Goal: Complete application form

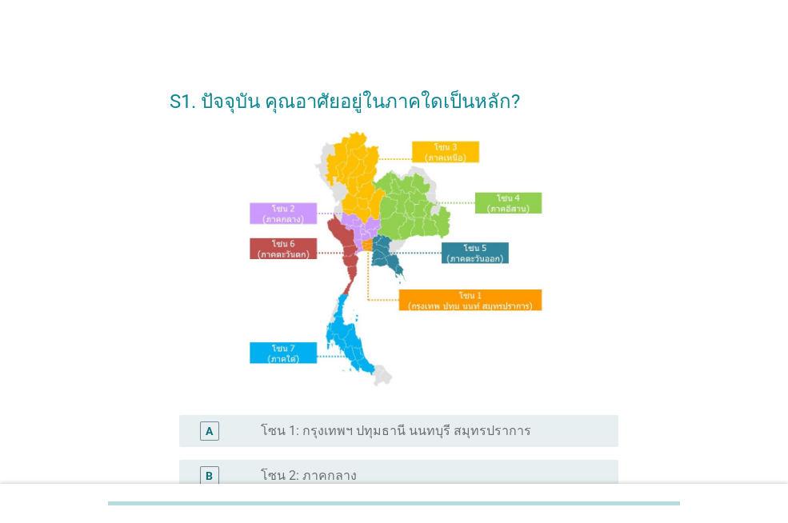
click at [563, 433] on div "radio_button_unchecked โซน 1: กรุงเทพฯ ปทุมธานี นนทบุรี สมุทรปราการ" at bounding box center [427, 431] width 332 height 16
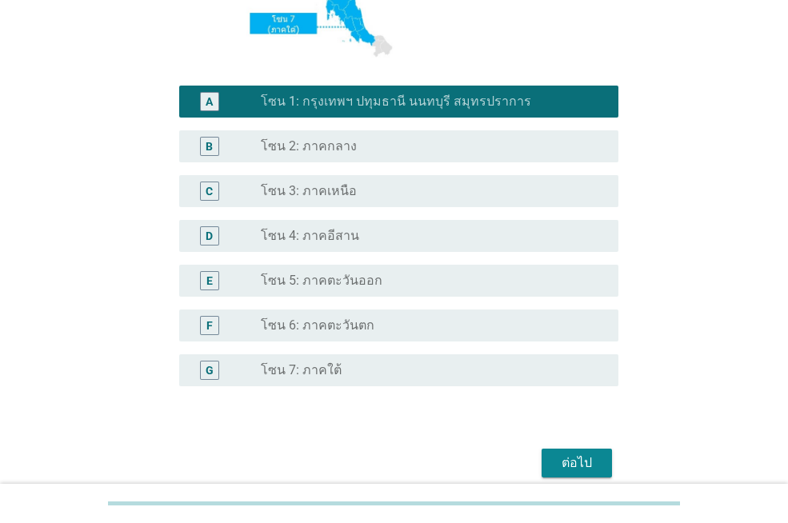
scroll to position [399, 0]
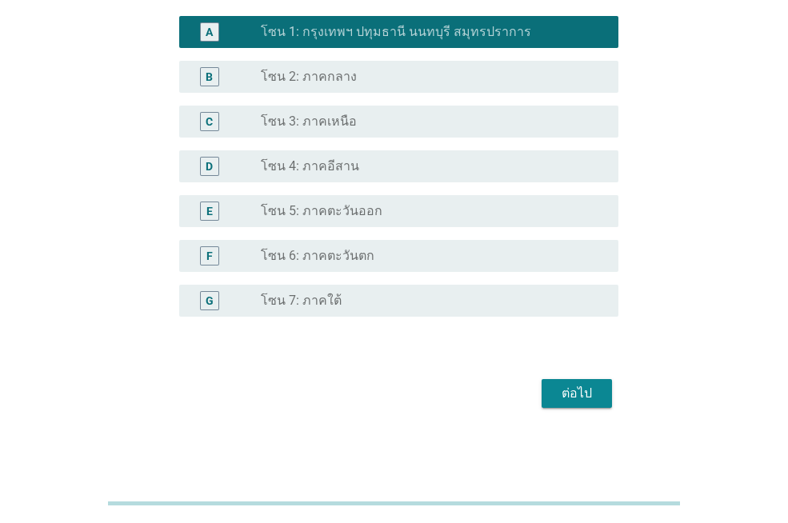
click at [586, 392] on div "ต่อไป" at bounding box center [576, 393] width 45 height 19
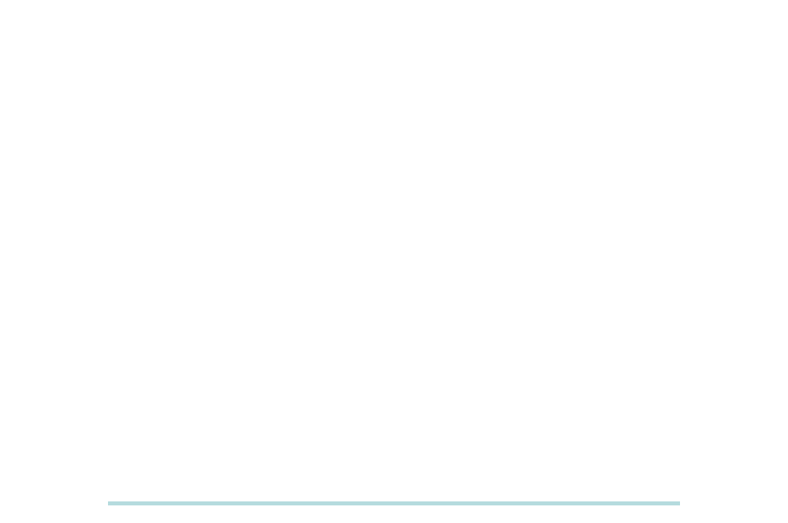
scroll to position [0, 0]
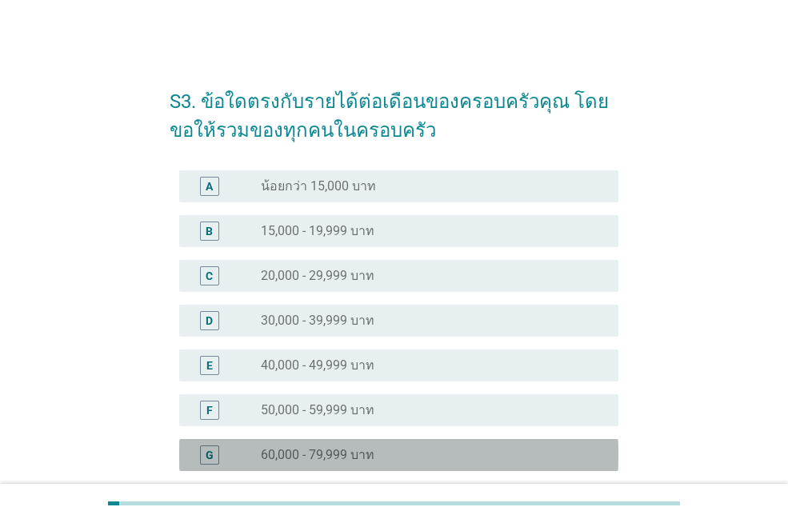
click at [502, 460] on div "radio_button_unchecked 60,000 - 79,999 บาท" at bounding box center [427, 455] width 332 height 16
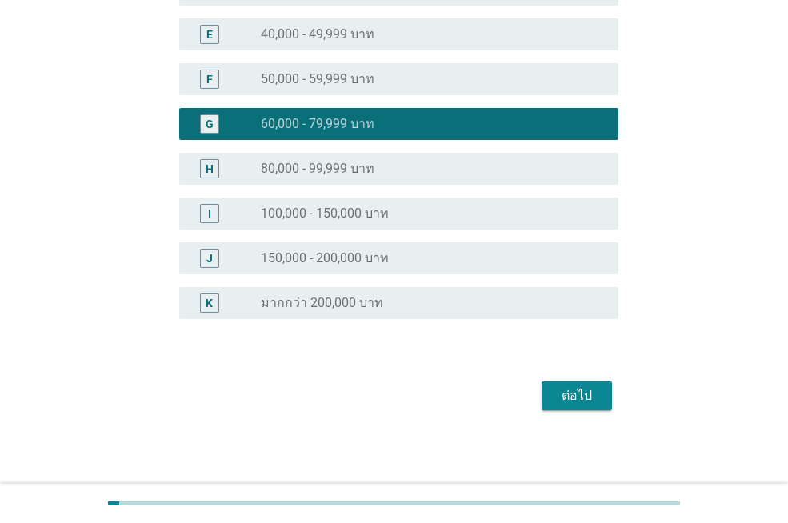
scroll to position [333, 0]
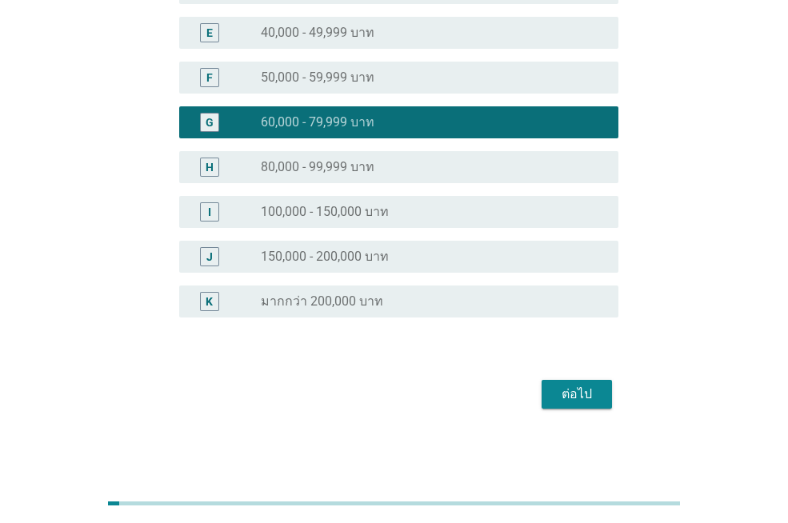
click at [594, 397] on div "ต่อไป" at bounding box center [576, 394] width 45 height 19
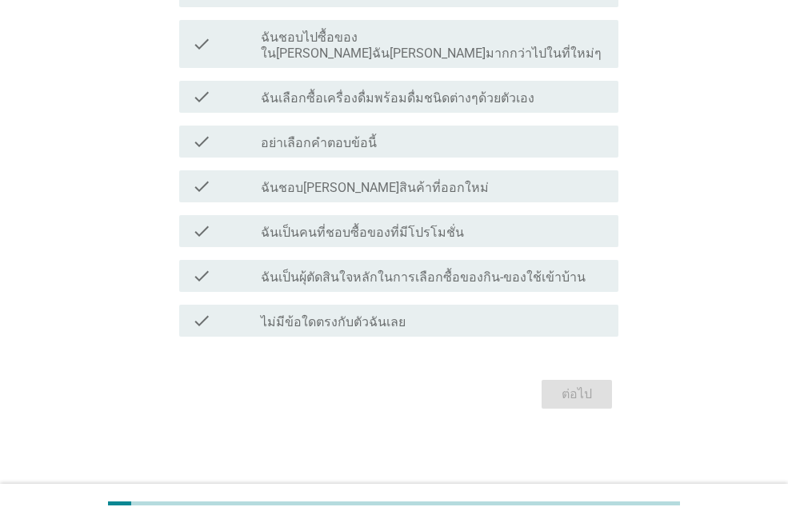
scroll to position [0, 0]
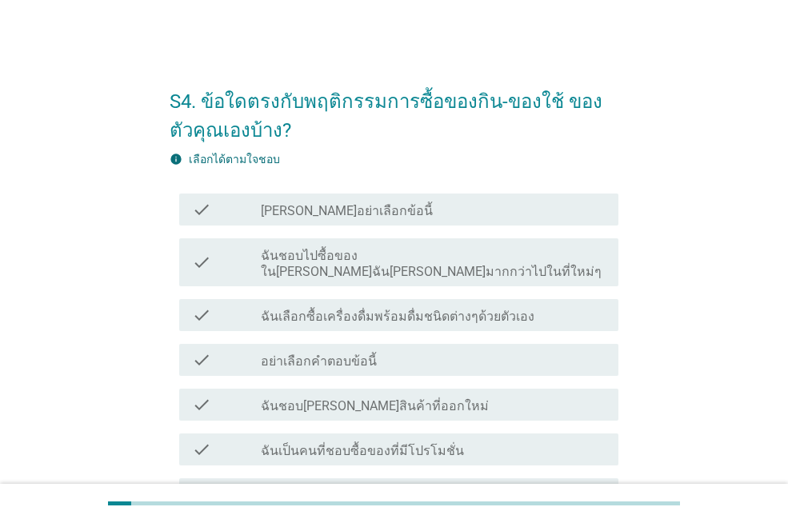
click at [586, 306] on div "check_box_outline_blank ฉันเลือกซื้อเครื่องดื่มพร้อมดื่มชนิดต่างๆด้วยตัวเอง" at bounding box center [433, 315] width 345 height 19
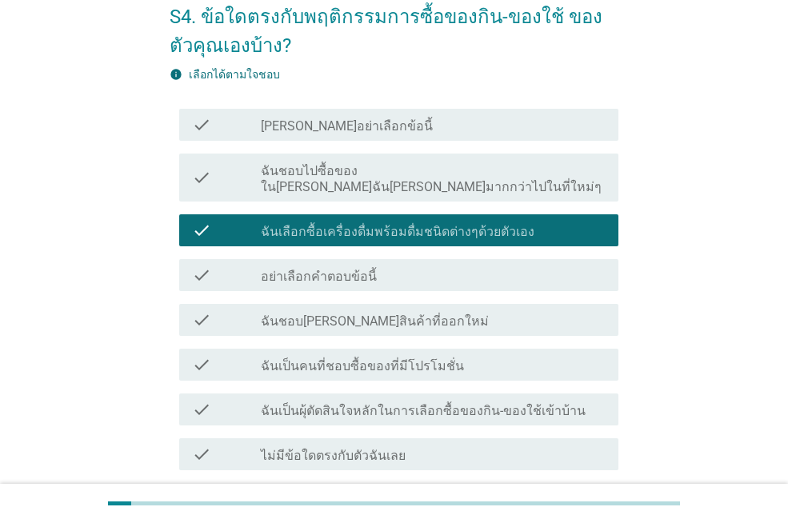
scroll to position [160, 0]
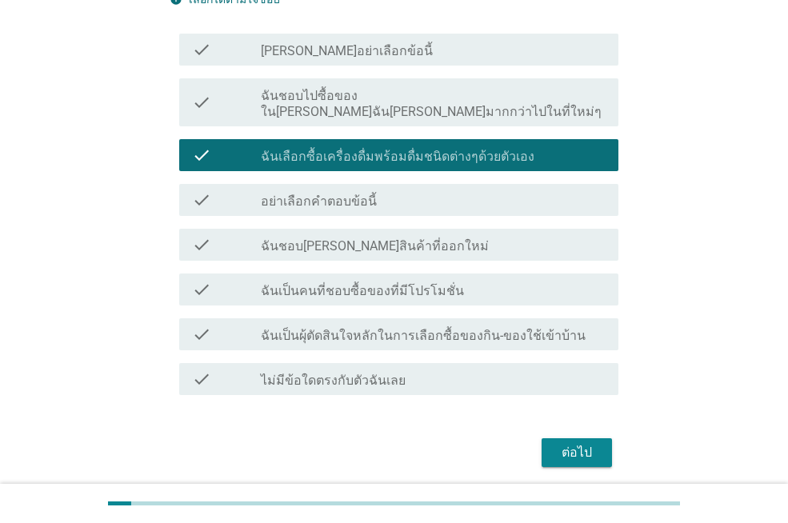
click at [555, 235] on div "check_box_outline_blank ฉันชอบ[PERSON_NAME]สินค้าที่ออกใหม่" at bounding box center [433, 244] width 345 height 19
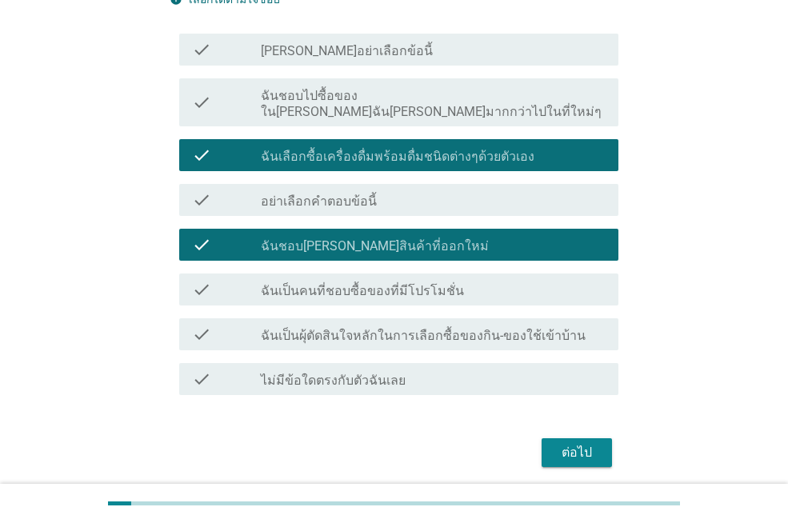
click at [550, 280] on div "check_box_outline_blank ฉันเป็นคนที่ชอบซื้อของที่มีโปรโมชั่น" at bounding box center [433, 289] width 345 height 19
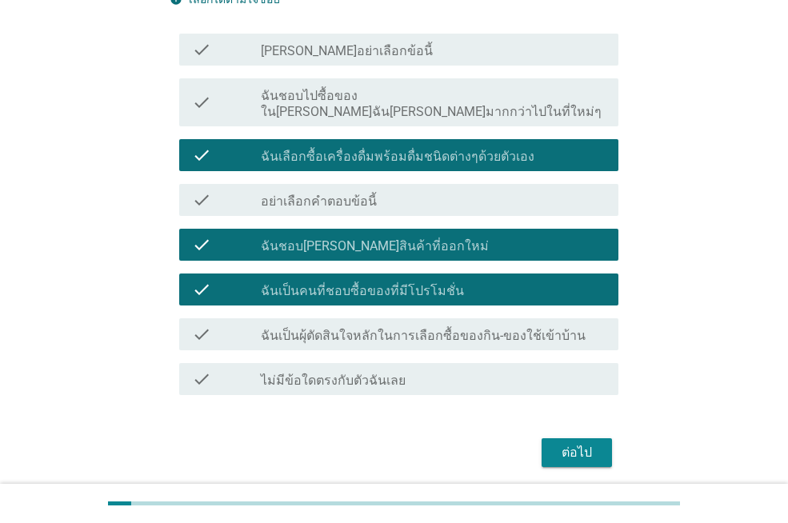
click at [552, 328] on label "ฉันเป็นผุ้ตัดสินใจหลักในการเลือกซื้อของกิน-ของใช้เข้าบ้าน" at bounding box center [423, 336] width 325 height 16
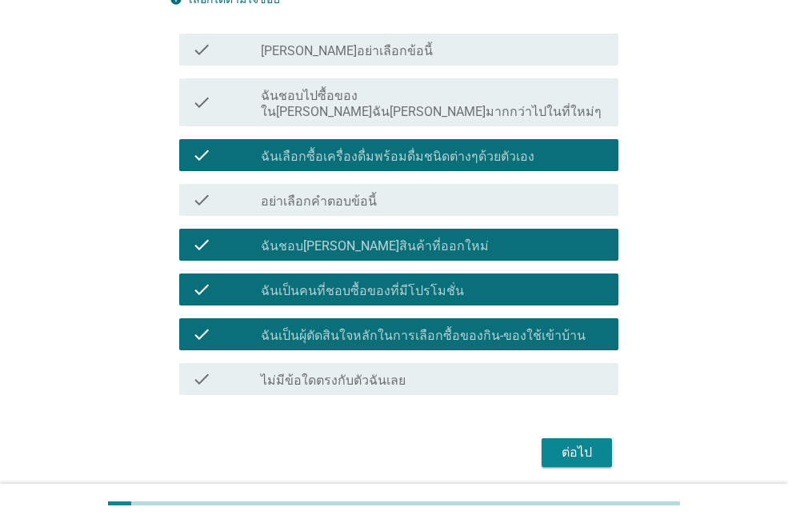
click at [581, 443] on div "ต่อไป" at bounding box center [576, 452] width 45 height 19
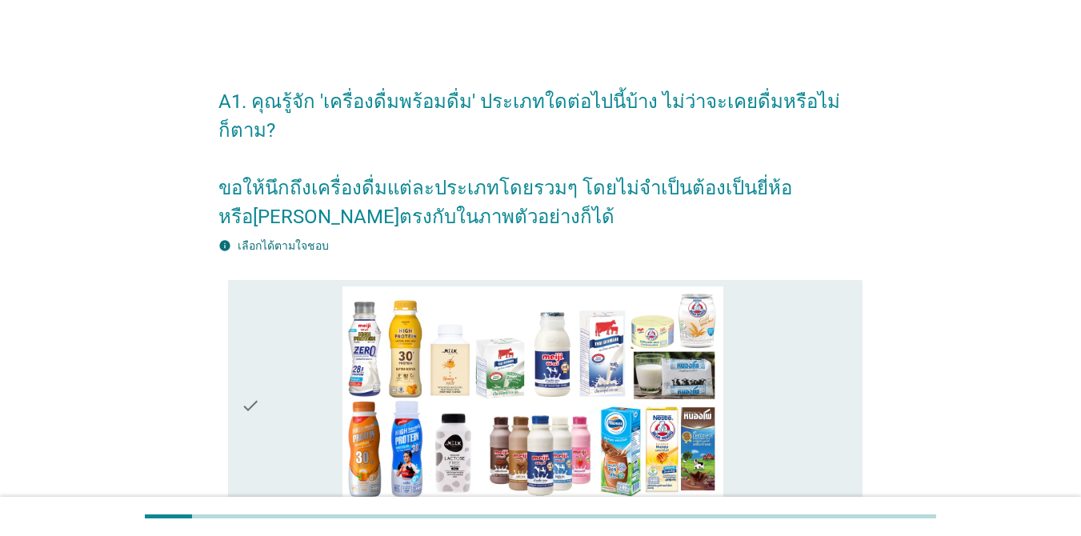
scroll to position [240, 0]
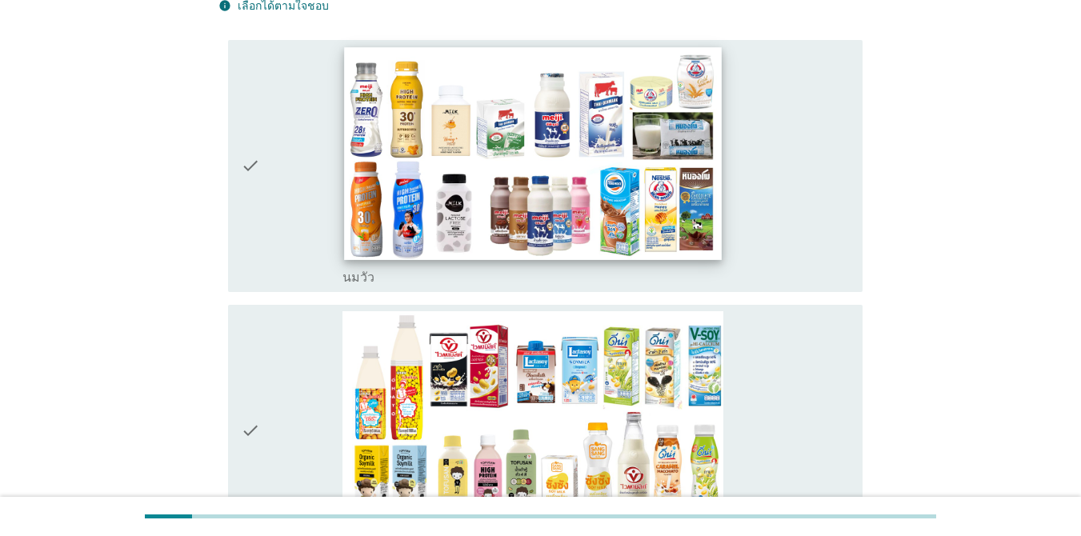
click at [603, 150] on img at bounding box center [533, 153] width 378 height 212
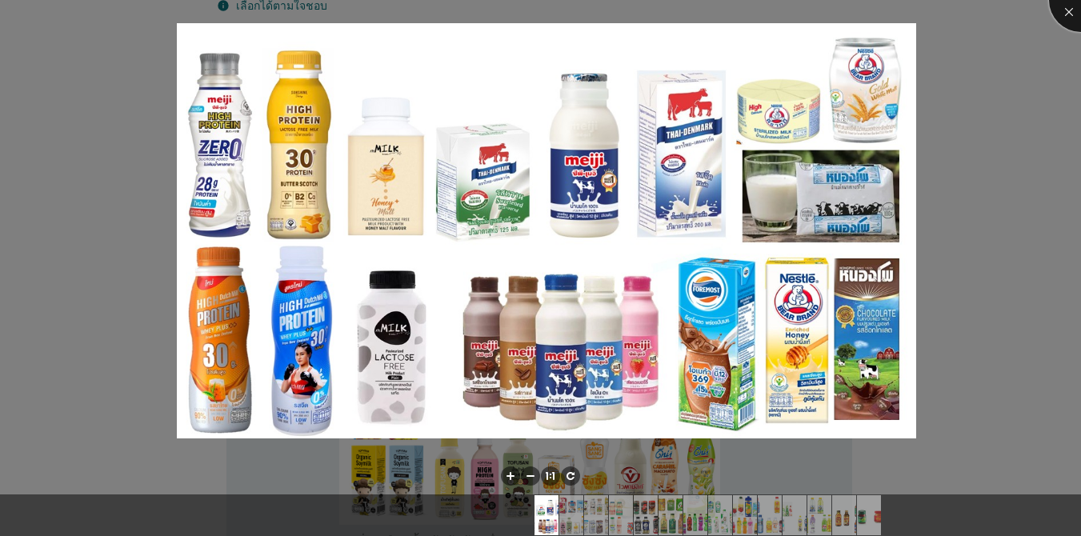
click at [787, 10] on div at bounding box center [1081, 0] width 64 height 64
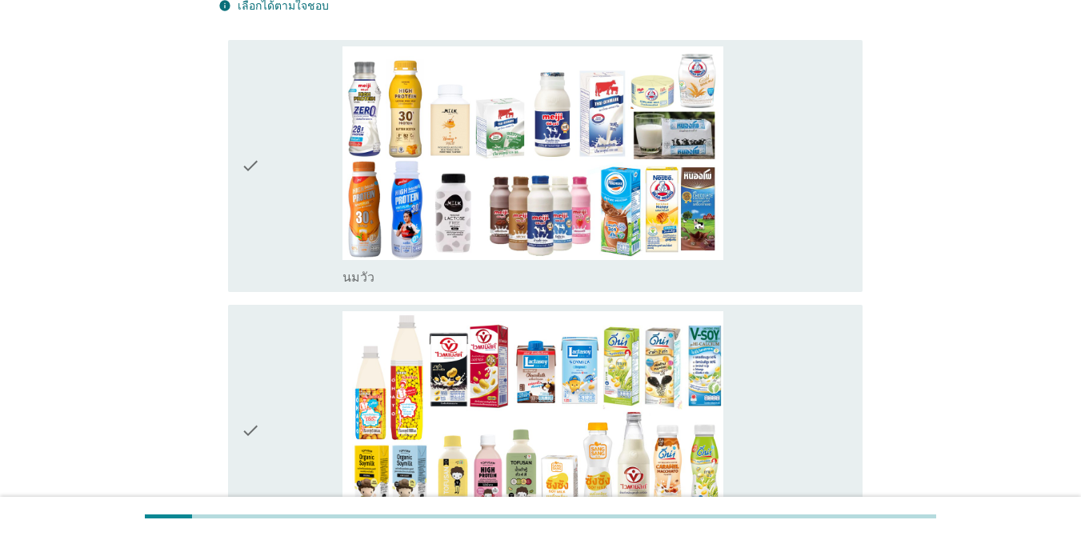
click at [266, 186] on div "check" at bounding box center [292, 165] width 102 height 239
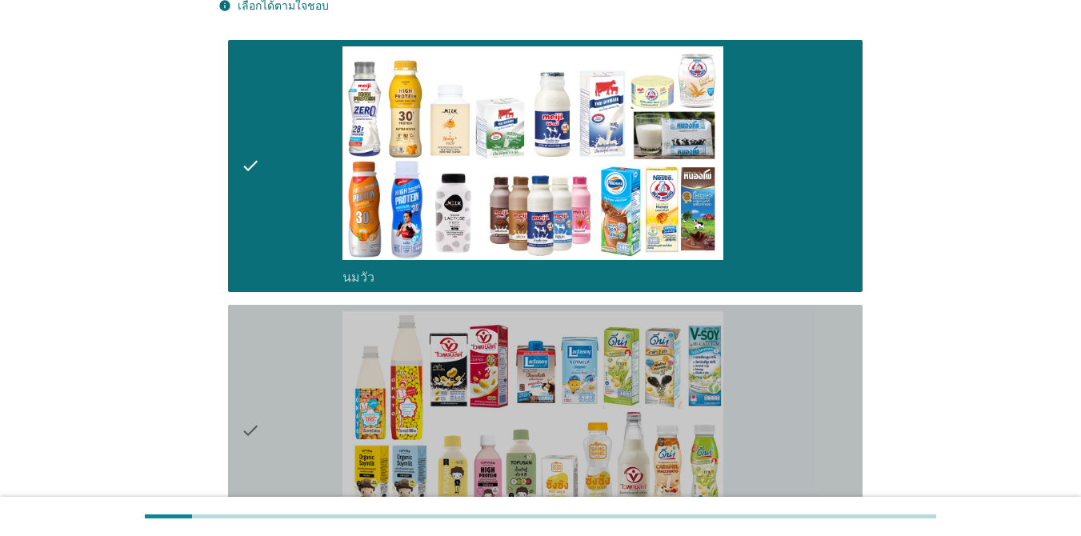
click at [287, 354] on div "check" at bounding box center [292, 430] width 102 height 239
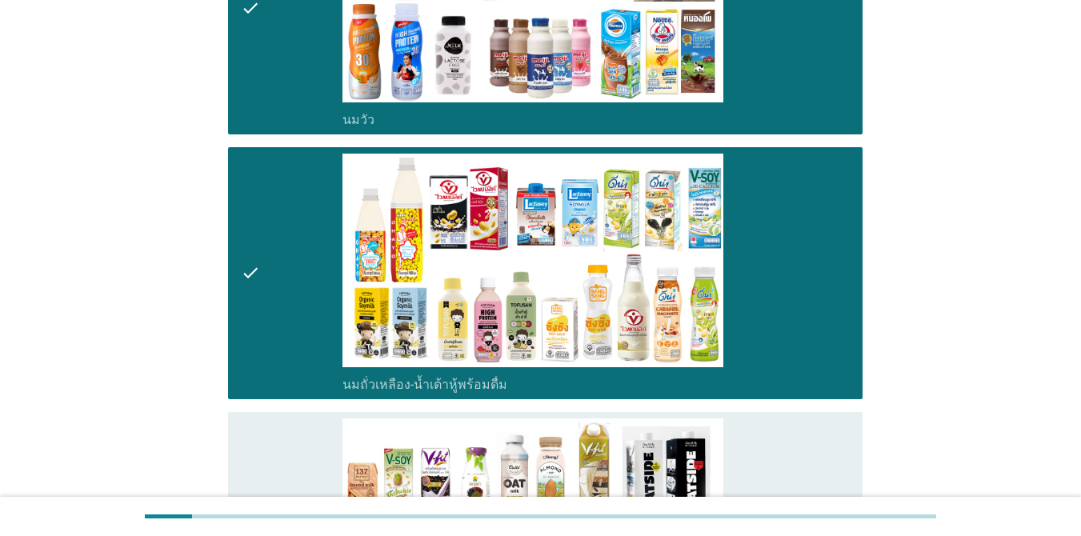
scroll to position [640, 0]
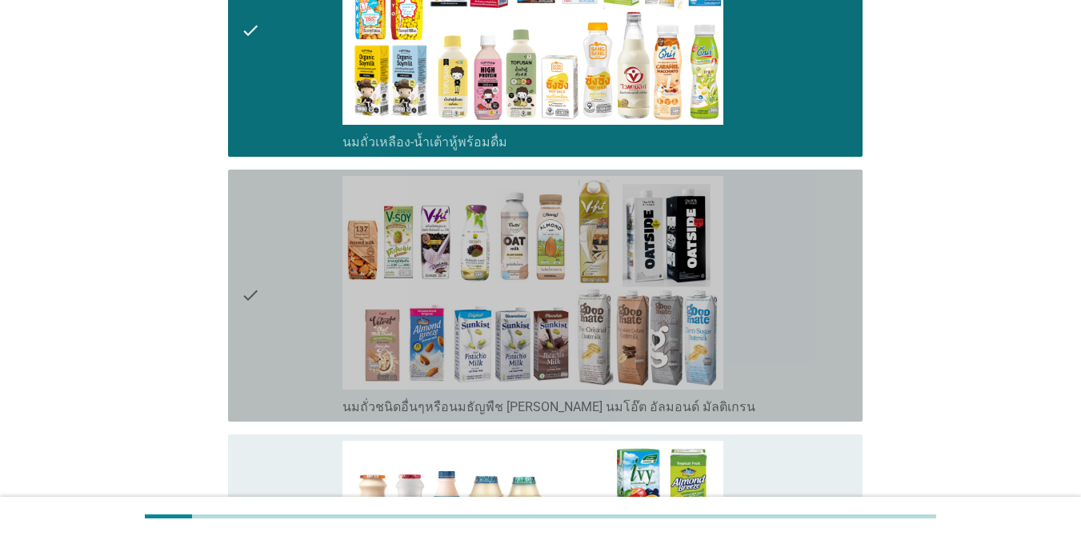
click at [255, 276] on icon "check" at bounding box center [250, 295] width 19 height 239
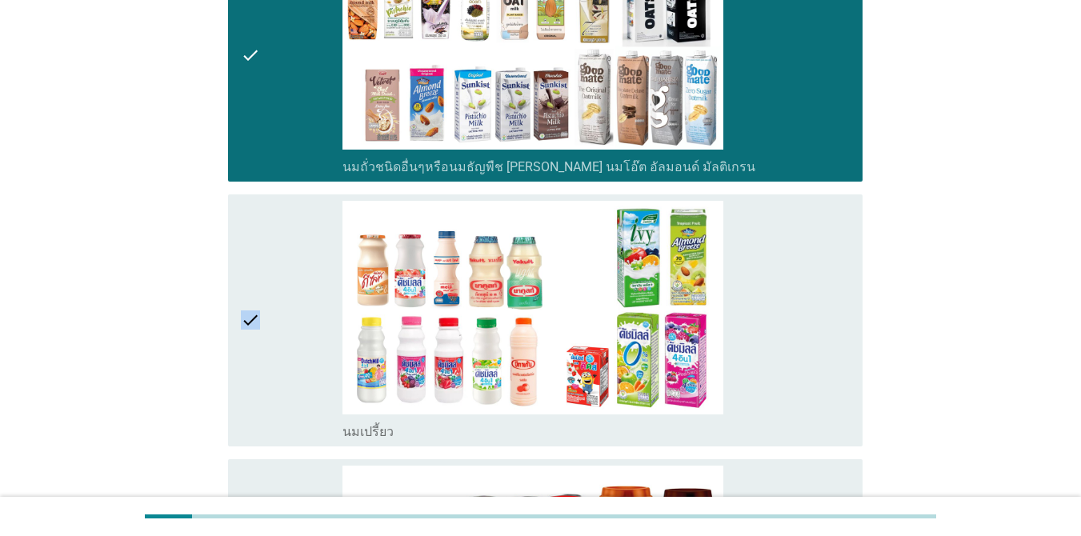
click at [255, 276] on icon "check" at bounding box center [250, 320] width 19 height 239
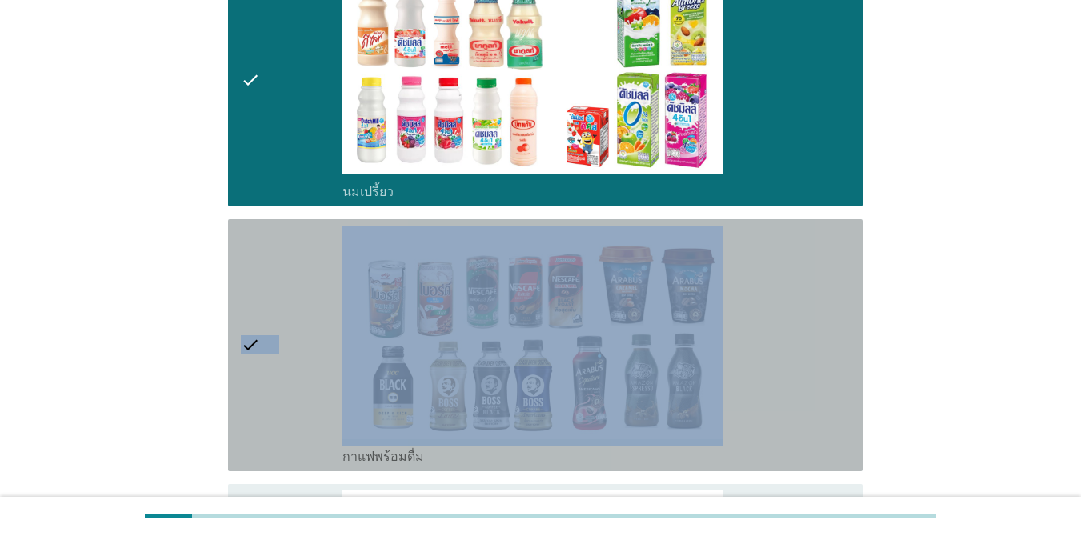
click at [255, 276] on icon "check" at bounding box center [250, 345] width 19 height 239
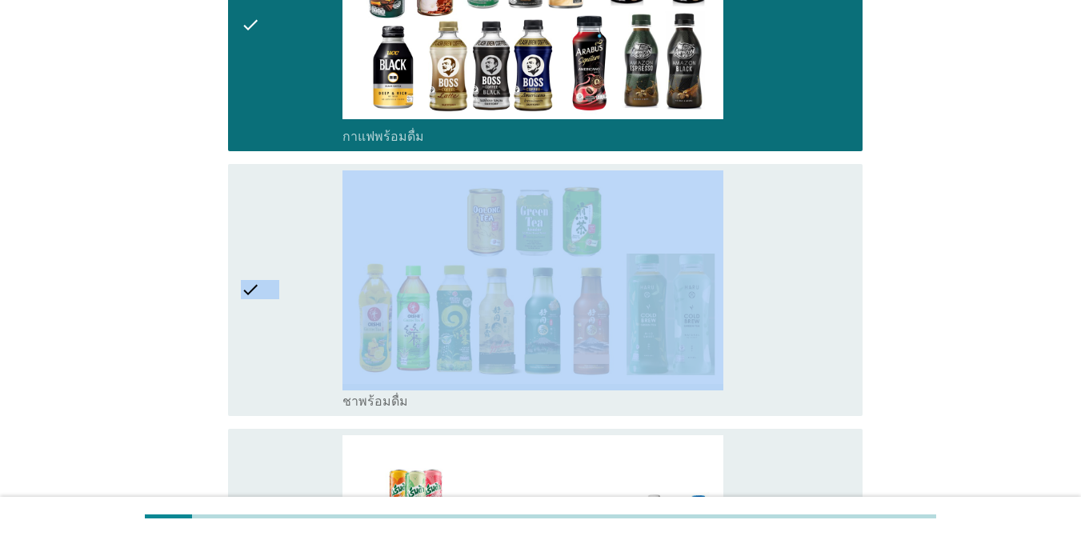
click at [255, 276] on icon "check" at bounding box center [250, 289] width 19 height 239
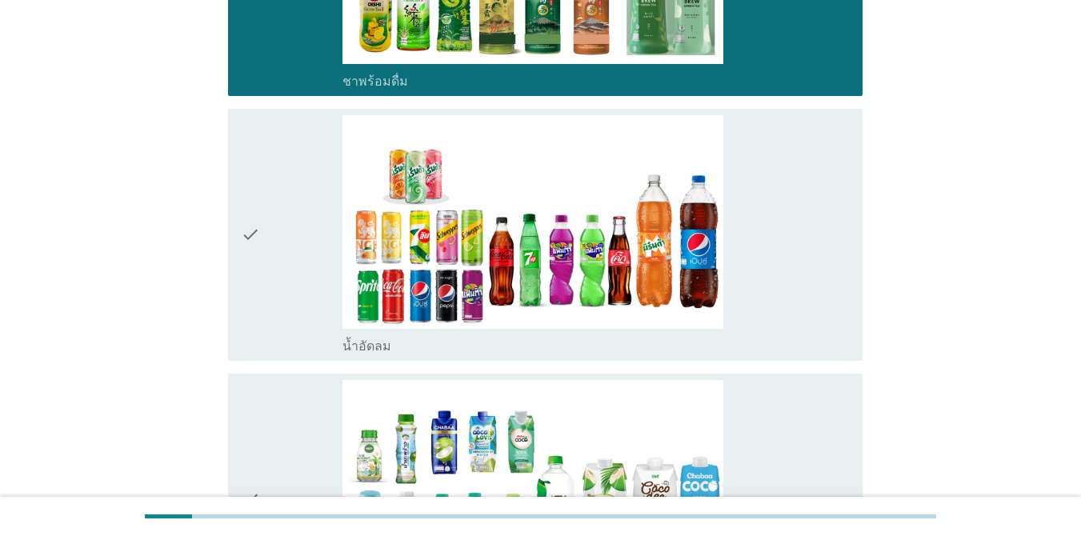
click at [255, 276] on icon "check" at bounding box center [250, 234] width 19 height 239
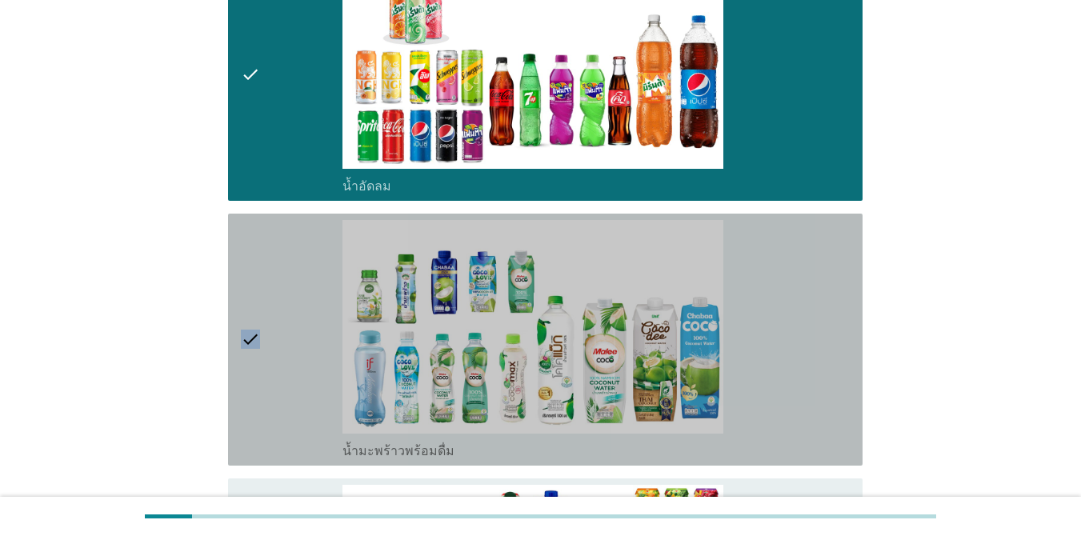
click at [255, 276] on icon "check" at bounding box center [250, 339] width 19 height 239
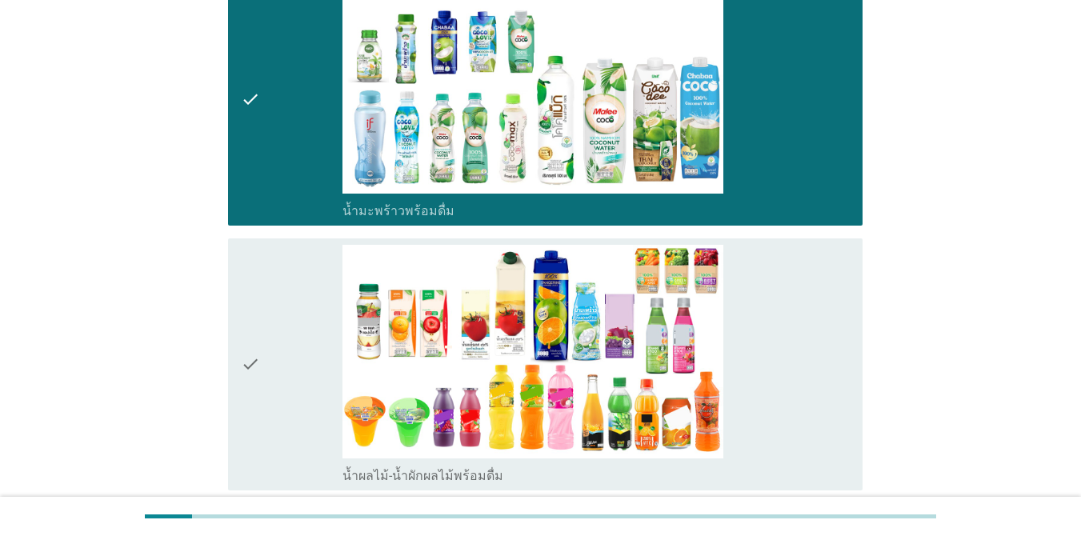
click at [255, 276] on icon "check" at bounding box center [250, 364] width 19 height 239
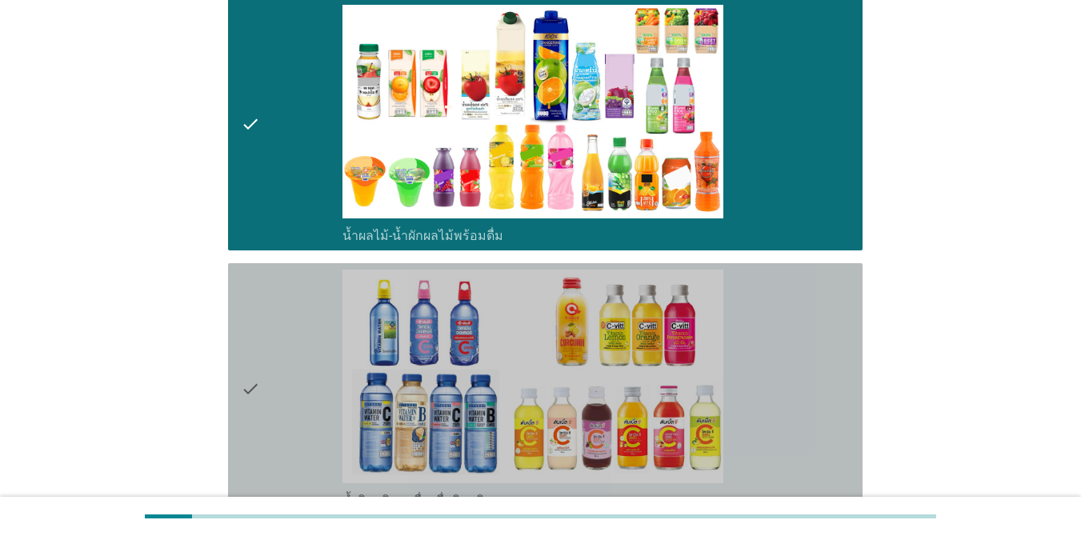
click at [255, 276] on icon "check" at bounding box center [250, 389] width 19 height 239
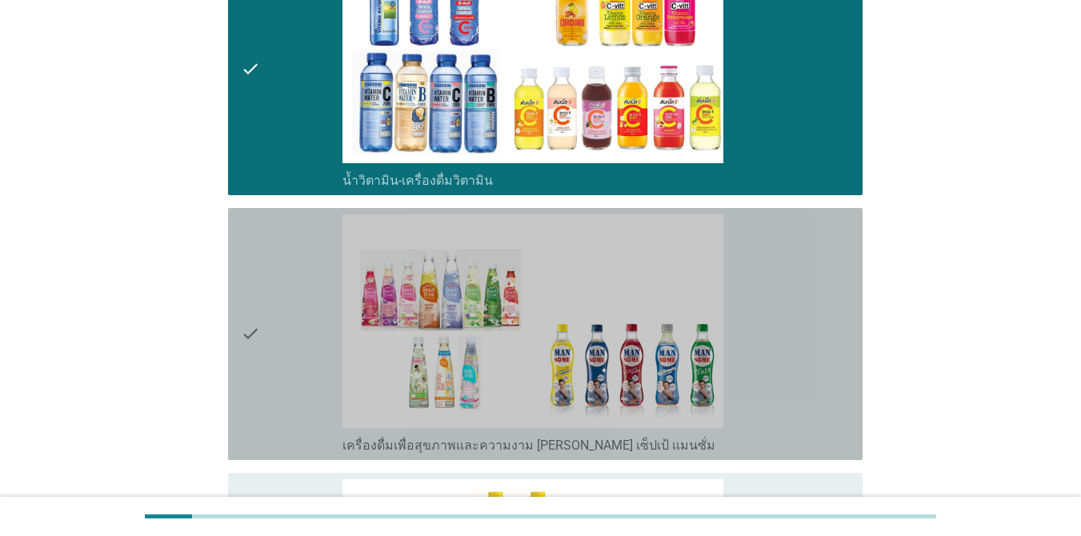
click at [255, 276] on icon "check" at bounding box center [250, 333] width 19 height 239
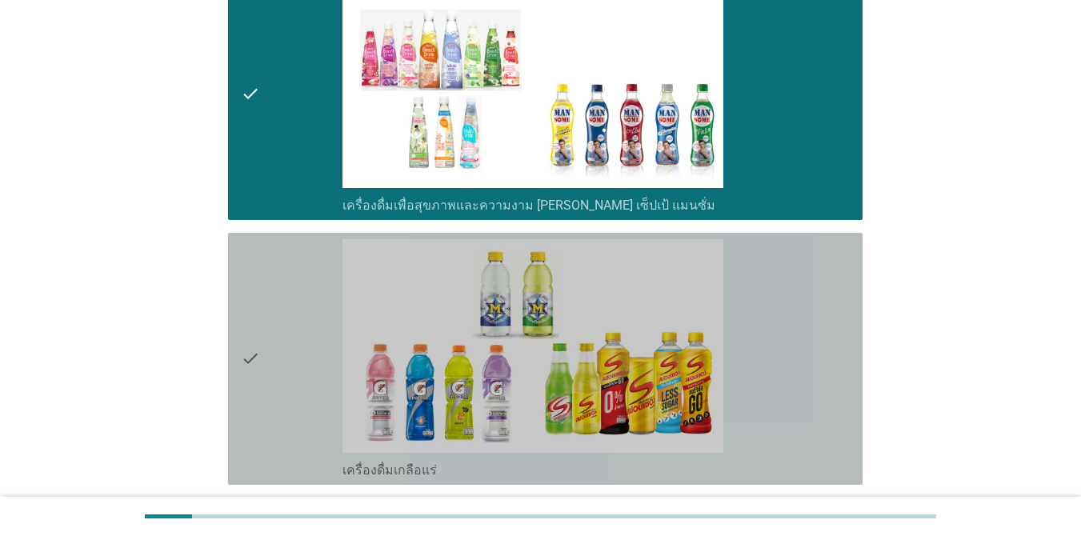
click at [255, 276] on icon "check" at bounding box center [250, 358] width 19 height 239
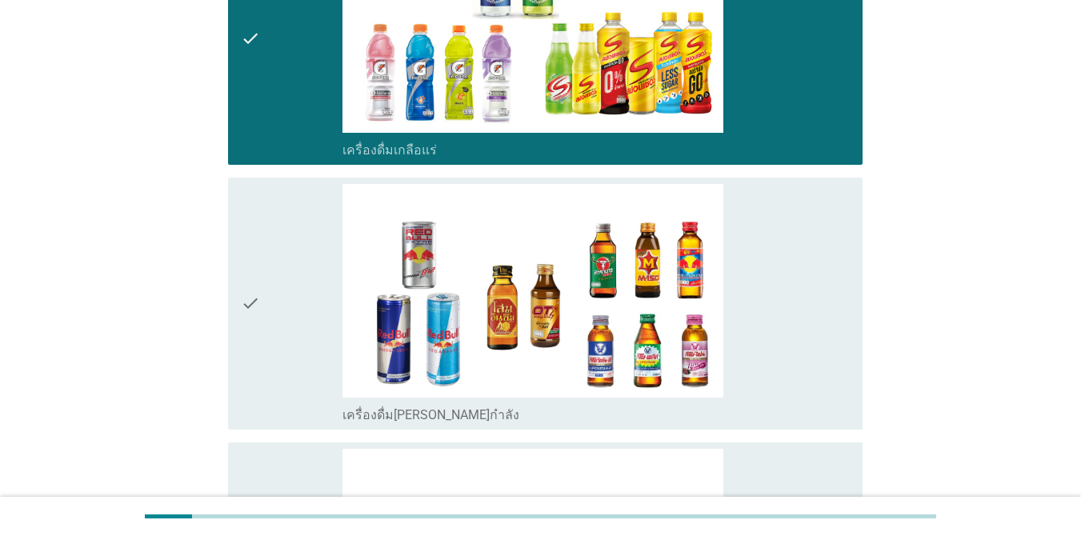
click at [255, 276] on icon "check" at bounding box center [250, 303] width 19 height 239
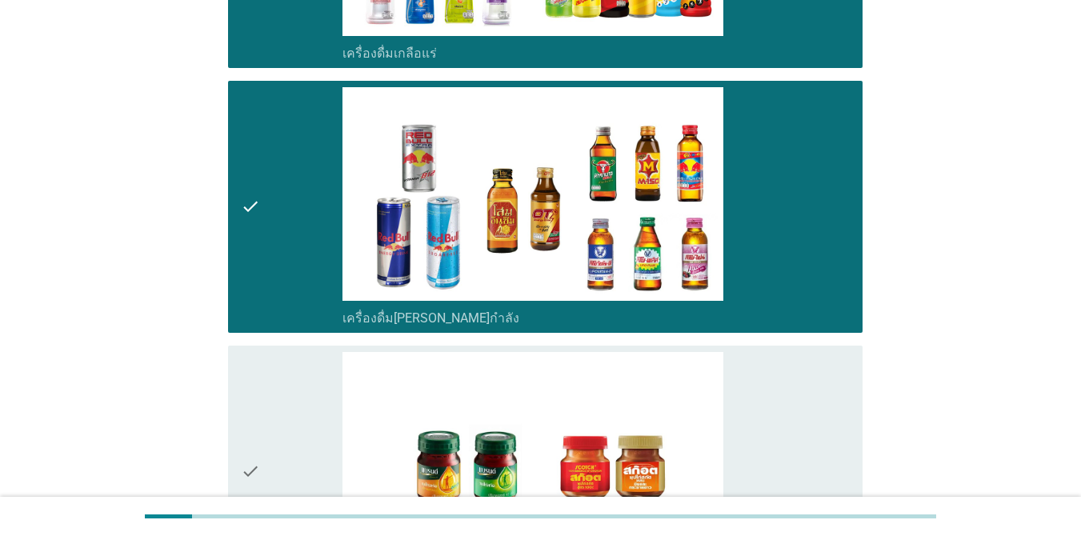
scroll to position [3519, 0]
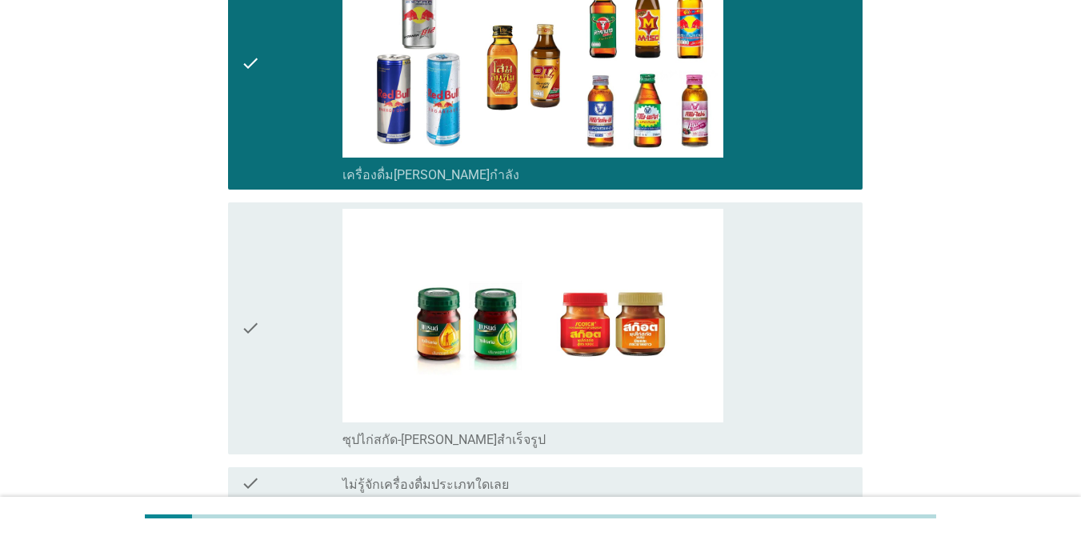
click at [255, 276] on icon "check" at bounding box center [250, 328] width 19 height 239
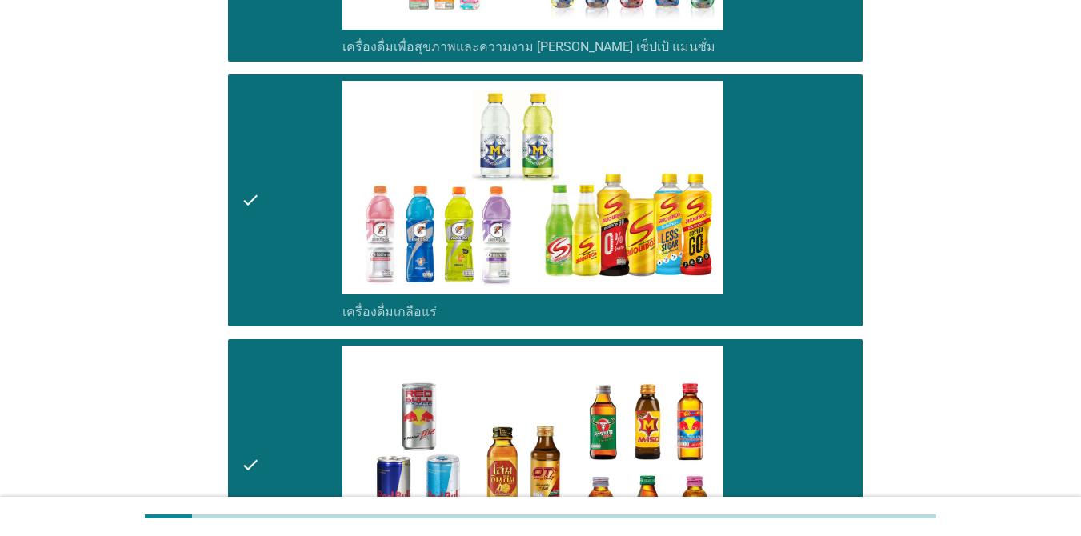
scroll to position [3640, 0]
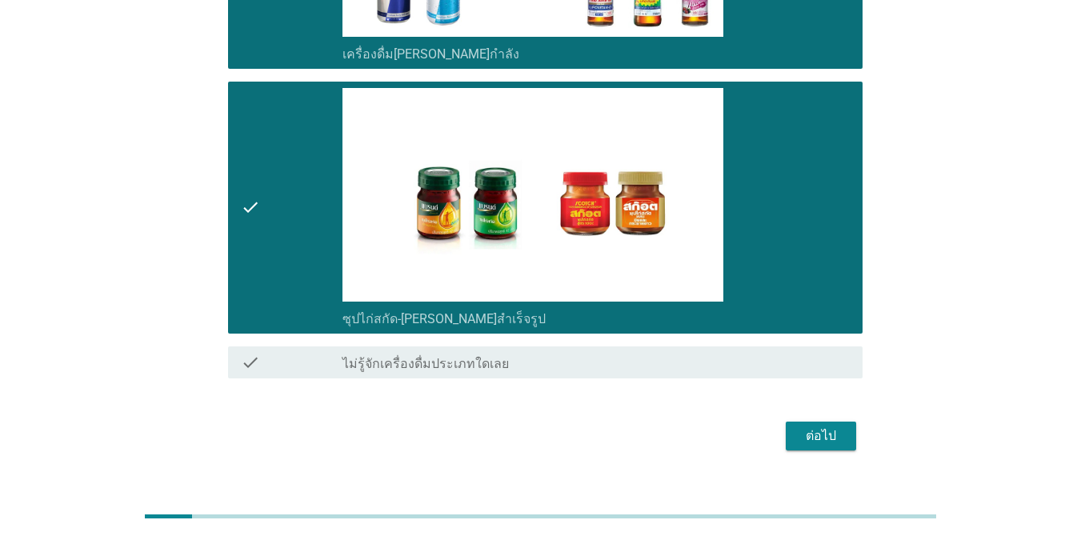
click at [787, 426] on div "ต่อไป" at bounding box center [820, 435] width 45 height 19
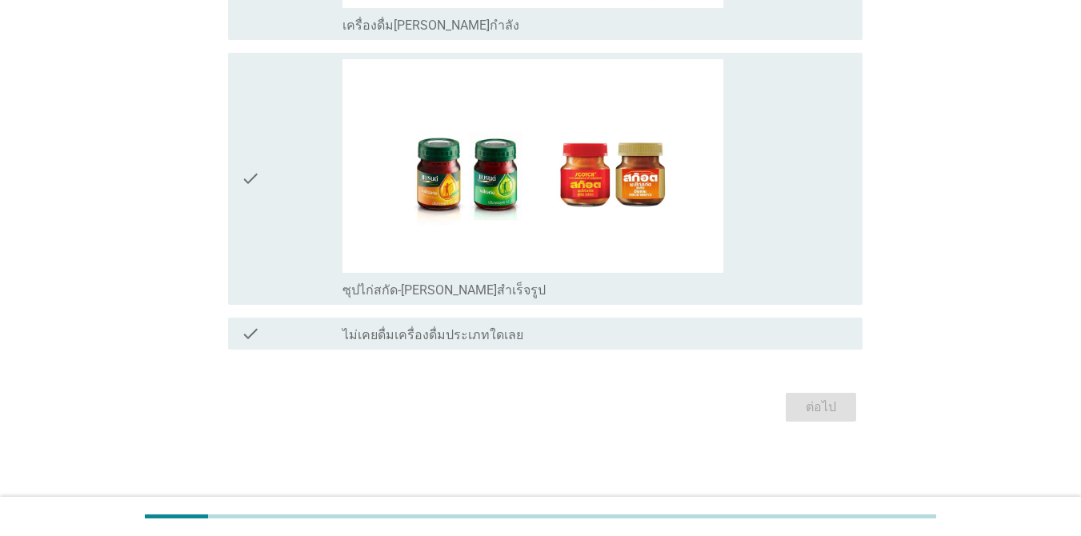
scroll to position [0, 0]
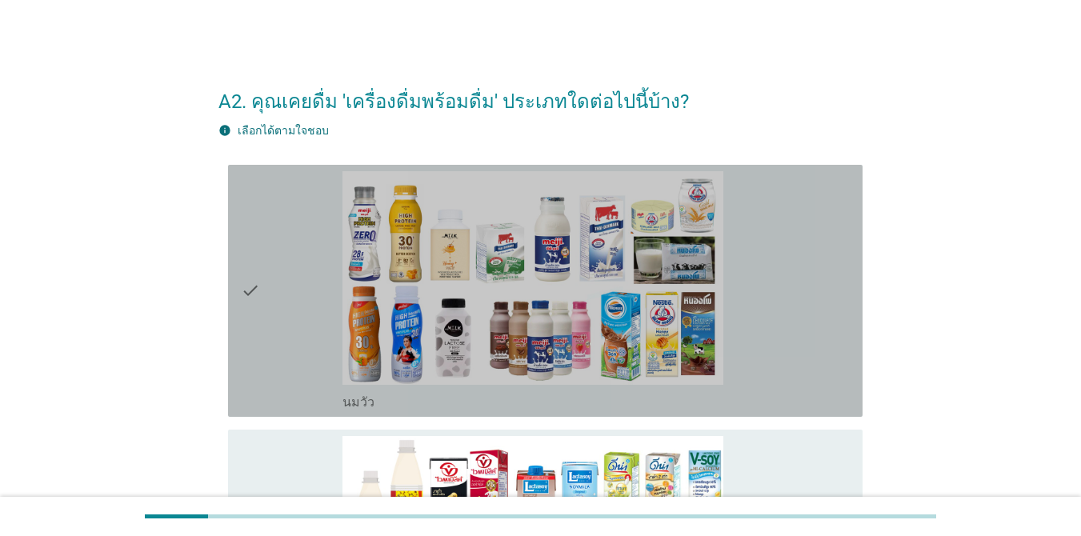
click at [269, 282] on div "check" at bounding box center [292, 290] width 102 height 239
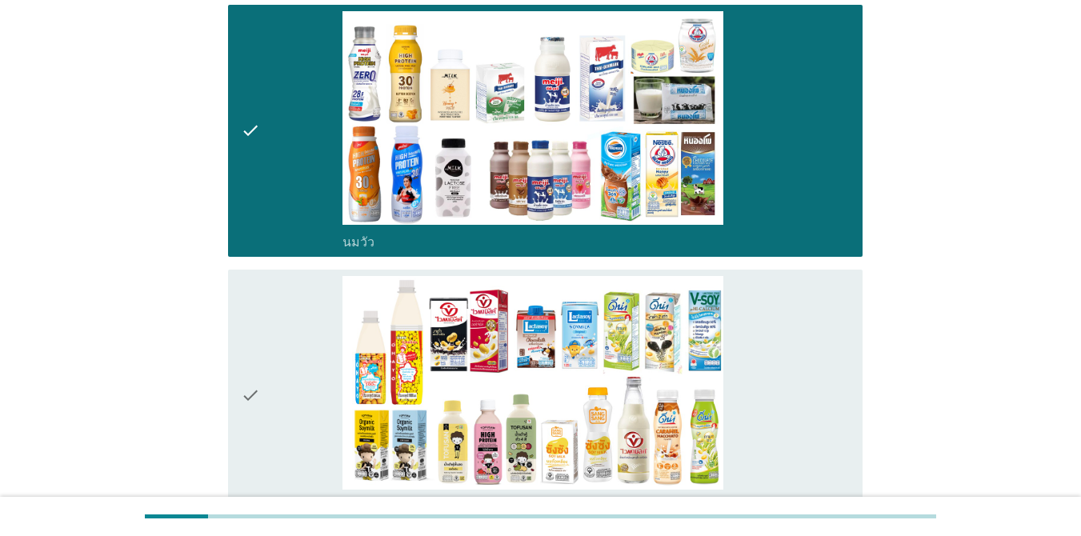
click at [272, 294] on div "check" at bounding box center [292, 395] width 102 height 239
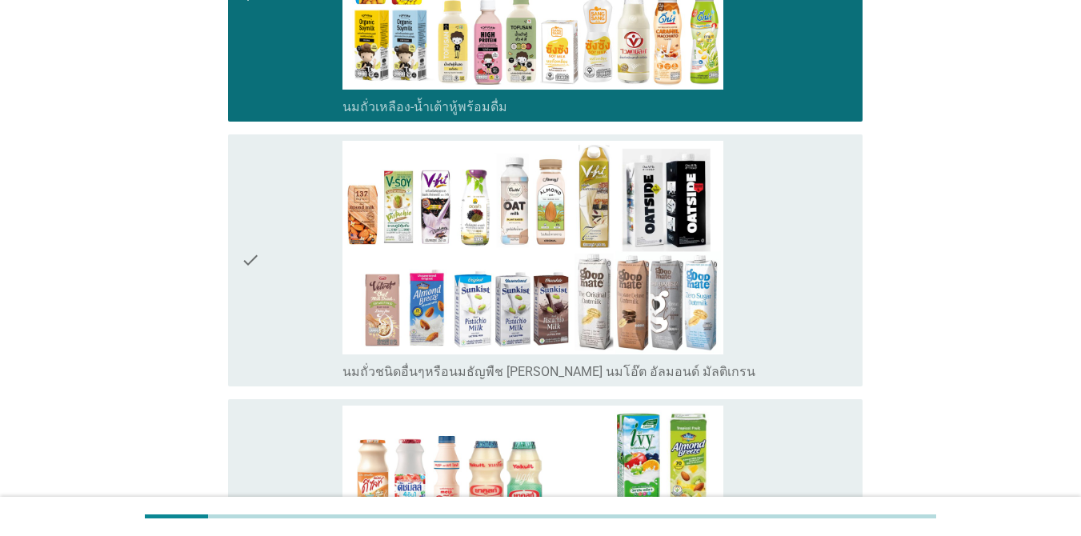
click at [273, 294] on div "check" at bounding box center [292, 260] width 102 height 239
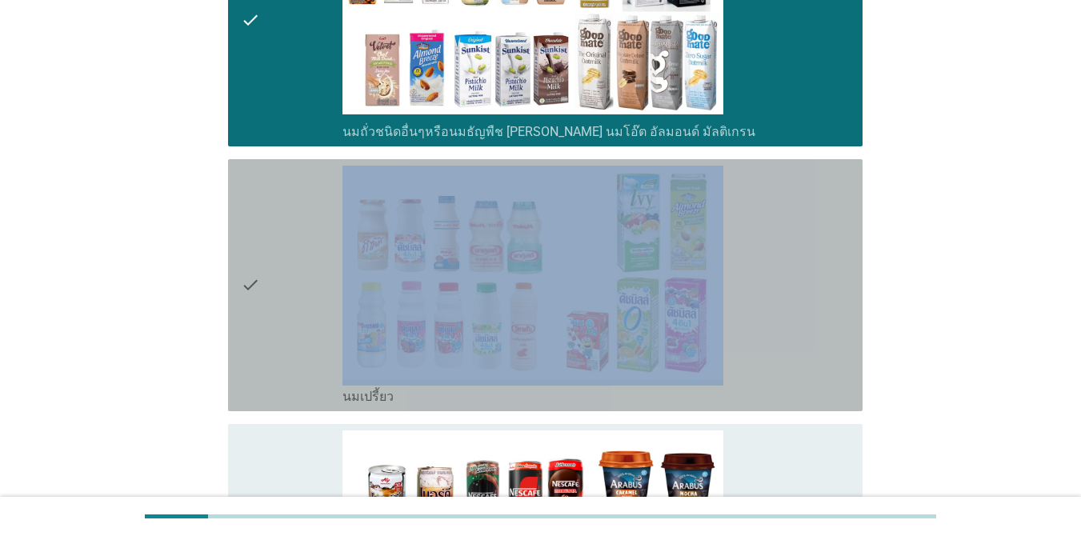
click at [273, 294] on div "check" at bounding box center [292, 285] width 102 height 239
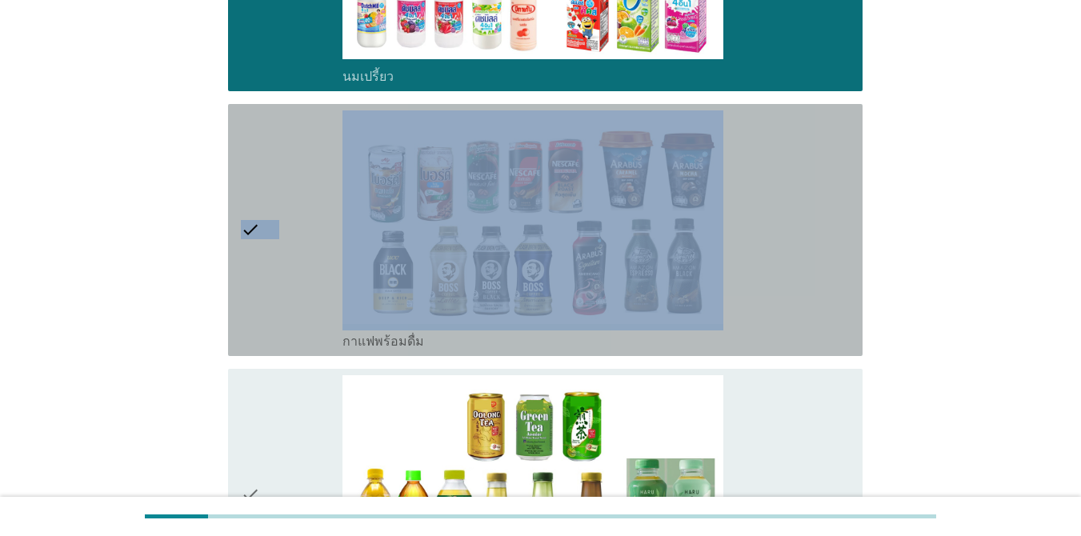
click at [273, 294] on div "check" at bounding box center [292, 229] width 102 height 239
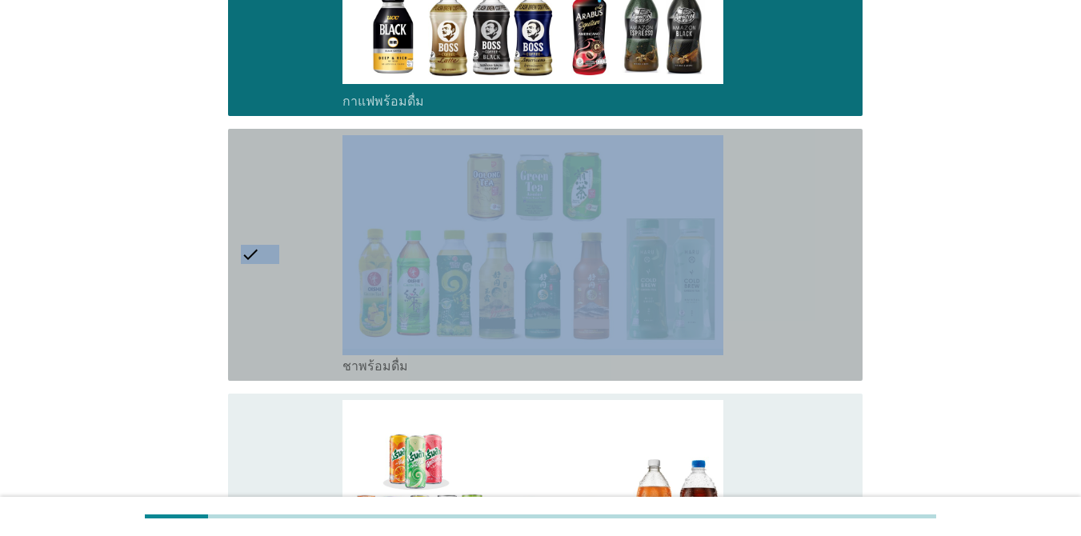
click at [273, 294] on div "check" at bounding box center [292, 254] width 102 height 239
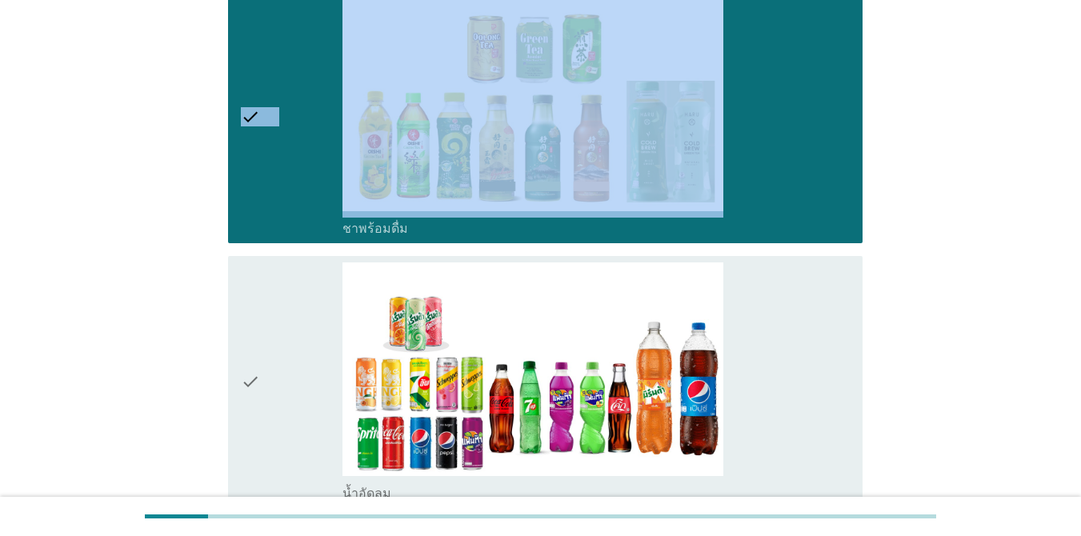
scroll to position [1680, 0]
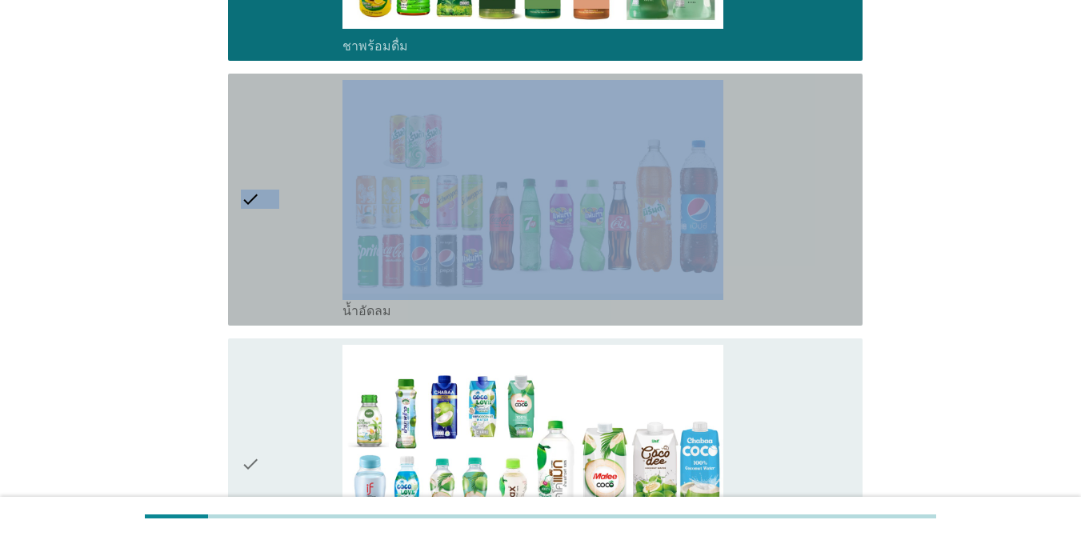
click at [273, 294] on div "check" at bounding box center [292, 199] width 102 height 239
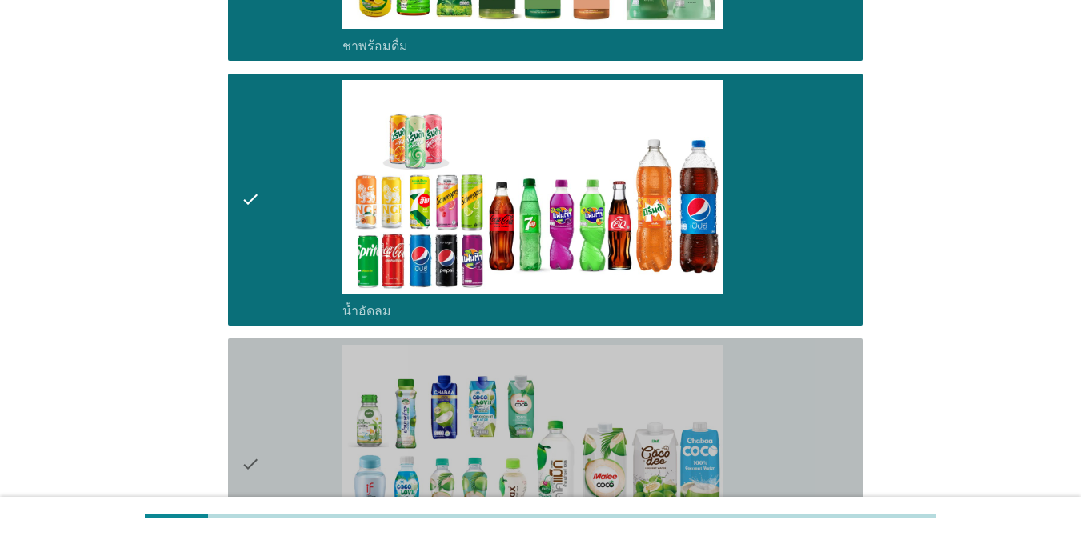
click at [277, 400] on div "check" at bounding box center [292, 464] width 102 height 239
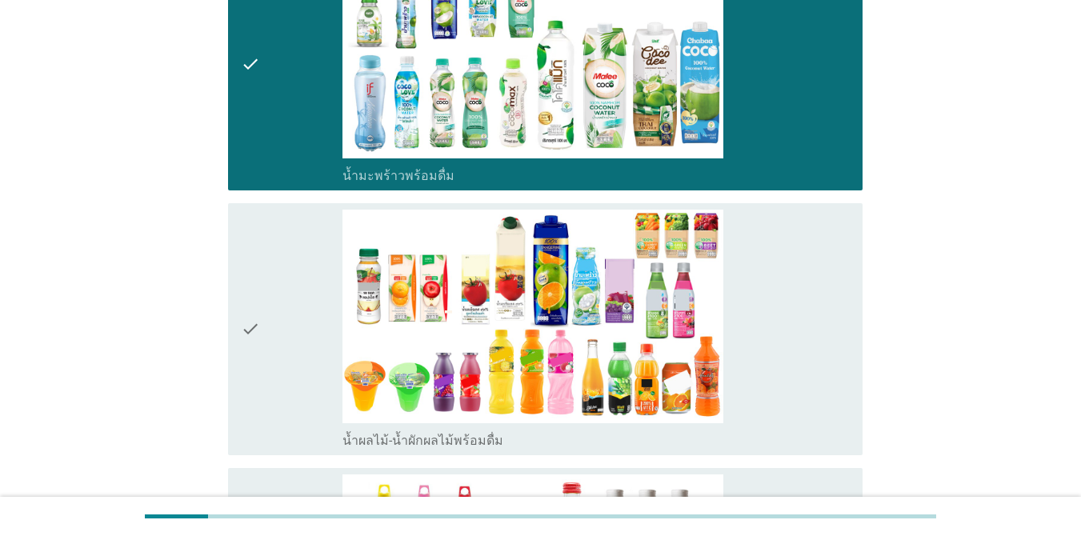
click at [280, 390] on div "check" at bounding box center [292, 329] width 102 height 239
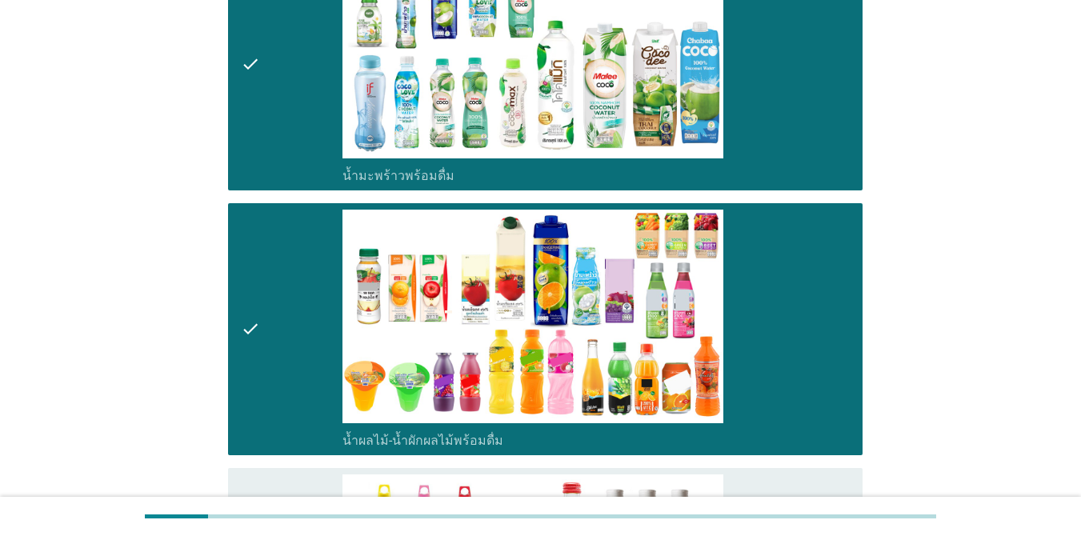
scroll to position [2320, 0]
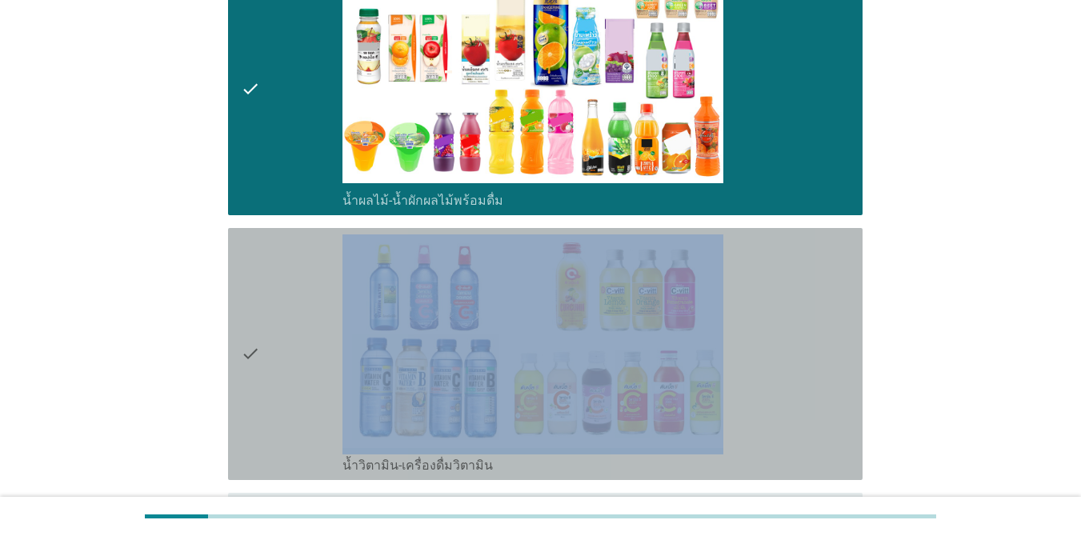
click at [280, 390] on div "check" at bounding box center [292, 353] width 102 height 239
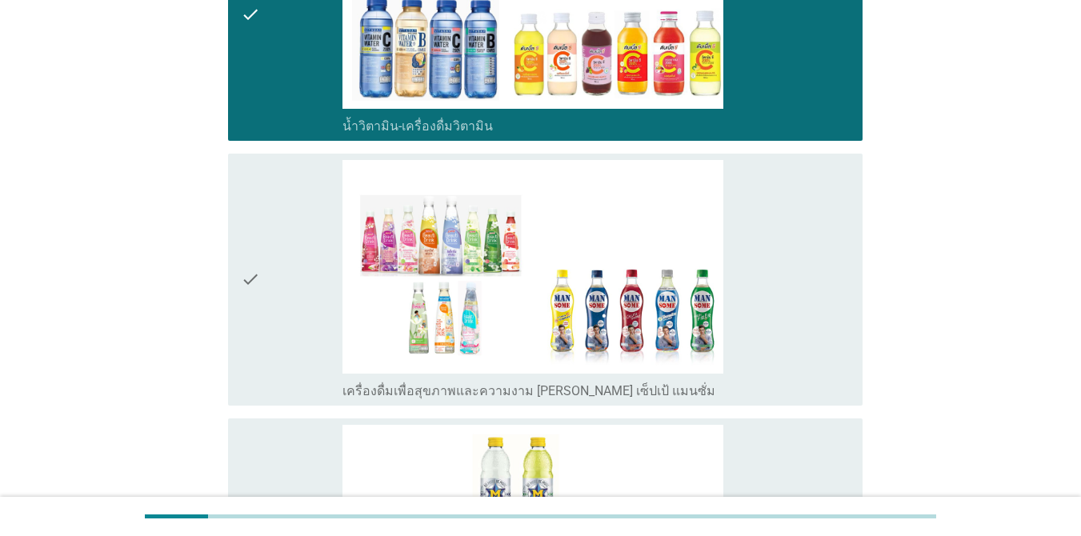
scroll to position [2800, 0]
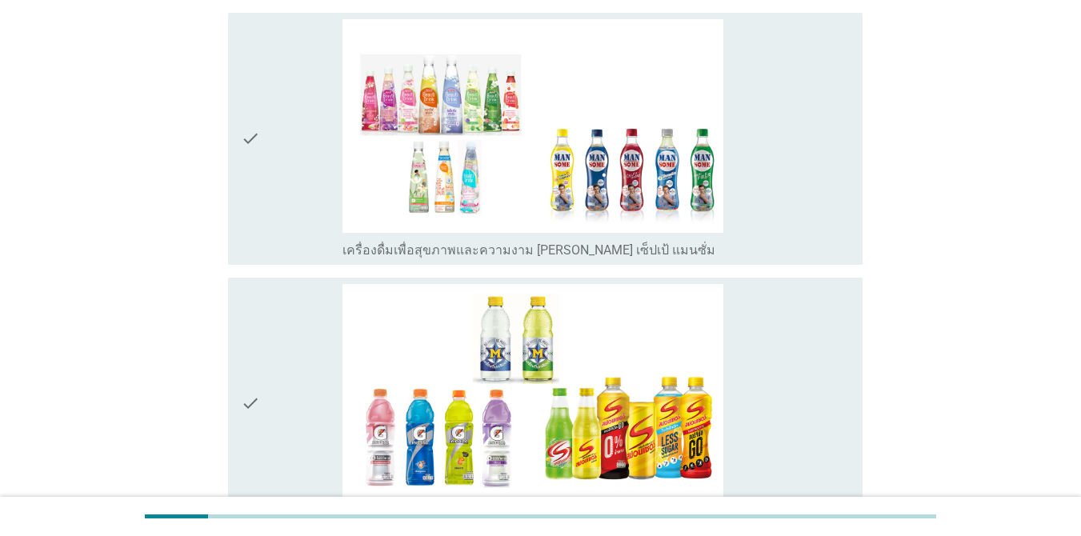
click at [302, 186] on div "check" at bounding box center [292, 138] width 102 height 239
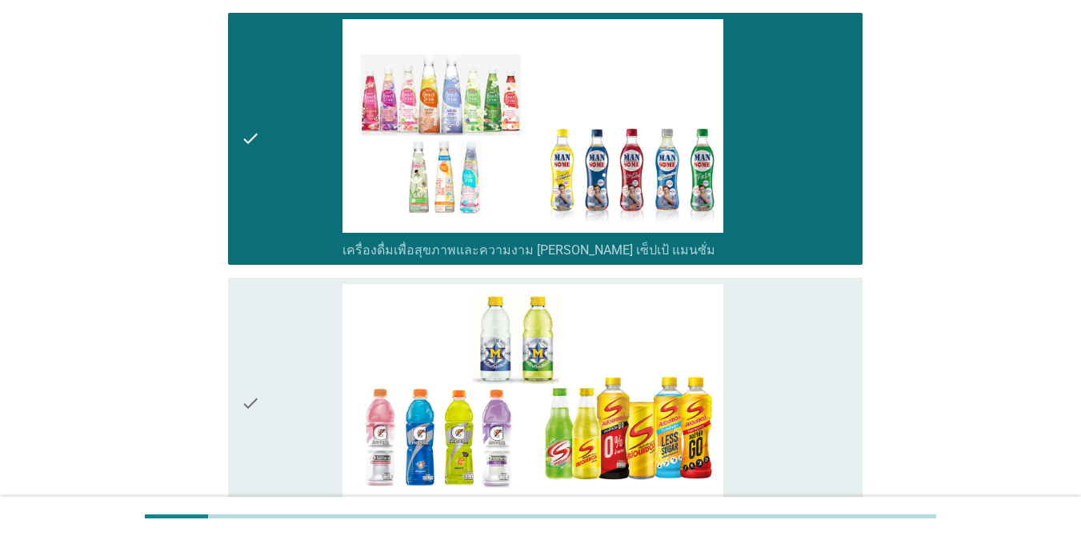
click at [287, 367] on div "check" at bounding box center [292, 403] width 102 height 239
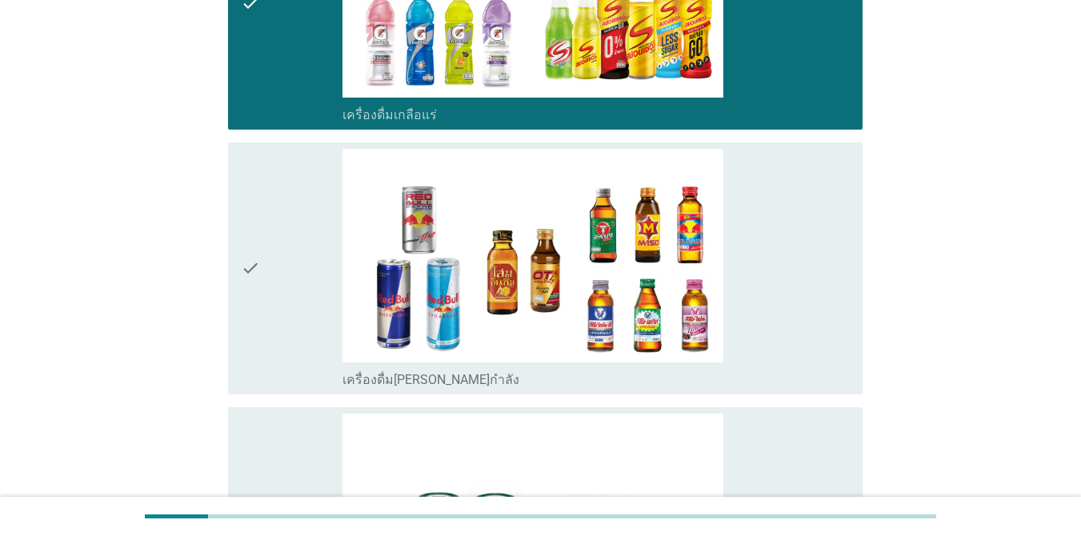
click at [269, 271] on div "check" at bounding box center [292, 268] width 102 height 239
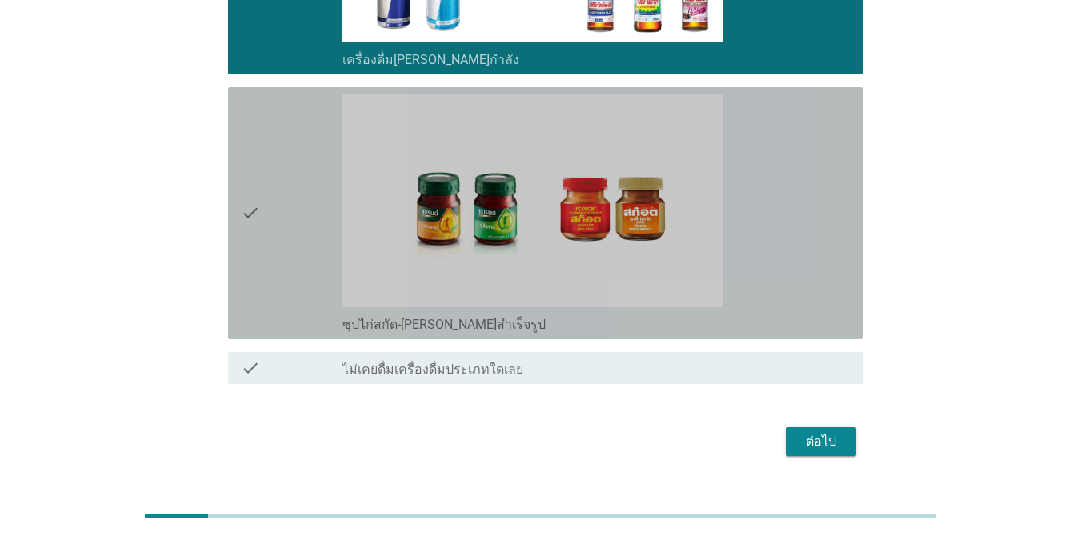
click at [269, 230] on div "check" at bounding box center [292, 213] width 102 height 239
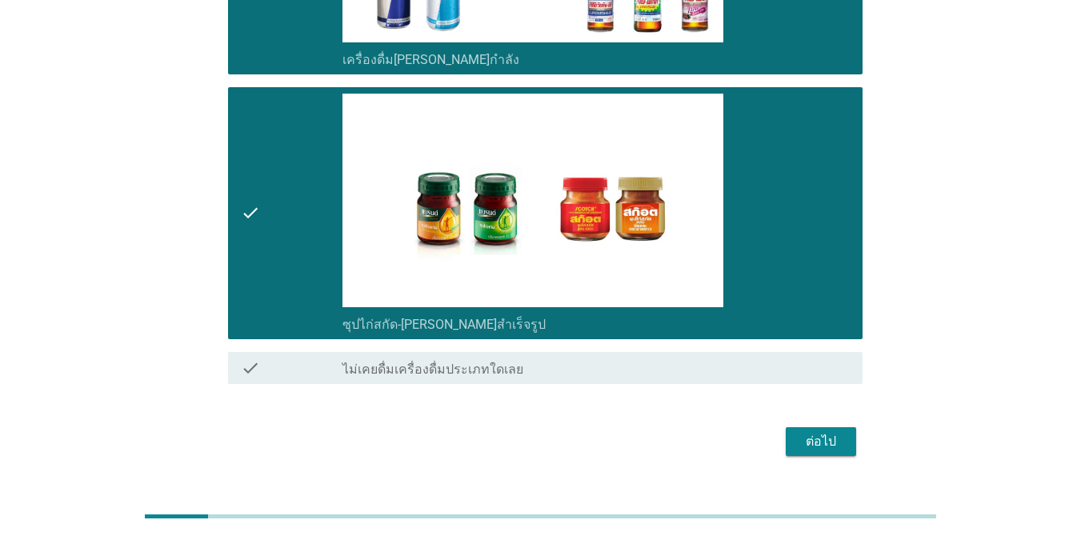
scroll to position [3554, 0]
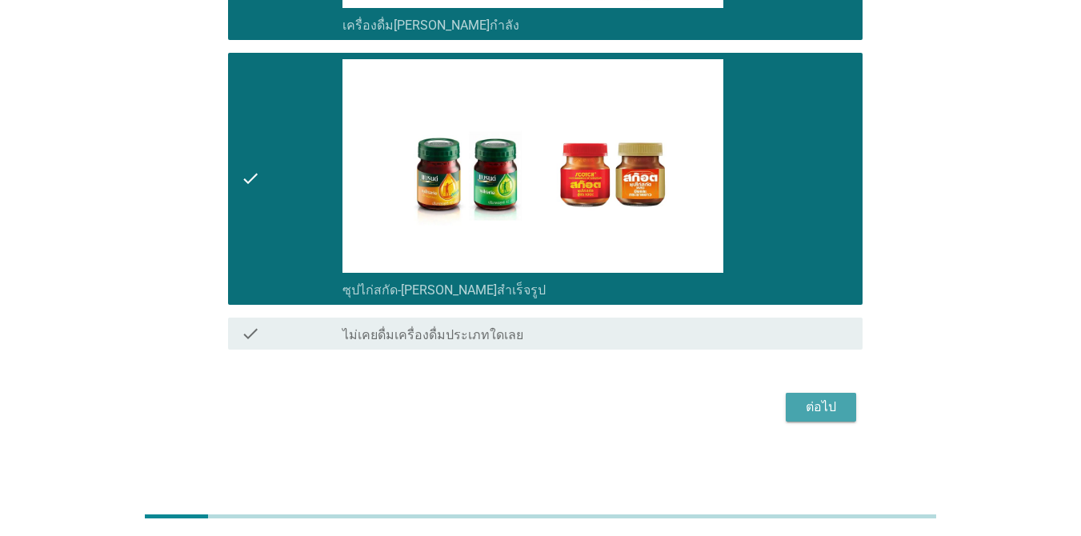
click at [787, 404] on div "ต่อไป" at bounding box center [820, 407] width 45 height 19
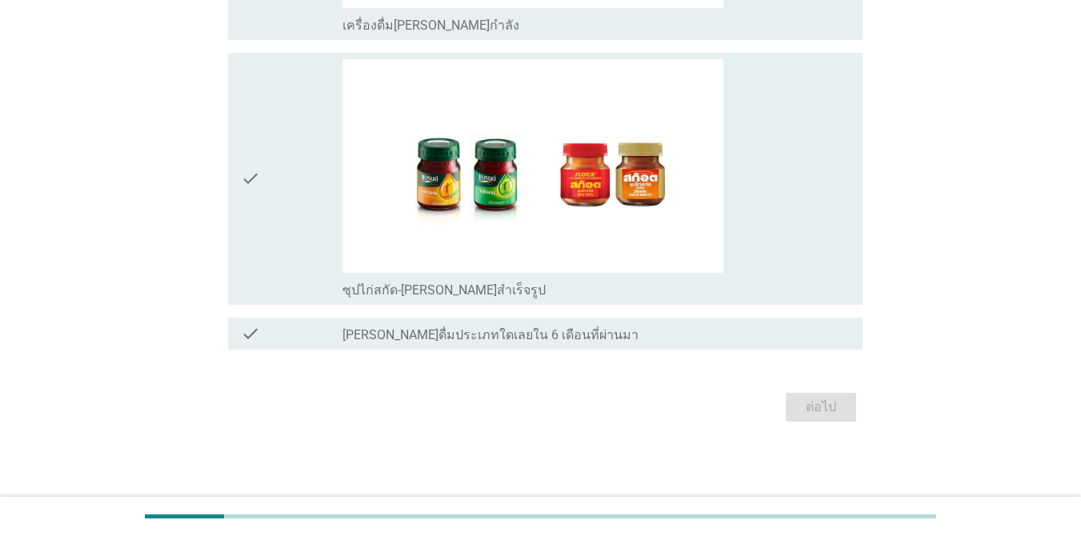
scroll to position [0, 0]
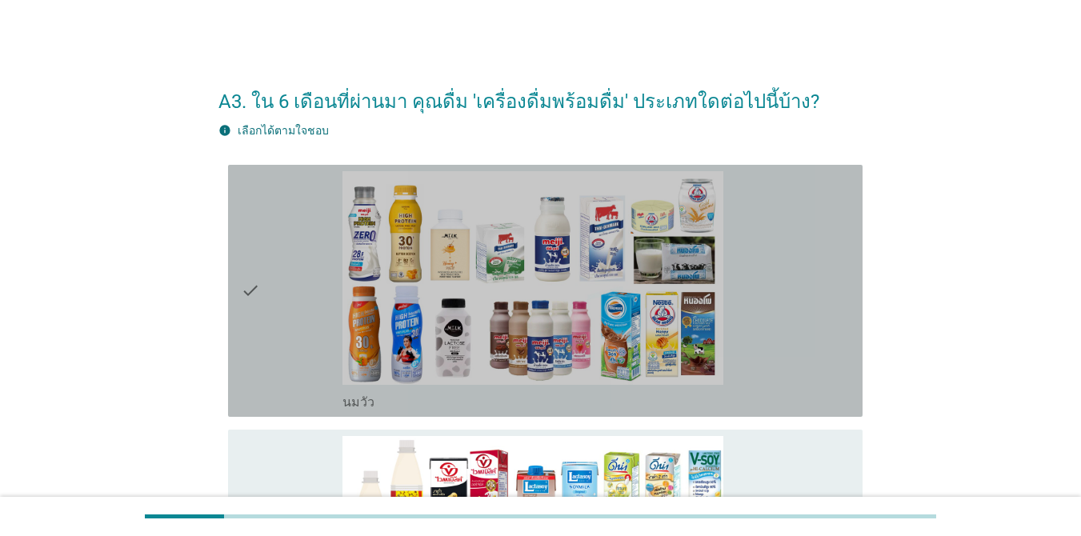
click at [251, 292] on icon "check" at bounding box center [250, 290] width 19 height 239
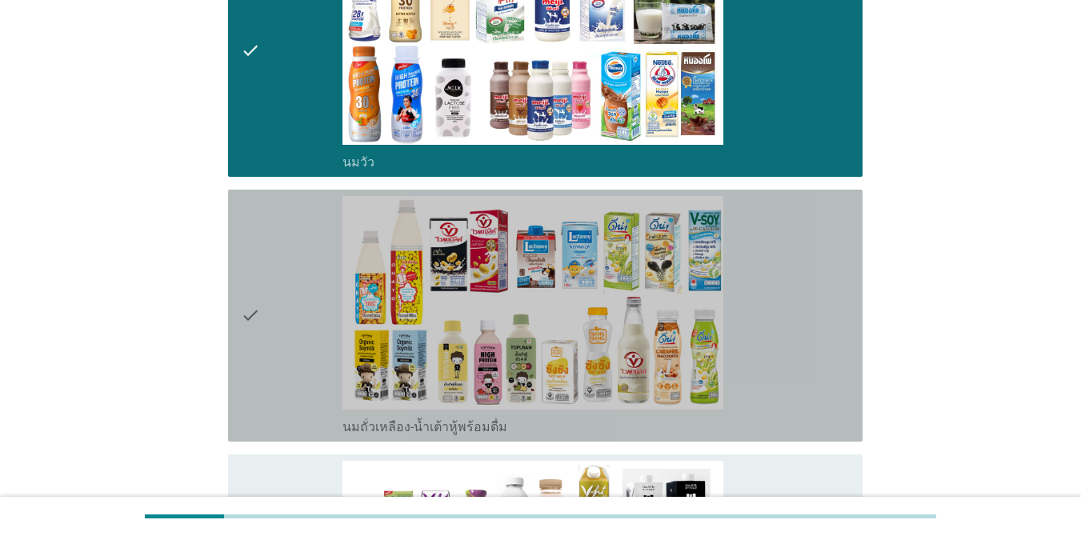
click at [243, 306] on icon "check" at bounding box center [250, 315] width 19 height 239
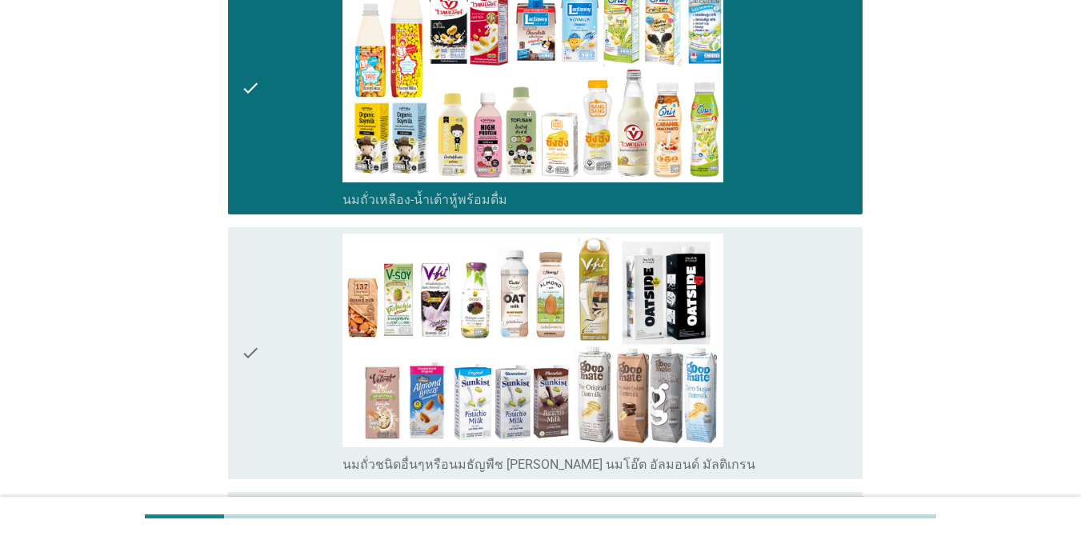
scroll to position [480, 0]
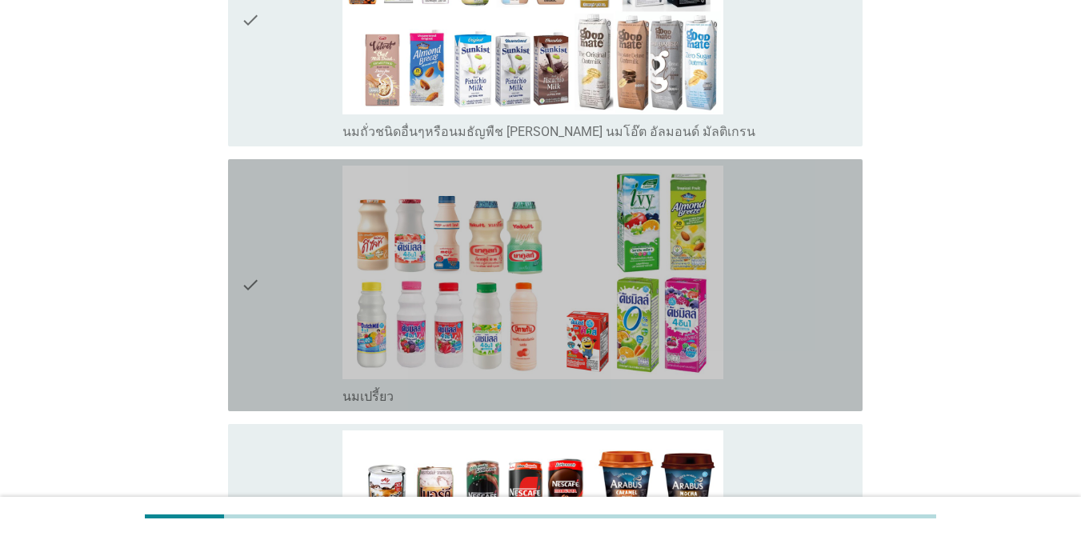
click at [259, 358] on icon "check" at bounding box center [250, 285] width 19 height 239
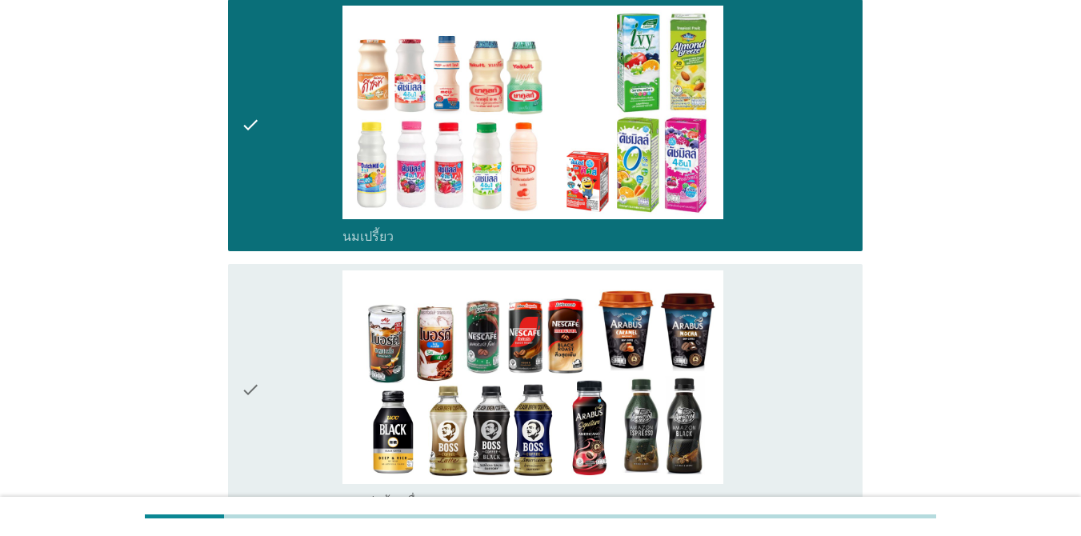
click at [263, 355] on div "check" at bounding box center [292, 389] width 102 height 239
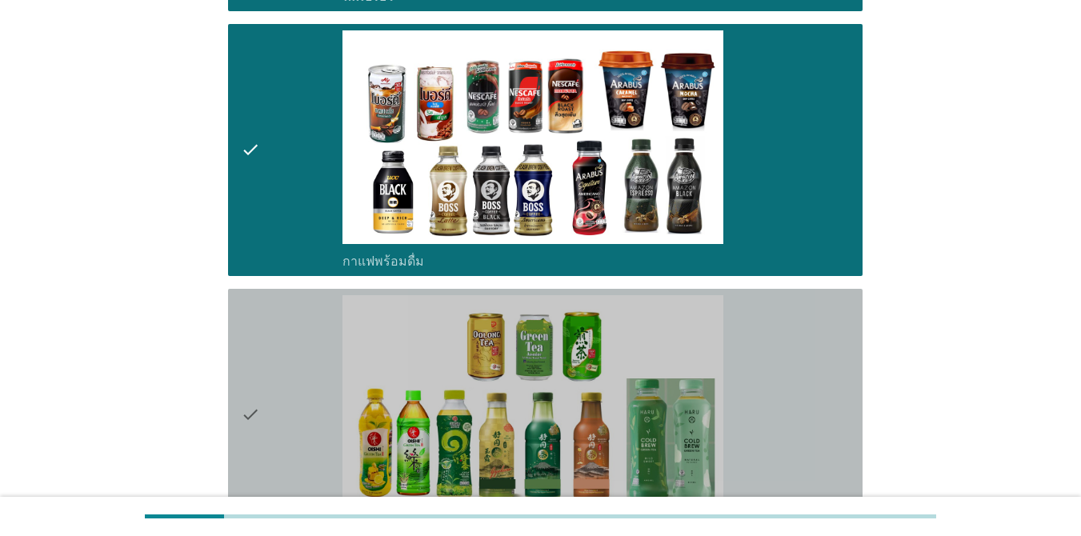
click at [263, 355] on div "check" at bounding box center [292, 414] width 102 height 239
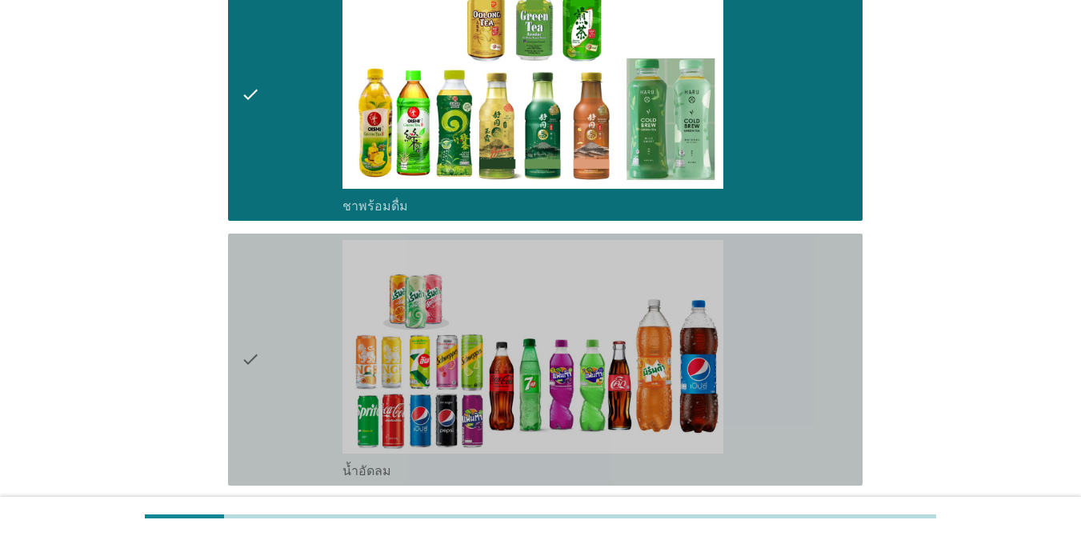
click at [264, 354] on div "check" at bounding box center [292, 359] width 102 height 239
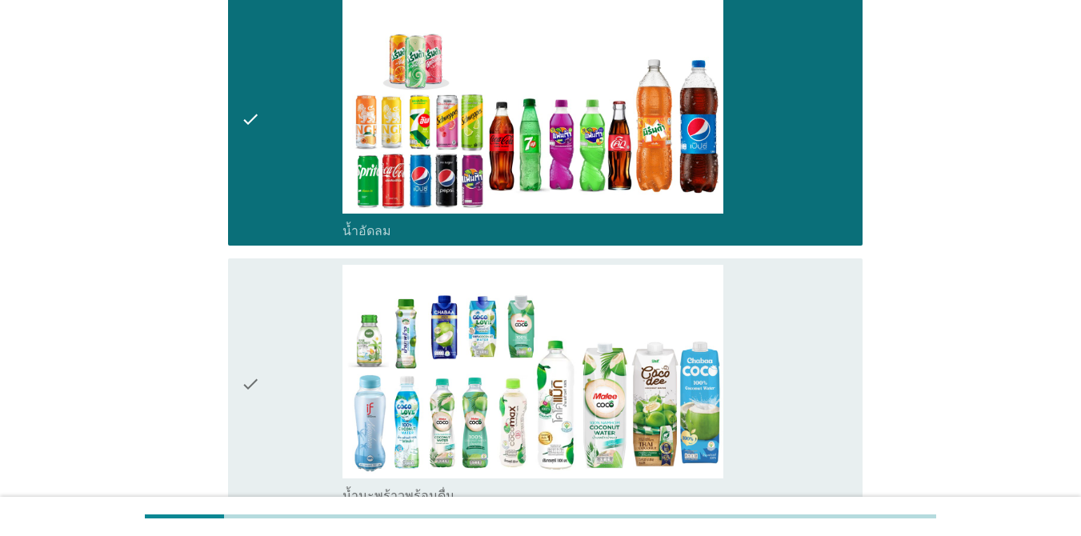
click at [264, 354] on div "check" at bounding box center [292, 384] width 102 height 239
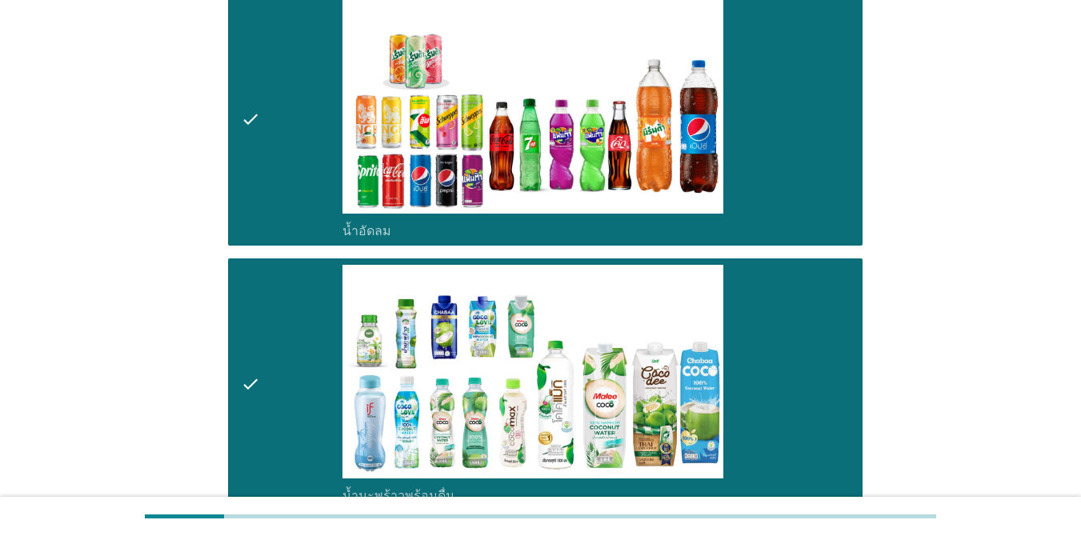
scroll to position [2080, 0]
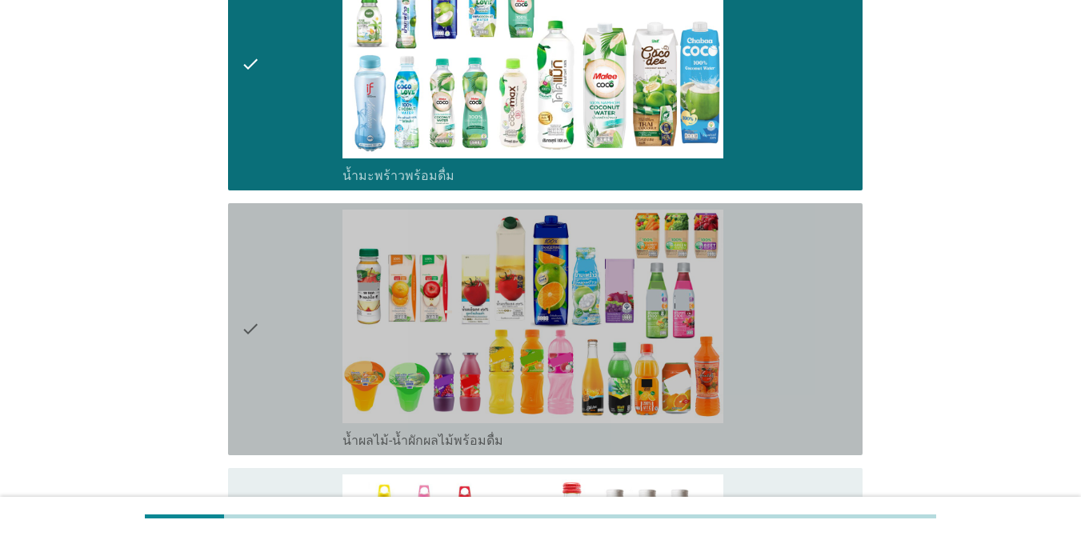
click at [264, 354] on div "check" at bounding box center [292, 329] width 102 height 239
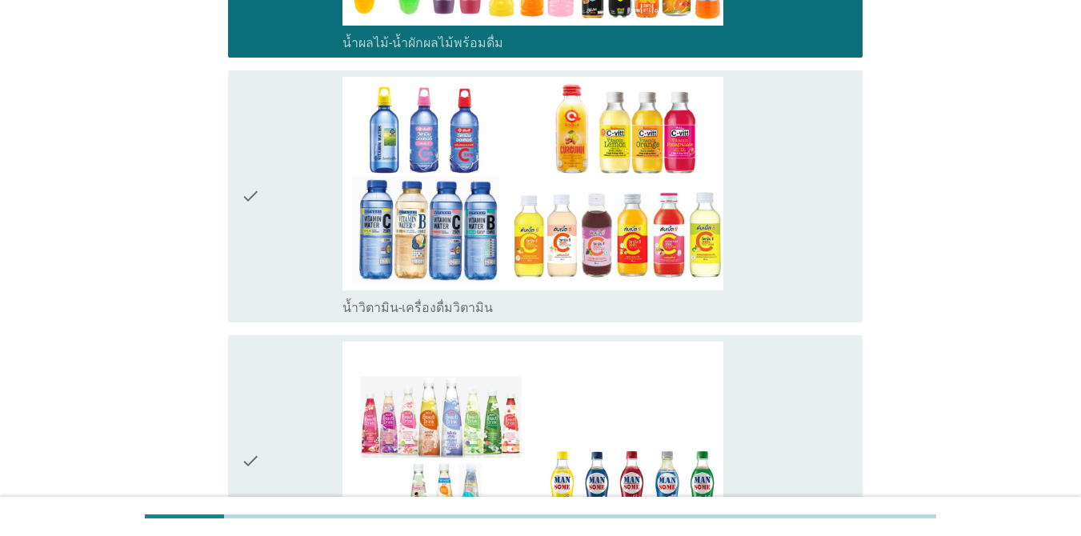
scroll to position [2480, 0]
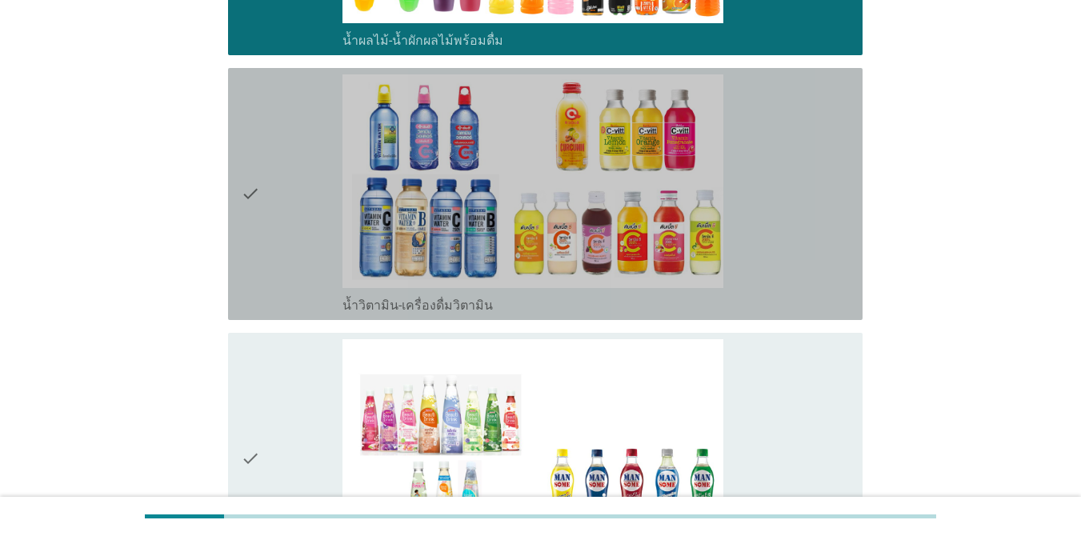
click at [271, 265] on div "check" at bounding box center [292, 193] width 102 height 239
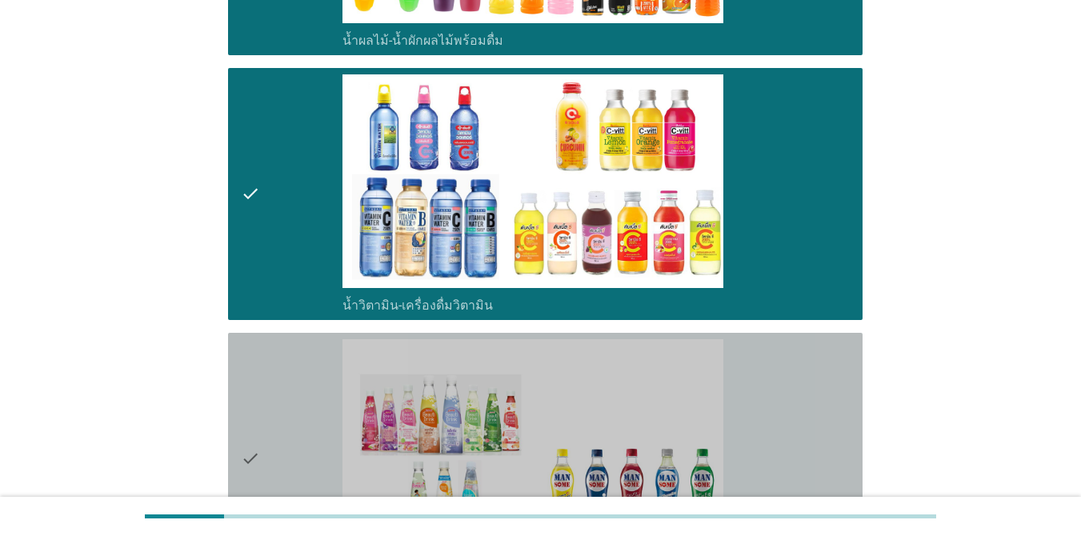
click at [274, 378] on div "check" at bounding box center [292, 458] width 102 height 239
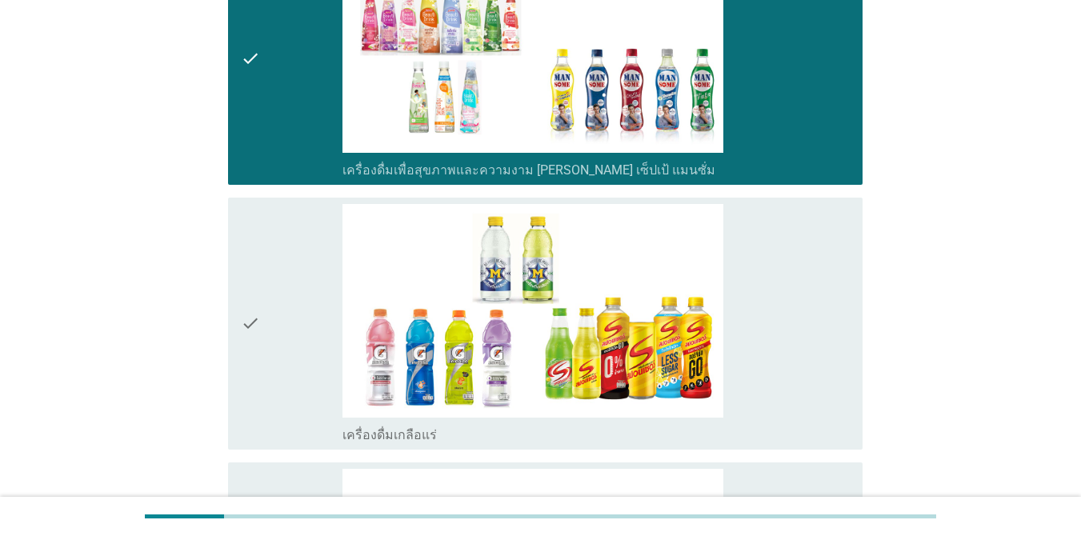
click at [272, 274] on div "check" at bounding box center [292, 323] width 102 height 239
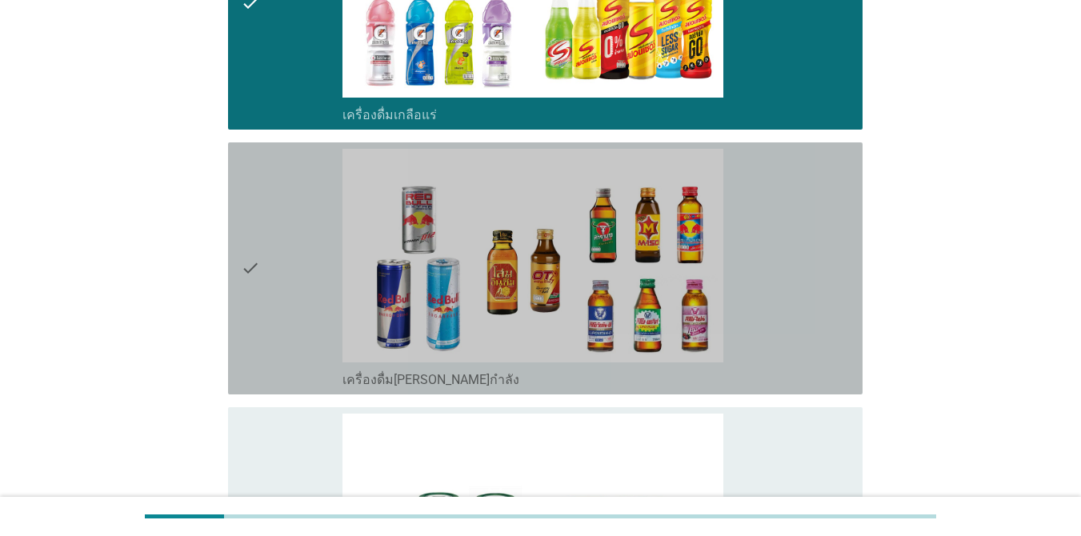
click at [274, 324] on div "check" at bounding box center [292, 268] width 102 height 239
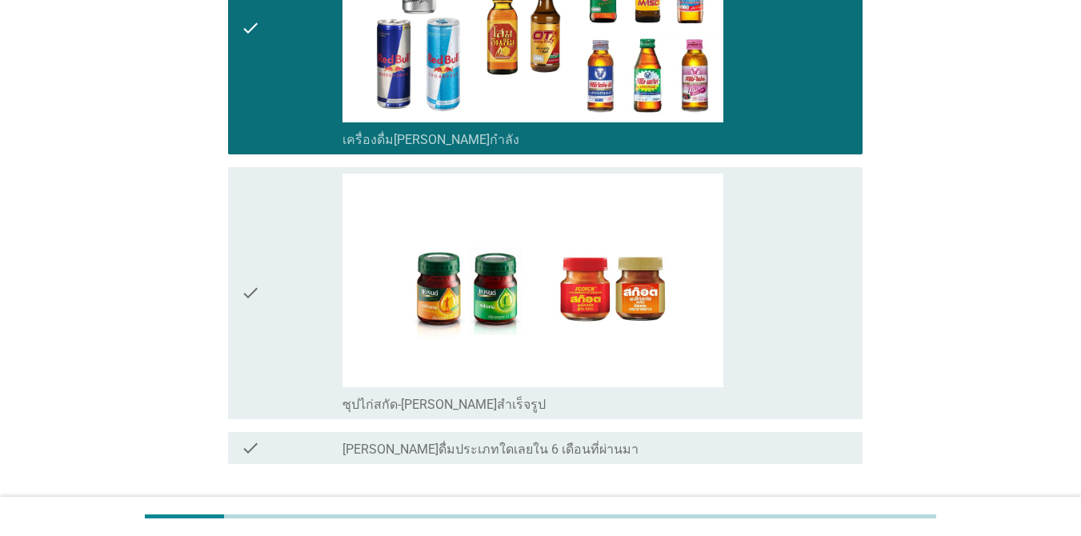
click at [262, 276] on div "check" at bounding box center [292, 293] width 102 height 239
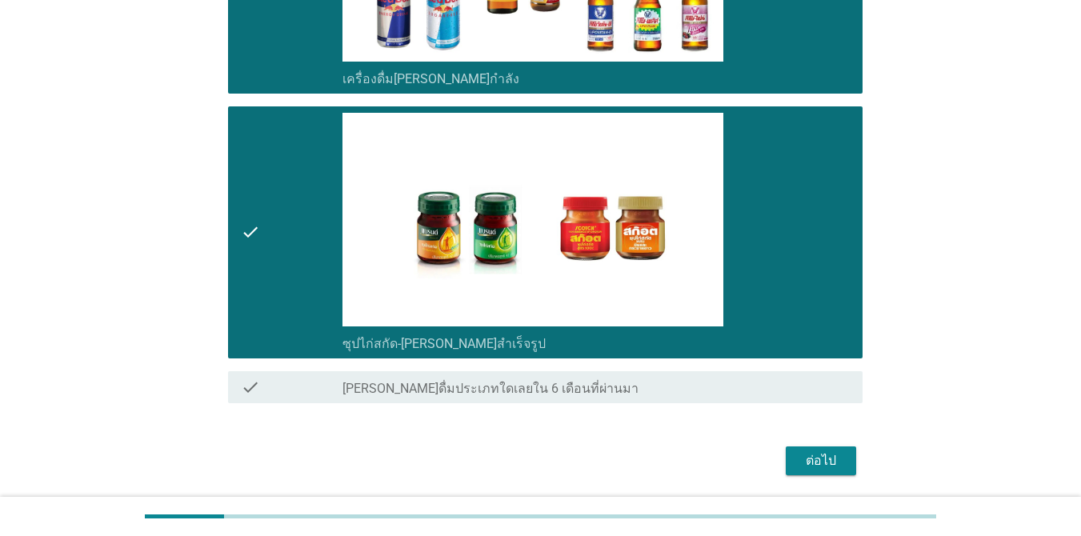
scroll to position [3554, 0]
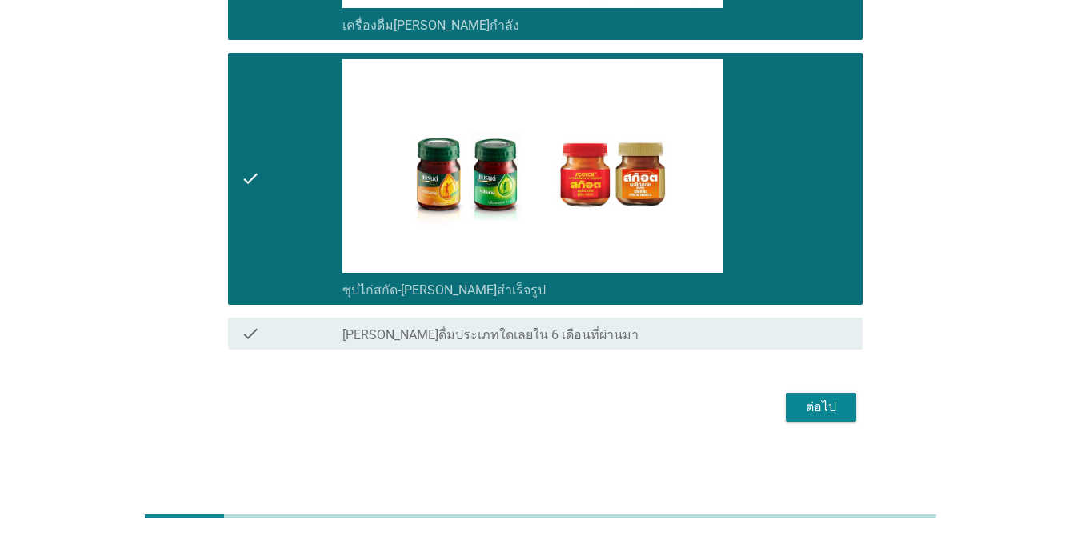
click at [787, 402] on div "ต่อไป" at bounding box center [820, 407] width 45 height 19
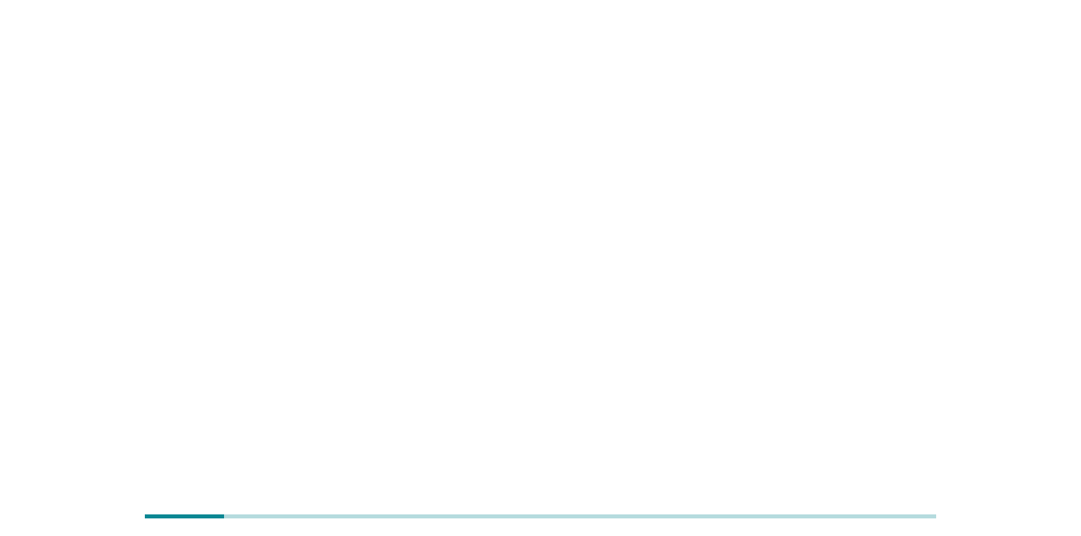
scroll to position [0, 0]
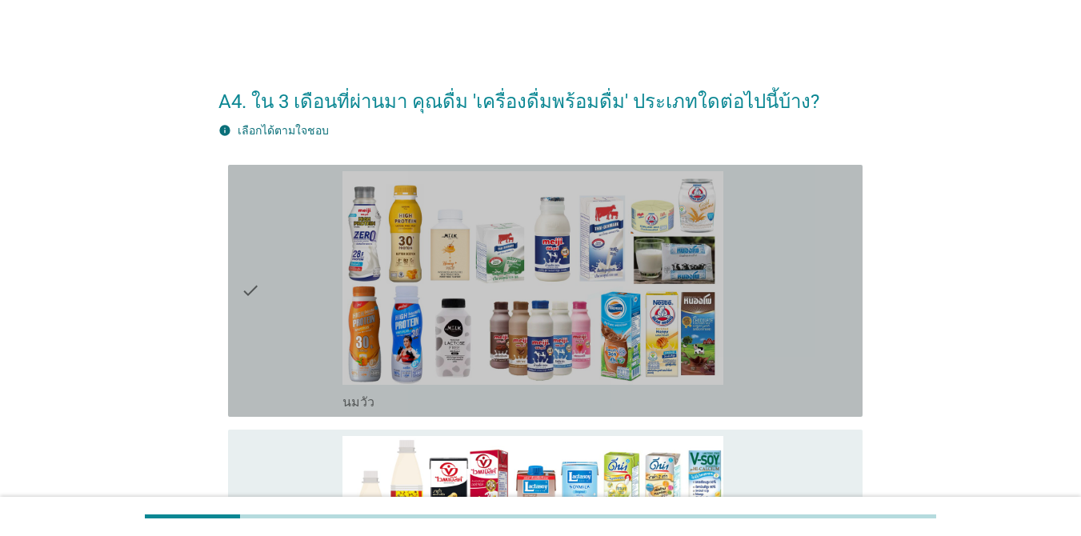
click at [248, 279] on icon "check" at bounding box center [250, 290] width 19 height 239
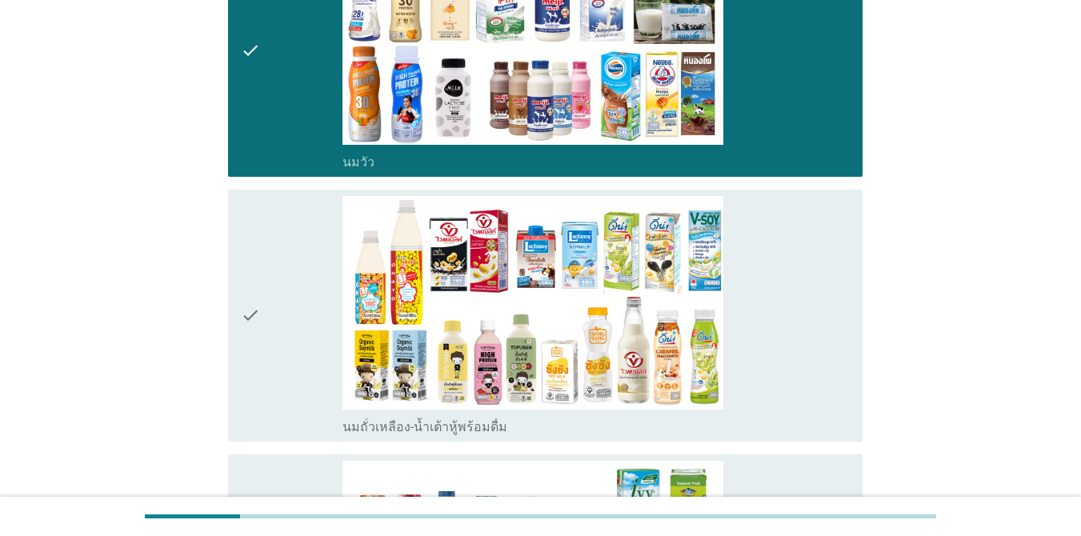
click at [254, 310] on icon "check" at bounding box center [250, 315] width 19 height 239
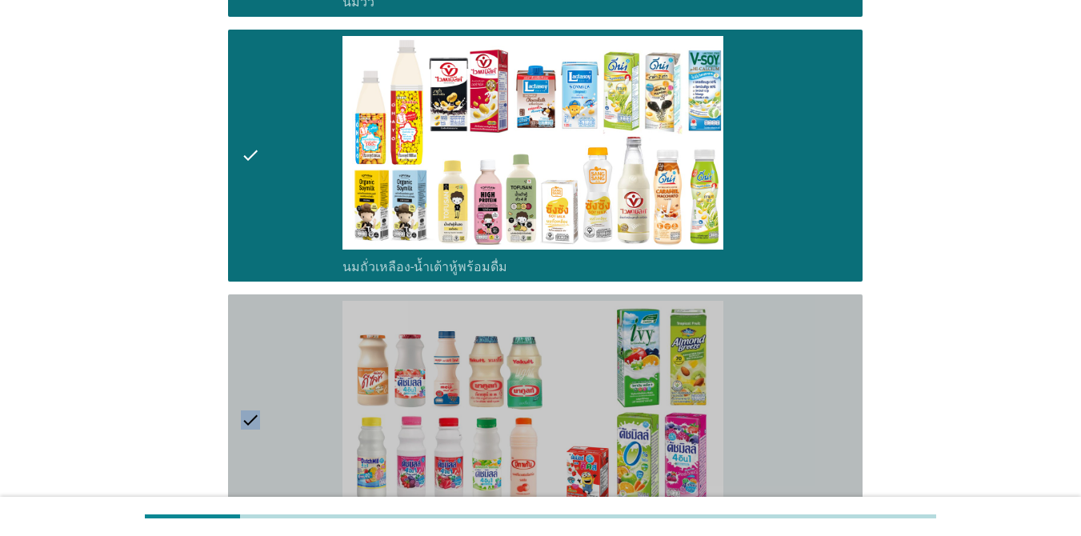
click at [254, 310] on icon "check" at bounding box center [250, 420] width 19 height 239
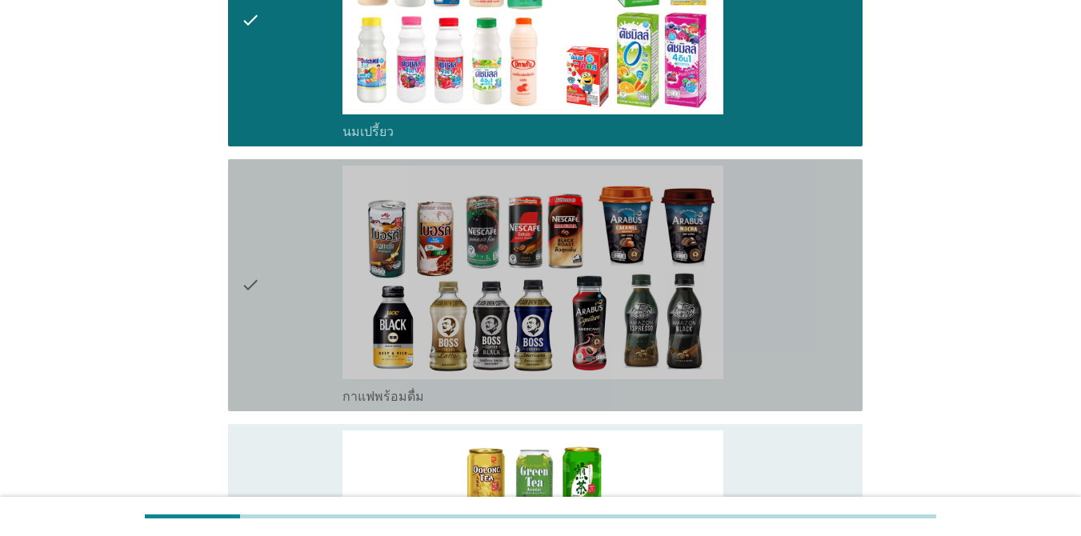
click at [254, 310] on icon "check" at bounding box center [250, 285] width 19 height 239
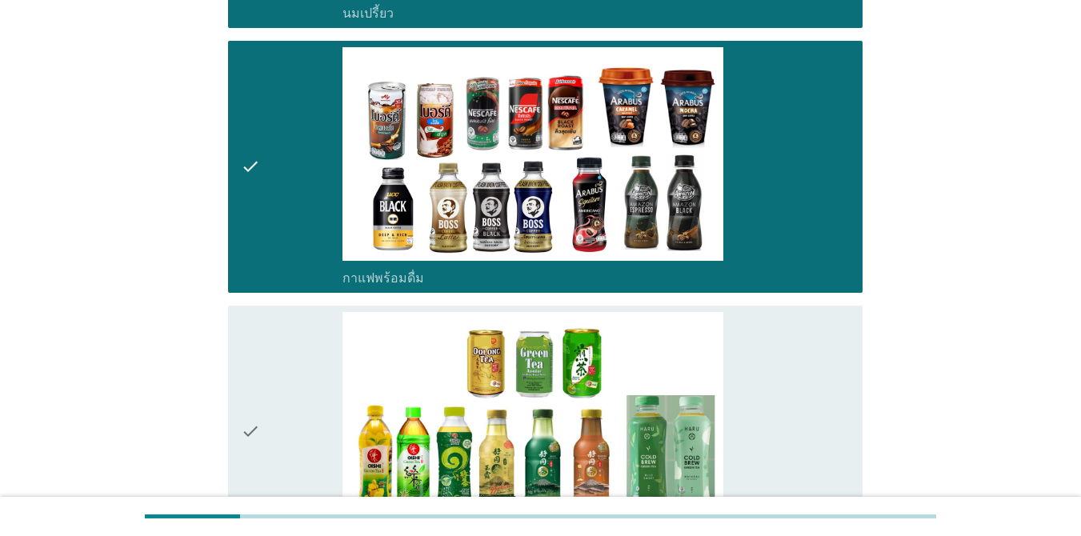
scroll to position [1200, 0]
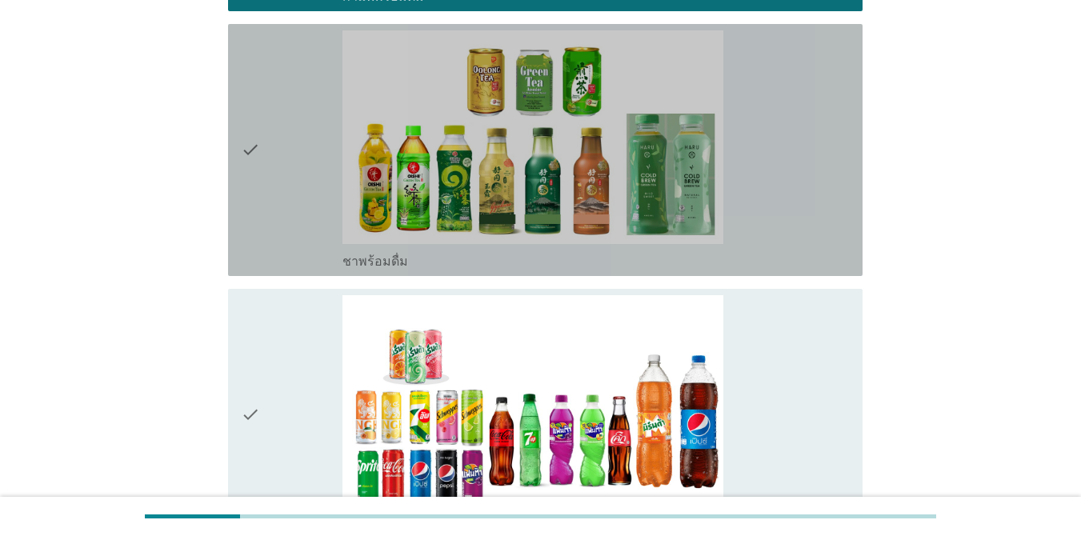
click at [263, 170] on div "check" at bounding box center [292, 149] width 102 height 239
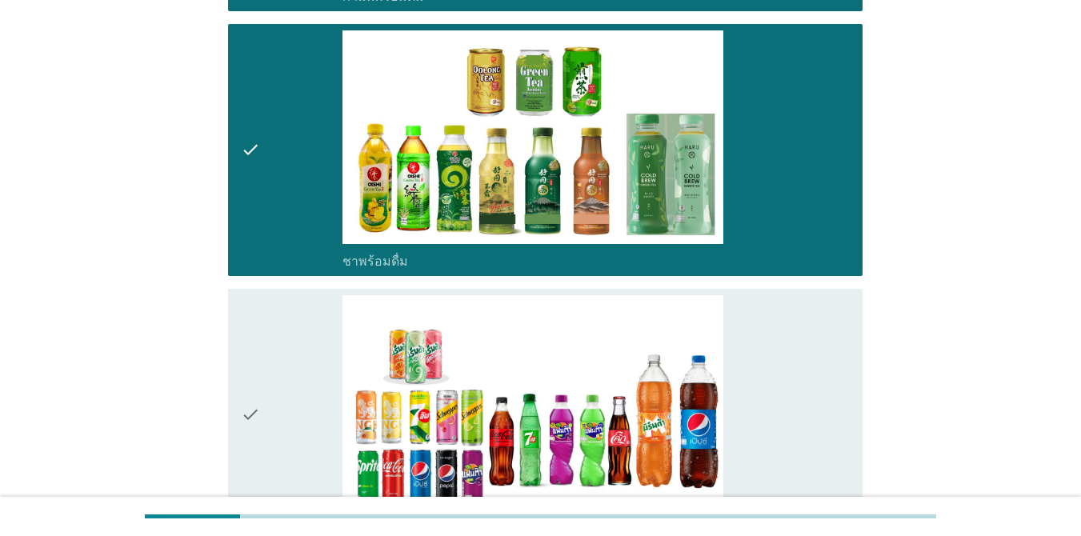
click at [242, 402] on icon "check" at bounding box center [250, 414] width 19 height 239
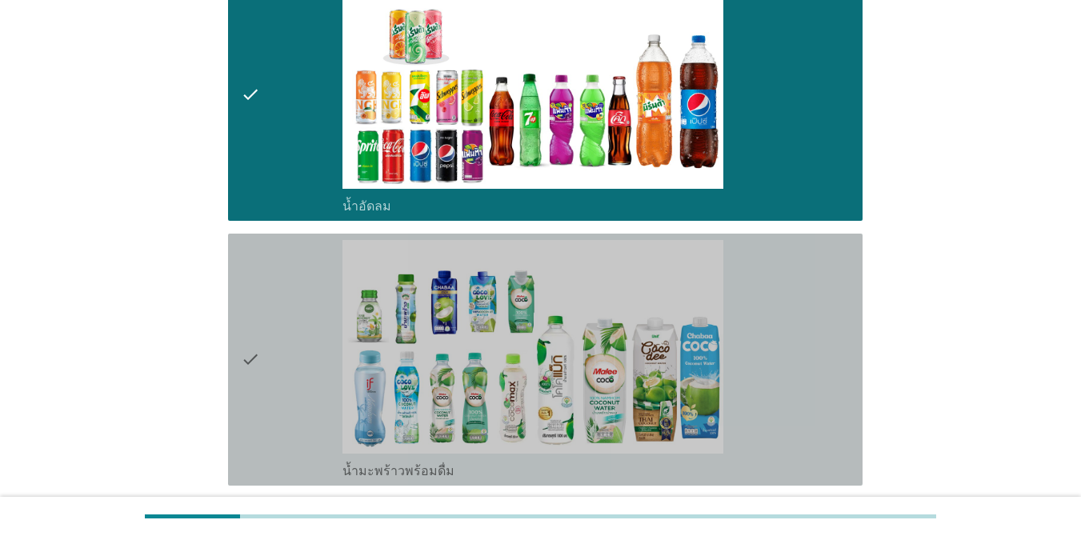
click at [256, 362] on icon "check" at bounding box center [250, 359] width 19 height 239
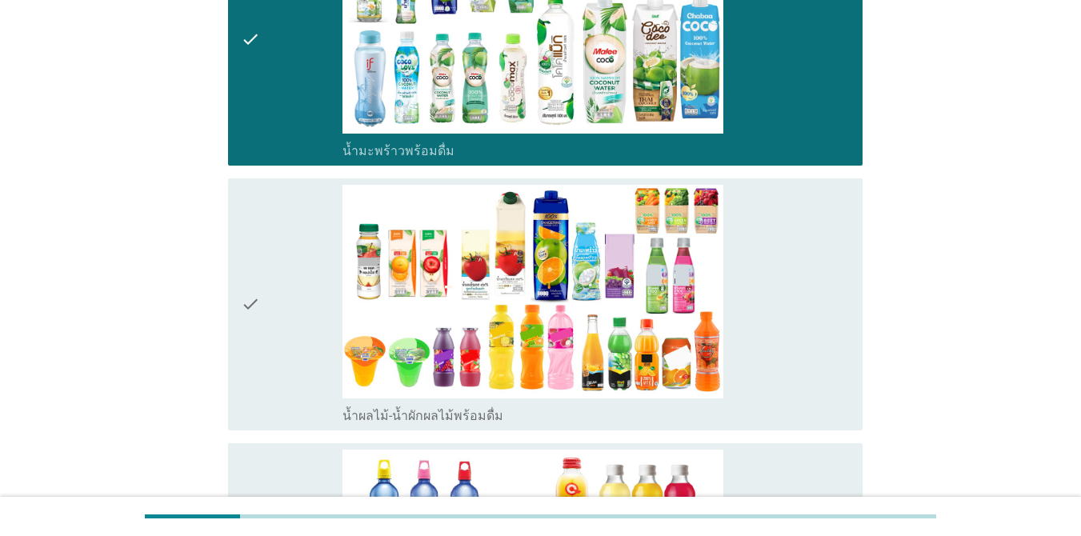
click at [256, 362] on icon "check" at bounding box center [250, 304] width 19 height 239
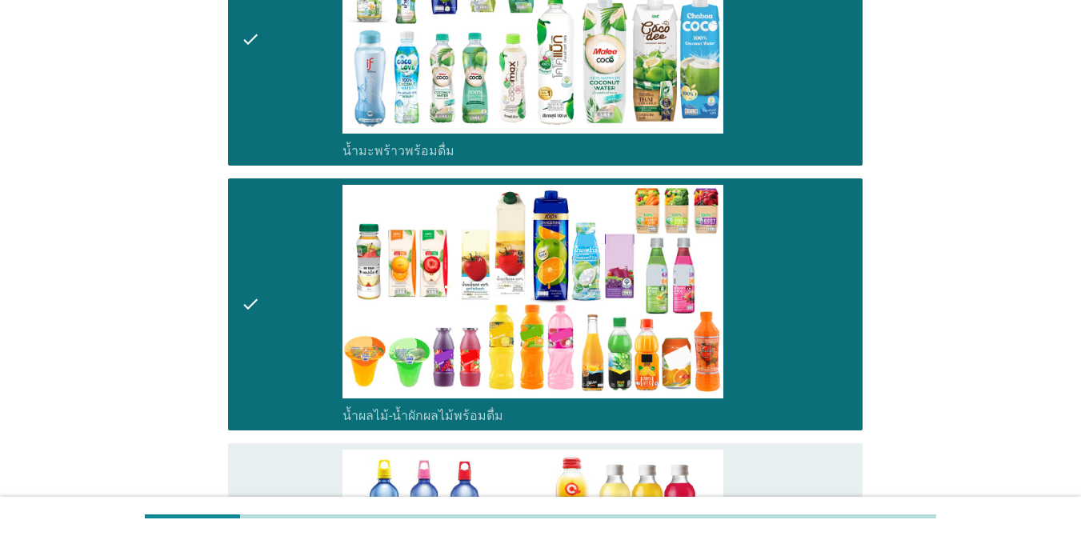
scroll to position [2160, 0]
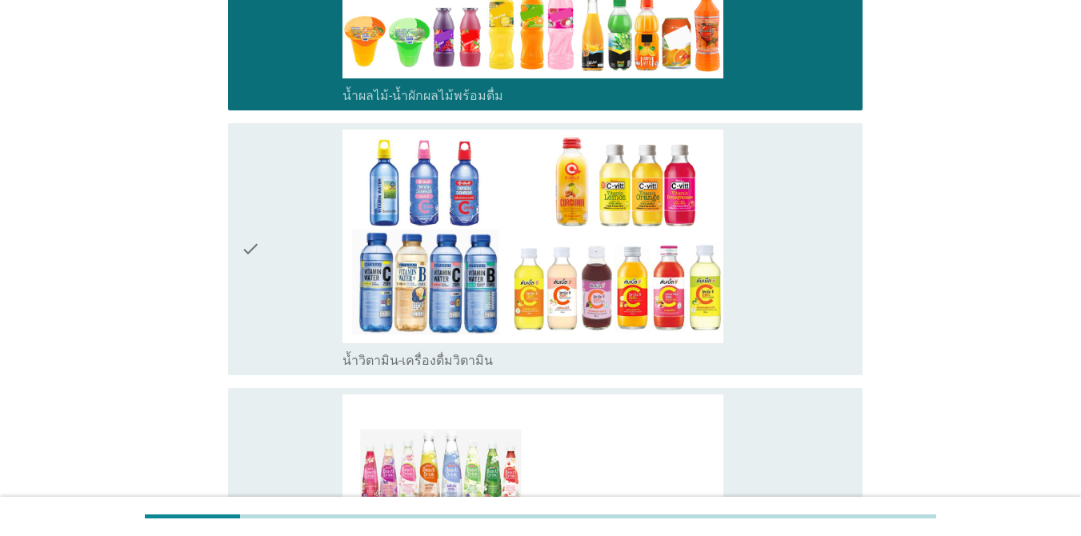
click at [264, 282] on div "check" at bounding box center [292, 249] width 102 height 239
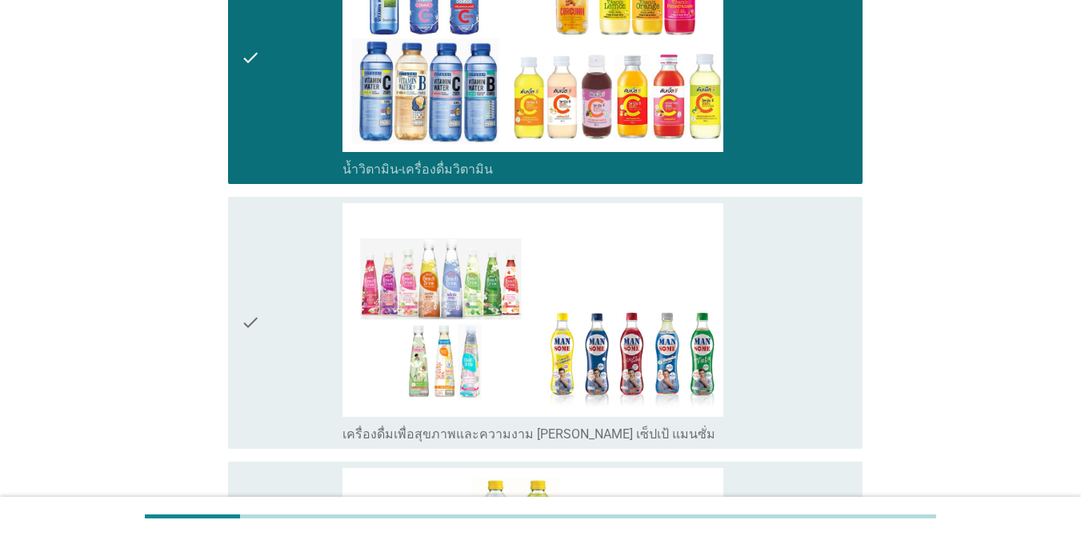
scroll to position [2400, 0]
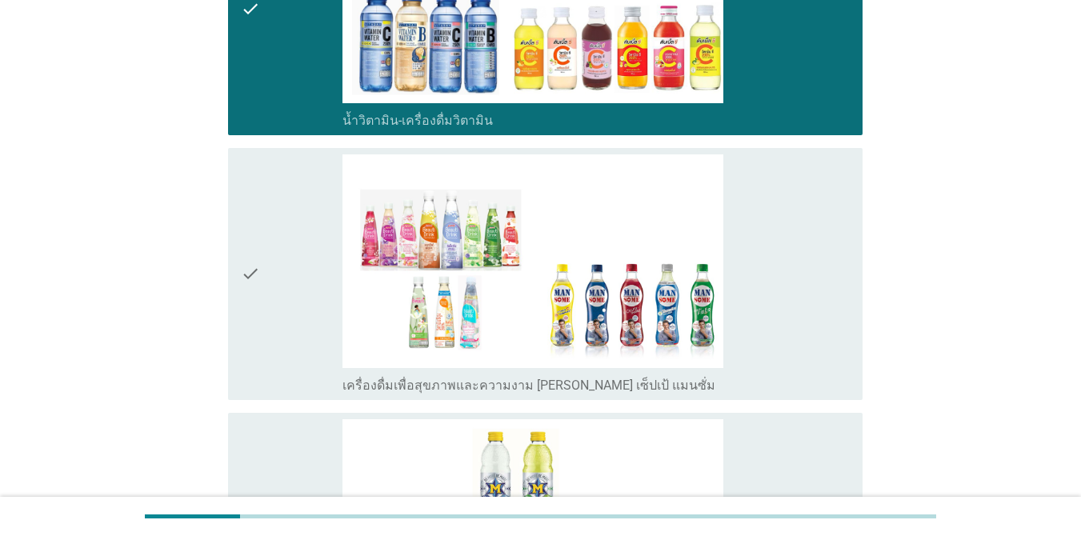
click at [246, 284] on icon "check" at bounding box center [250, 273] width 19 height 239
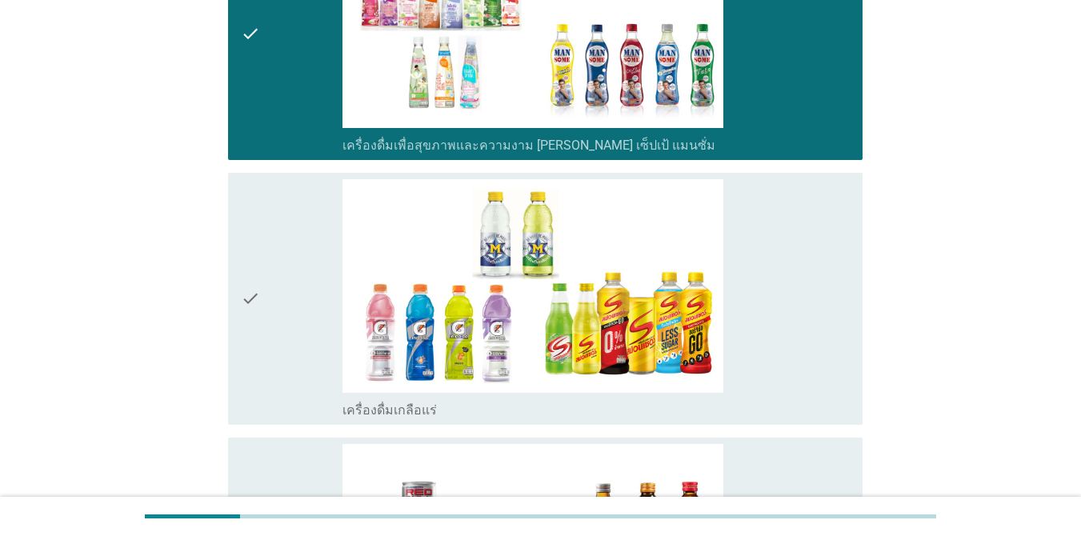
click at [246, 284] on icon "check" at bounding box center [250, 298] width 19 height 239
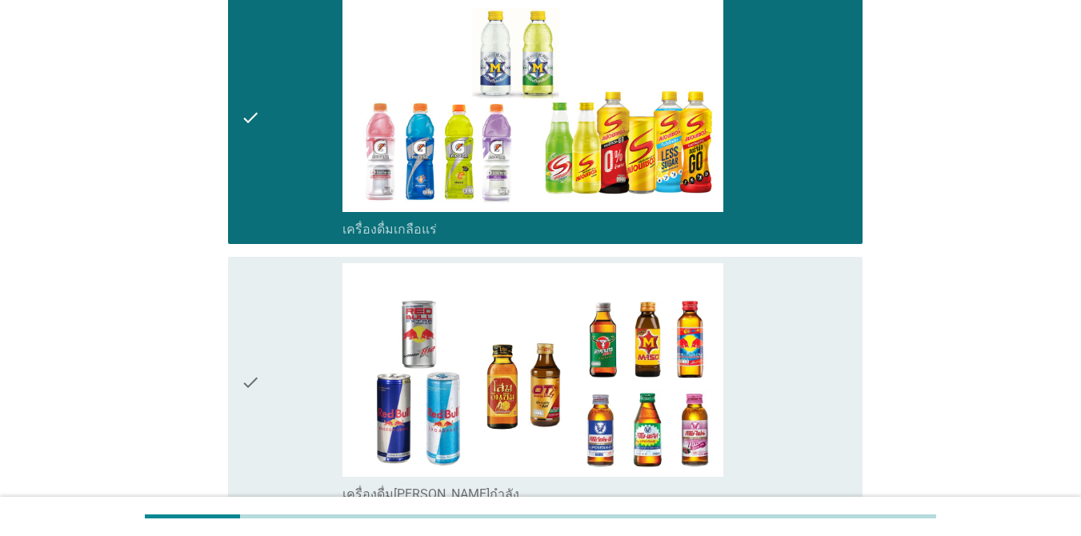
scroll to position [3039, 0]
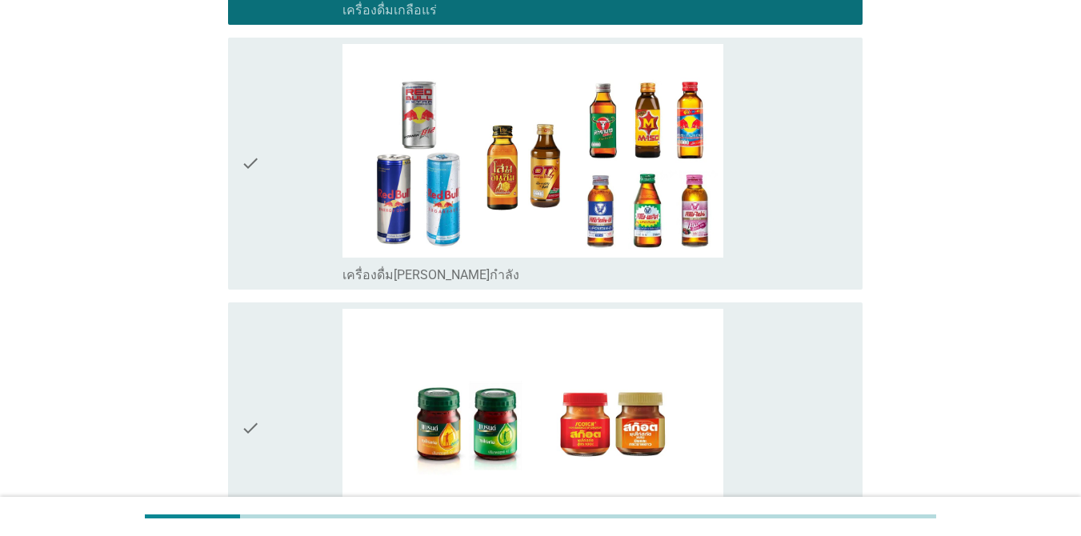
click at [253, 202] on icon "check" at bounding box center [250, 163] width 19 height 239
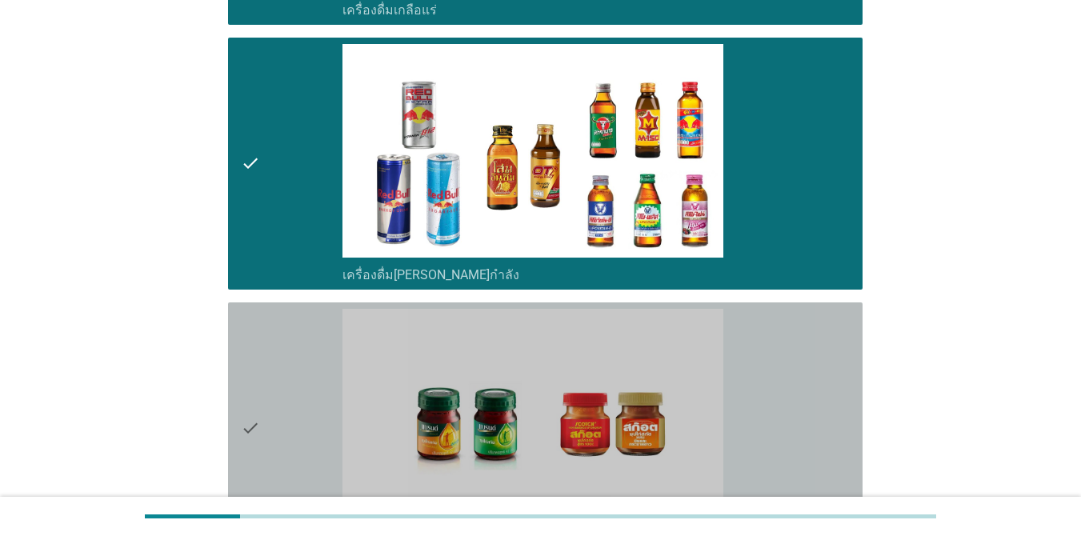
click at [252, 382] on icon "check" at bounding box center [250, 428] width 19 height 239
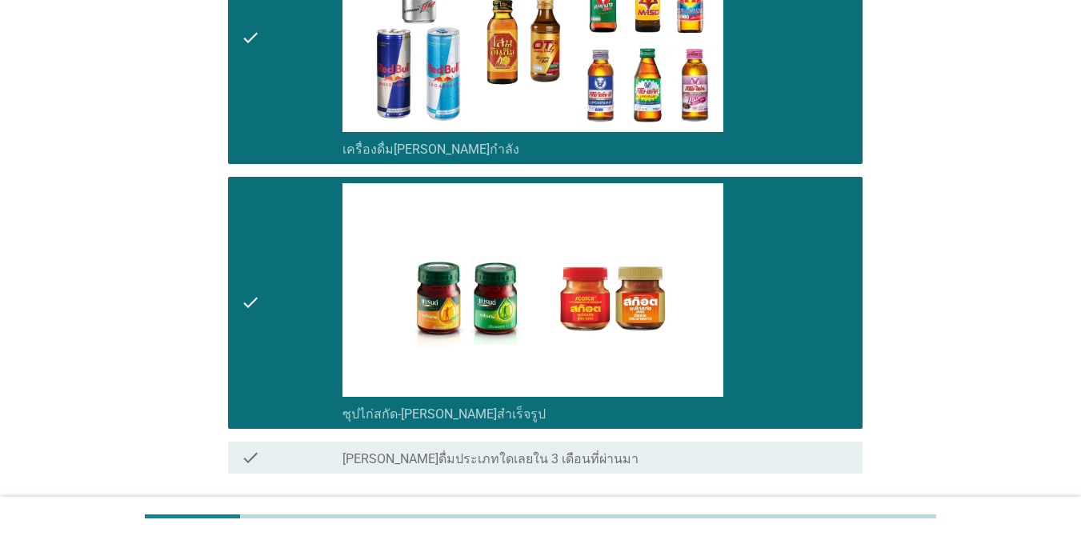
scroll to position [3289, 0]
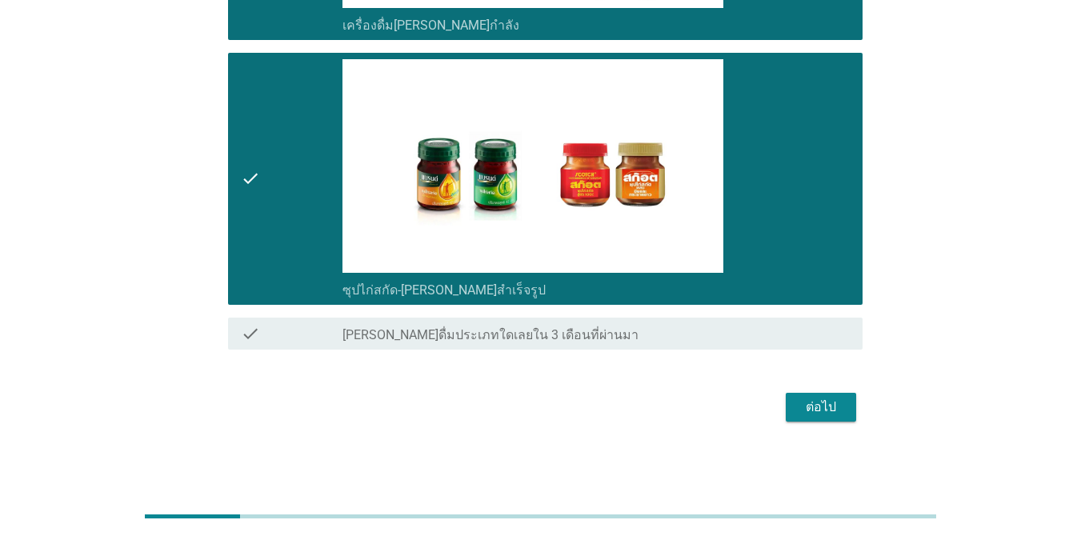
click at [787, 400] on div "ต่อไป" at bounding box center [820, 407] width 45 height 19
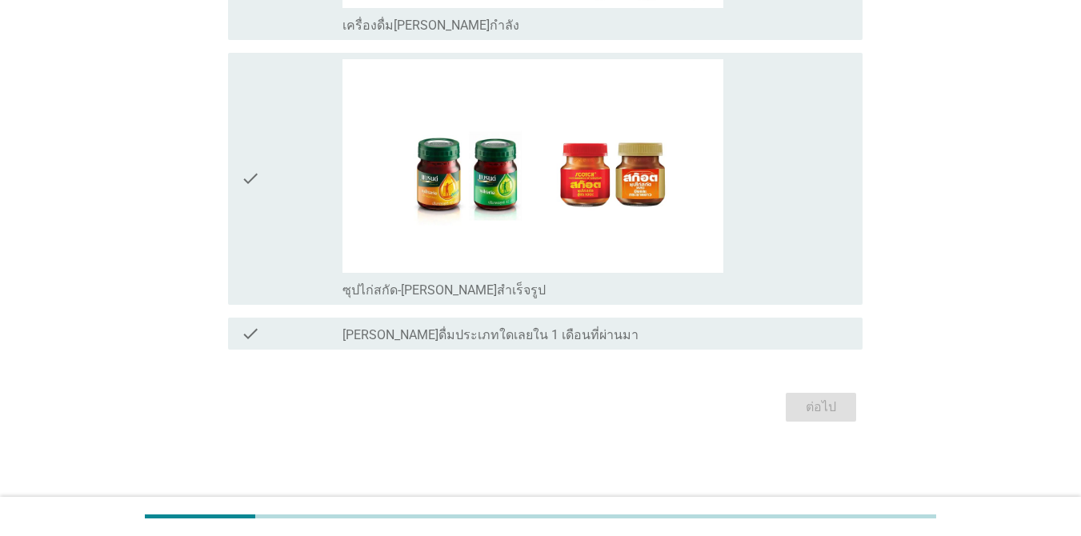
scroll to position [0, 0]
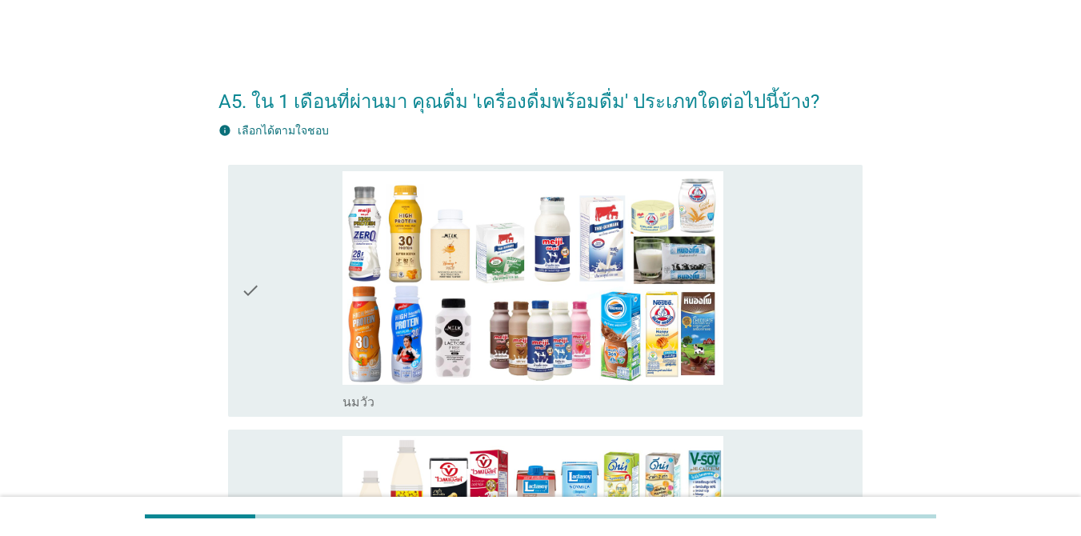
click at [258, 285] on icon "check" at bounding box center [250, 290] width 19 height 239
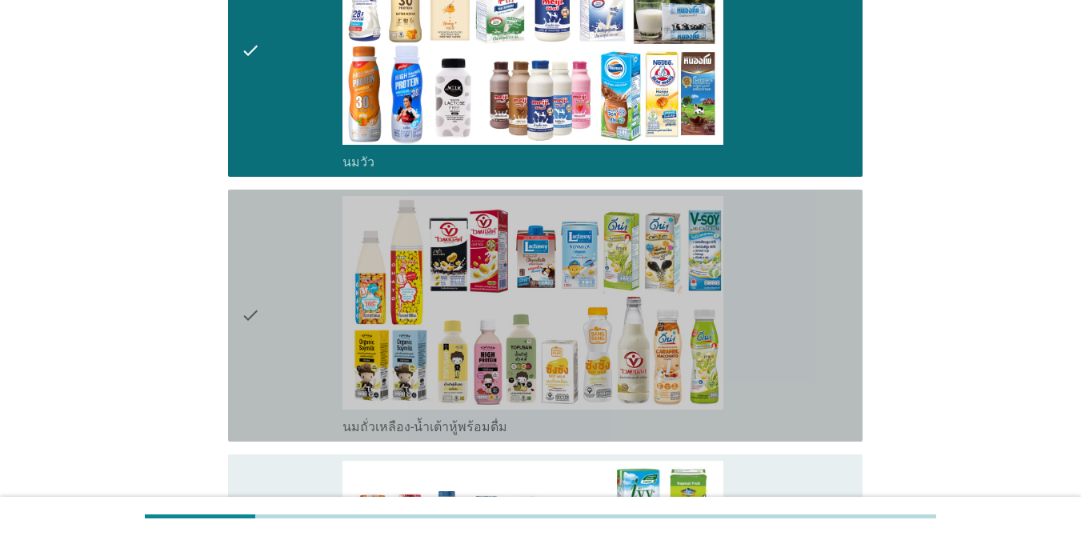
click at [242, 308] on icon "check" at bounding box center [250, 315] width 19 height 239
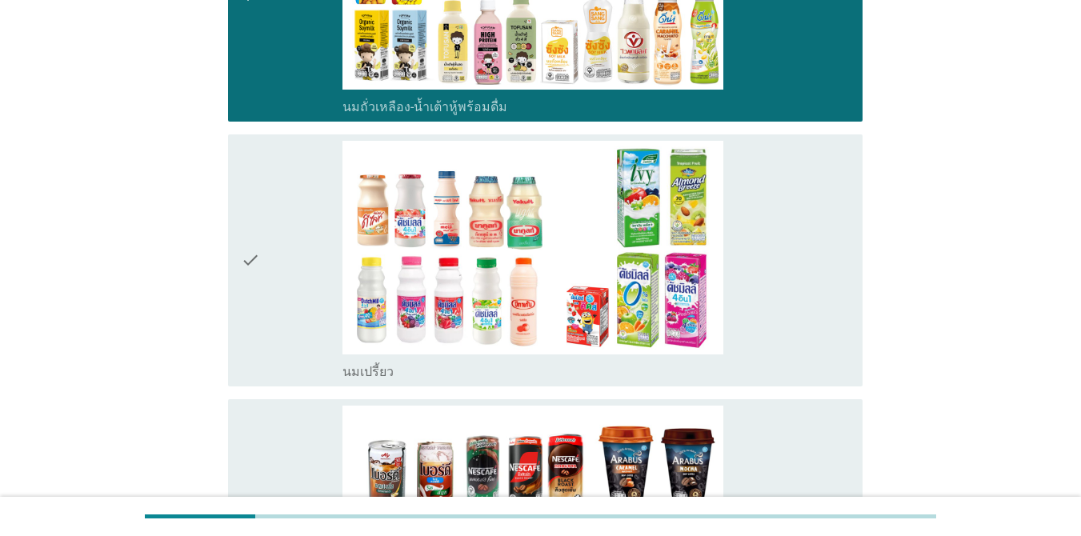
click at [252, 266] on icon "check" at bounding box center [250, 260] width 19 height 239
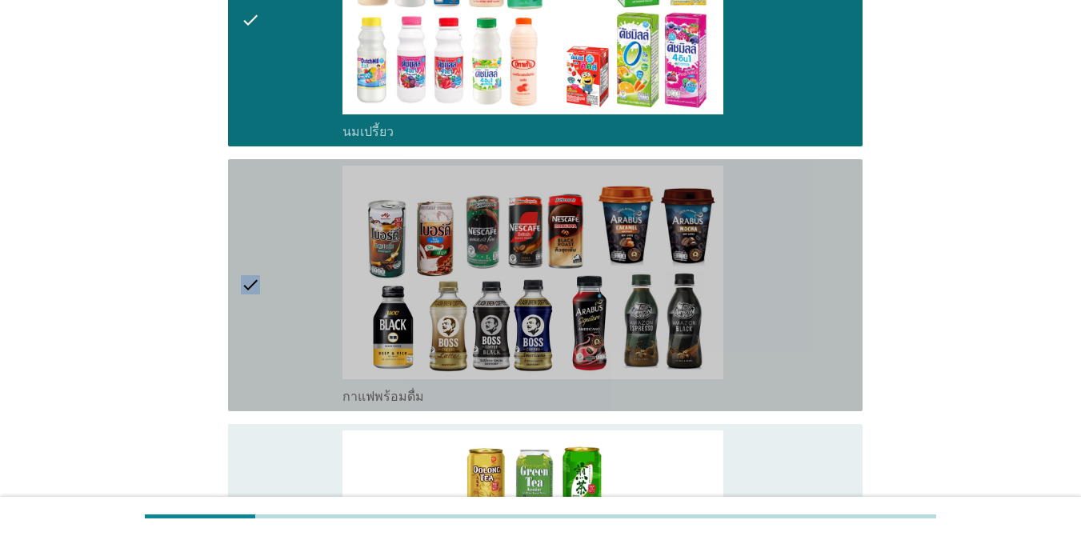
click at [252, 266] on icon "check" at bounding box center [250, 285] width 19 height 239
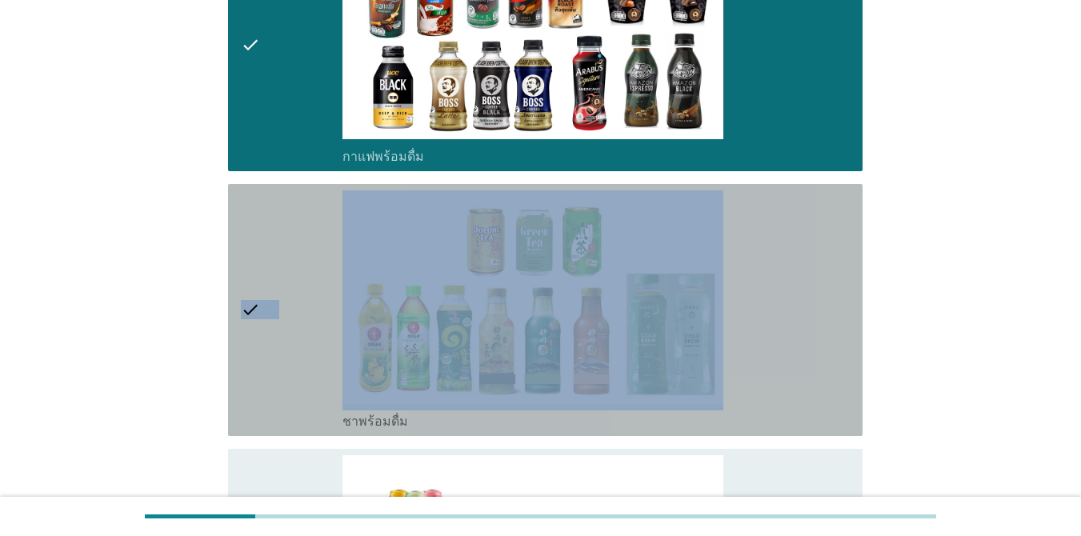
click at [252, 266] on icon "check" at bounding box center [250, 309] width 19 height 239
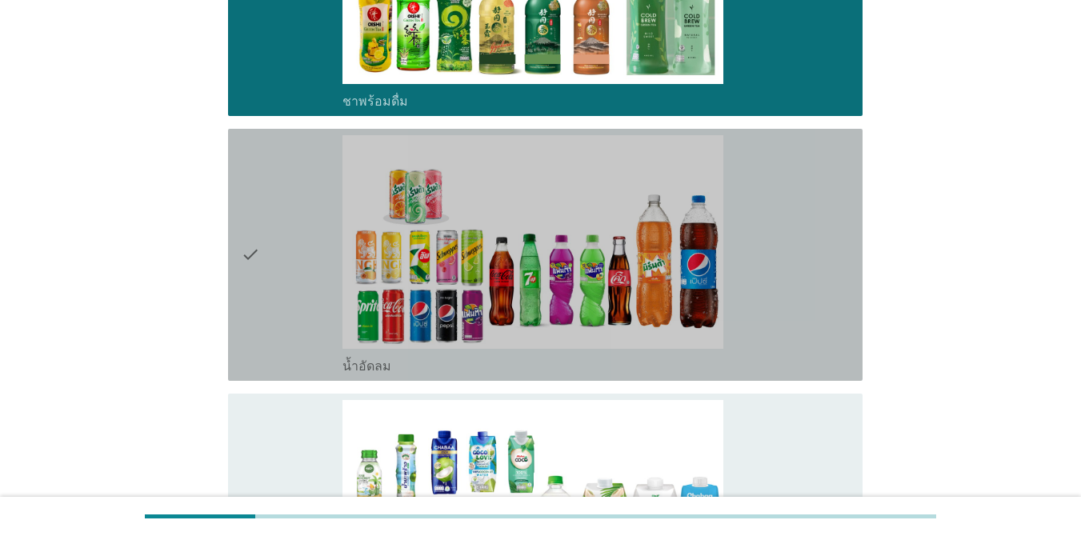
click at [252, 266] on icon "check" at bounding box center [250, 254] width 19 height 239
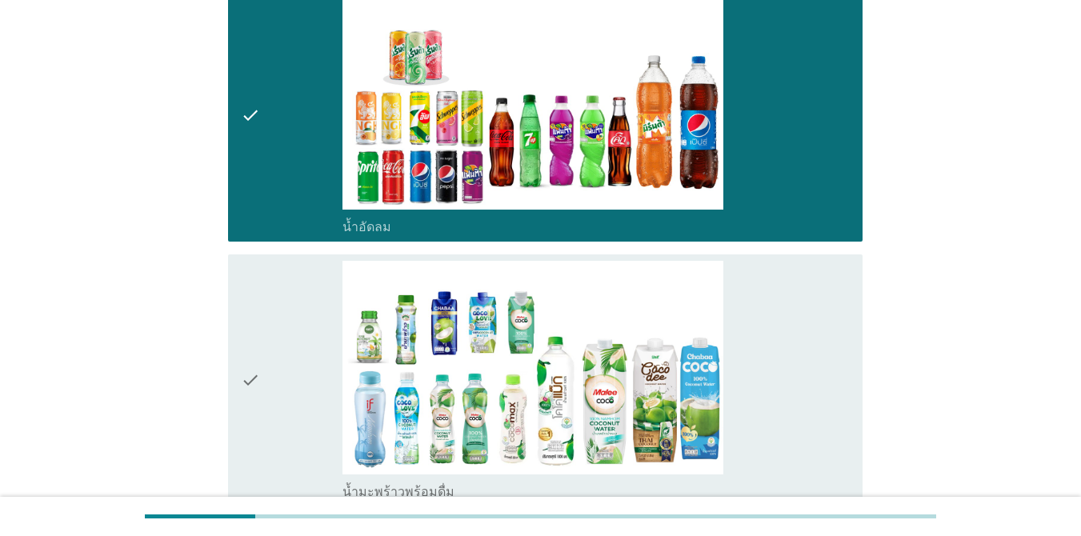
scroll to position [1680, 0]
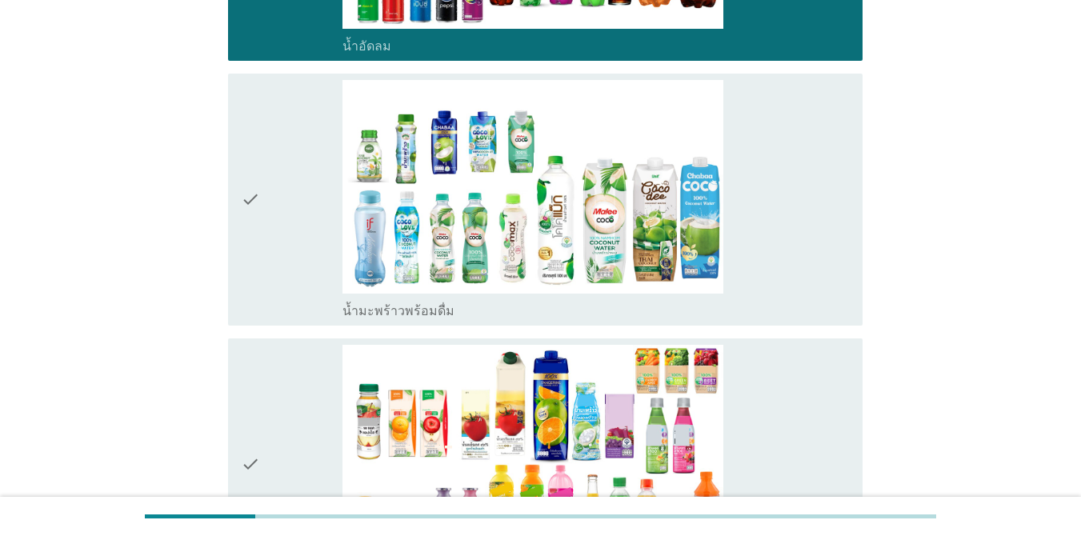
click at [245, 211] on icon "check" at bounding box center [250, 199] width 19 height 239
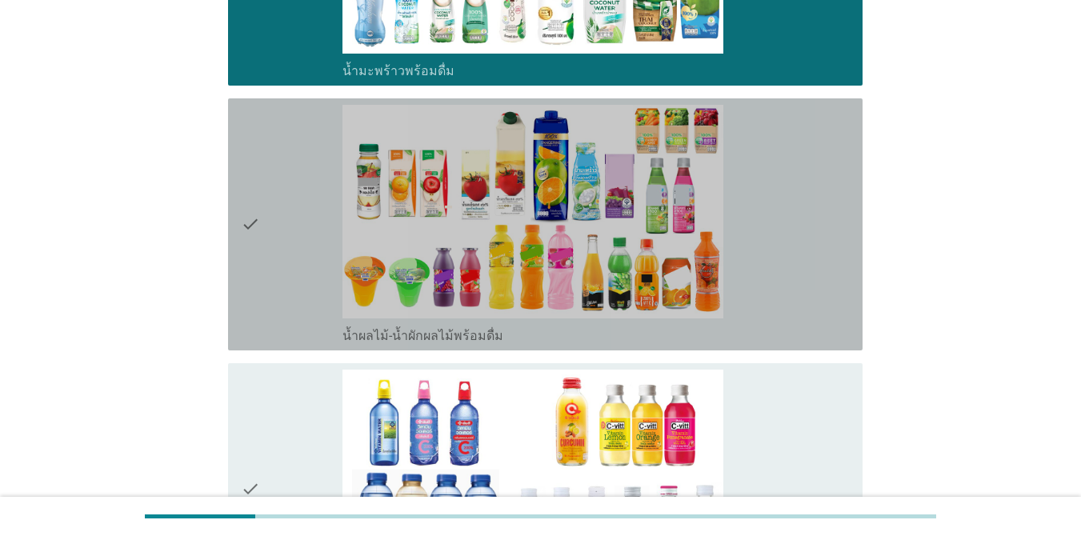
click at [243, 213] on icon "check" at bounding box center [250, 224] width 19 height 239
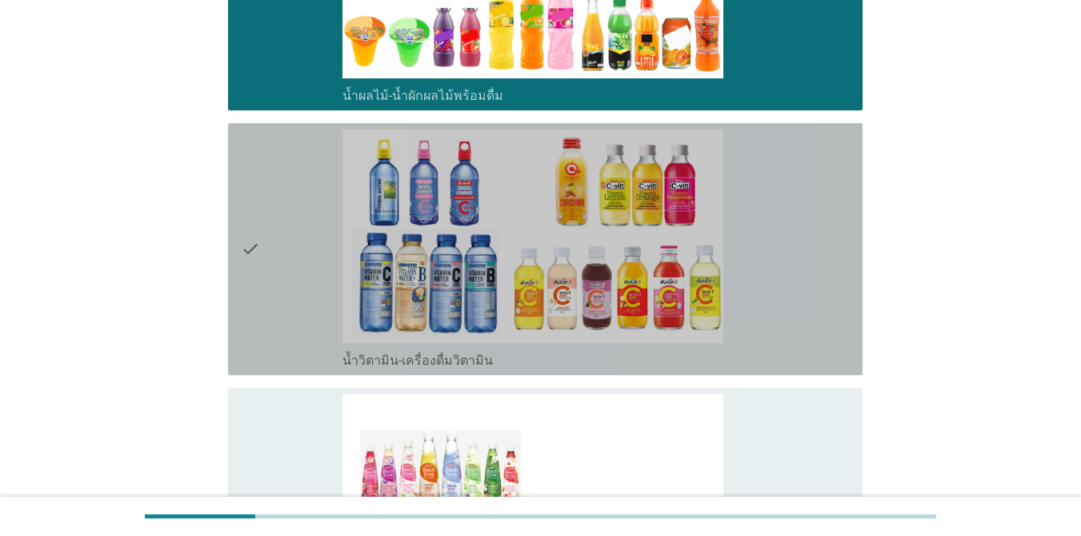
click at [246, 215] on icon "check" at bounding box center [250, 249] width 19 height 239
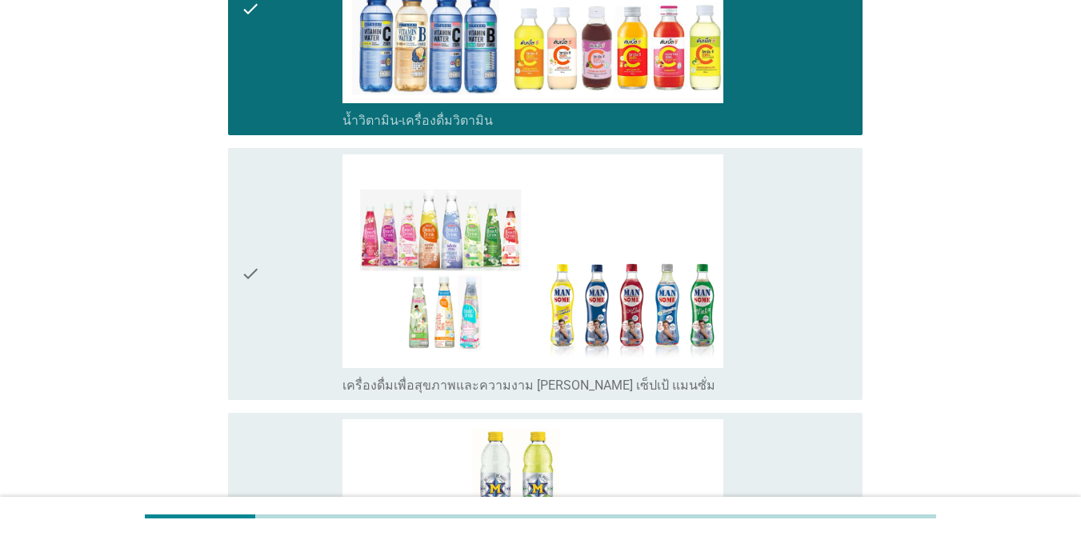
click at [249, 218] on icon "check" at bounding box center [250, 273] width 19 height 239
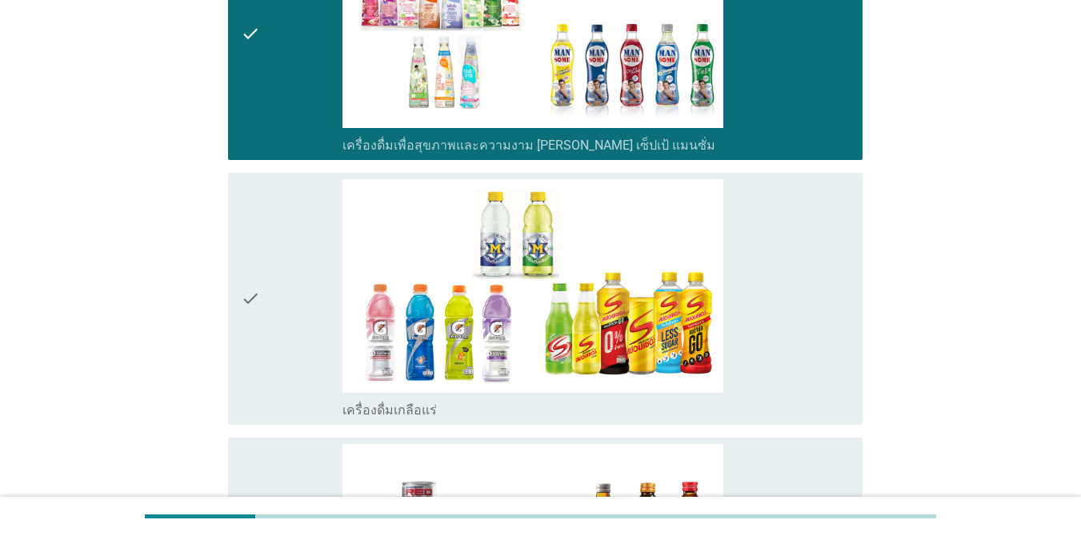
click at [249, 218] on icon "check" at bounding box center [250, 298] width 19 height 239
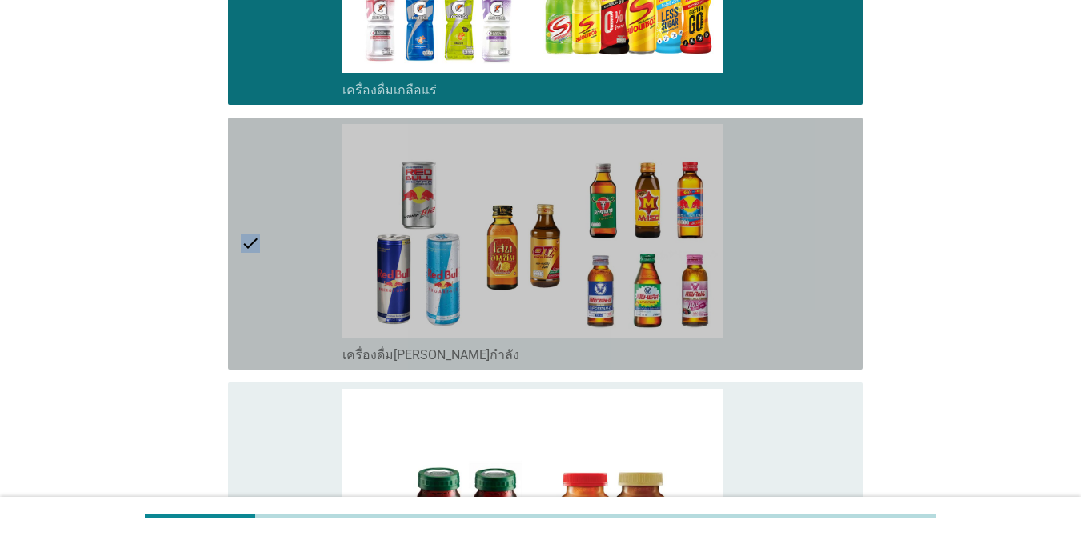
click at [249, 218] on icon "check" at bounding box center [250, 243] width 19 height 239
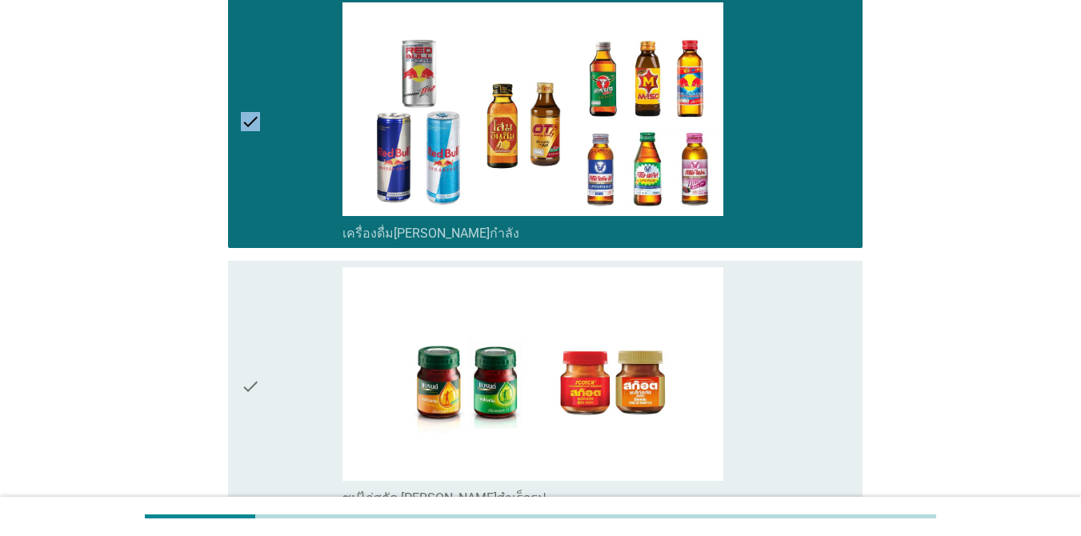
scroll to position [3279, 0]
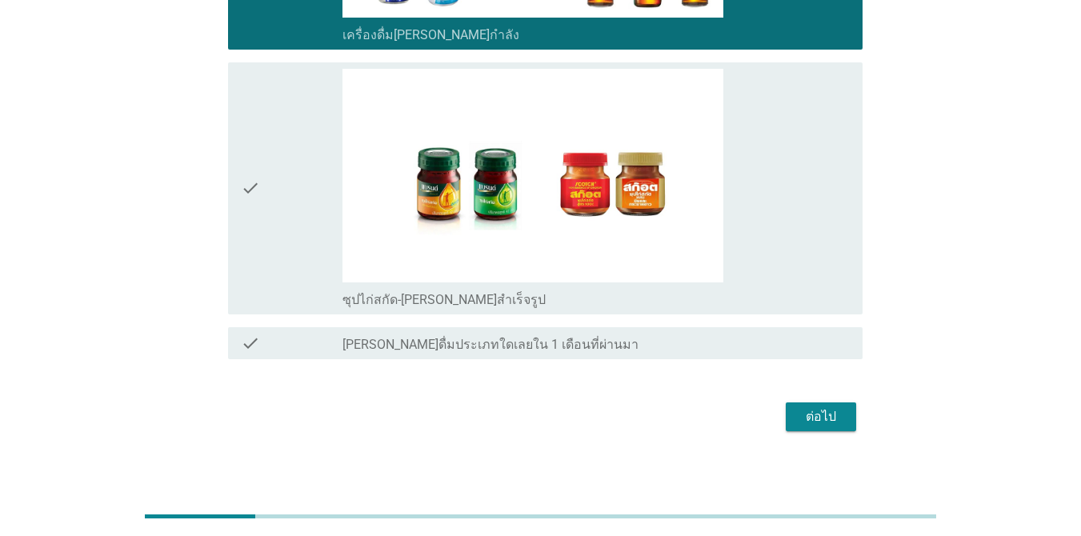
click at [249, 218] on icon "check" at bounding box center [250, 188] width 19 height 239
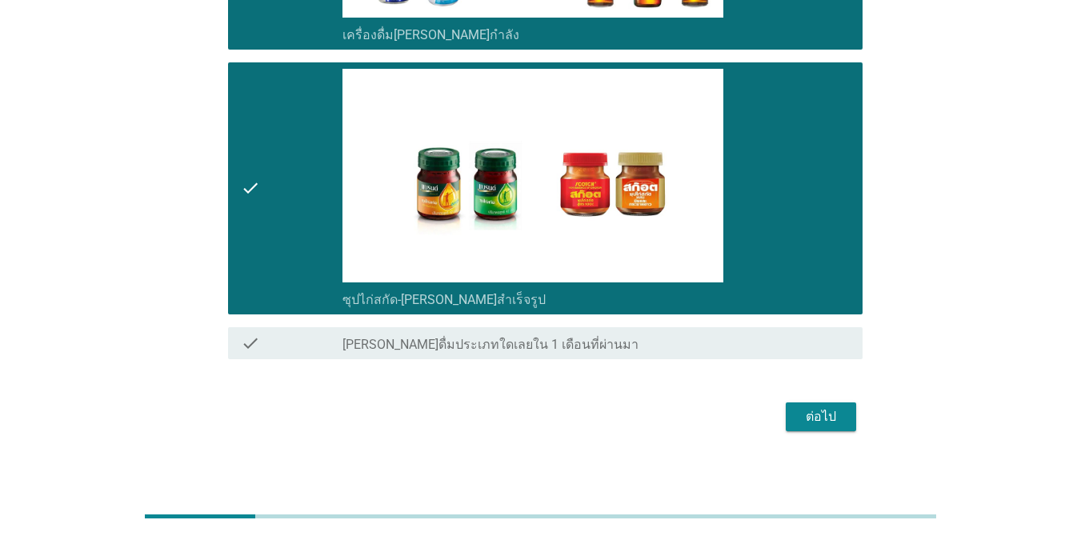
click at [787, 408] on div "ต่อไป" at bounding box center [820, 416] width 45 height 19
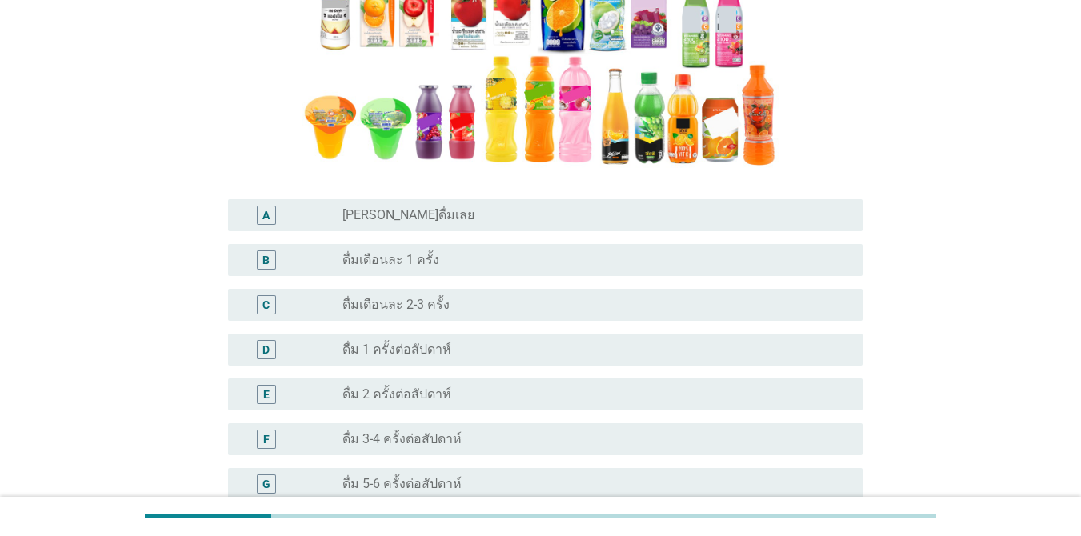
scroll to position [400, 0]
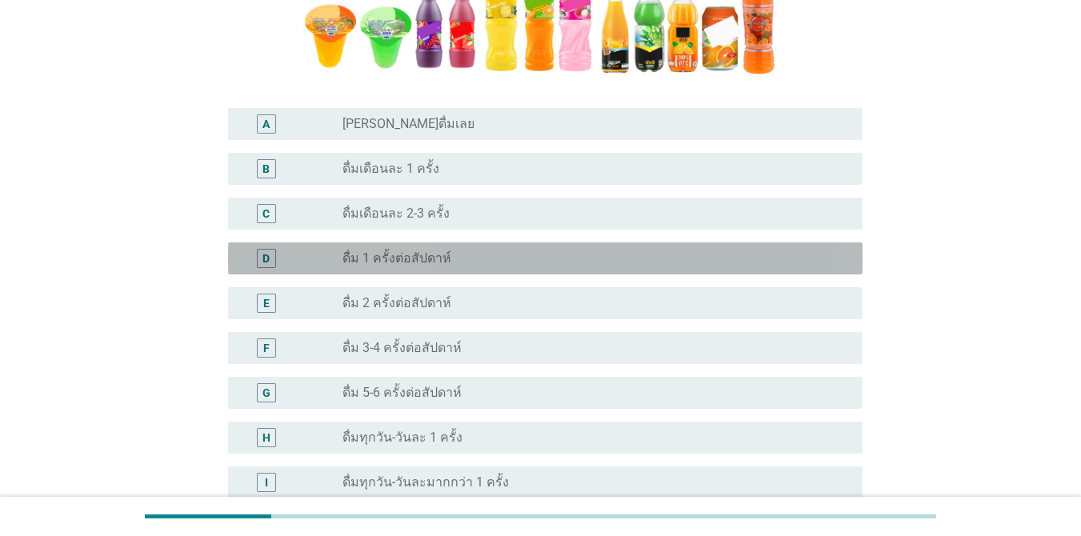
click at [536, 254] on div "radio_button_unchecked ดื่ม 1 ครั้งต่อสัปดาห์" at bounding box center [589, 258] width 494 height 16
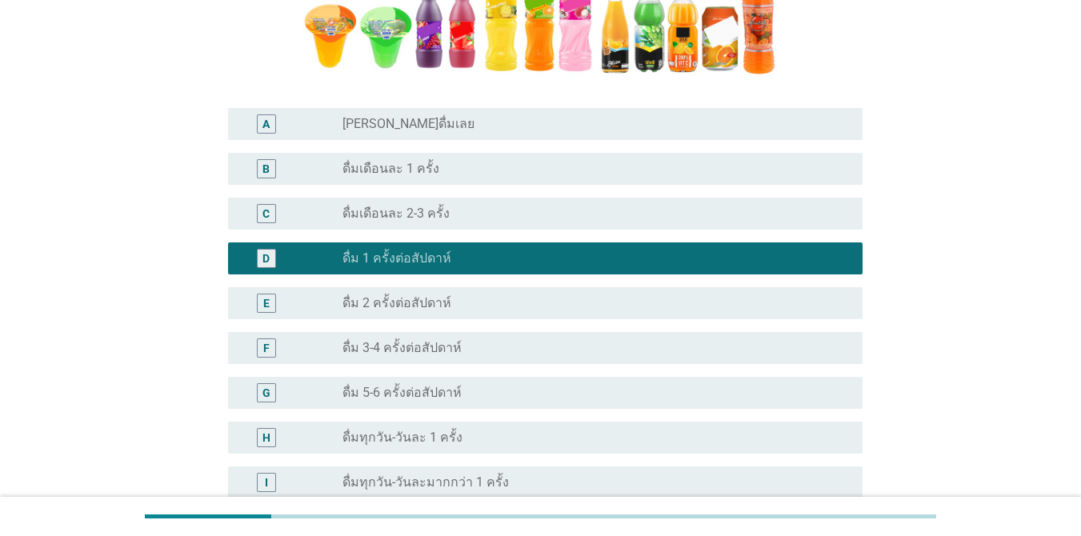
scroll to position [569, 0]
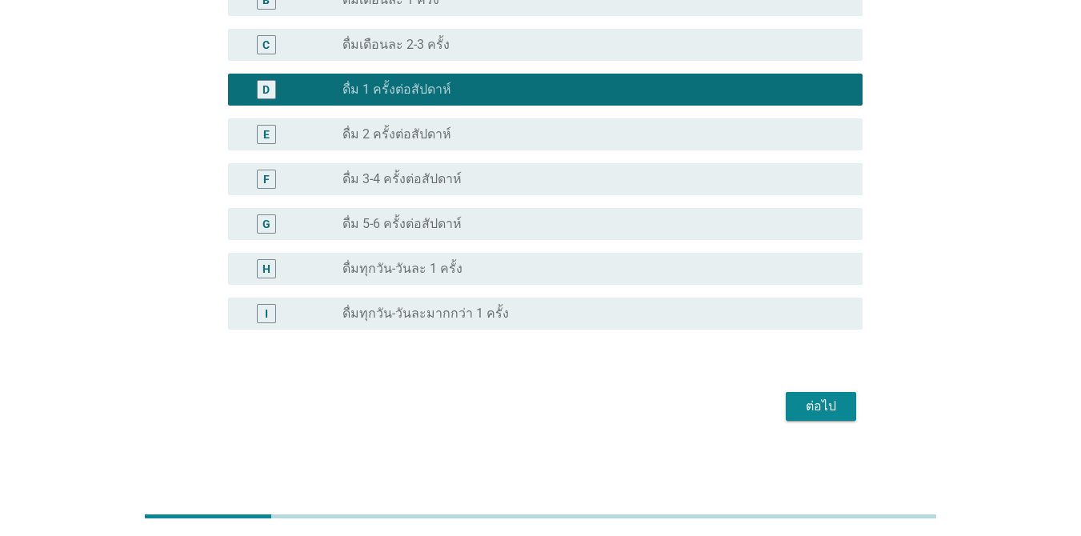
click at [787, 403] on div "ต่อไป" at bounding box center [820, 406] width 45 height 19
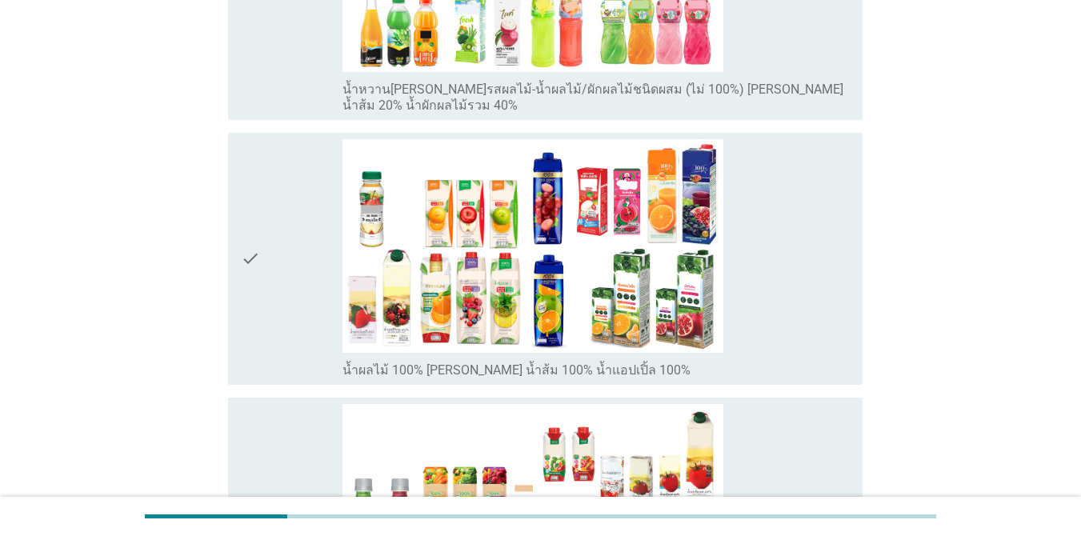
scroll to position [160, 0]
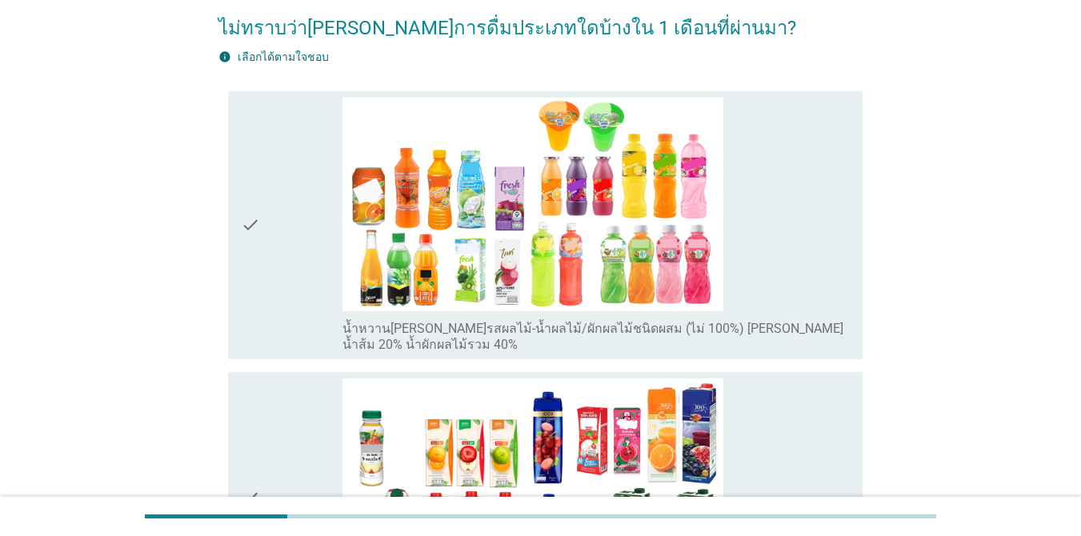
click at [262, 272] on div "check" at bounding box center [292, 225] width 102 height 255
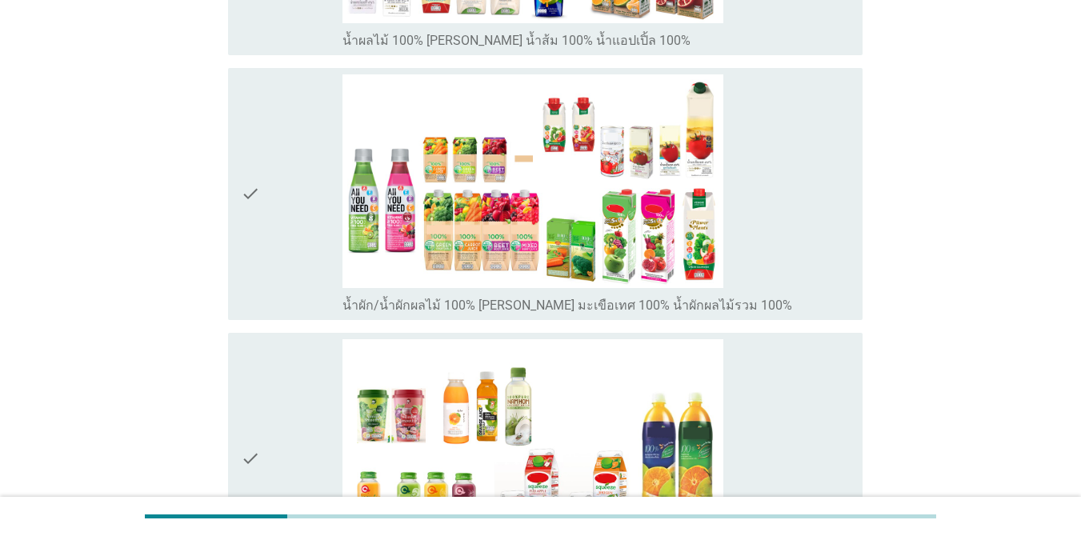
scroll to position [960, 0]
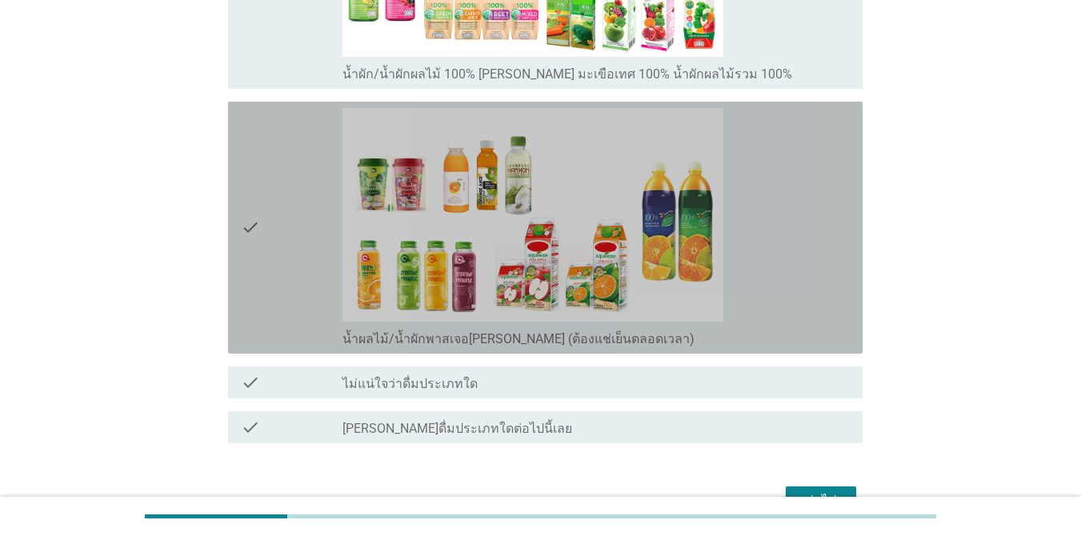
click at [275, 242] on div "check" at bounding box center [292, 227] width 102 height 239
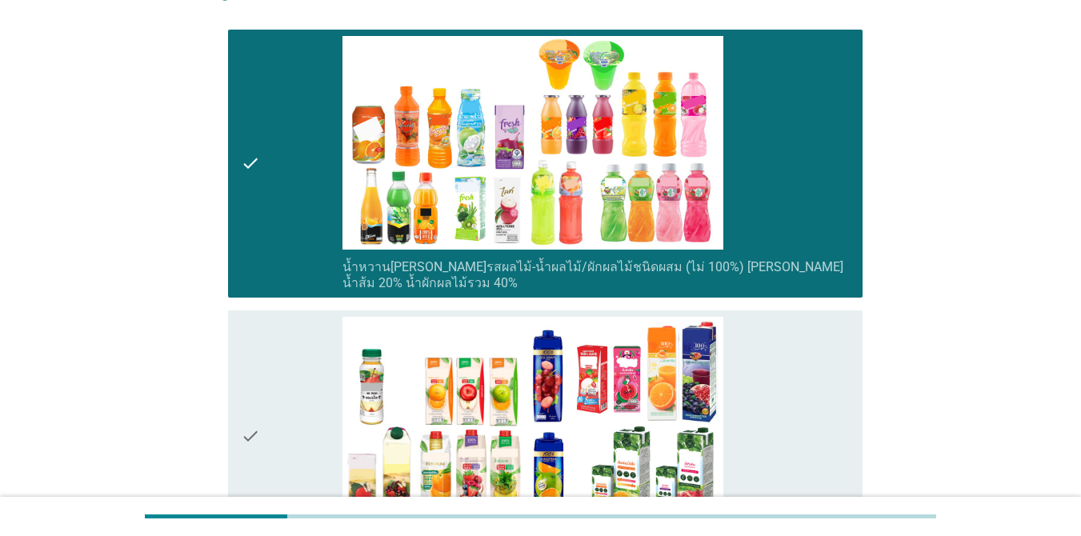
scroll to position [480, 0]
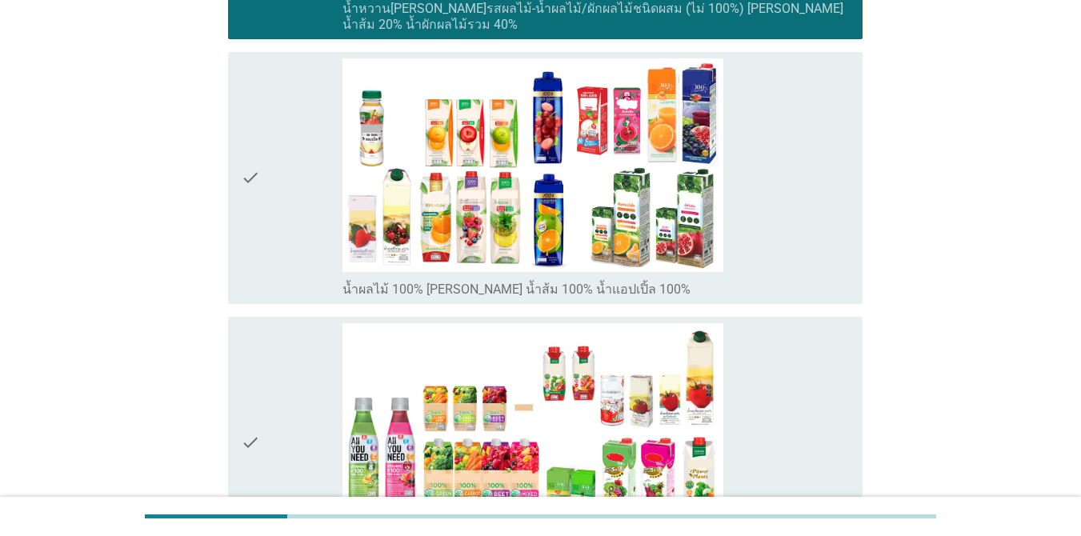
click at [251, 262] on icon "check" at bounding box center [250, 177] width 19 height 239
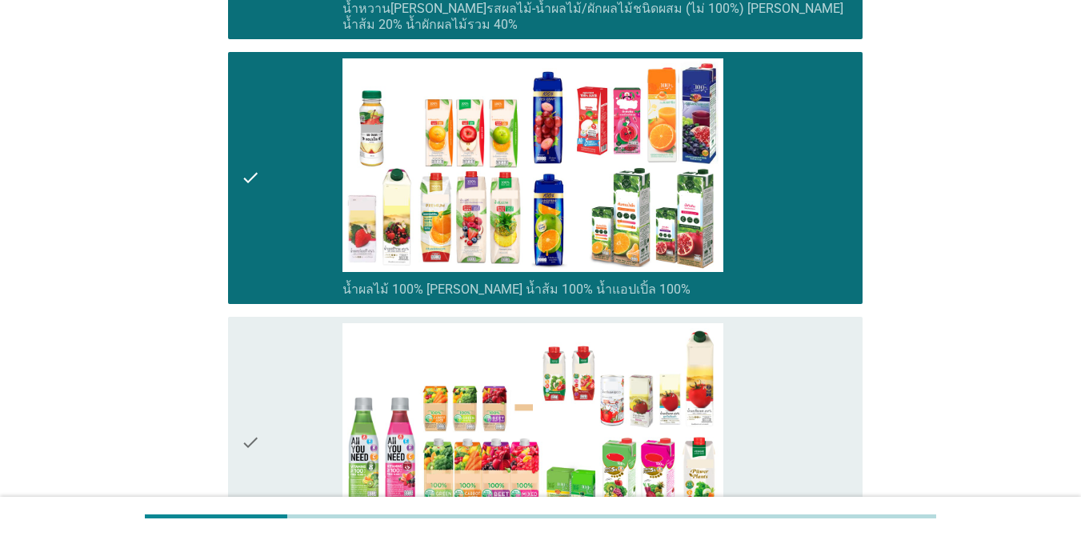
click at [256, 358] on icon "check" at bounding box center [250, 442] width 19 height 239
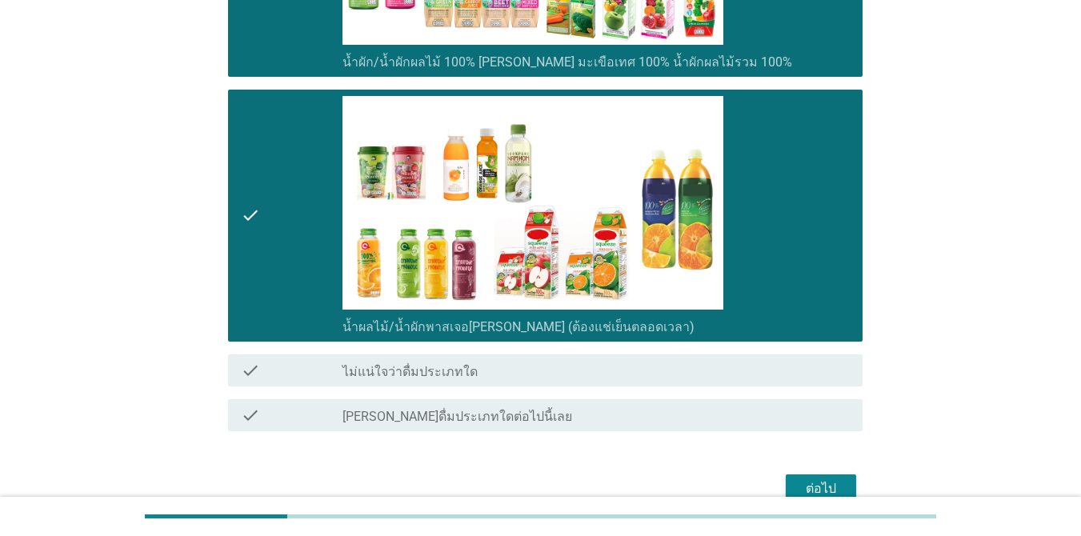
scroll to position [1053, 0]
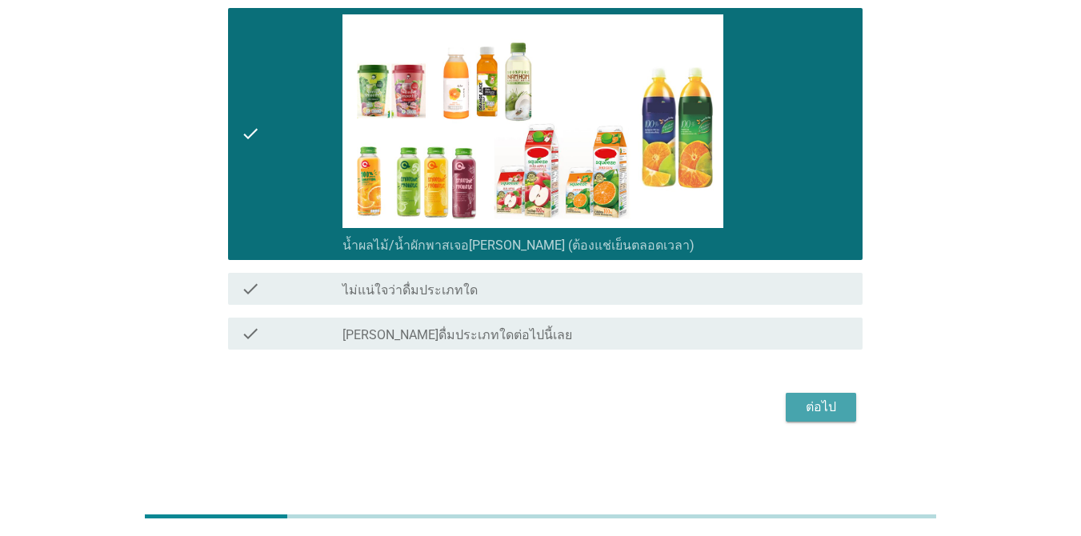
click at [787, 405] on div "ต่อไป" at bounding box center [820, 407] width 45 height 19
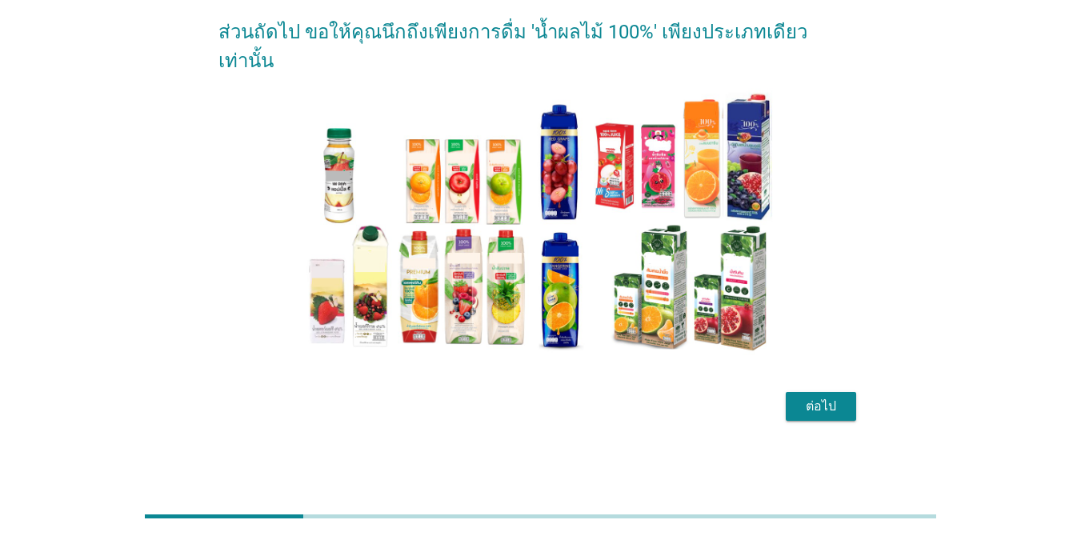
scroll to position [0, 0]
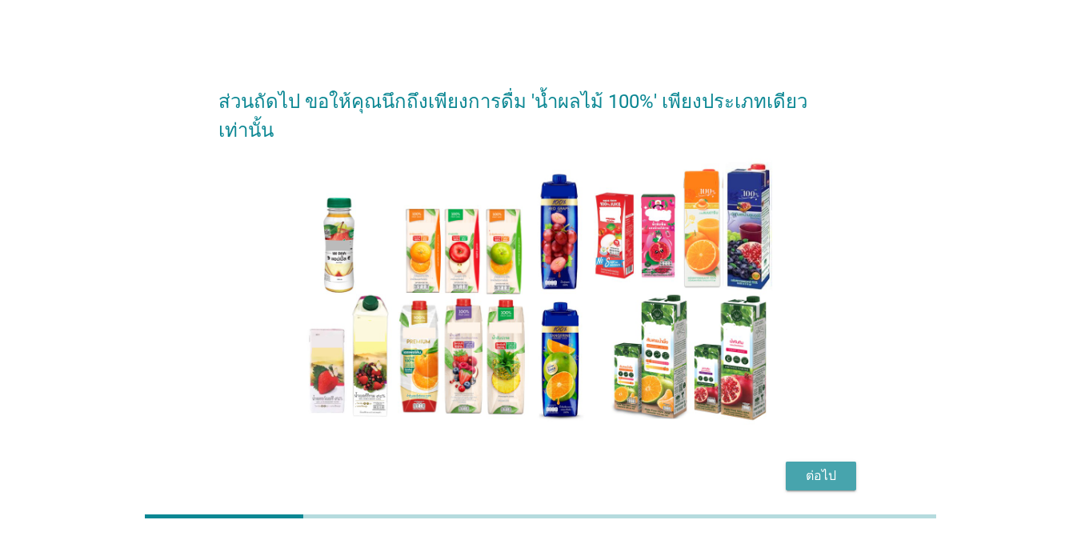
click at [787, 466] on div "ต่อไป" at bounding box center [820, 475] width 45 height 19
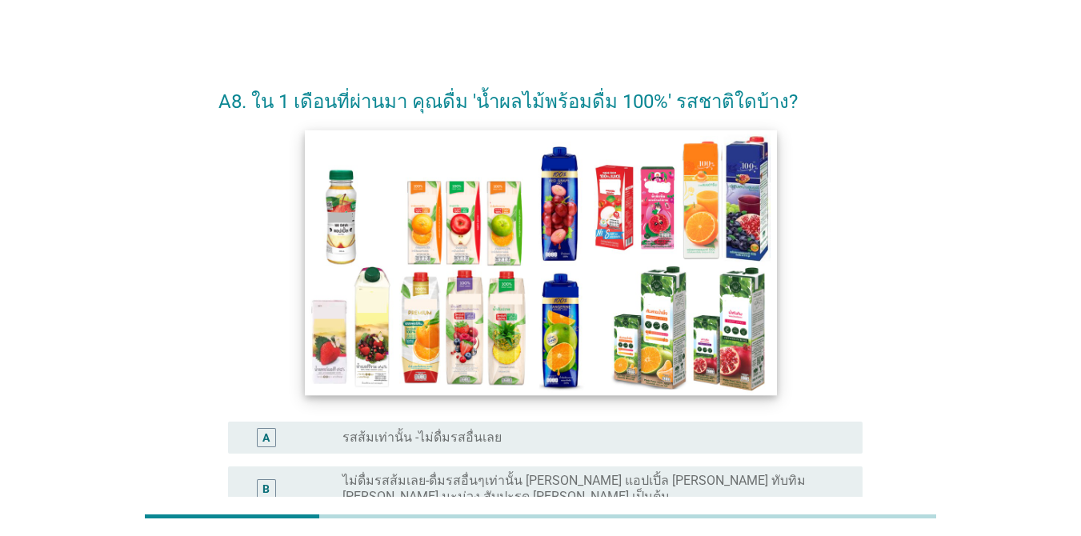
scroll to position [214, 0]
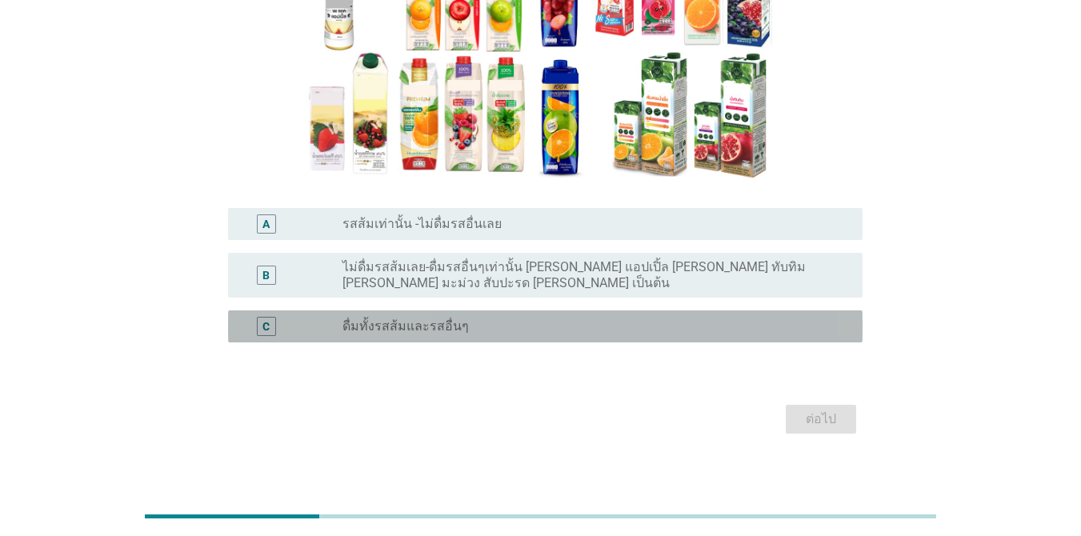
click at [409, 318] on label "ดื่มทั้งรสส้มและรสอื่นๆ" at bounding box center [405, 326] width 126 height 16
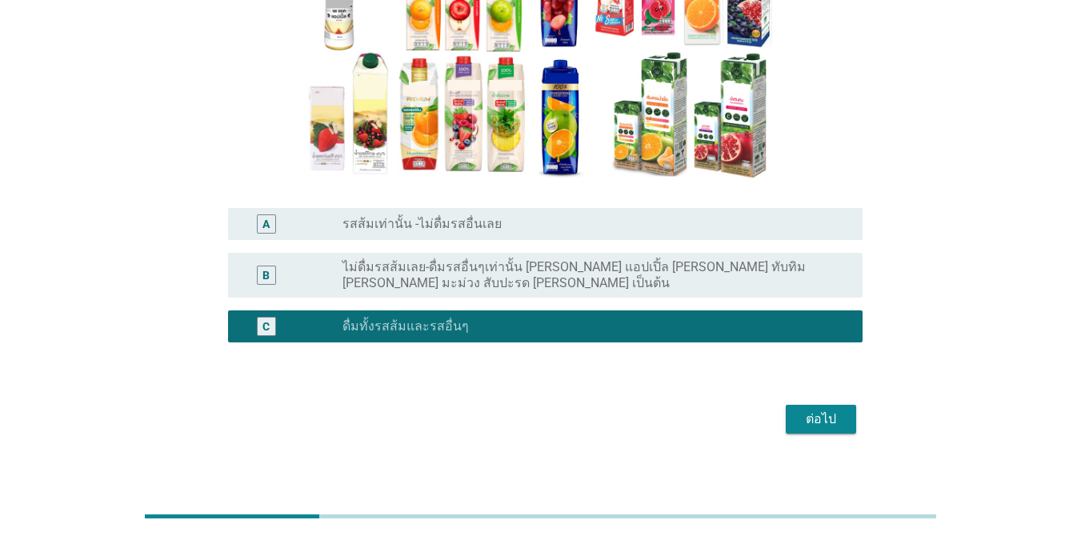
click at [787, 406] on button "ต่อไป" at bounding box center [820, 419] width 70 height 29
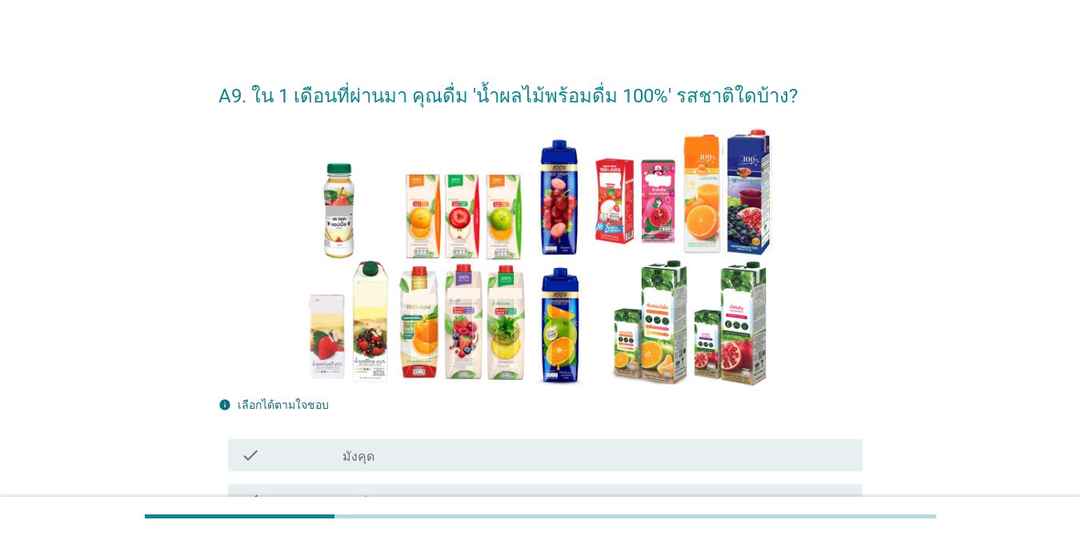
scroll to position [240, 0]
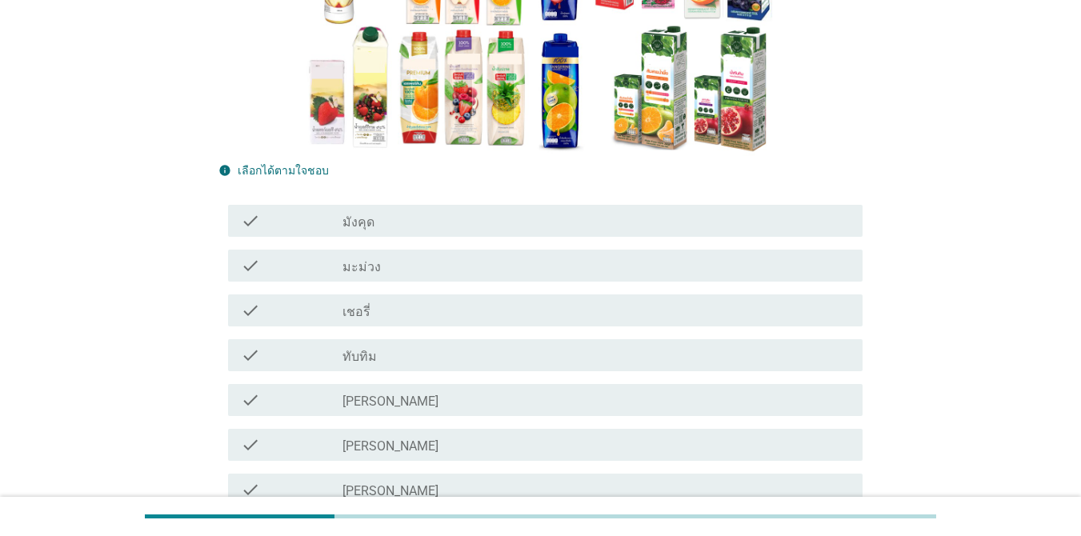
click at [254, 350] on icon "check" at bounding box center [250, 355] width 19 height 19
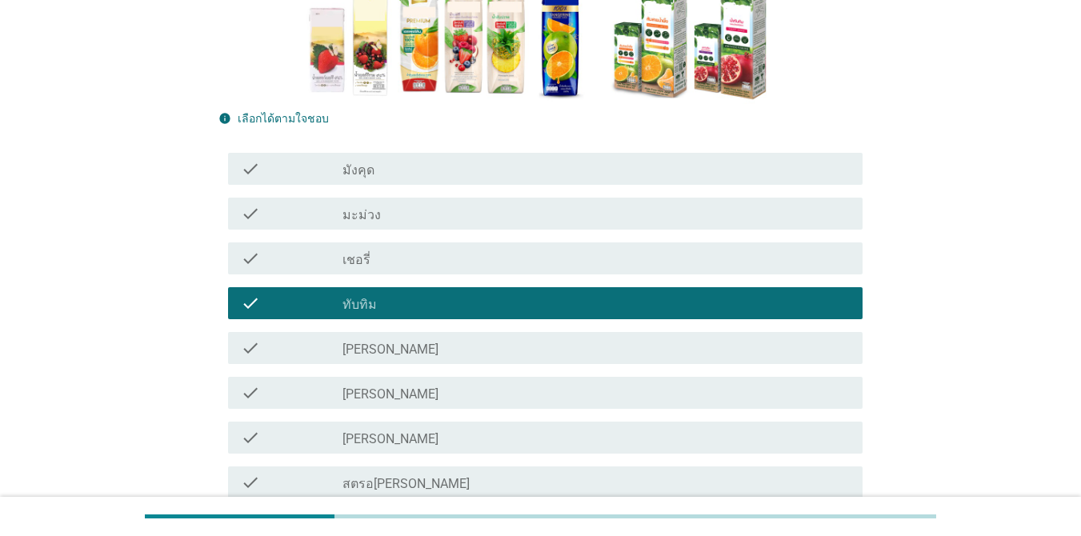
scroll to position [320, 0]
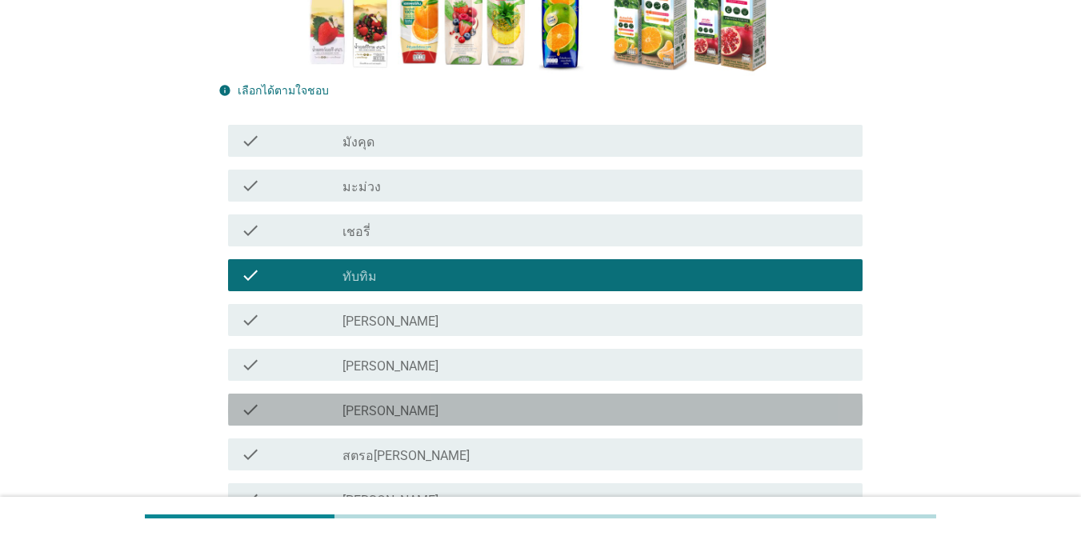
click at [245, 410] on icon "check" at bounding box center [250, 409] width 19 height 19
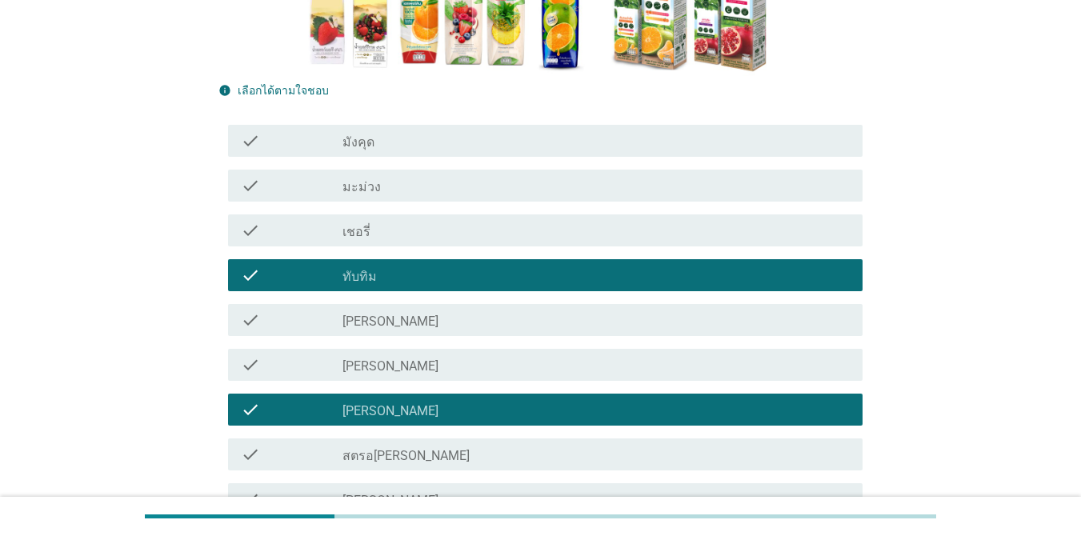
click at [239, 315] on div "check check_box_outline_blank [PERSON_NAME]" at bounding box center [545, 320] width 634 height 32
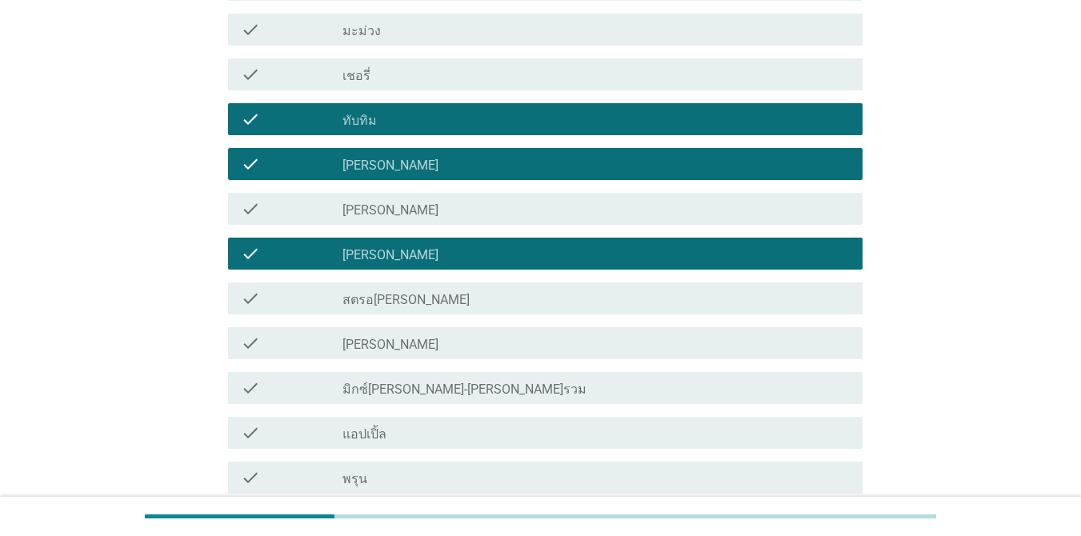
scroll to position [480, 0]
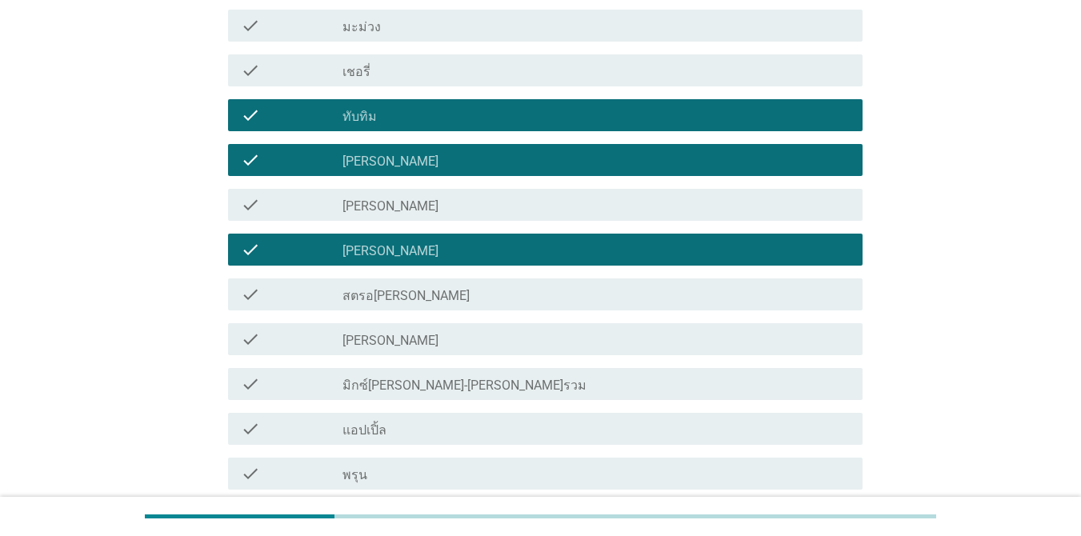
click at [248, 425] on icon "check" at bounding box center [250, 428] width 19 height 19
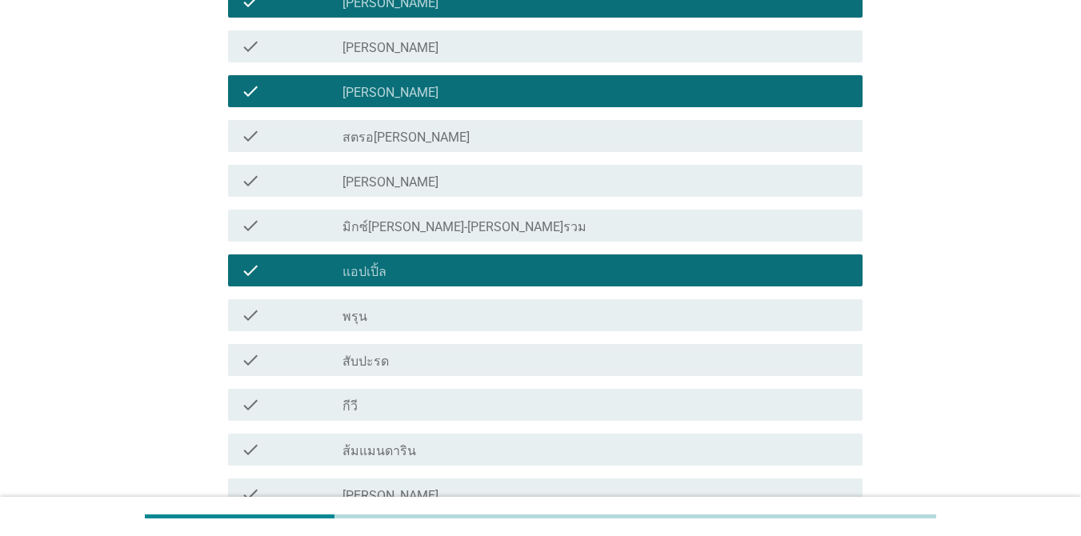
scroll to position [640, 0]
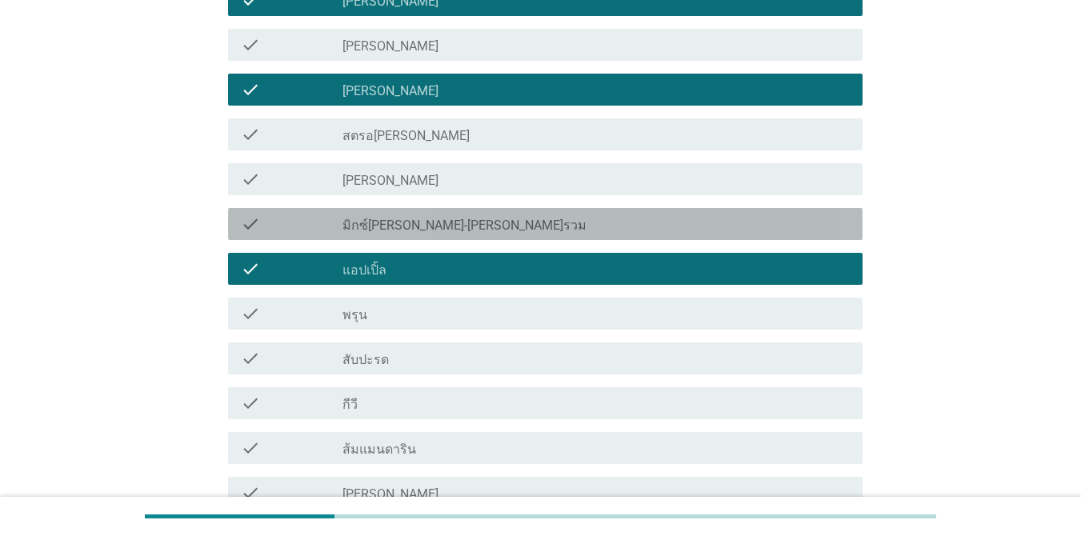
click at [256, 219] on icon "check" at bounding box center [250, 223] width 19 height 19
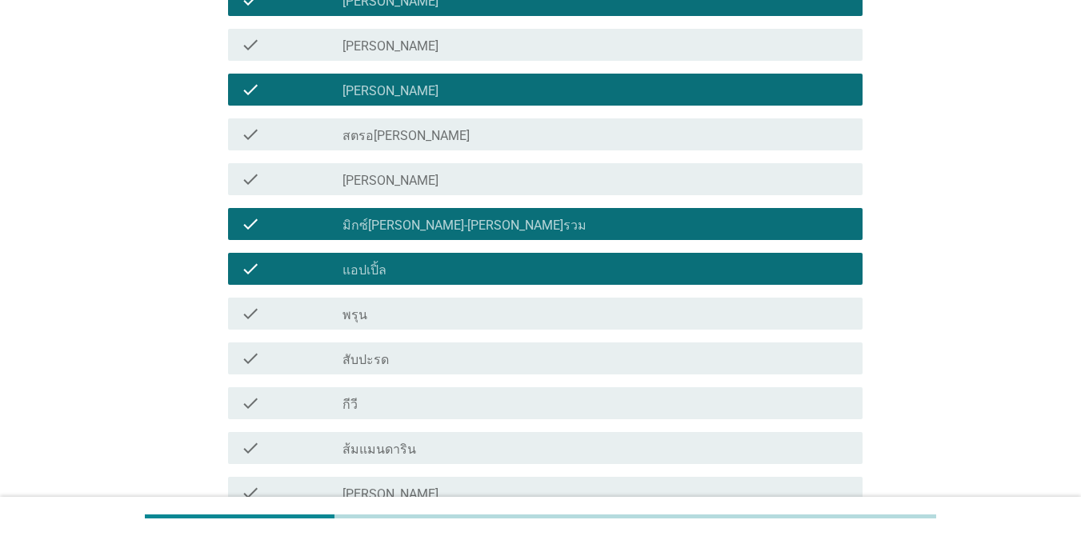
scroll to position [800, 0]
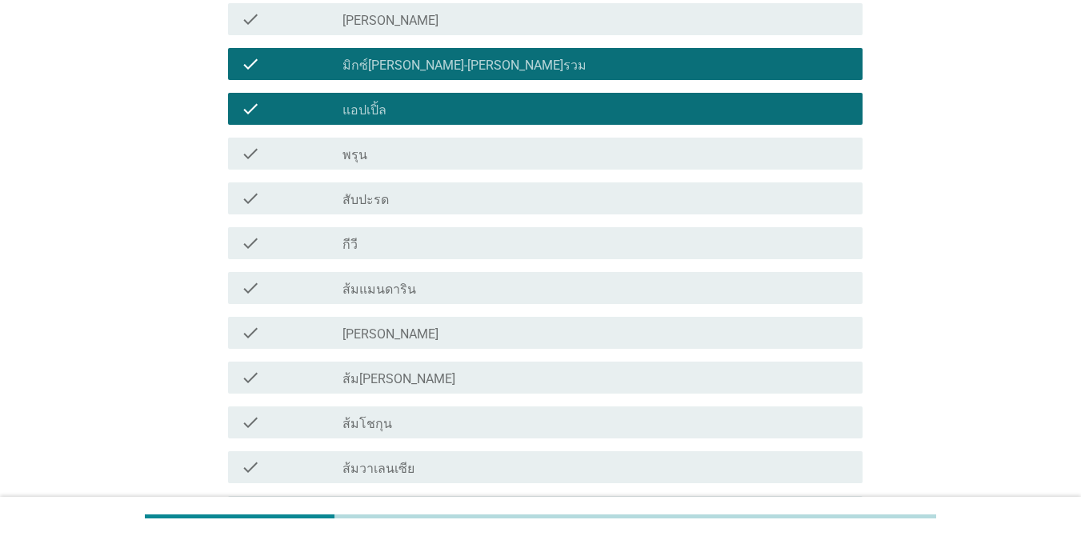
click at [249, 287] on icon "check" at bounding box center [250, 287] width 19 height 19
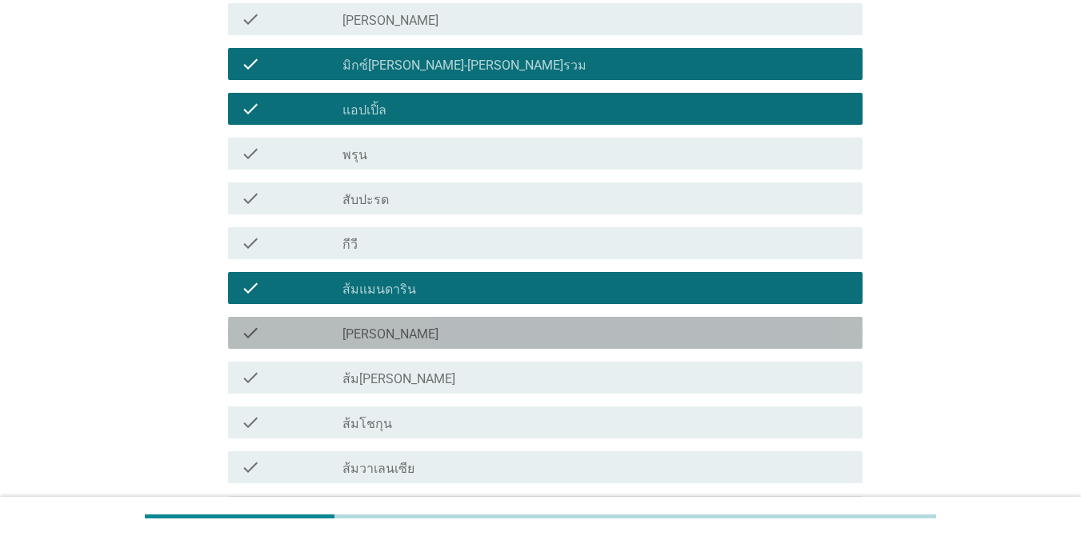
click at [241, 334] on icon "check" at bounding box center [250, 332] width 19 height 19
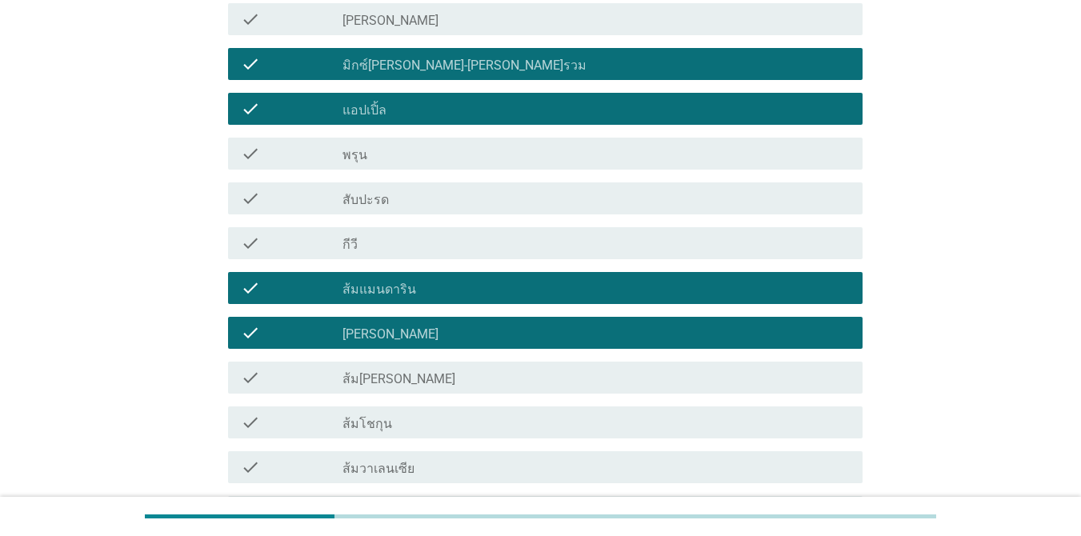
click at [244, 370] on icon "check" at bounding box center [250, 377] width 19 height 19
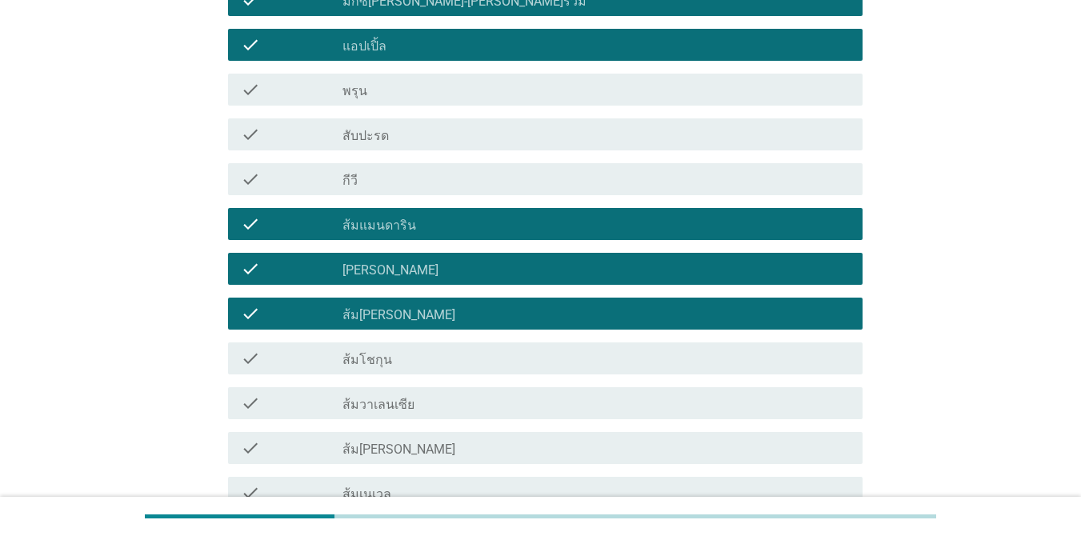
scroll to position [1040, 0]
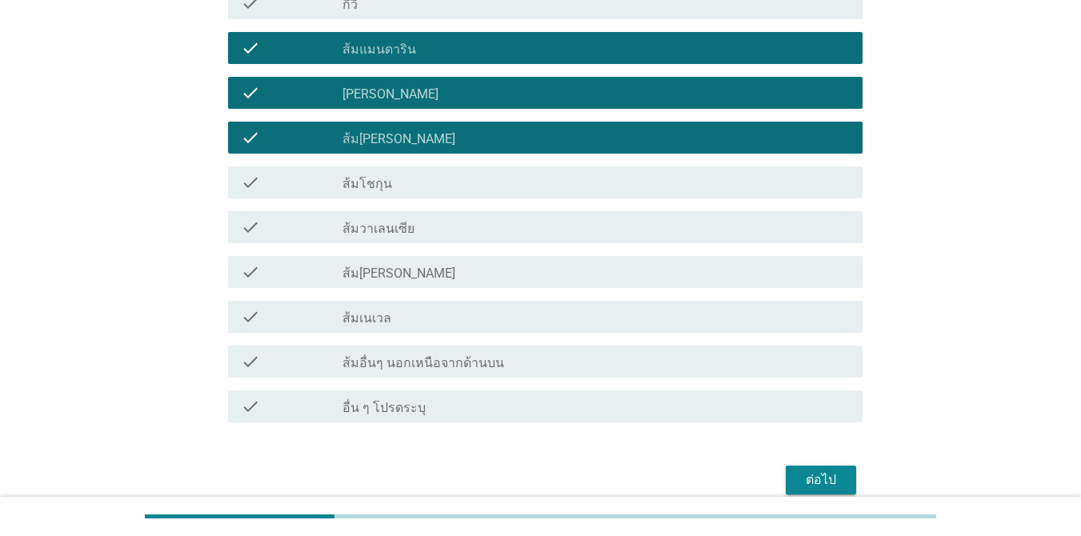
click at [787, 476] on div "ต่อไป" at bounding box center [820, 479] width 45 height 19
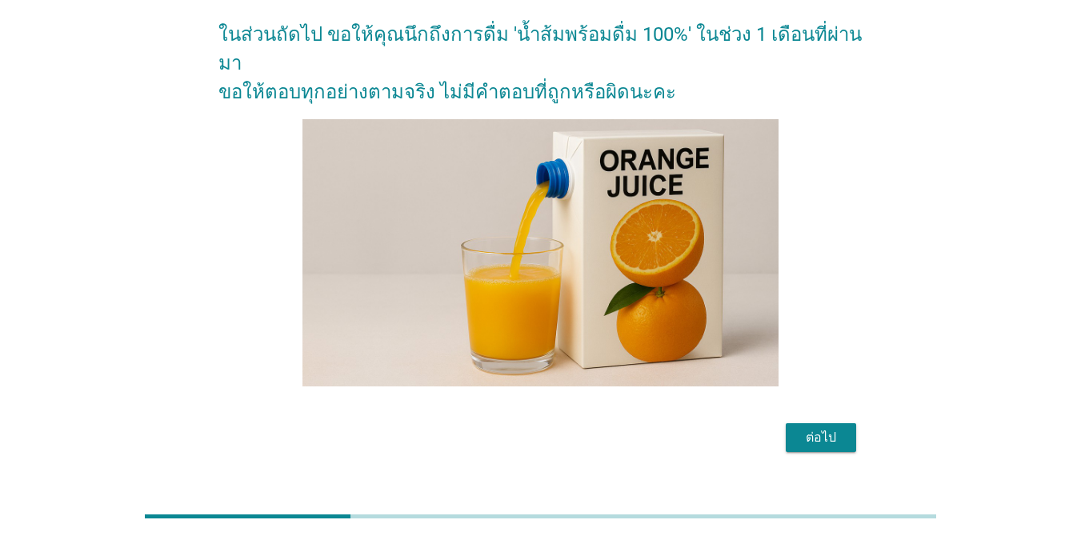
scroll to position [127, 0]
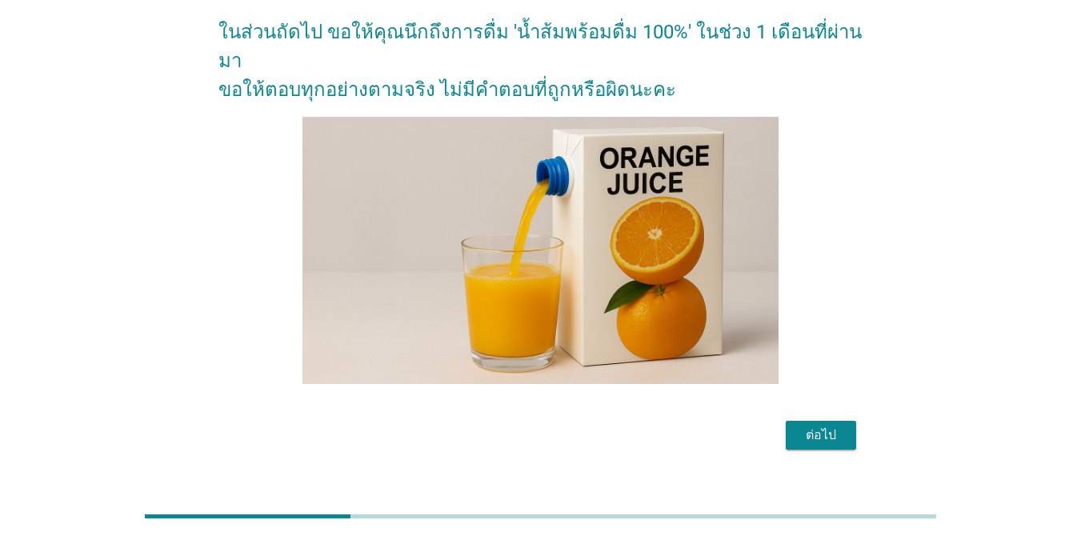
click at [787, 421] on button "ต่อไป" at bounding box center [820, 435] width 70 height 29
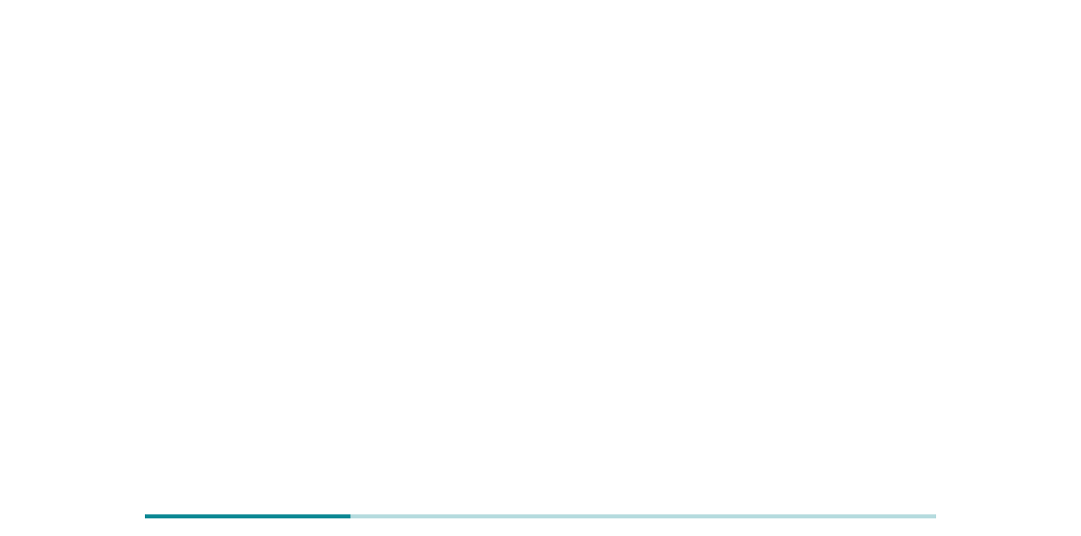
scroll to position [0, 0]
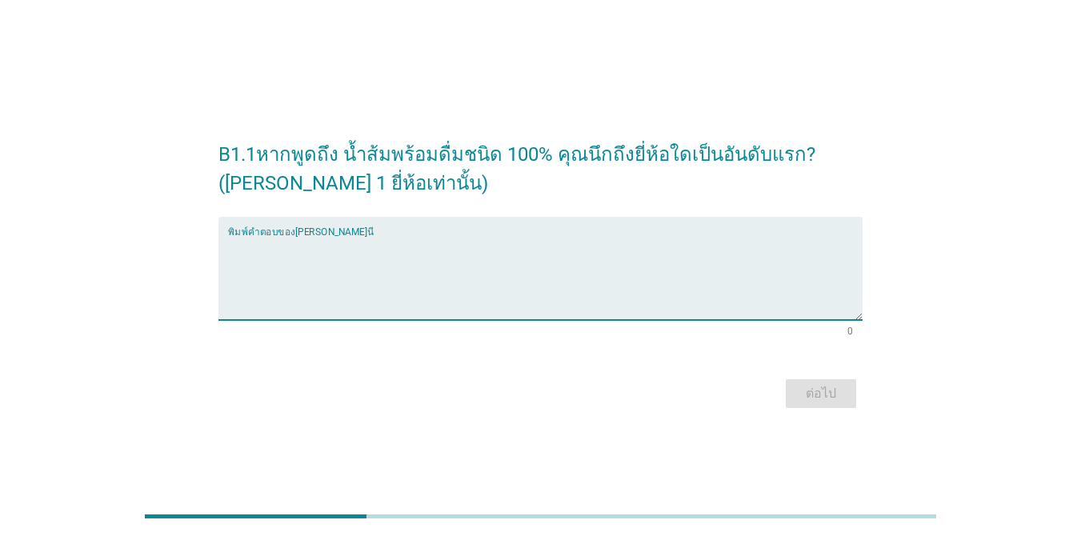
click at [565, 251] on textarea "พิมพ์คำตอบของคุณ ที่นี่" at bounding box center [545, 278] width 634 height 84
type textarea "tipco"
click at [787, 389] on div "ต่อไป" at bounding box center [820, 393] width 45 height 19
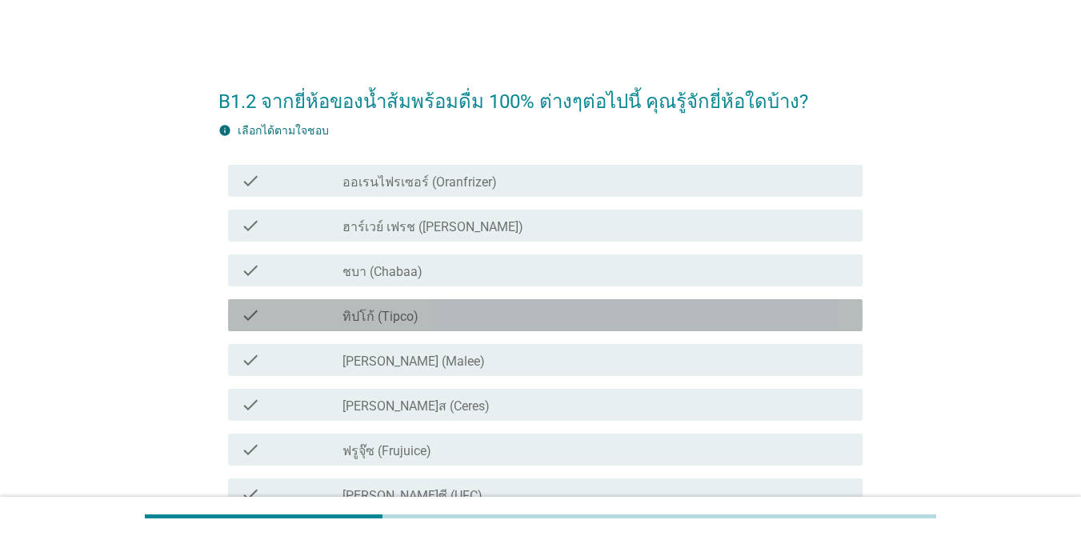
click at [529, 316] on div "check_box_outline_blank ทิปโก้ (Tipco)" at bounding box center [595, 315] width 507 height 19
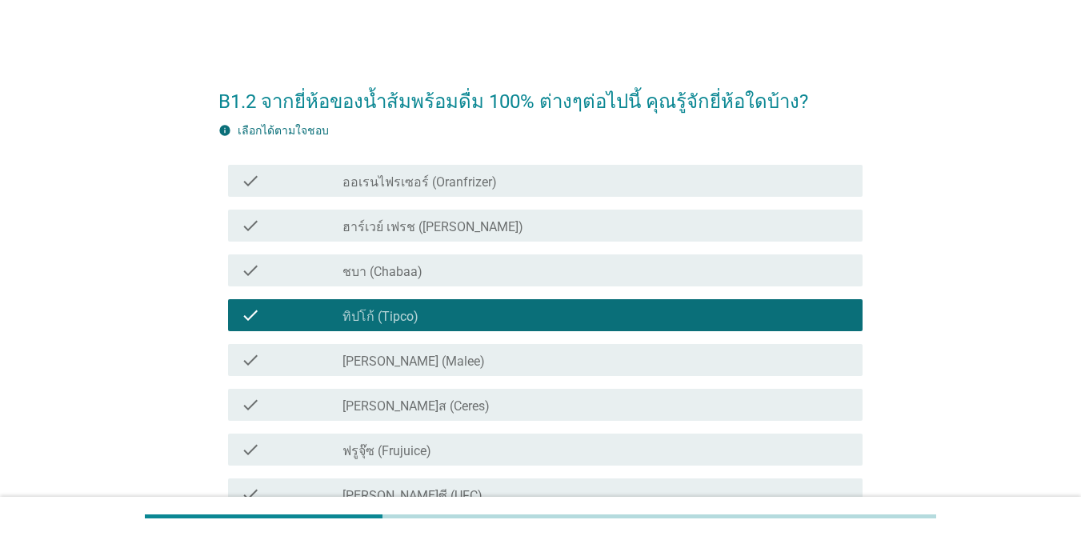
click at [514, 353] on div "check_box_outline_blank [PERSON_NAME] (Malee)" at bounding box center [595, 359] width 507 height 19
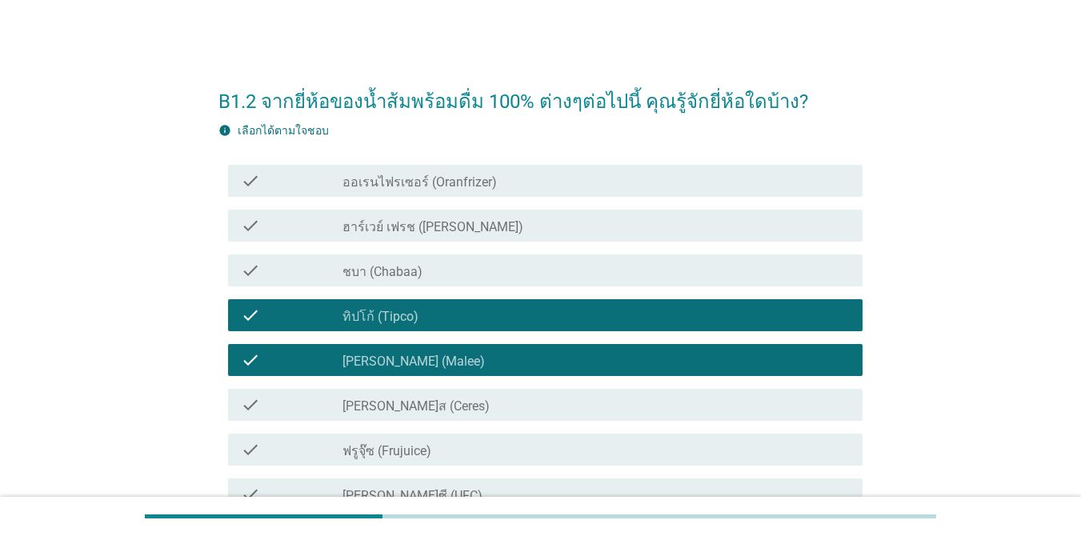
click at [518, 276] on div "check_box_outline_blank ชบา (Chabaa)" at bounding box center [595, 270] width 507 height 19
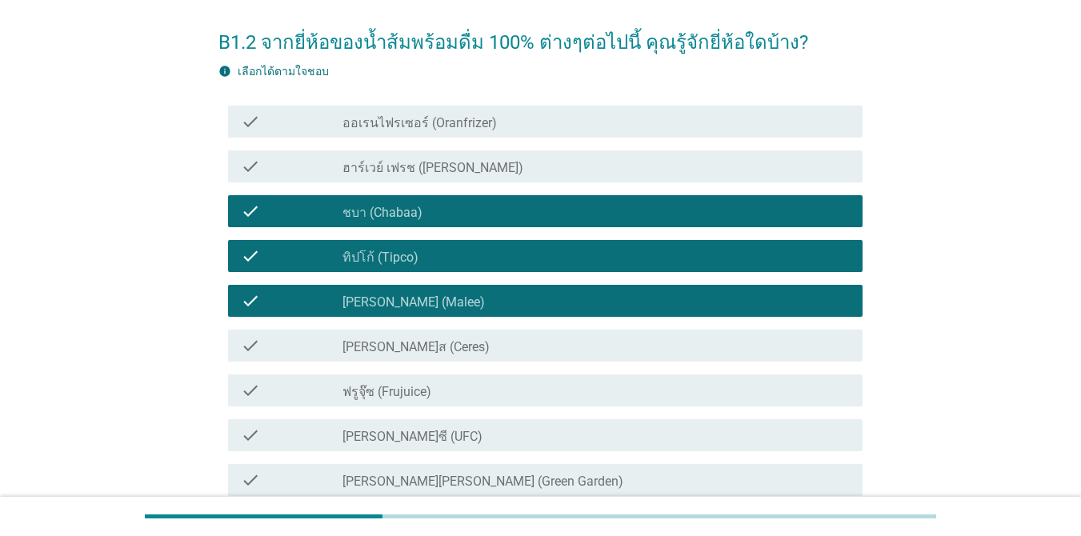
scroll to position [160, 0]
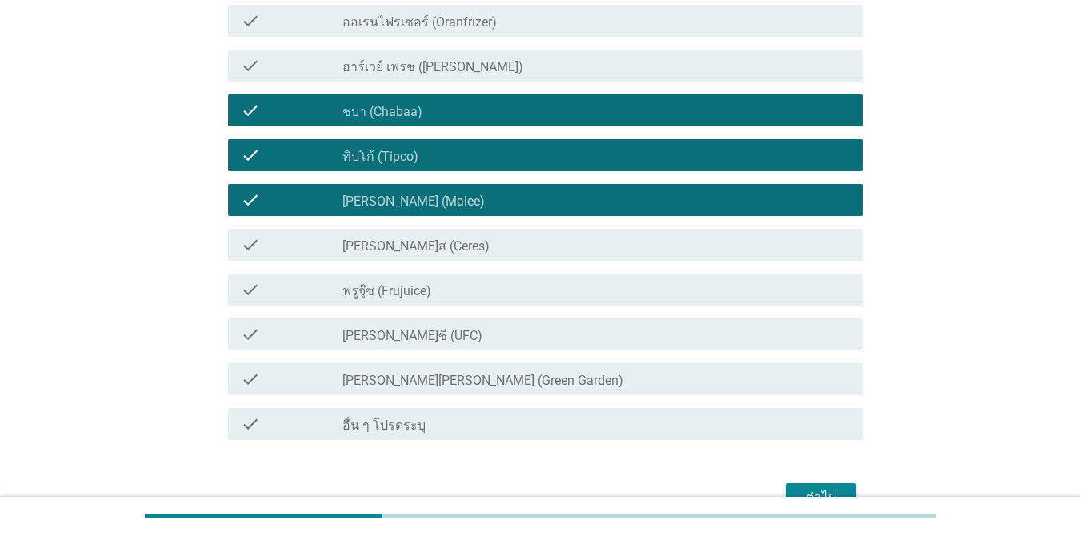
click at [560, 338] on div "check_box_outline_blank [PERSON_NAME]ซี (UFC)" at bounding box center [595, 334] width 507 height 19
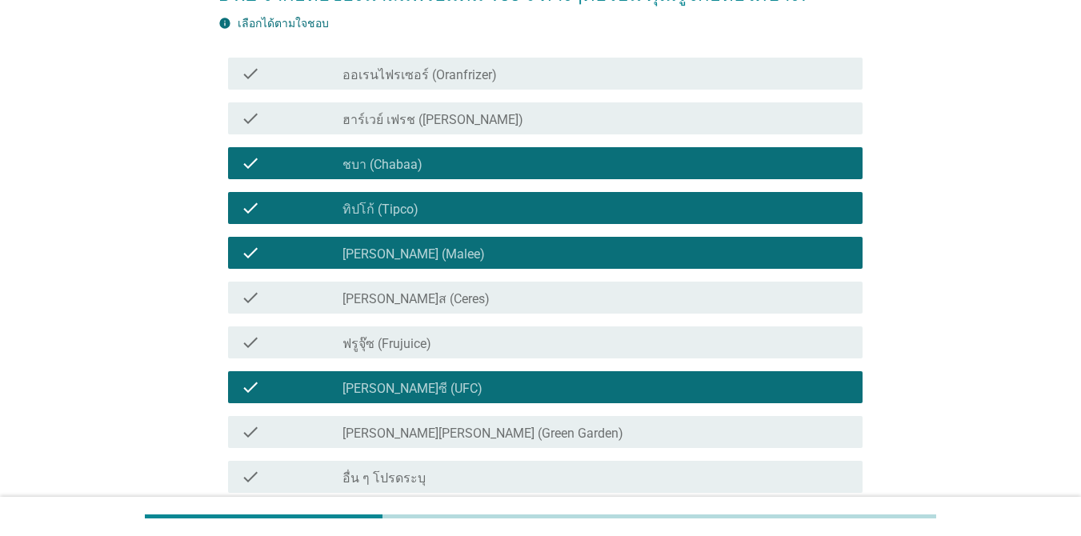
scroll to position [250, 0]
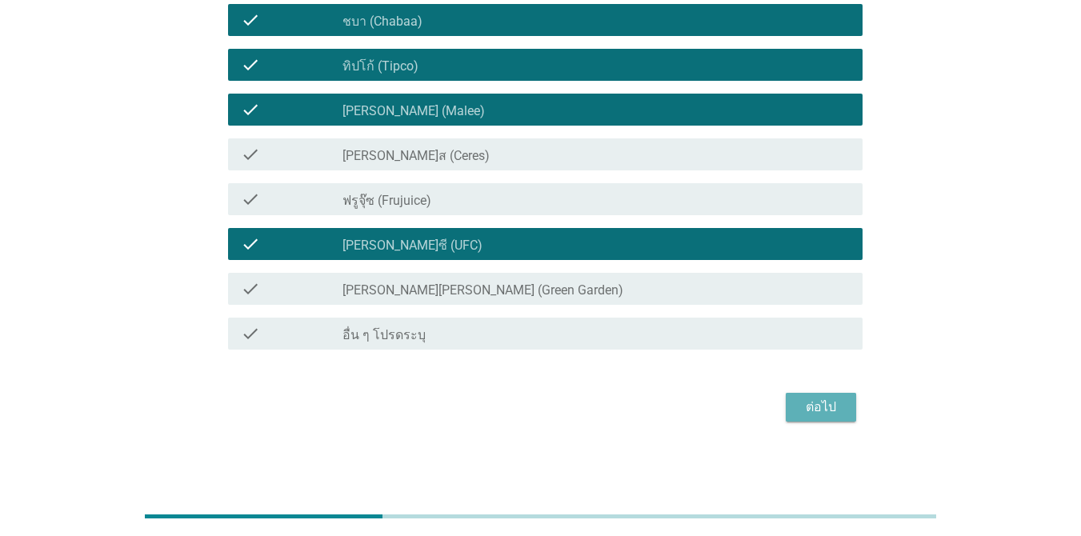
drag, startPoint x: 841, startPoint y: 403, endPoint x: 832, endPoint y: 402, distance: 8.9
click at [787, 403] on div "ต่อไป" at bounding box center [820, 407] width 45 height 19
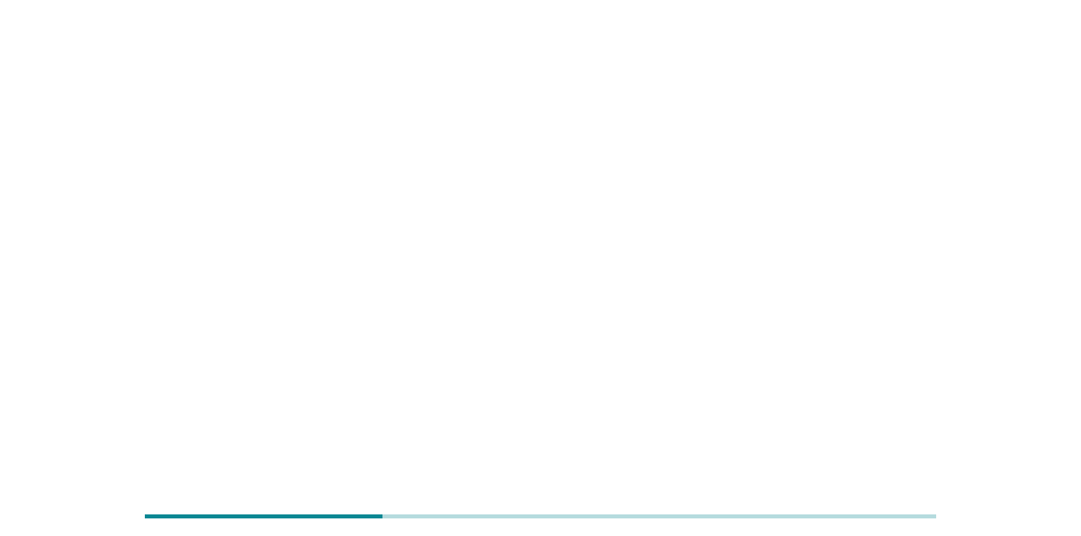
scroll to position [0, 0]
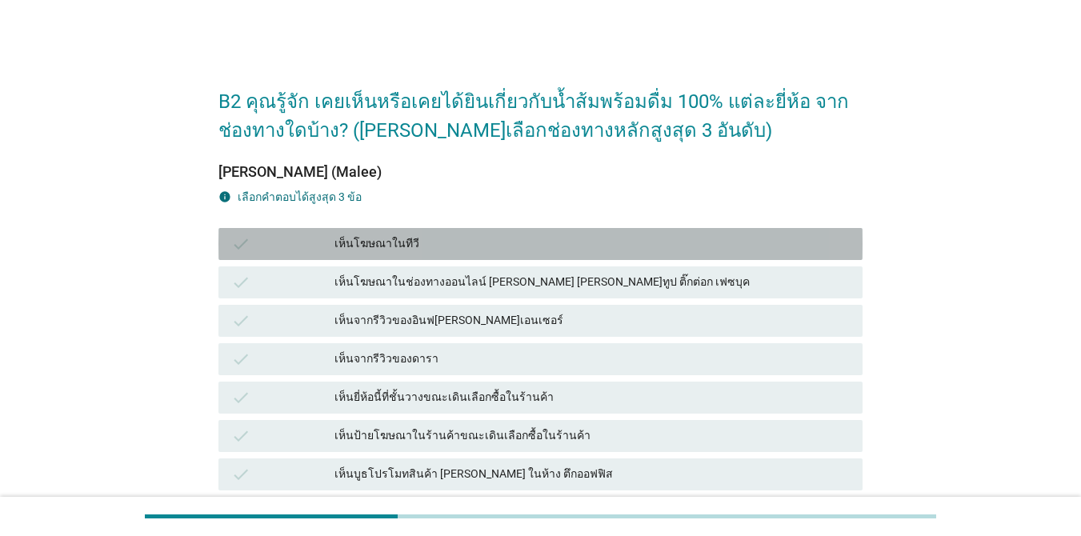
click at [529, 243] on div "เห็นโฆษณาในทีวี" at bounding box center [591, 243] width 515 height 19
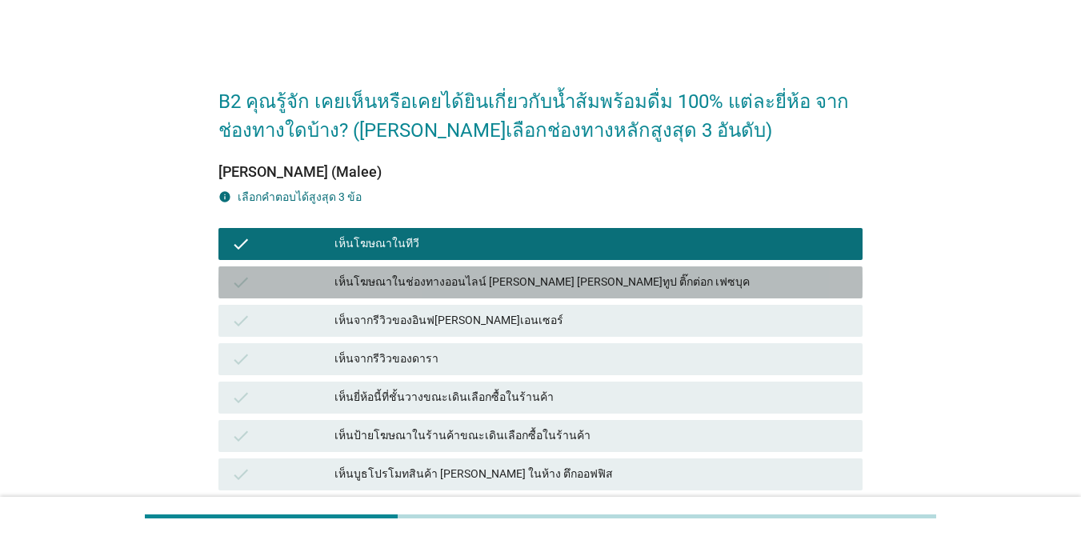
click at [523, 273] on div "เห็นโฆษณาในช่องทางออนไลน์ [PERSON_NAME] [PERSON_NAME]ทูป ติ๊กต่อก เฟซบุค" at bounding box center [591, 282] width 515 height 19
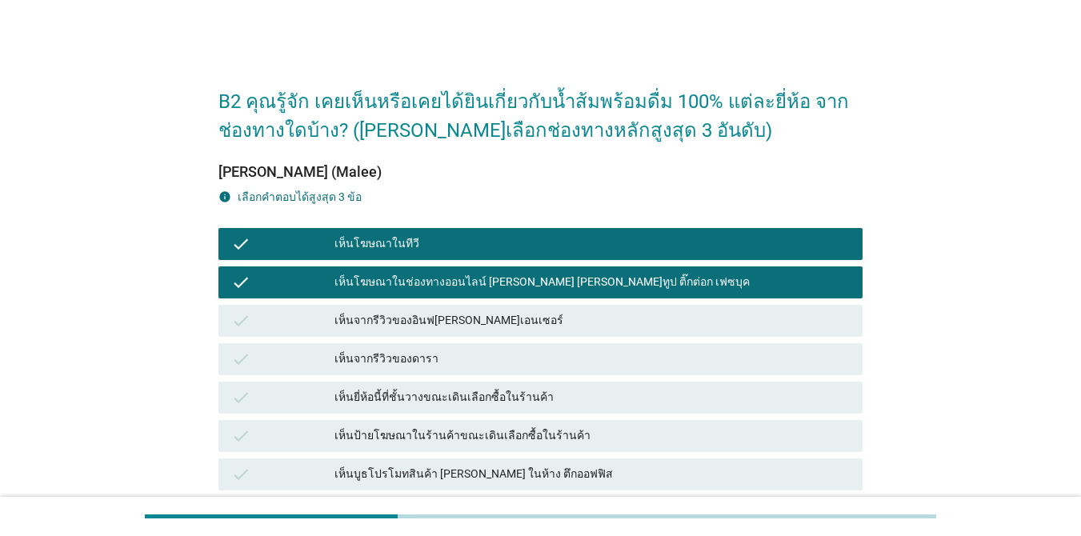
click at [512, 319] on div "เห็นจากรีวิวของอินฟ[PERSON_NAME]เอนเซอร์" at bounding box center [591, 320] width 515 height 19
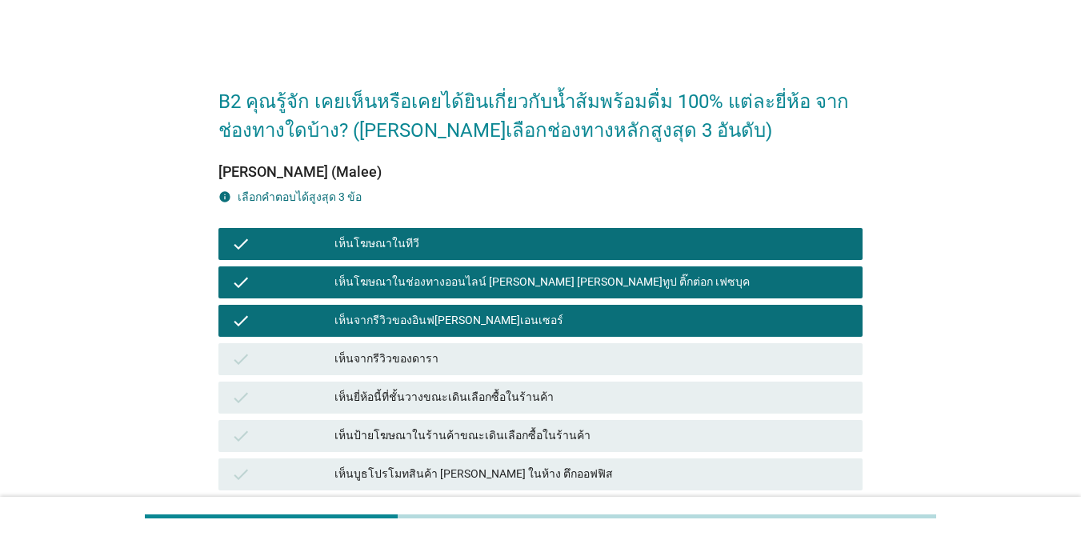
click at [505, 400] on div "เห็นยี่ห้อนี้ที่ชั้นวางขณะเดินเลือกซื้อในร้านค้า" at bounding box center [591, 397] width 515 height 19
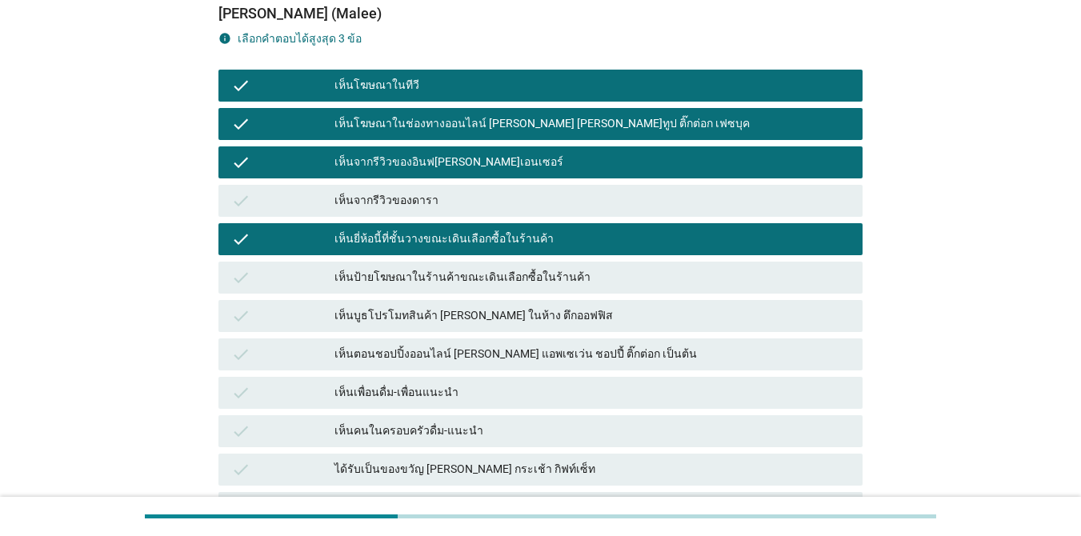
scroll to position [160, 0]
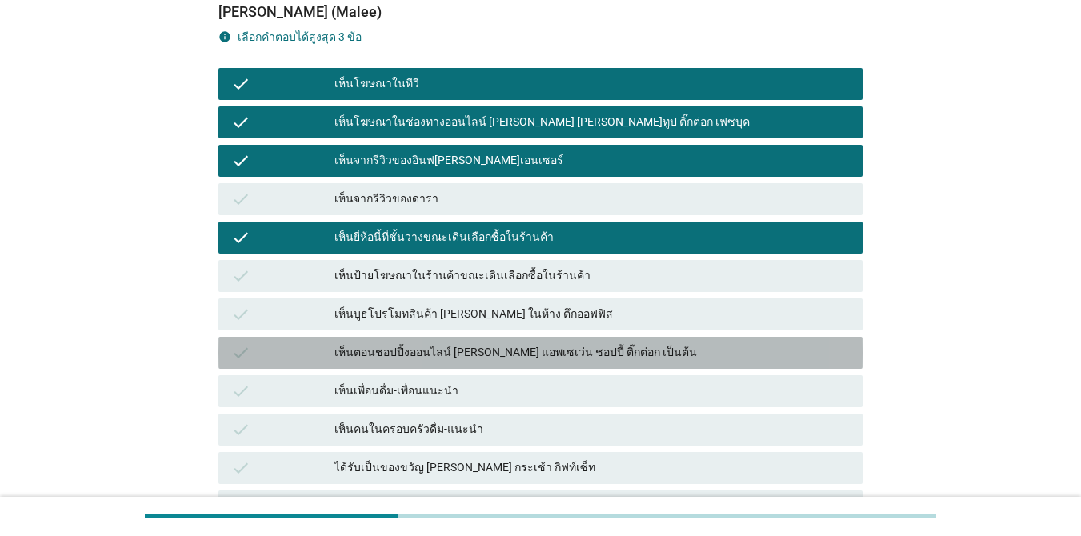
click at [599, 359] on div "เห็นตอนชอปปิ้งออนไลน์ [PERSON_NAME] แอพเซเว่น ชอปปี้ ติ๊กต่อก เป็นต้น" at bounding box center [591, 352] width 515 height 19
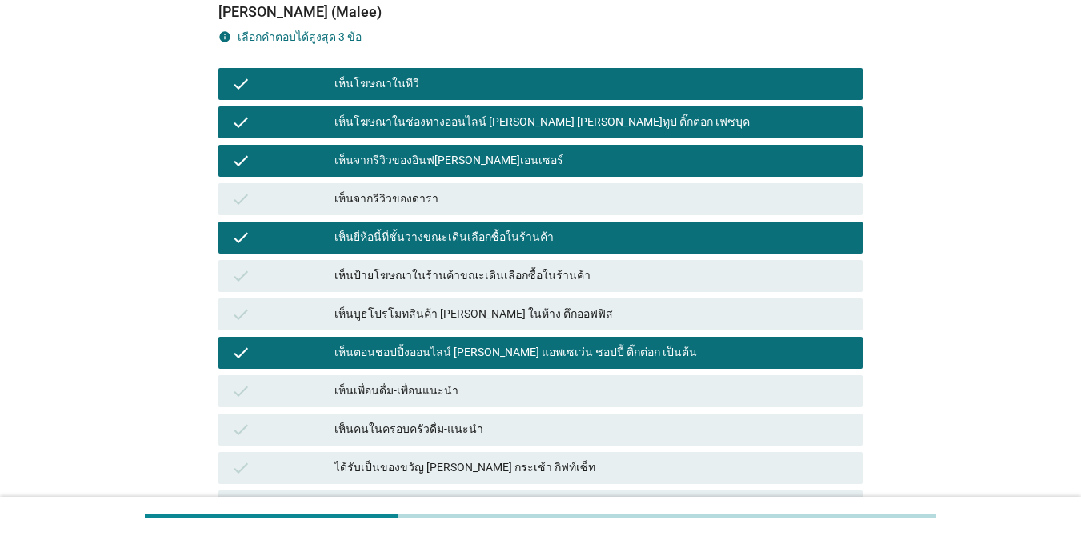
click at [582, 389] on div "เห็นเพื่อนดื่ม-เพื่อนแนะนำ" at bounding box center [591, 391] width 515 height 19
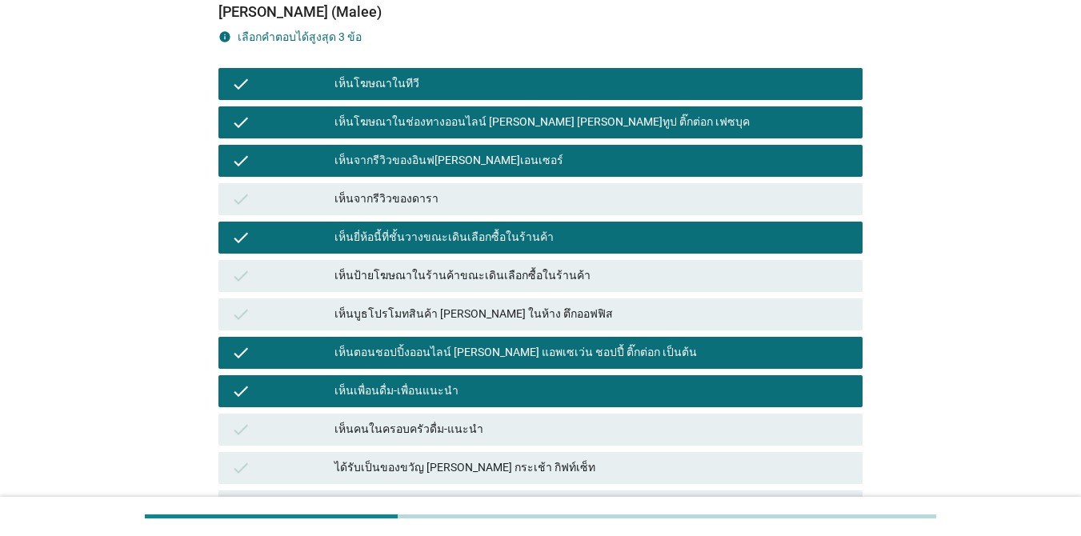
click at [573, 429] on div "เห็นคนในครอบครัวดื่ม-แนะนำ" at bounding box center [591, 429] width 515 height 19
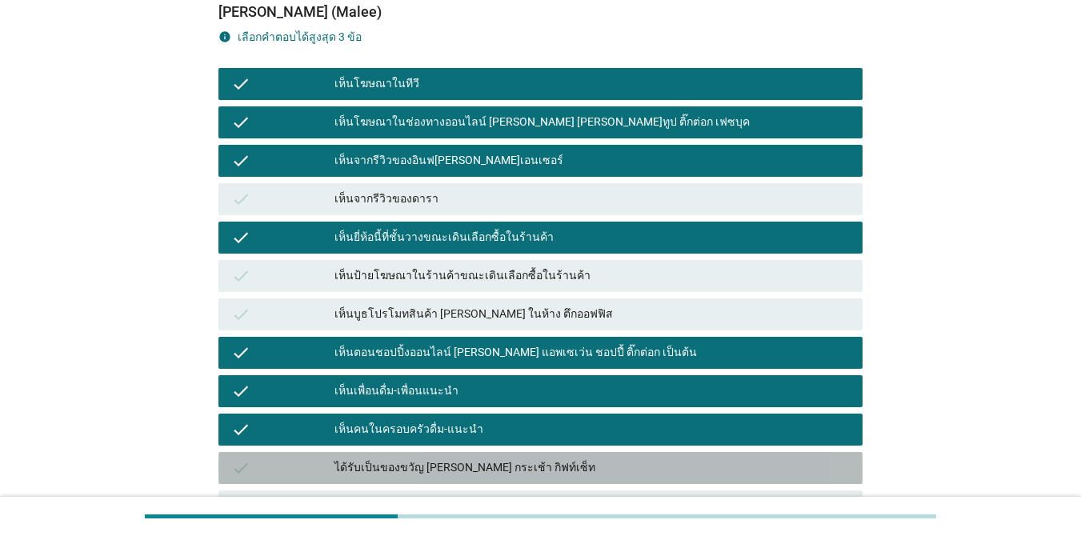
click at [572, 462] on div "ได้รับเป็นของขวัญ [PERSON_NAME] กระเช้า กิฟท์เซ็ท" at bounding box center [591, 467] width 515 height 19
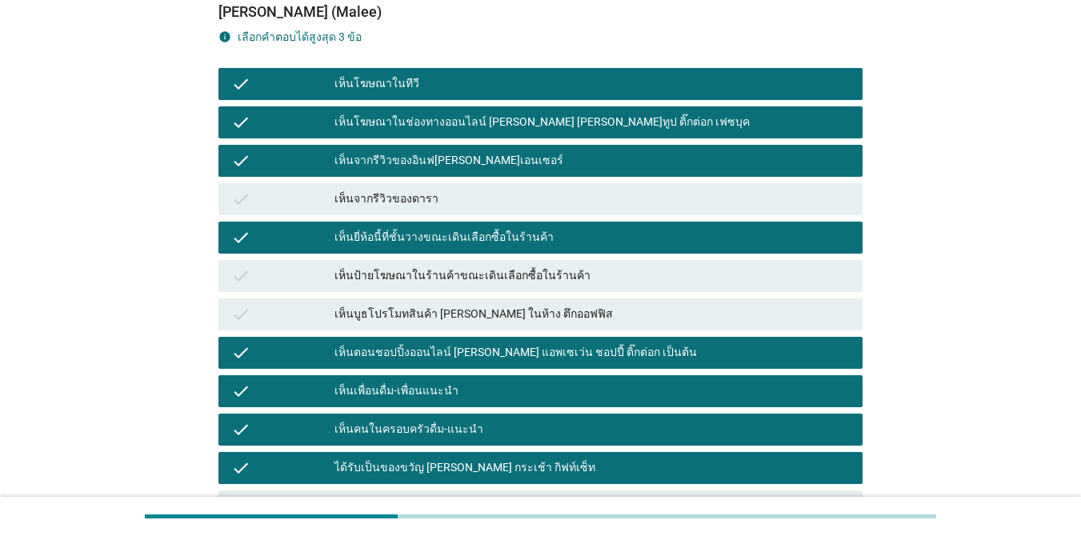
scroll to position [382, 0]
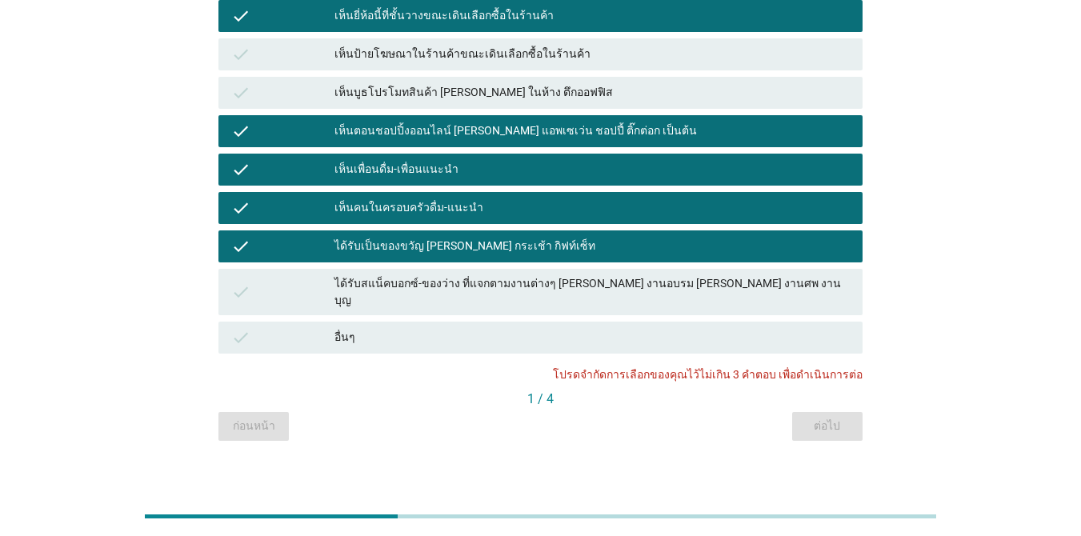
click at [725, 283] on div "ได้รับสแน็คบอกซ์-ของว่าง ที่แจกตามงานต่างๆ [PERSON_NAME] งานอบรม [PERSON_NAME] …" at bounding box center [591, 292] width 515 height 34
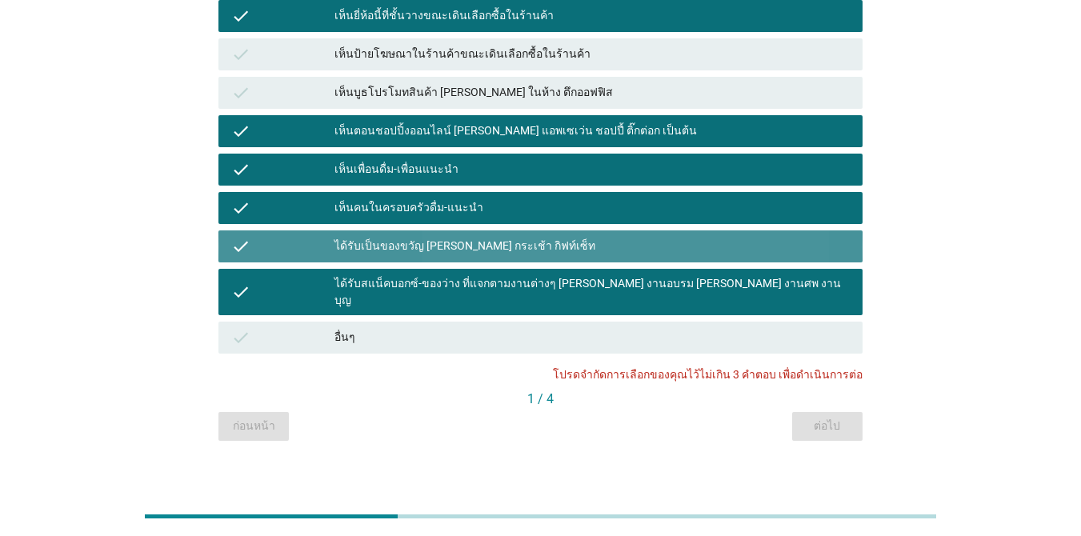
click at [418, 243] on div "ได้รับเป็นของขวัญ [PERSON_NAME] กระเช้า กิฟท์เซ็ท" at bounding box center [591, 246] width 515 height 19
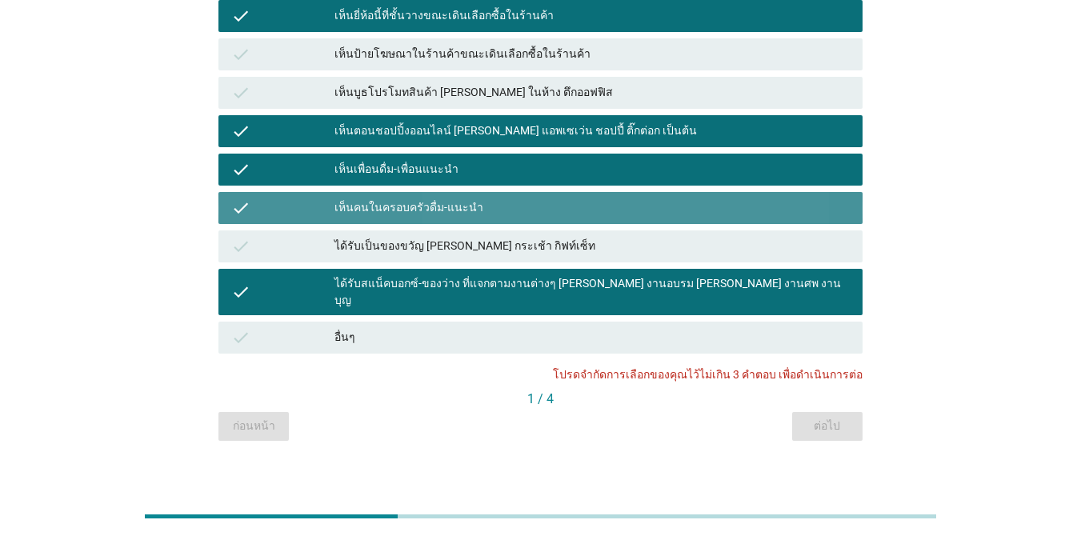
click at [417, 203] on div "เห็นคนในครอบครัวดื่ม-แนะนำ" at bounding box center [591, 207] width 515 height 19
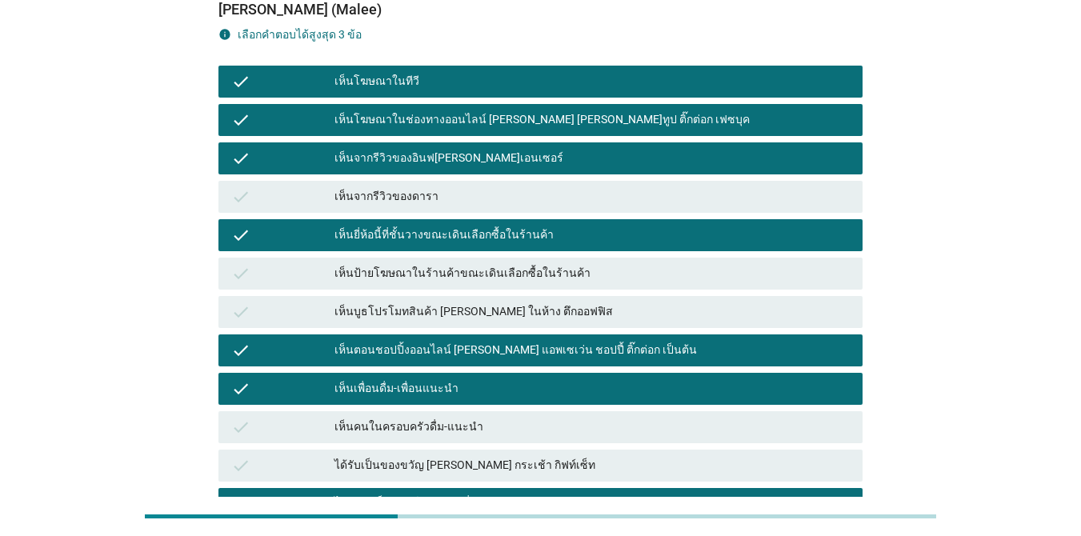
scroll to position [142, 0]
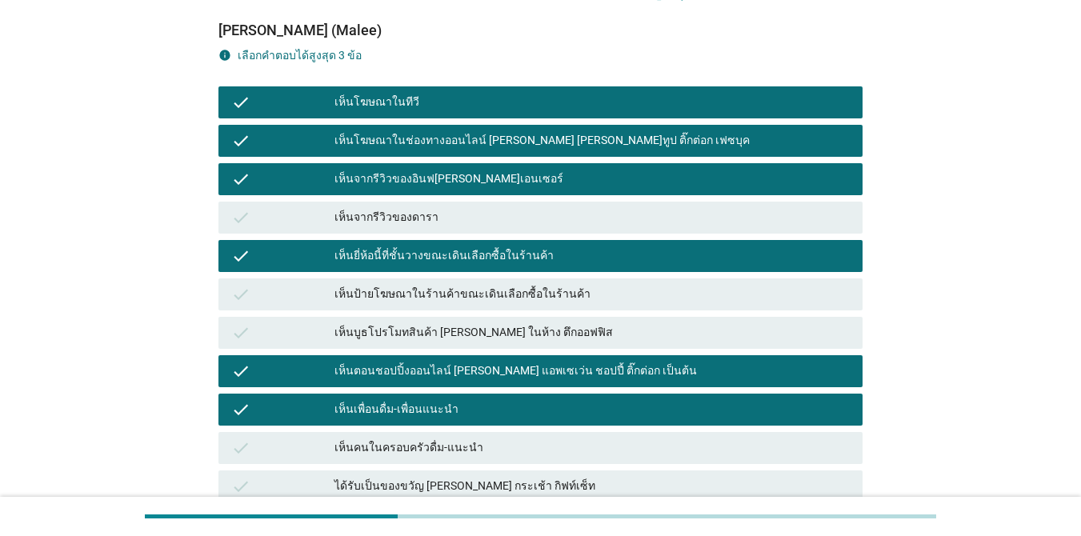
click at [484, 103] on div "เห็นโฆษณาในทีวี" at bounding box center [591, 102] width 515 height 19
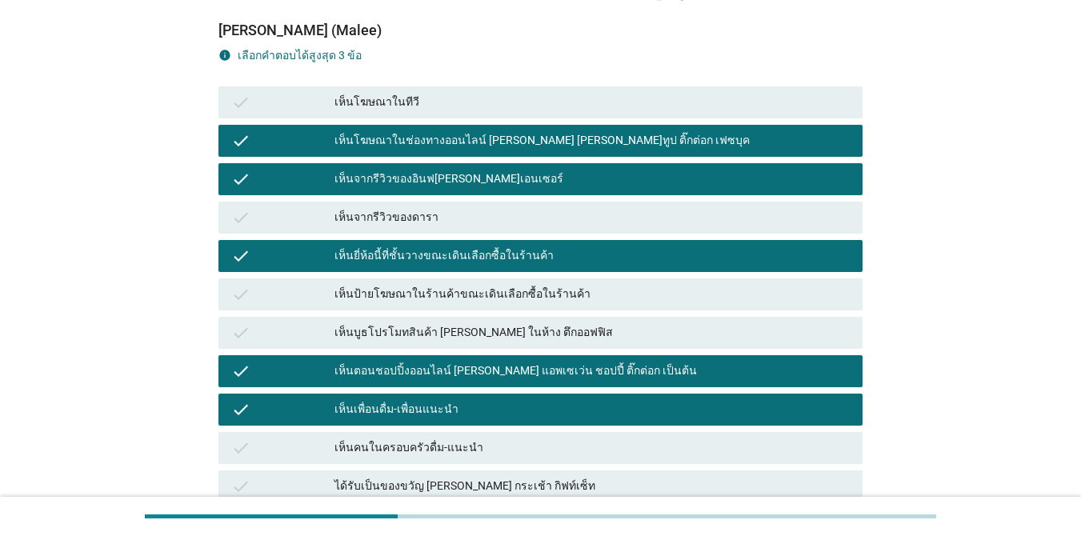
click at [502, 133] on div "เห็นโฆษณาในช่องทางออนไลน์ [PERSON_NAME] [PERSON_NAME]ทูป ติ๊กต่อก เฟซบุค" at bounding box center [591, 140] width 515 height 19
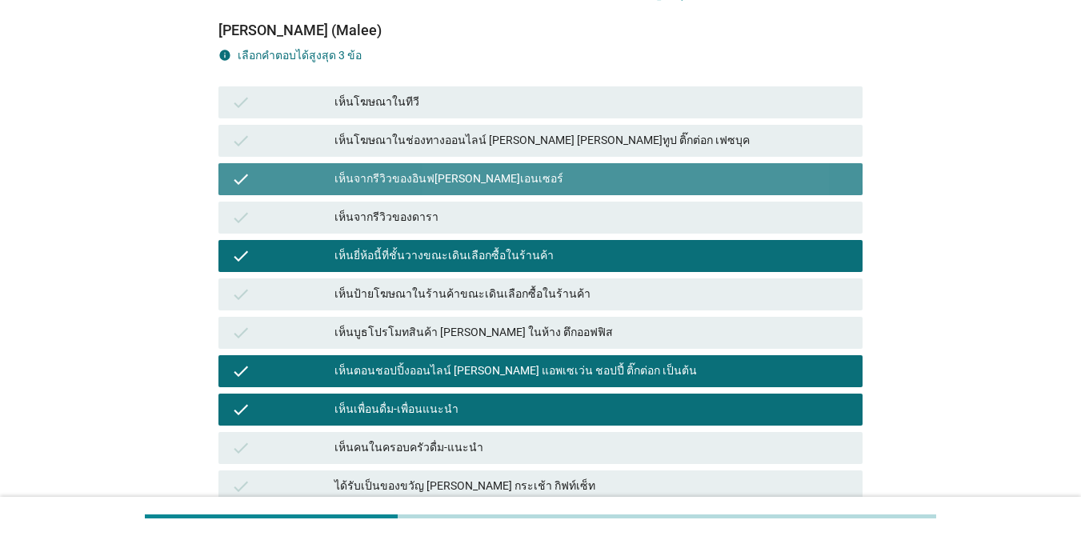
click at [499, 171] on div "เห็นจากรีวิวของอินฟ[PERSON_NAME]เอนเซอร์" at bounding box center [591, 179] width 515 height 19
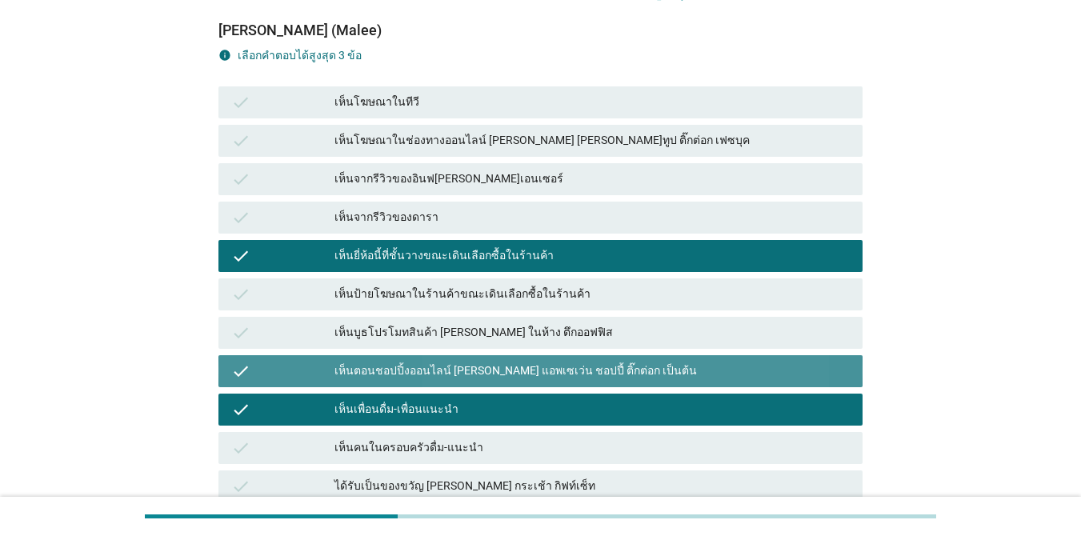
click at [570, 369] on div "เห็นตอนชอปปิ้งออนไลน์ [PERSON_NAME] แอพเซเว่น ชอปปี้ ติ๊กต่อก เป็นต้น" at bounding box center [591, 371] width 515 height 19
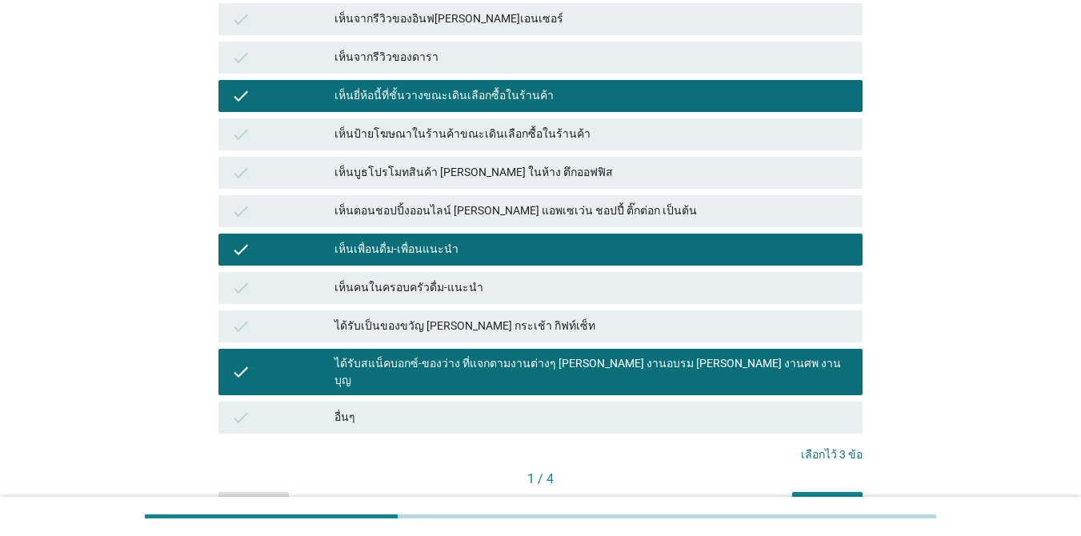
scroll to position [382, 0]
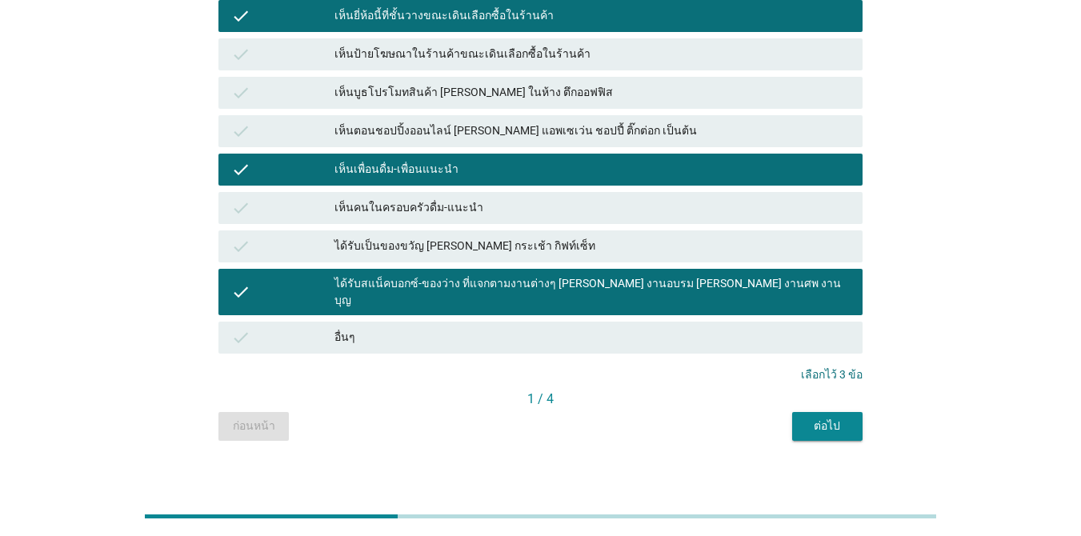
click at [787, 418] on div "ต่อไป" at bounding box center [827, 426] width 45 height 17
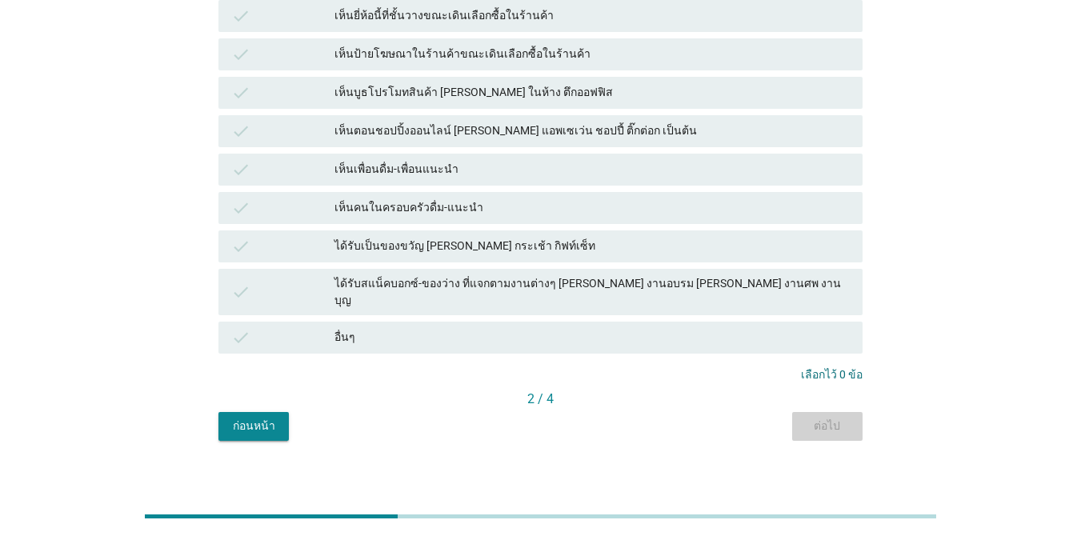
scroll to position [0, 0]
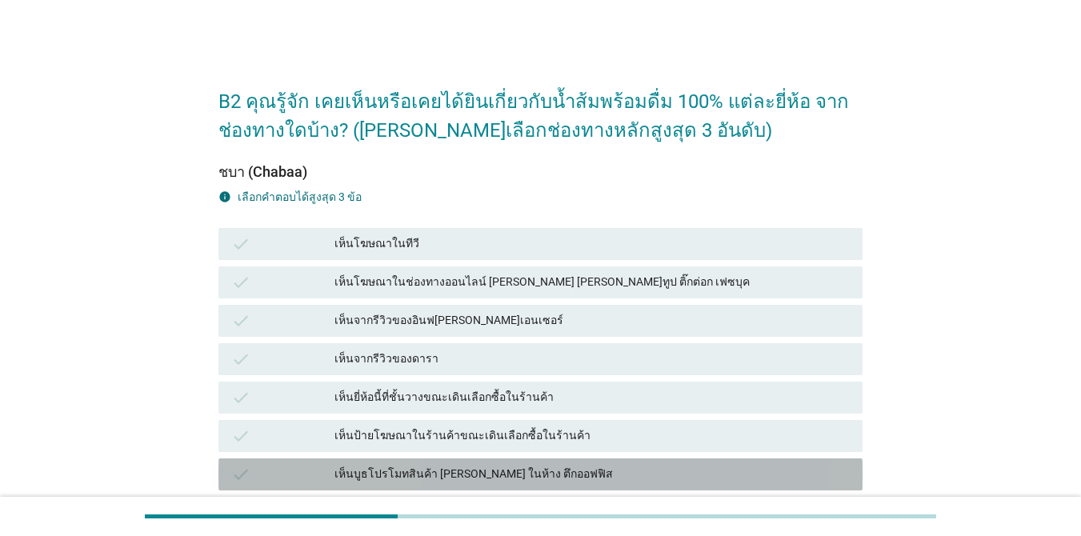
click at [570, 477] on div "เห็นบูธโปรโมทสินค้า [PERSON_NAME] ในห้าง ตึกออฟฟิส" at bounding box center [591, 474] width 515 height 19
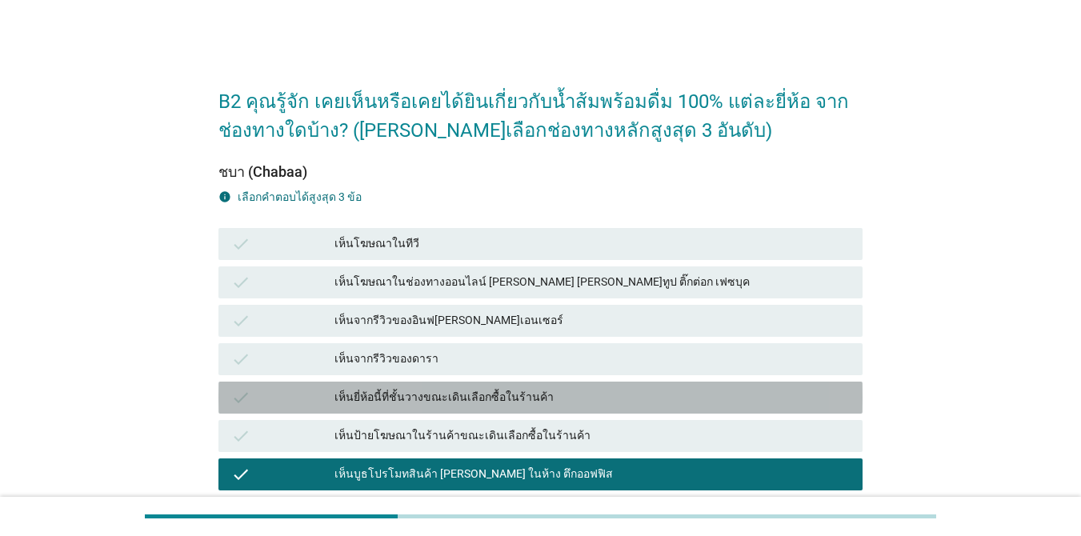
click at [653, 401] on div "เห็นยี่ห้อนี้ที่ชั้นวางขณะเดินเลือกซื้อในร้านค้า" at bounding box center [591, 397] width 515 height 19
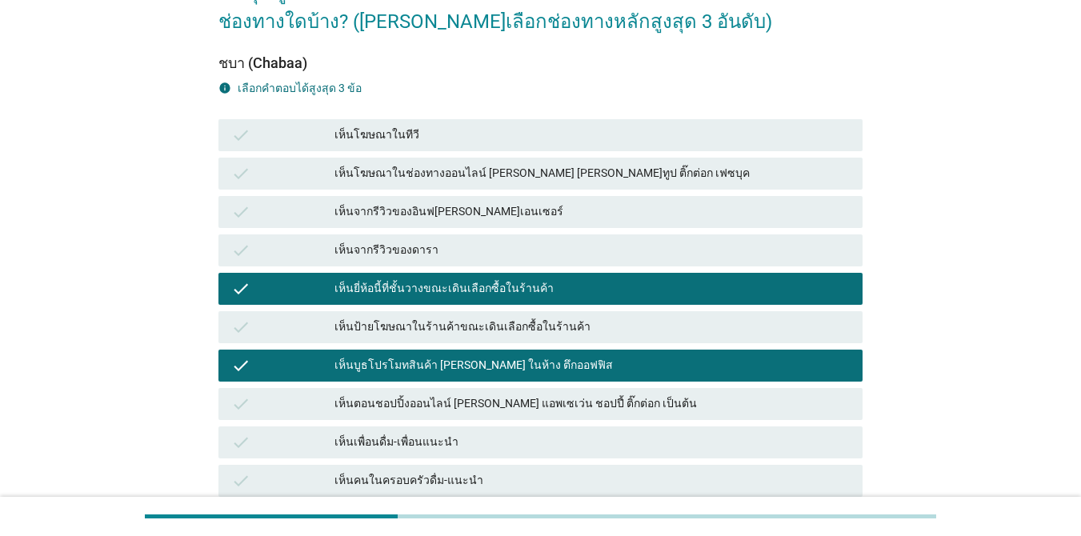
scroll to position [320, 0]
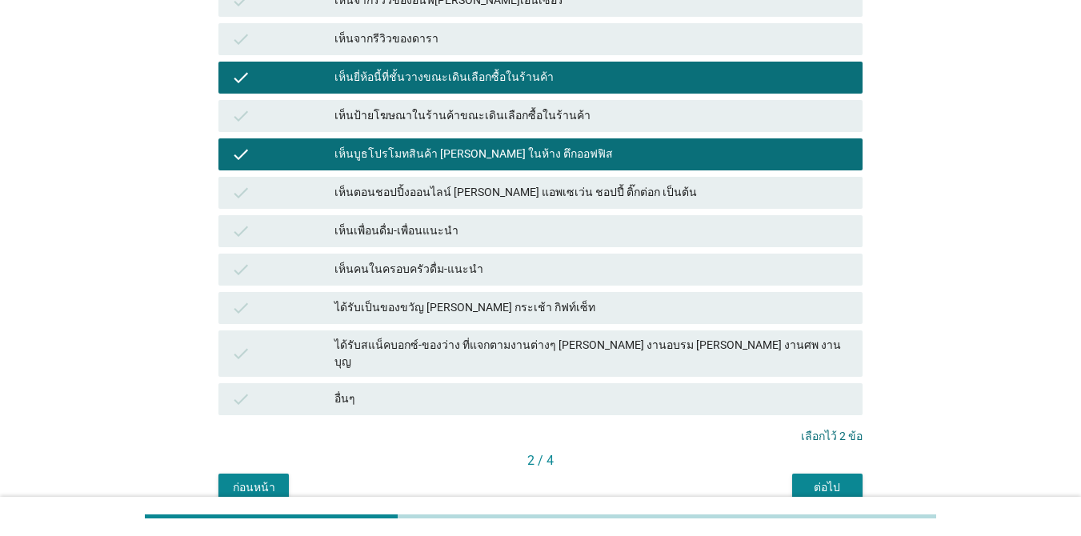
click at [468, 302] on div "ได้รับเป็นของขวัญ [PERSON_NAME] กระเช้า กิฟท์เซ็ท" at bounding box center [591, 307] width 515 height 19
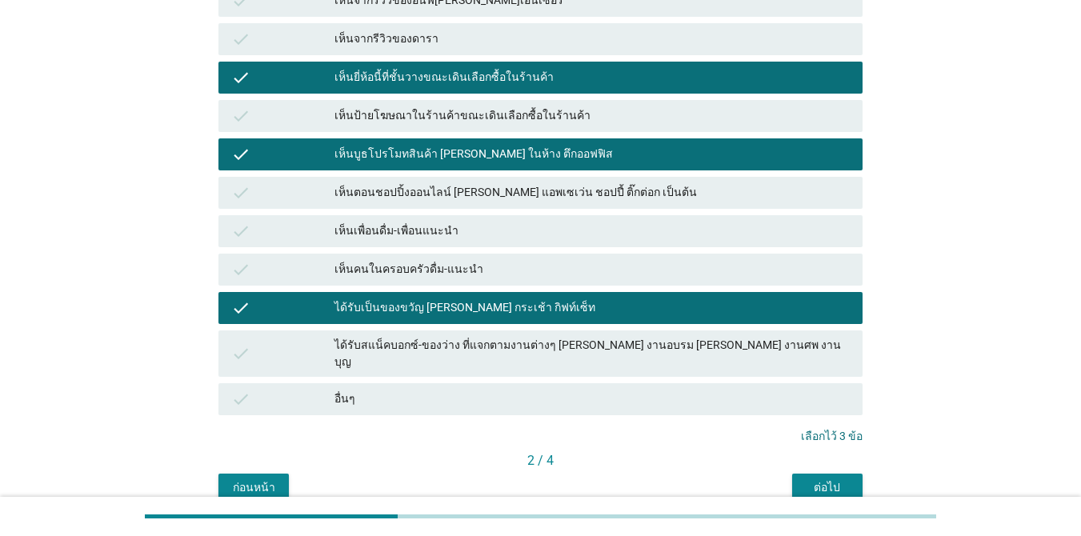
click at [787, 477] on button "ต่อไป" at bounding box center [827, 488] width 70 height 29
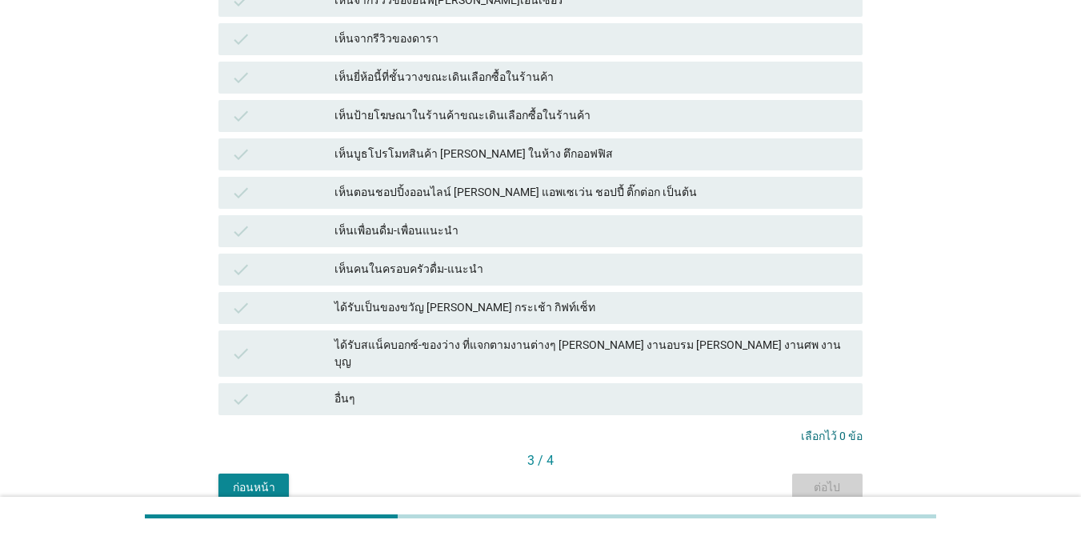
scroll to position [0, 0]
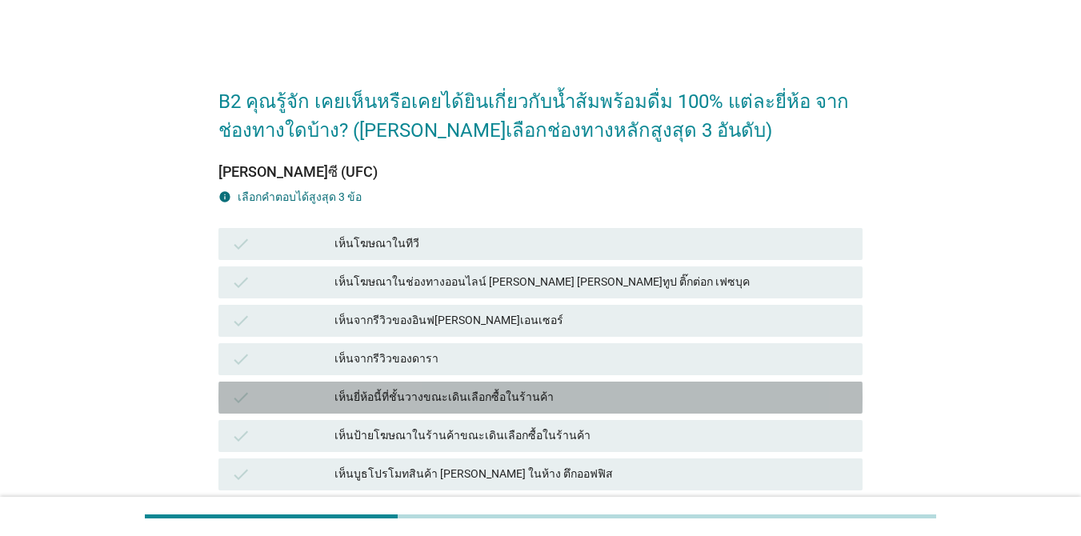
click at [641, 390] on div "เห็นยี่ห้อนี้ที่ชั้นวางขณะเดินเลือกซื้อในร้านค้า" at bounding box center [591, 397] width 515 height 19
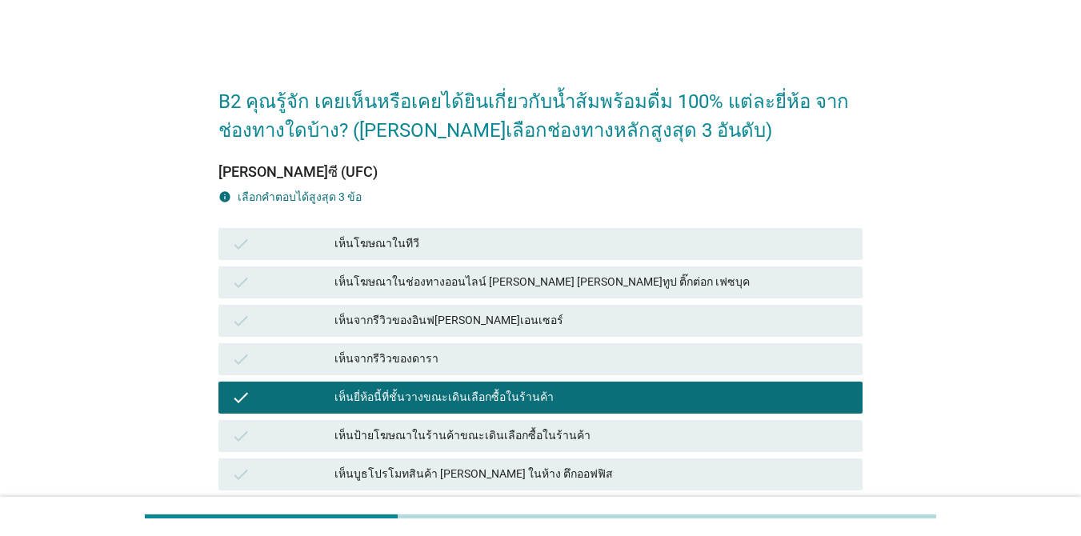
click at [617, 467] on div "เห็นบูธโปรโมทสินค้า [PERSON_NAME] ในห้าง ตึกออฟฟิส" at bounding box center [591, 474] width 515 height 19
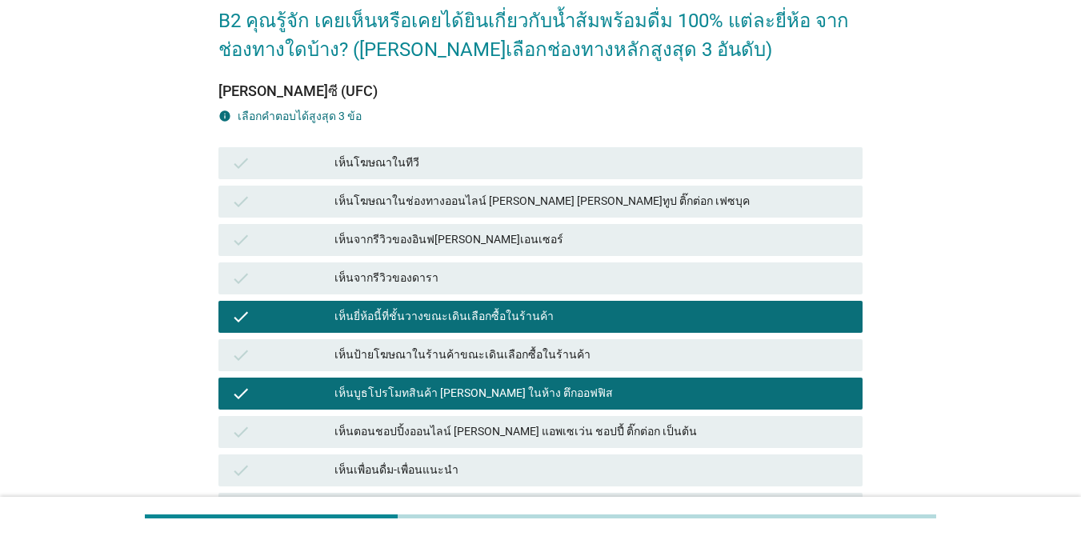
scroll to position [240, 0]
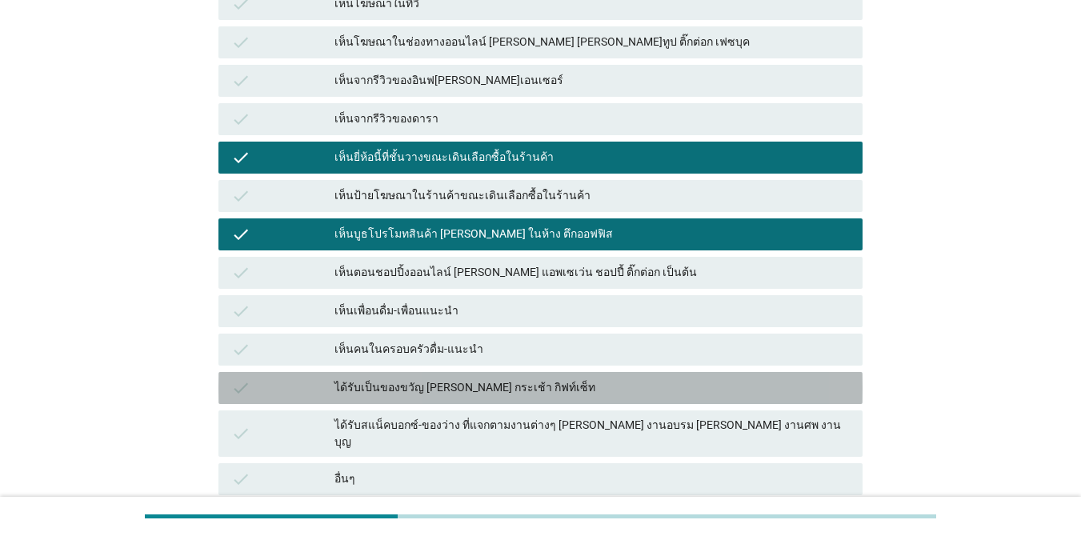
click at [653, 387] on div "ได้รับเป็นของขวัญ [PERSON_NAME] กระเช้า กิฟท์เซ็ท" at bounding box center [591, 387] width 515 height 19
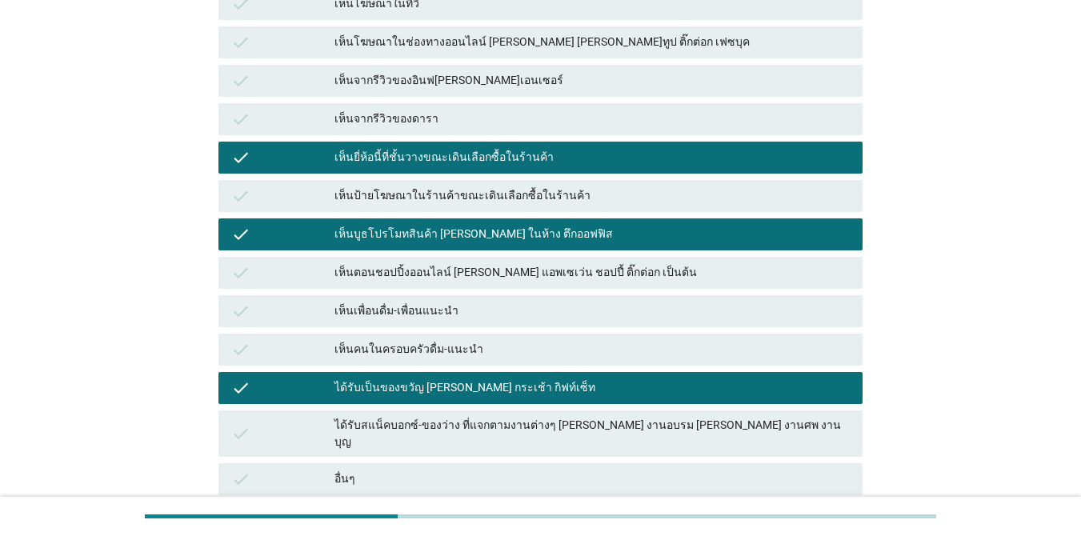
click at [654, 386] on div "ได้รับเป็นของขวัญ [PERSON_NAME] กระเช้า กิฟท์เซ็ท" at bounding box center [591, 387] width 515 height 19
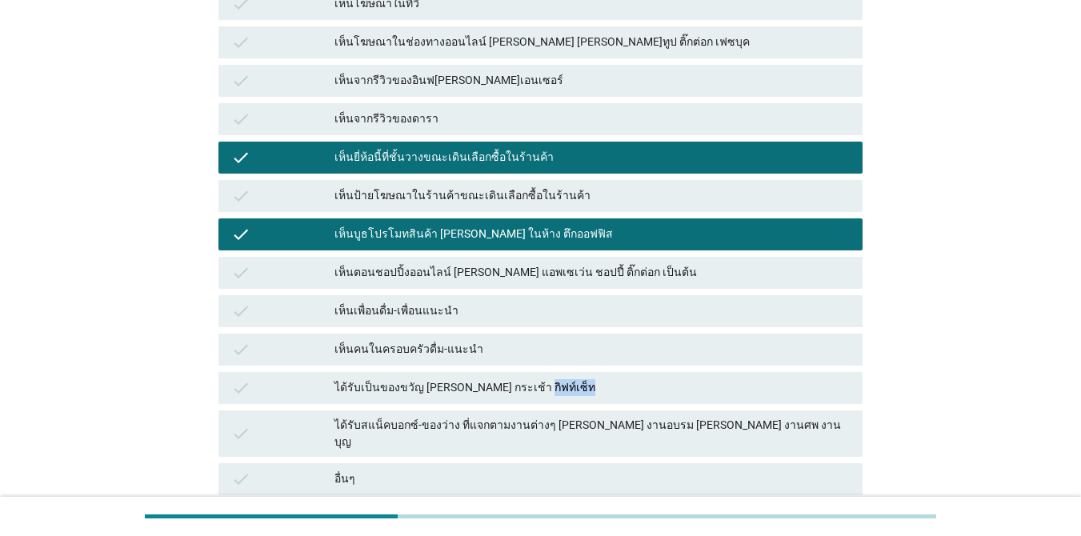
click at [654, 386] on div "ได้รับเป็นของขวัญ [PERSON_NAME] กระเช้า กิฟท์เซ็ท" at bounding box center [591, 387] width 515 height 19
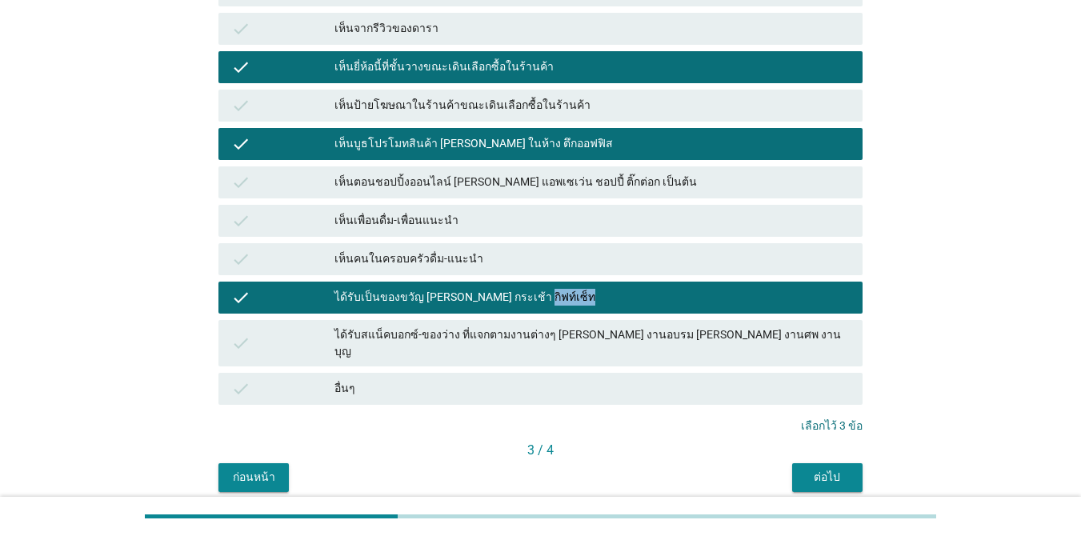
scroll to position [382, 0]
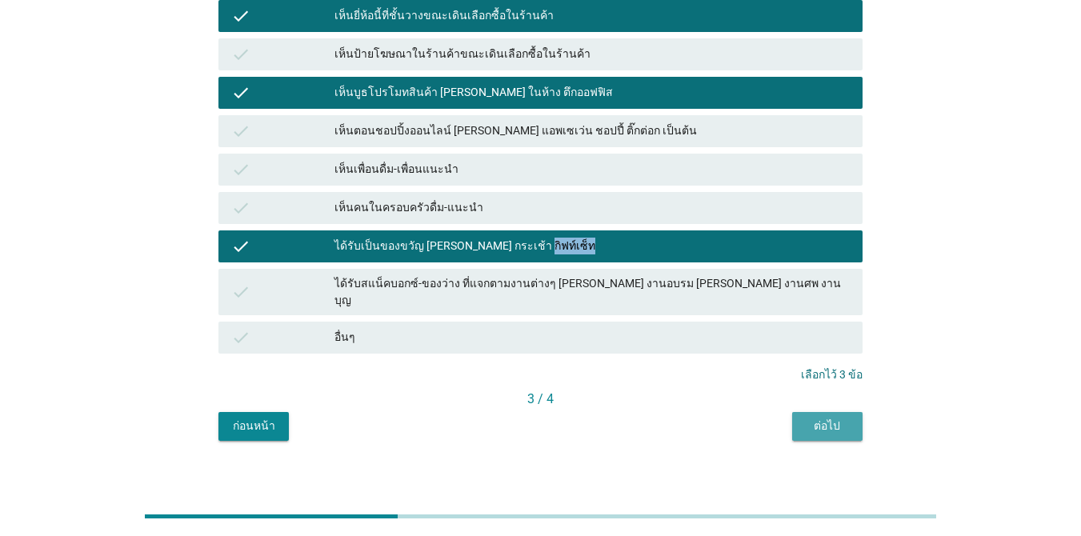
click at [787, 418] on div "ต่อไป" at bounding box center [827, 426] width 45 height 17
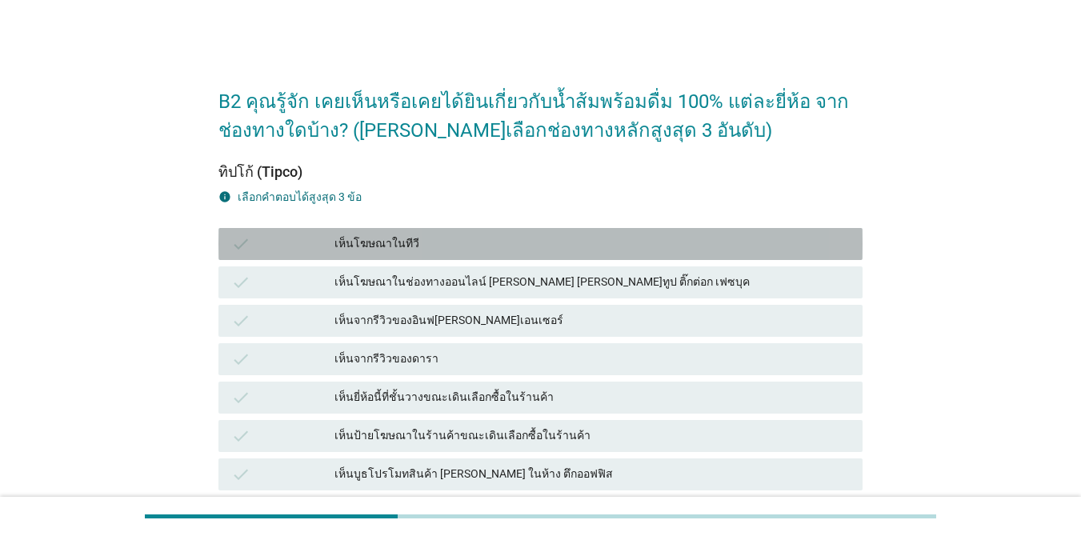
click at [787, 248] on div "เห็นโฆษณาในทีวี" at bounding box center [591, 243] width 515 height 19
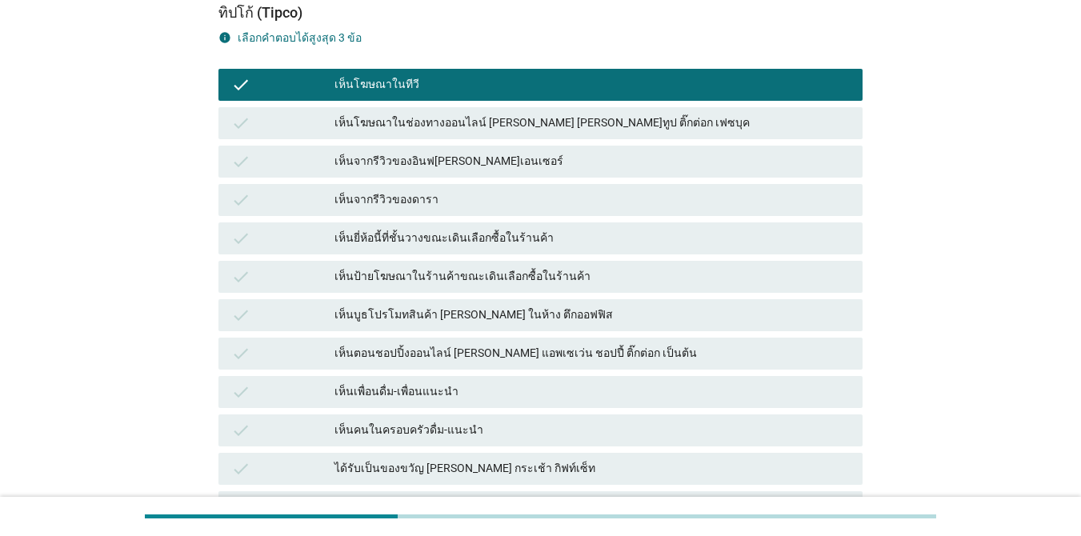
scroll to position [160, 0]
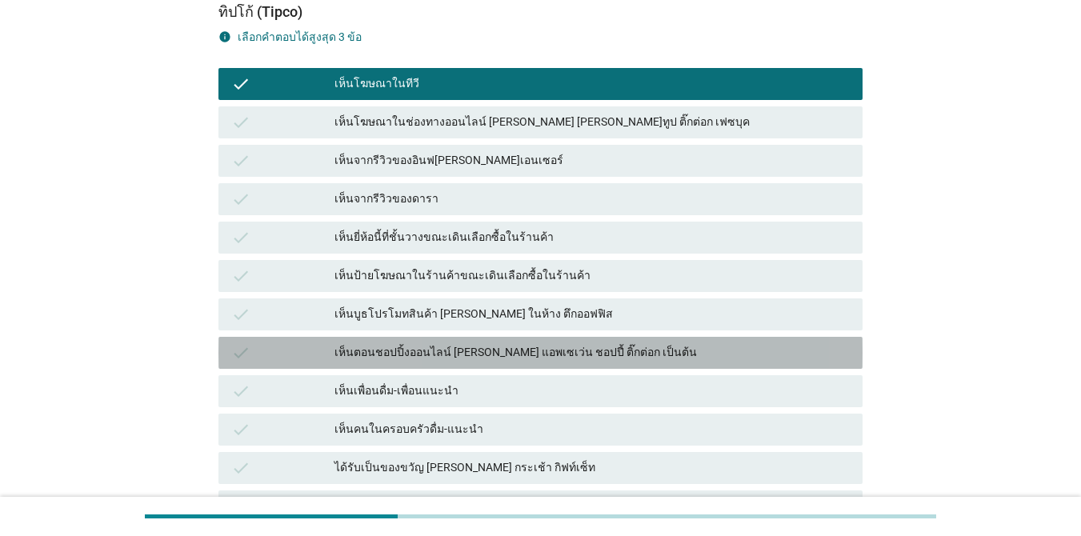
click at [673, 351] on div "เห็นตอนชอปปิ้งออนไลน์ [PERSON_NAME] แอพเซเว่น ชอปปี้ ติ๊กต่อก เป็นต้น" at bounding box center [591, 352] width 515 height 19
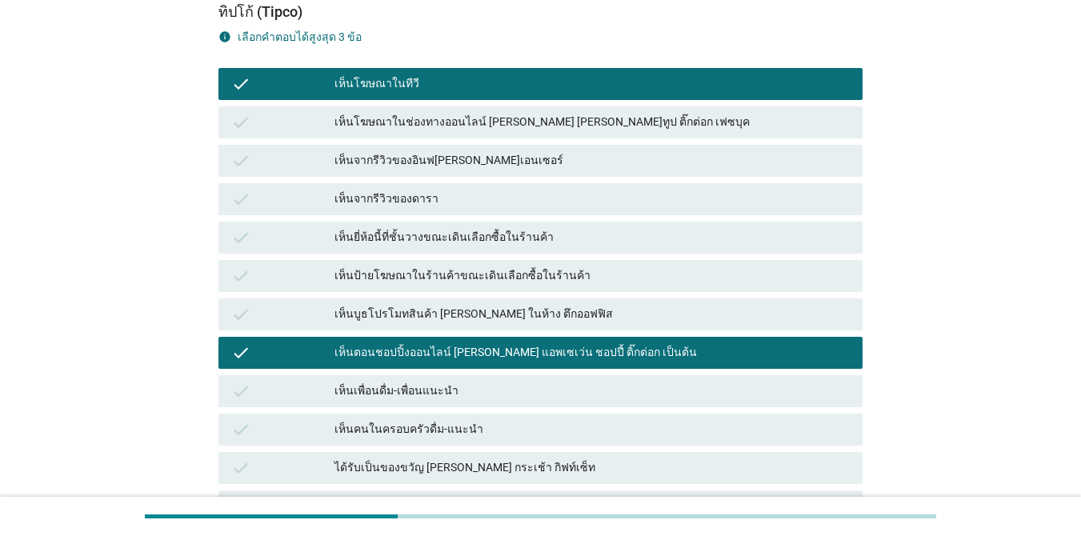
click at [599, 272] on div "เห็นป้ายโฆษณาในร้านค้าขณะเดินเลือกซื้อในร้านค้า" at bounding box center [591, 275] width 515 height 19
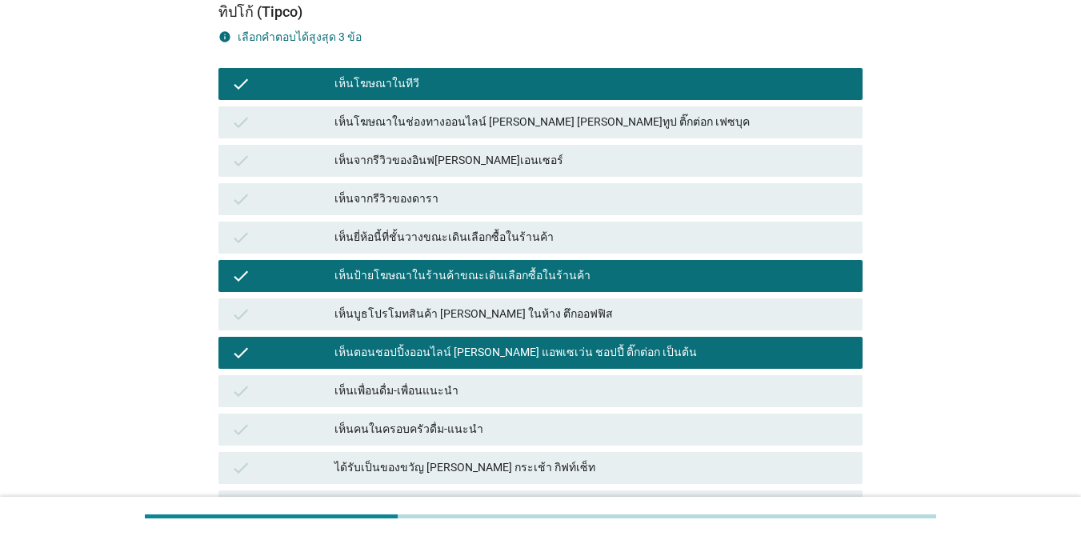
click at [602, 276] on div "เห็นป้ายโฆษณาในร้านค้าขณะเดินเลือกซื้อในร้านค้า" at bounding box center [591, 275] width 515 height 19
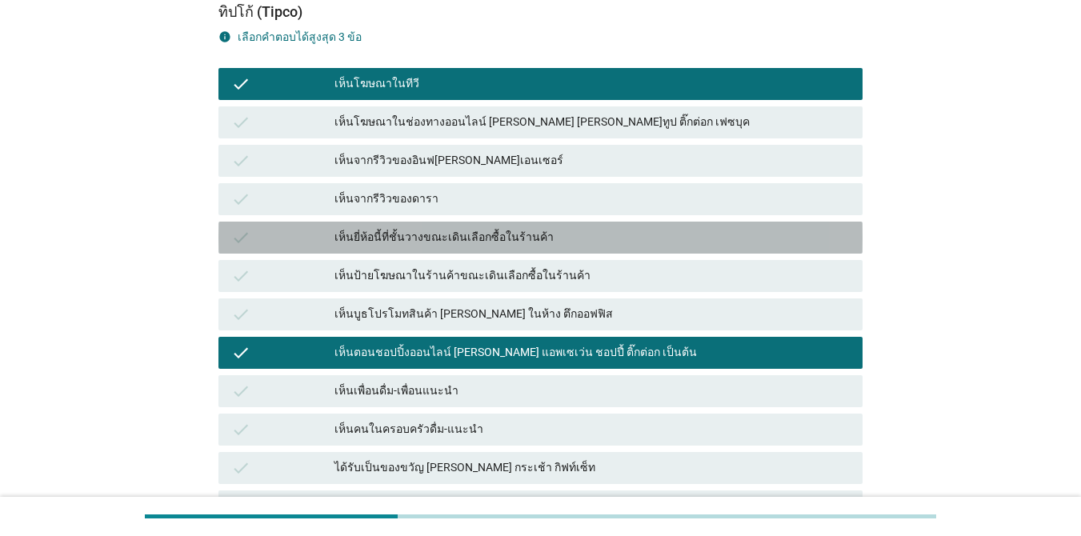
click at [602, 239] on div "เห็นยี่ห้อนี้ที่ชั้นวางขณะเดินเลือกซื้อในร้านค้า" at bounding box center [591, 237] width 515 height 19
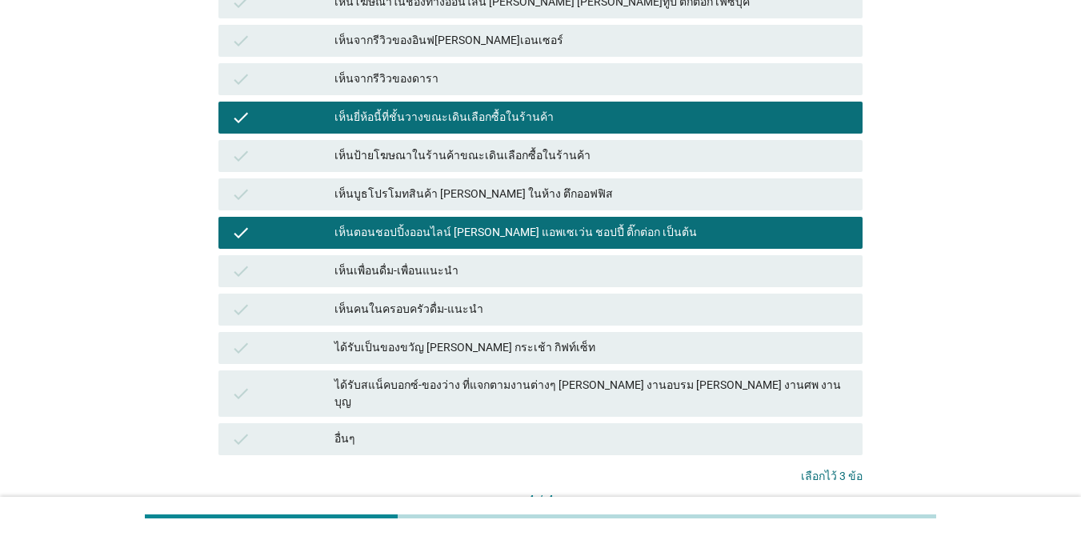
scroll to position [382, 0]
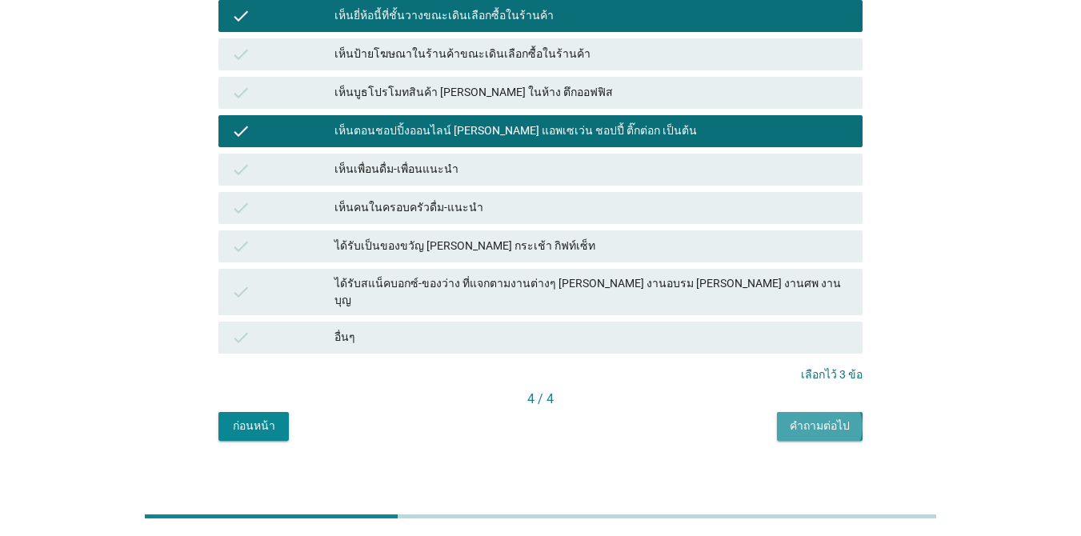
click at [787, 418] on div "คำถามต่อไป" at bounding box center [819, 426] width 60 height 17
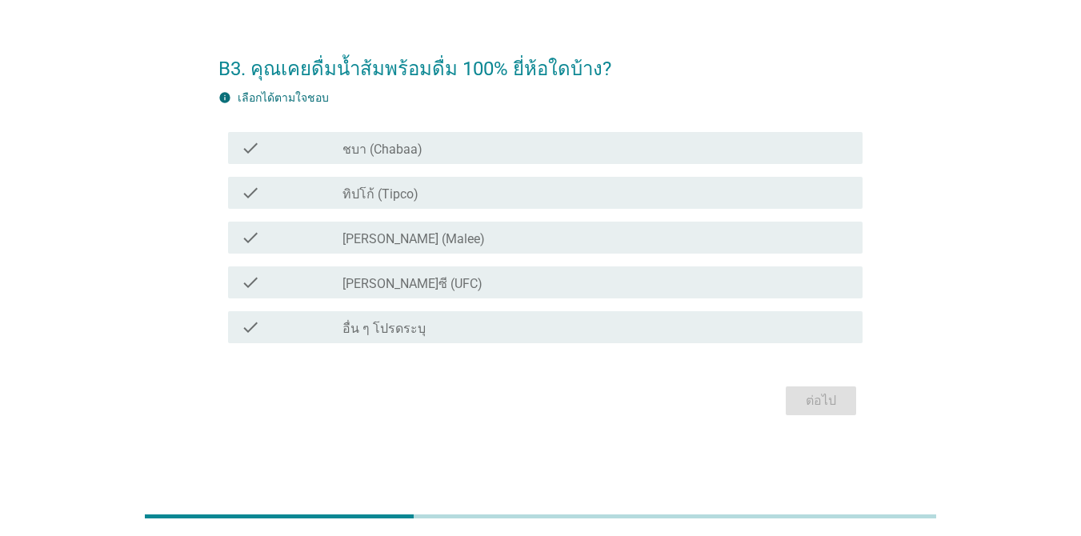
scroll to position [0, 0]
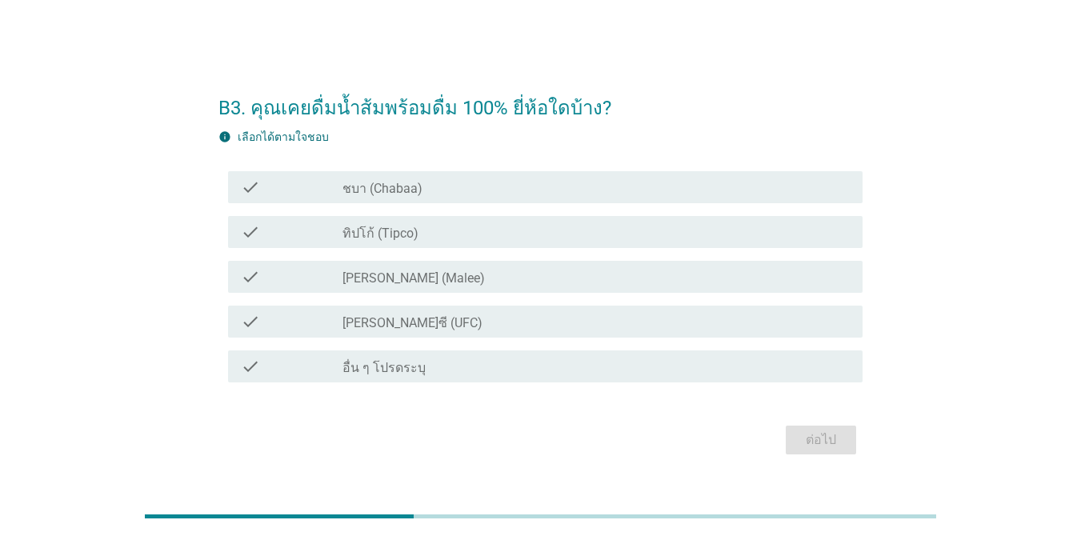
click at [307, 230] on div "check" at bounding box center [292, 231] width 102 height 19
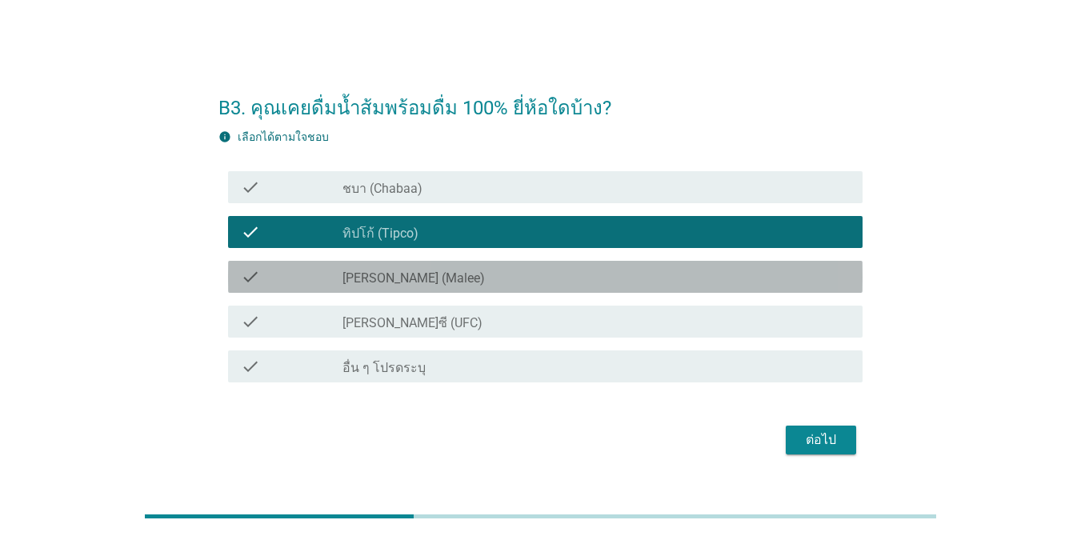
click at [302, 270] on div "check" at bounding box center [292, 276] width 102 height 19
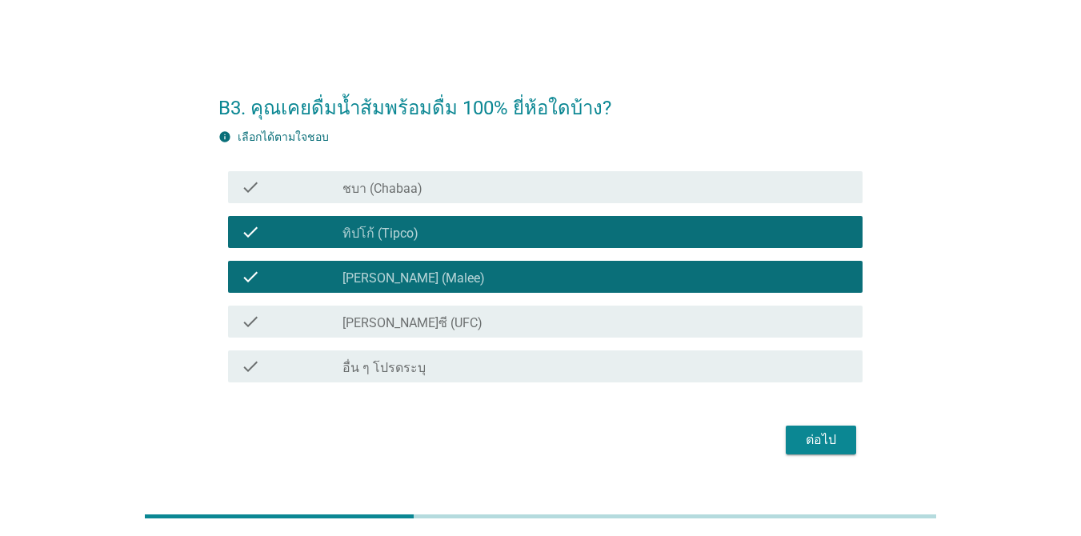
click at [326, 190] on div "check" at bounding box center [292, 187] width 102 height 19
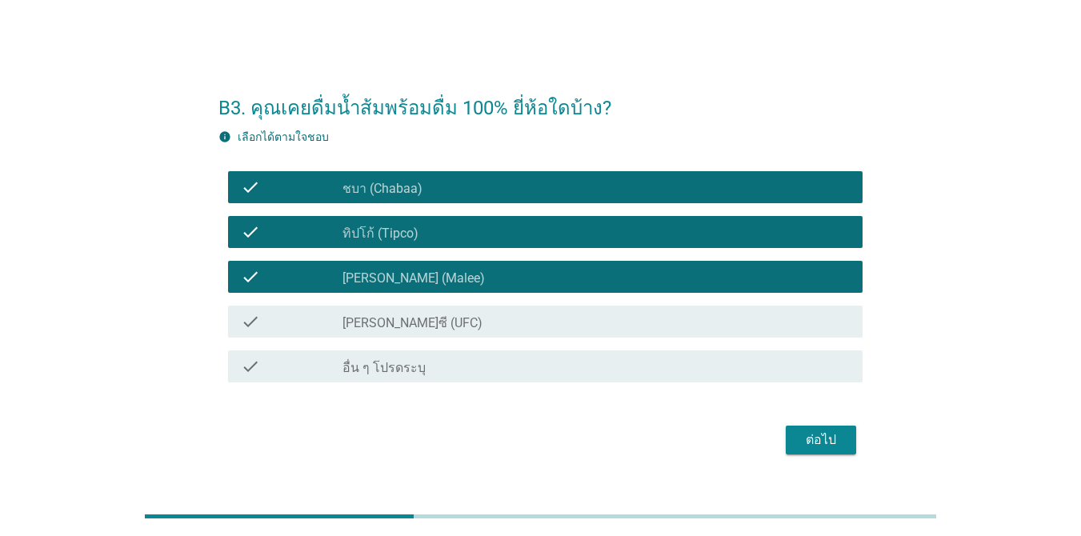
drag, startPoint x: 340, startPoint y: 318, endPoint x: 340, endPoint y: 360, distance: 42.4
click at [340, 318] on div "check" at bounding box center [292, 321] width 102 height 19
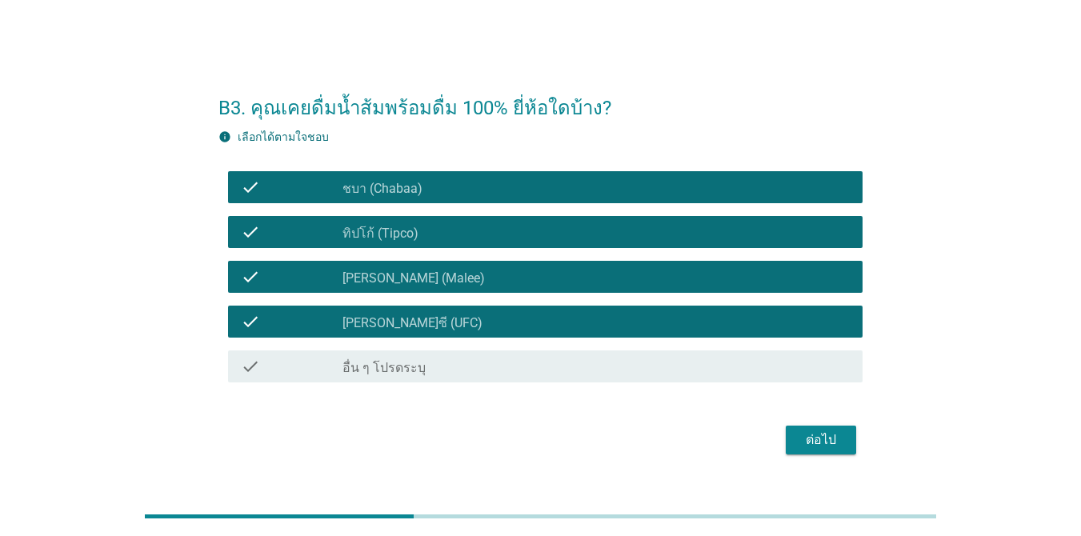
click at [557, 321] on div "check_box_outline_blank [PERSON_NAME]ซี (UFC)" at bounding box center [595, 321] width 507 height 19
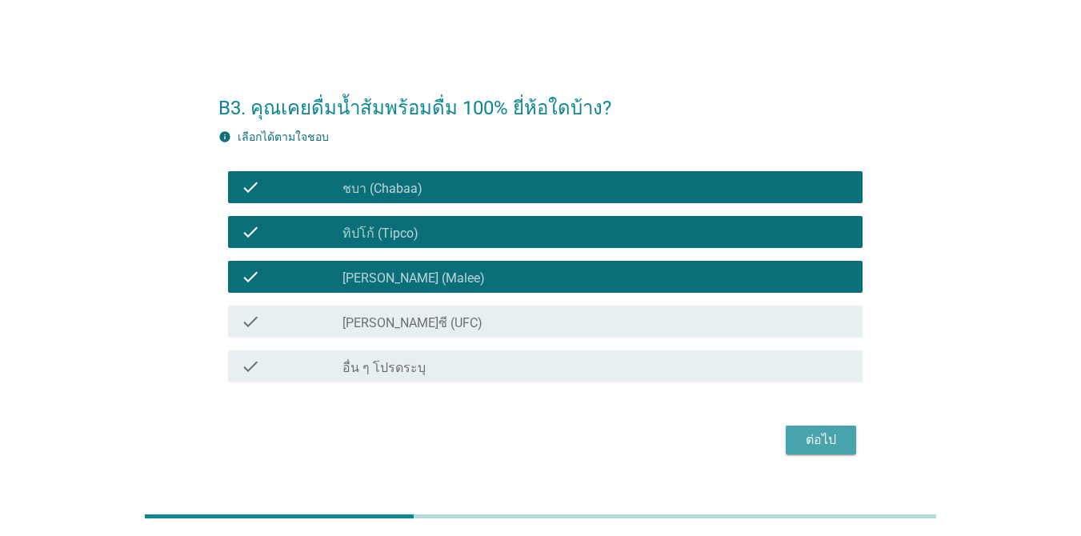
click at [787, 434] on button "ต่อไป" at bounding box center [820, 440] width 70 height 29
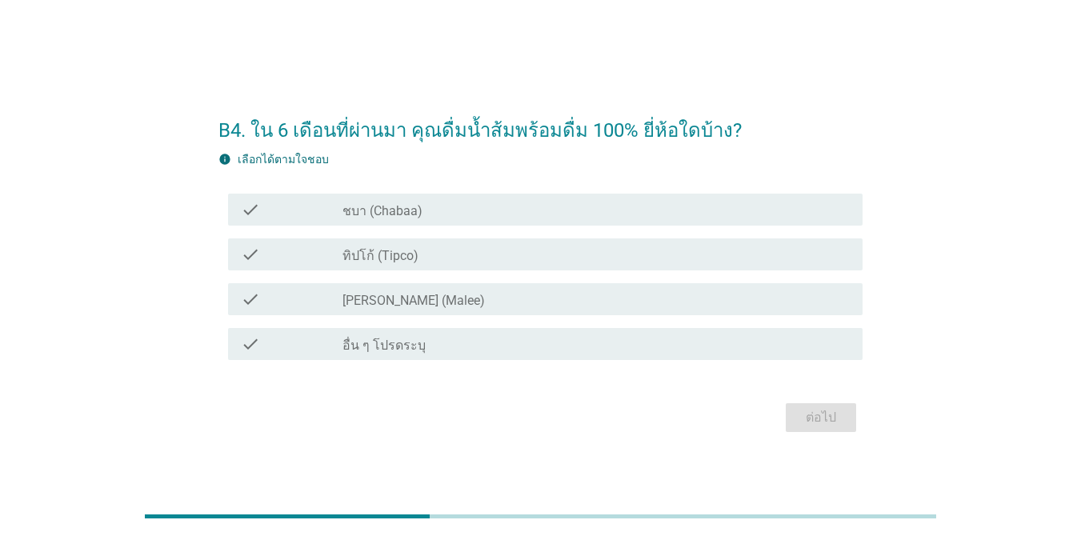
click at [435, 256] on div "check_box_outline_blank ทิปโก้ (Tipco)" at bounding box center [595, 254] width 507 height 19
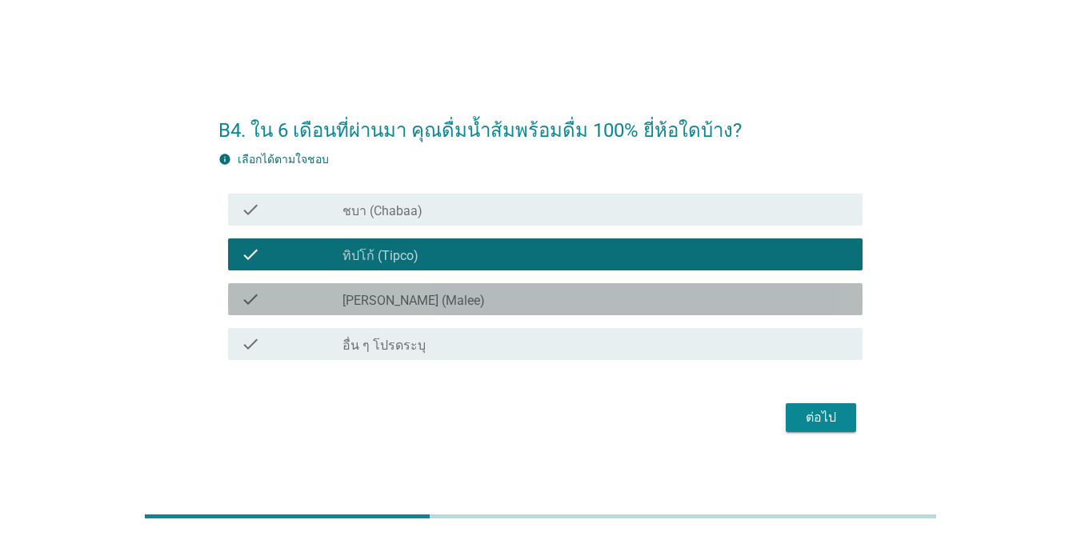
click at [441, 299] on div "check_box_outline_blank [PERSON_NAME] (Malee)" at bounding box center [595, 299] width 507 height 19
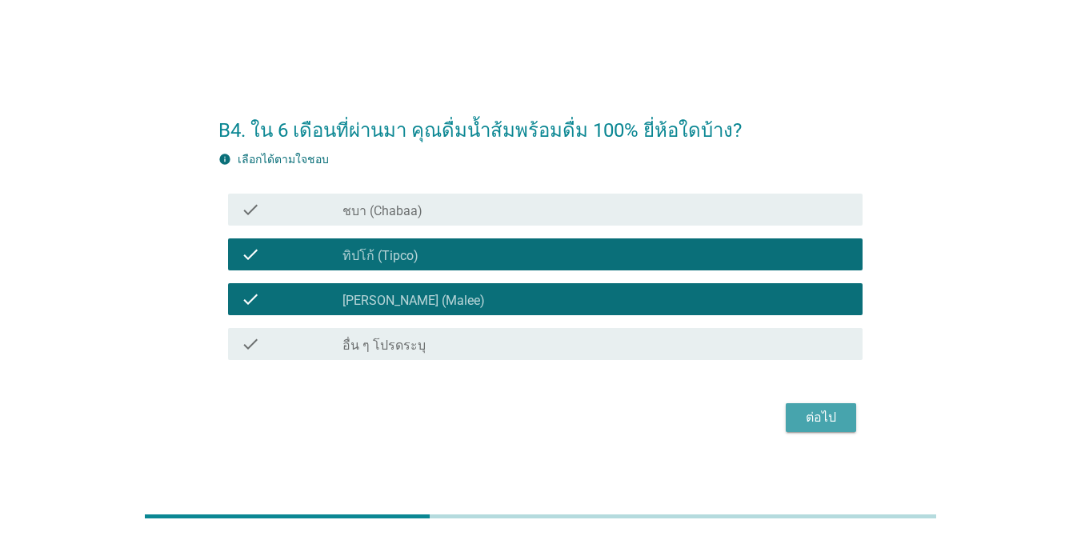
click at [787, 422] on div "ต่อไป" at bounding box center [820, 417] width 45 height 19
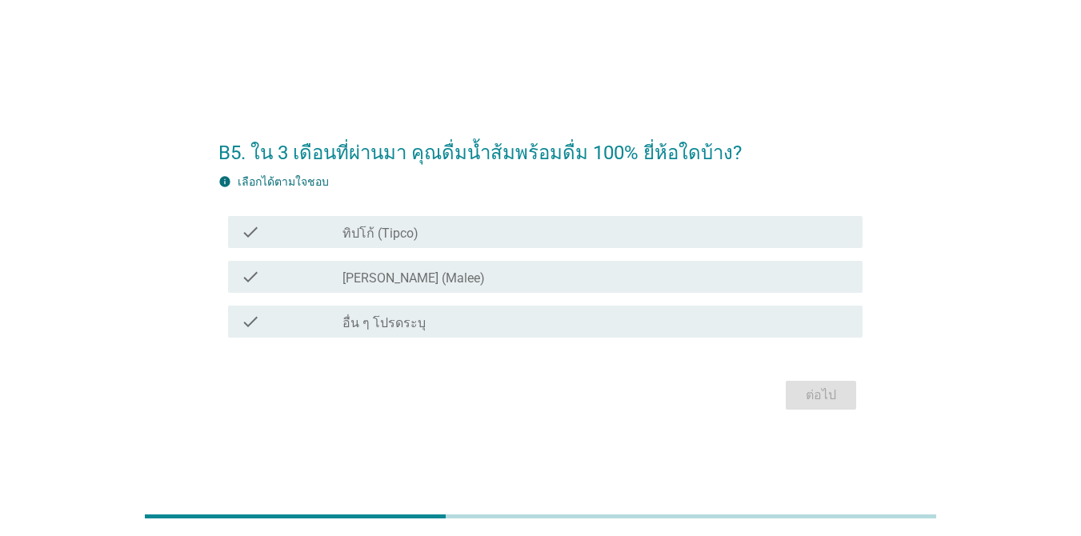
click at [406, 282] on label "[PERSON_NAME] (Malee)" at bounding box center [413, 278] width 142 height 16
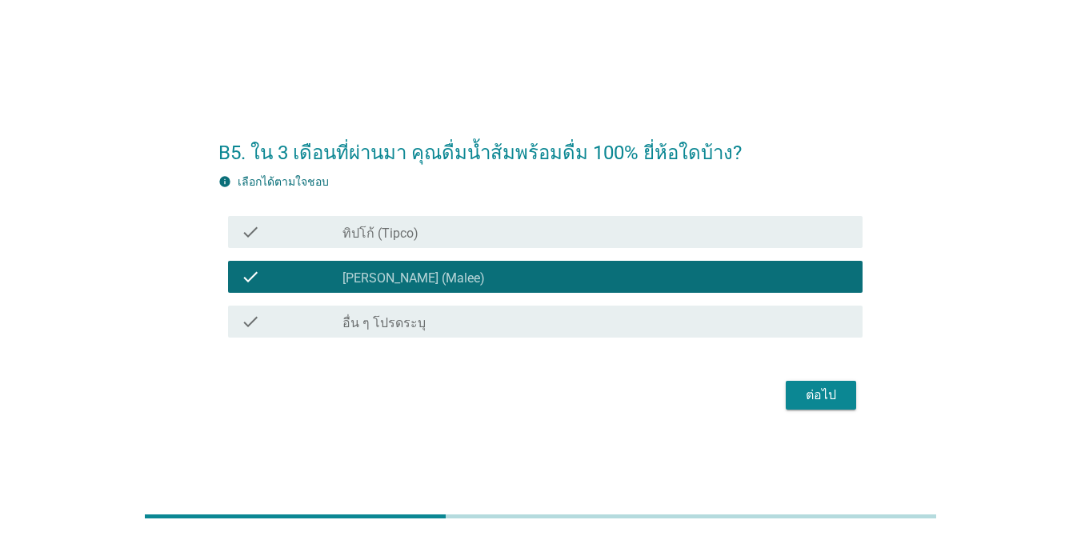
click at [410, 232] on label "ทิปโก้ (Tipco)" at bounding box center [380, 234] width 76 height 16
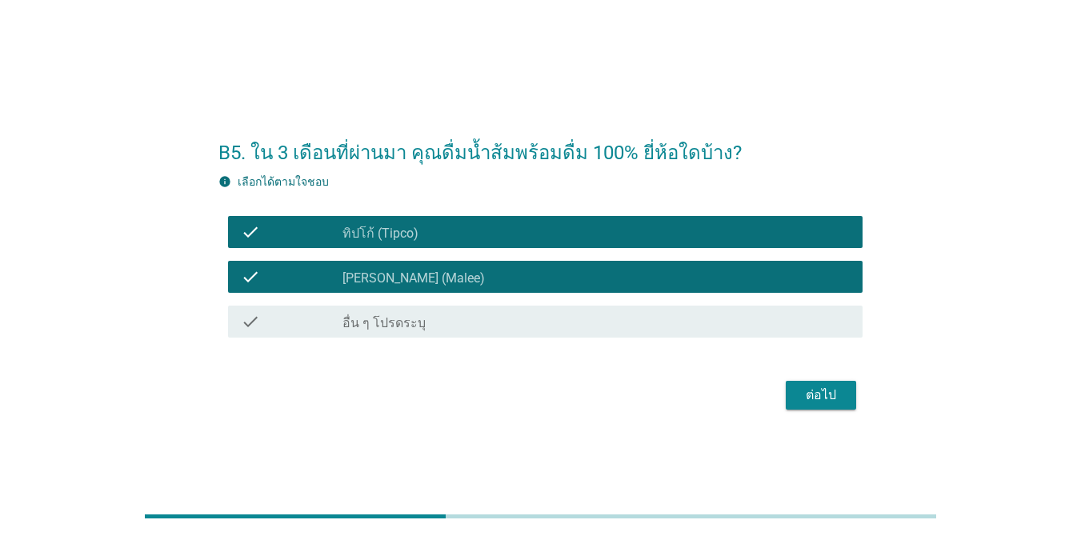
click at [787, 390] on div "ต่อไป" at bounding box center [820, 395] width 45 height 19
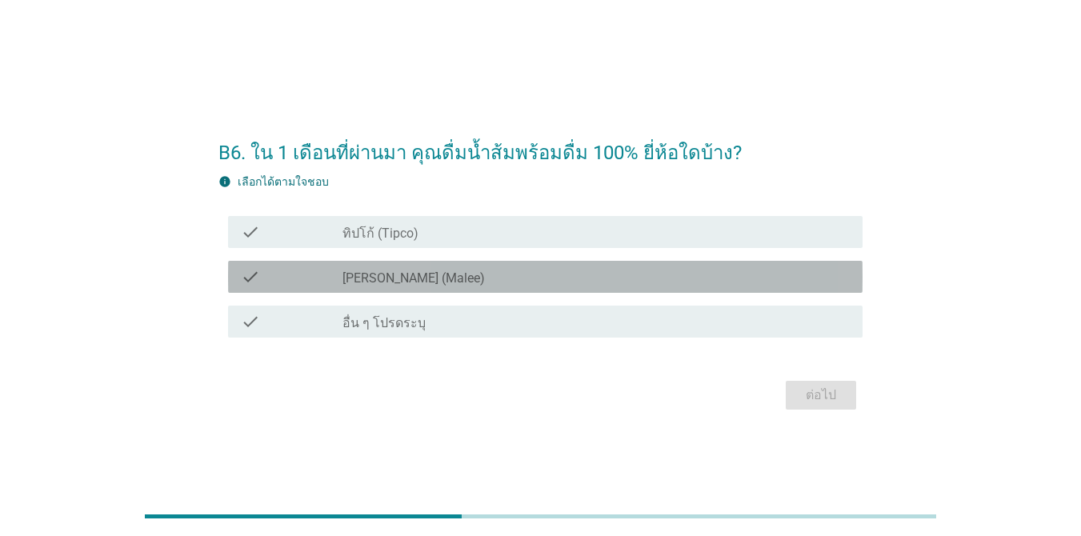
click at [433, 277] on div "check_box_outline_blank [PERSON_NAME] (Malee)" at bounding box center [595, 276] width 507 height 19
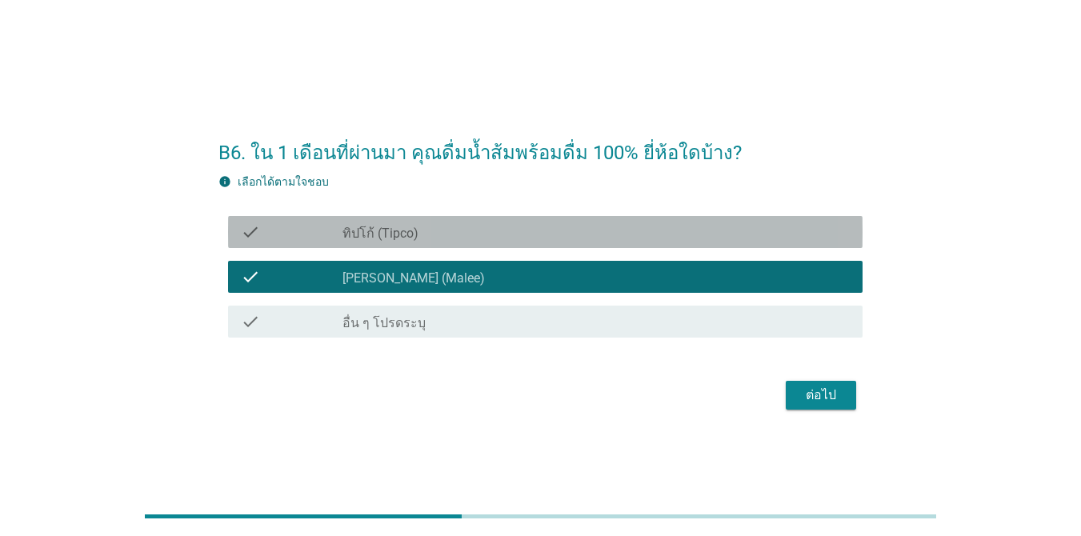
click at [443, 233] on div "check_box_outline_blank ทิปโก้ (Tipco)" at bounding box center [595, 231] width 507 height 19
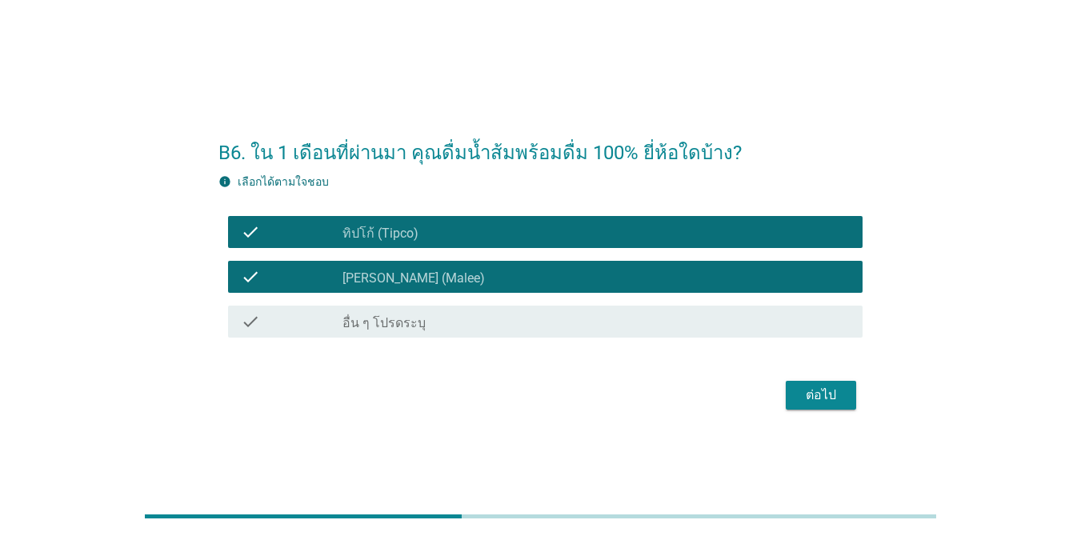
click at [787, 398] on div "ต่อไป" at bounding box center [820, 395] width 45 height 19
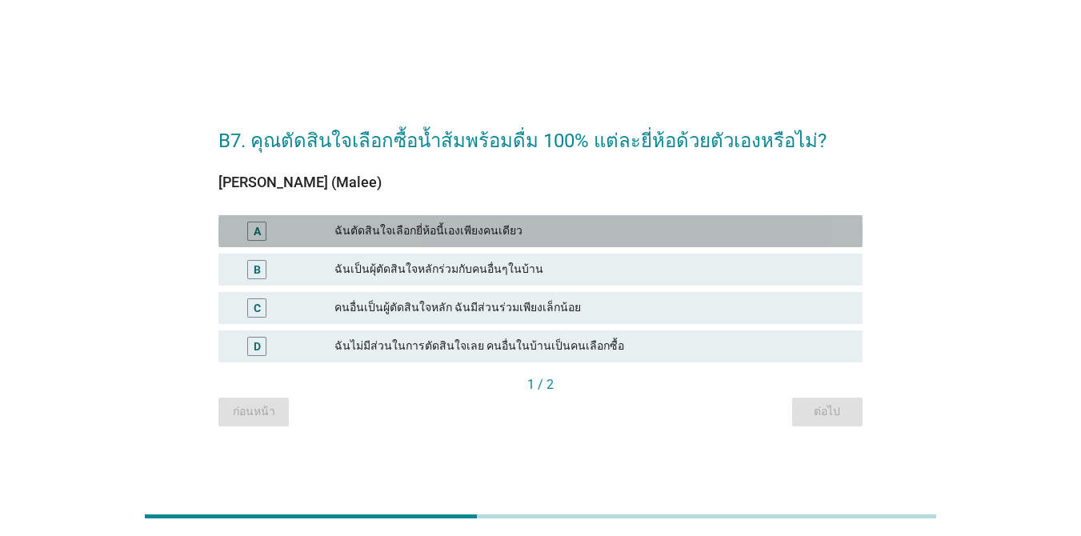
click at [531, 226] on div "ฉันตัดสินใจเลือกยี่ห้อนี้เองเพียงคนเดียว" at bounding box center [591, 231] width 515 height 19
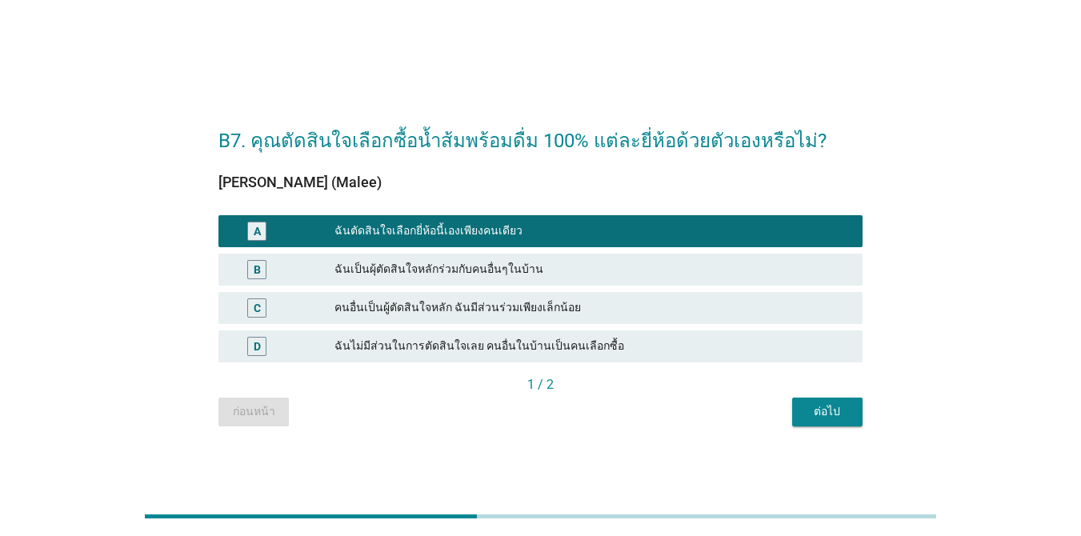
click at [787, 419] on div "ต่อไป" at bounding box center [827, 411] width 45 height 17
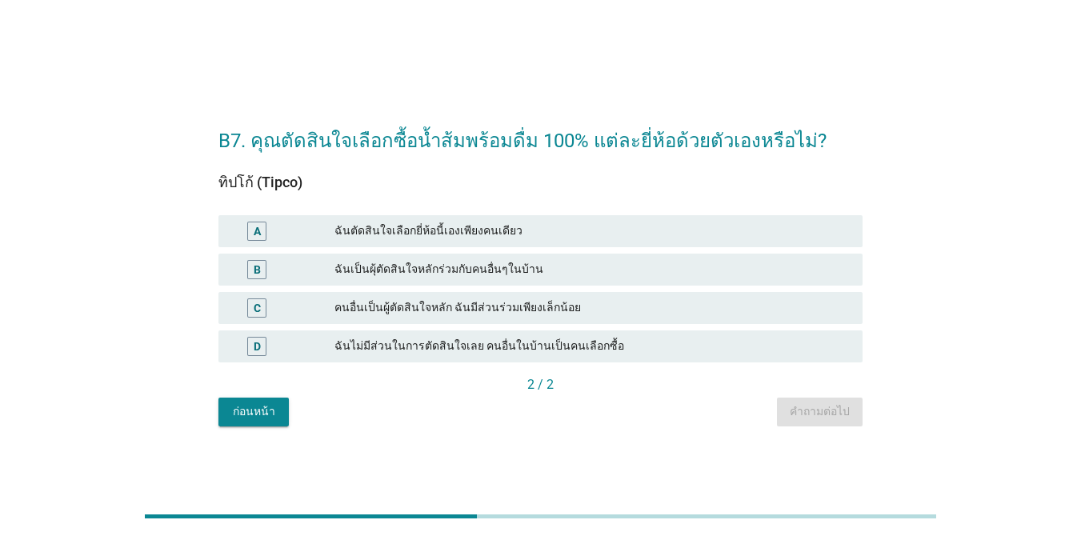
click at [613, 230] on div "ฉันตัดสินใจเลือกยี่ห้อนี้เองเพียงคนเดียว" at bounding box center [591, 231] width 515 height 19
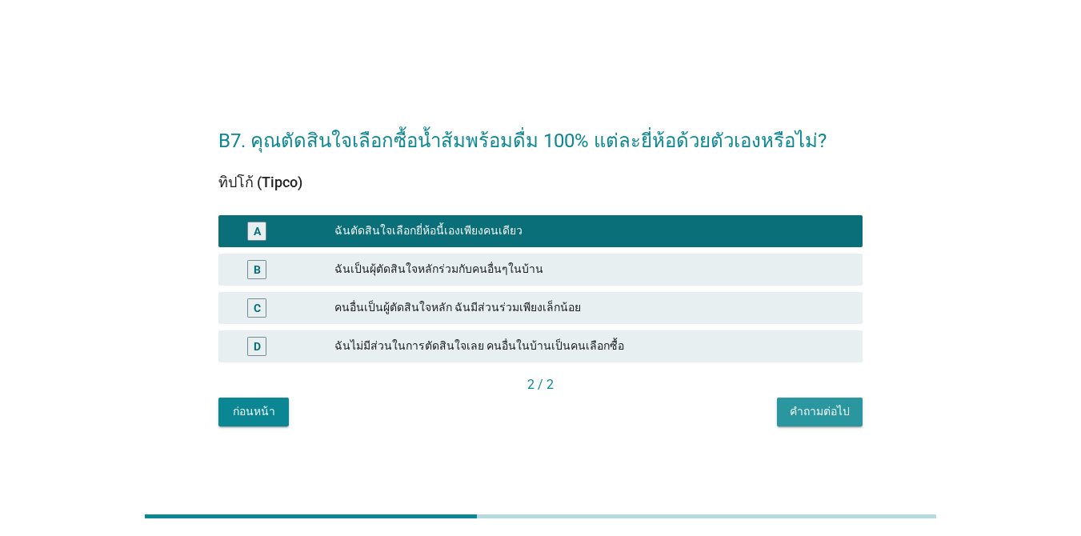
click at [787, 414] on div "คำถามต่อไป" at bounding box center [819, 411] width 60 height 17
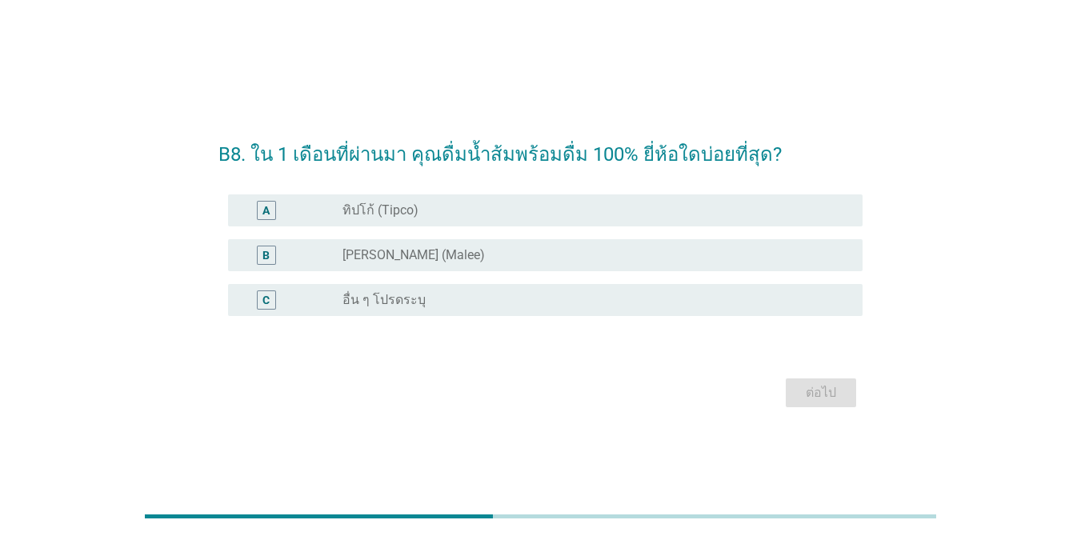
click at [531, 210] on div "radio_button_unchecked ทิปโก้ (Tipco)" at bounding box center [589, 210] width 494 height 16
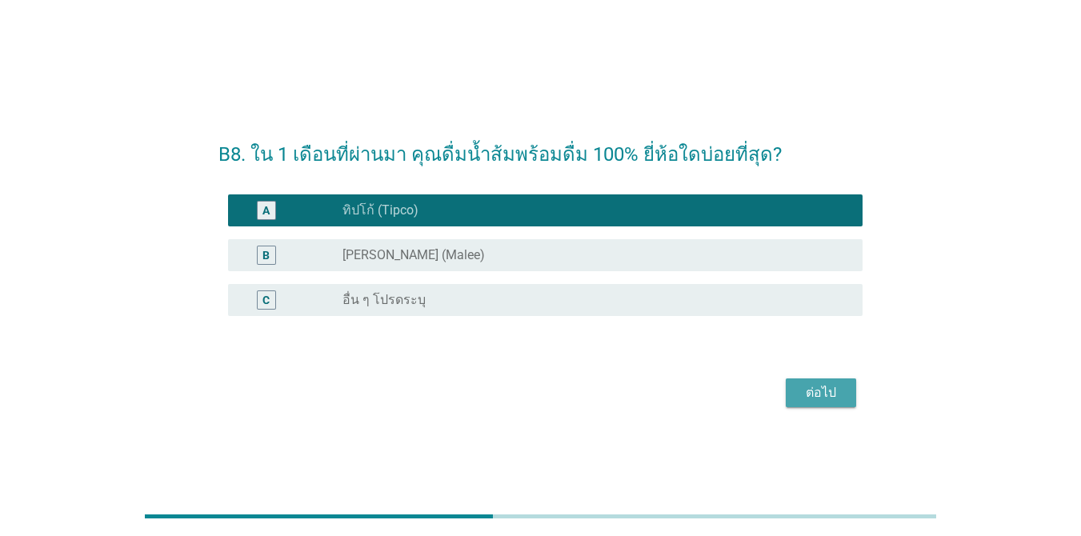
click at [787, 391] on div "ต่อไป" at bounding box center [820, 392] width 45 height 19
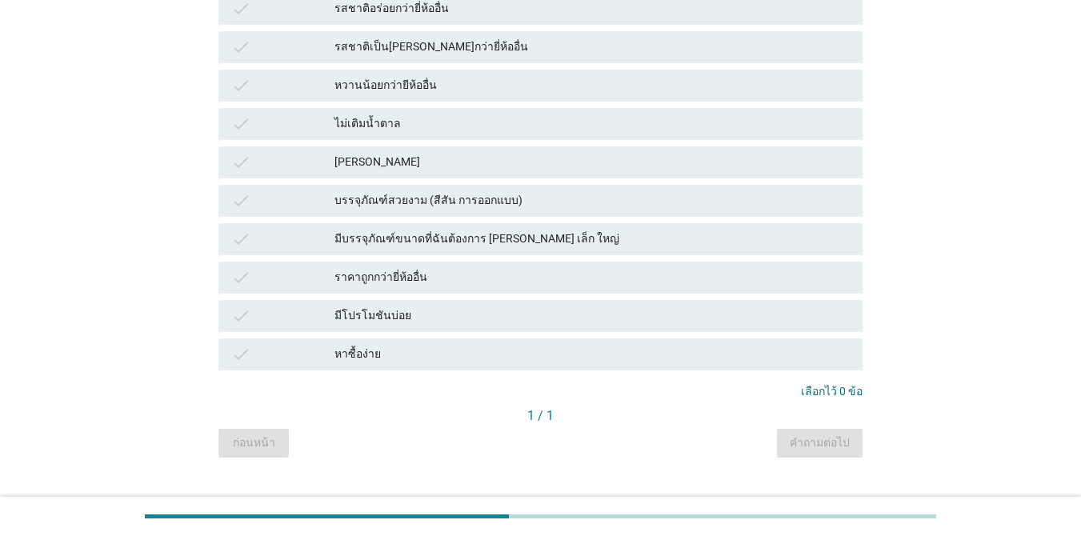
scroll to position [640, 0]
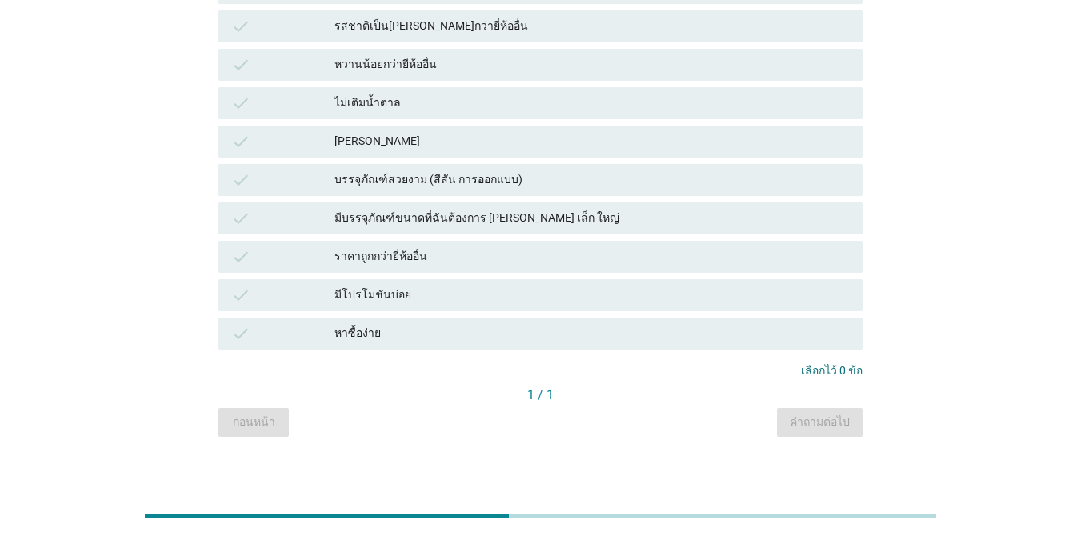
click at [425, 331] on div "หาซื้อง่าย" at bounding box center [591, 333] width 515 height 19
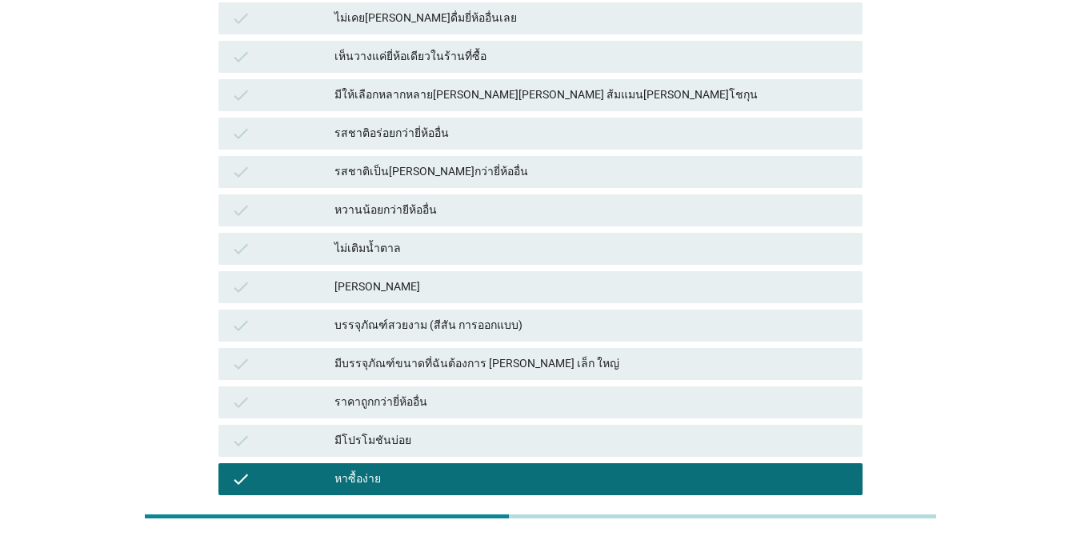
scroll to position [480, 0]
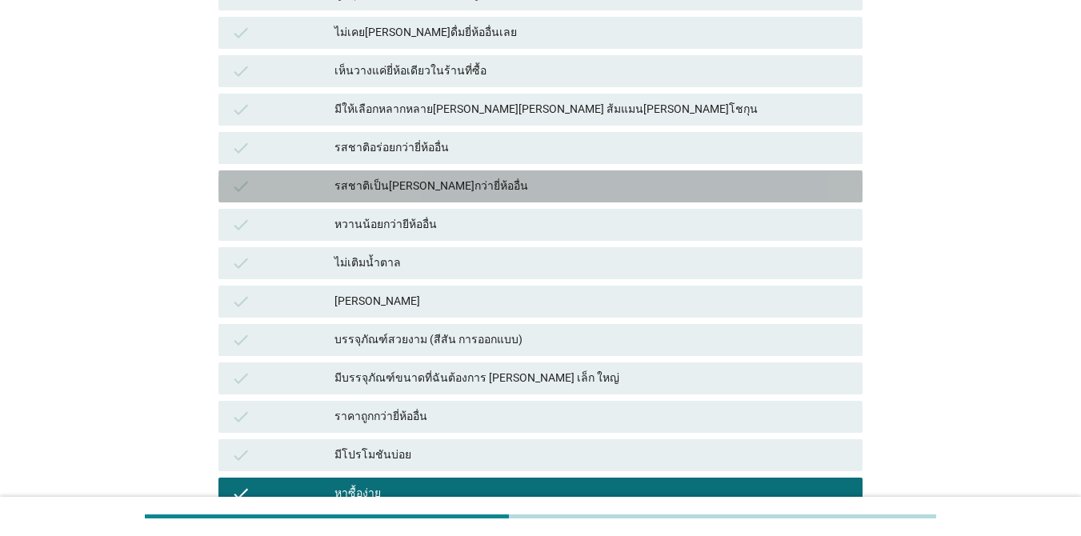
click at [570, 188] on div "รสชาติเป็น[PERSON_NAME]กว่ายี่ห้ออื่น" at bounding box center [591, 186] width 515 height 19
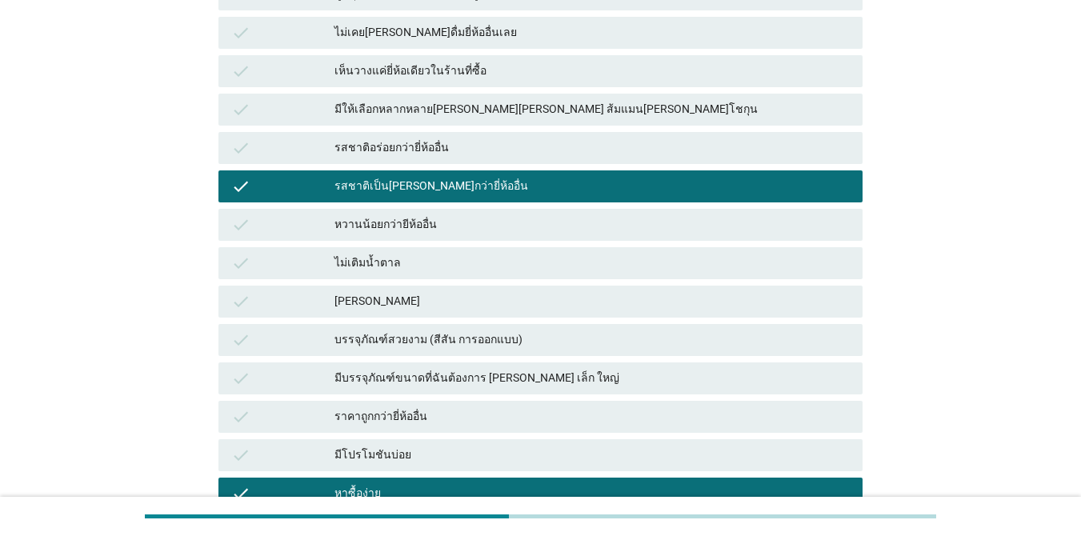
click at [615, 151] on div "รสชาติอร่อยกว่ายี่ห้ออื่น" at bounding box center [591, 147] width 515 height 19
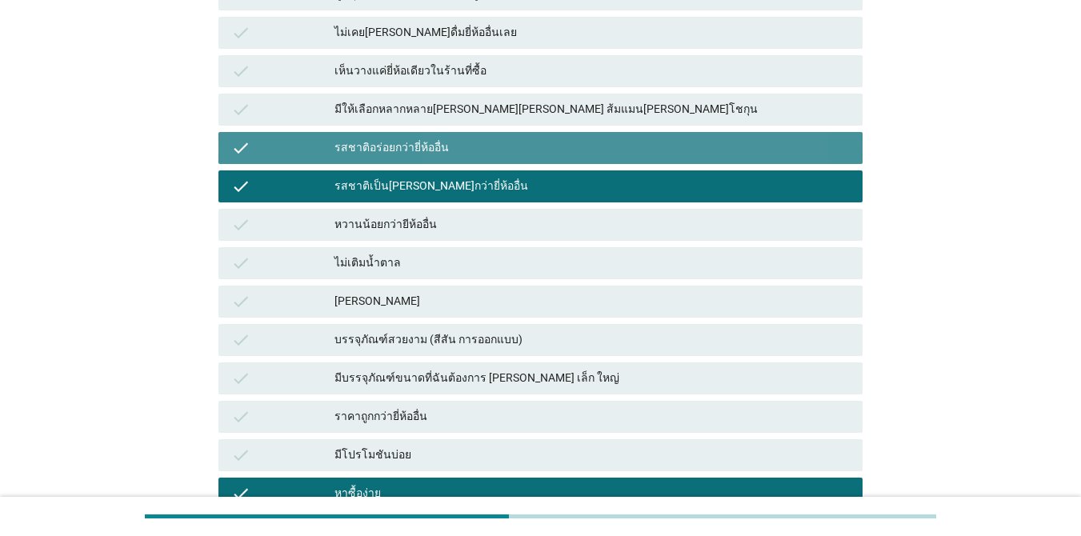
click at [626, 146] on div "รสชาติอร่อยกว่ายี่ห้ออื่น" at bounding box center [591, 147] width 515 height 19
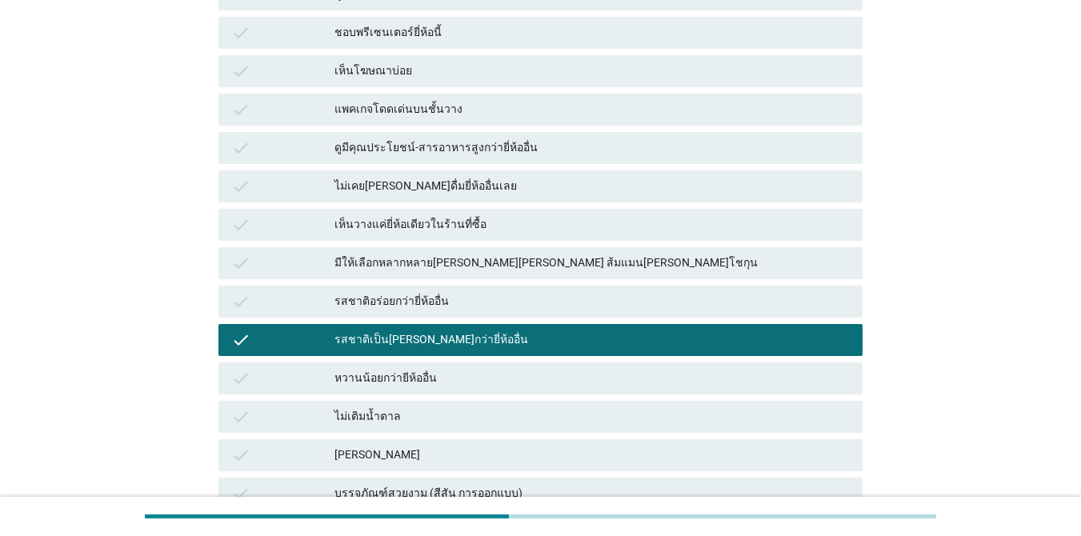
scroll to position [320, 0]
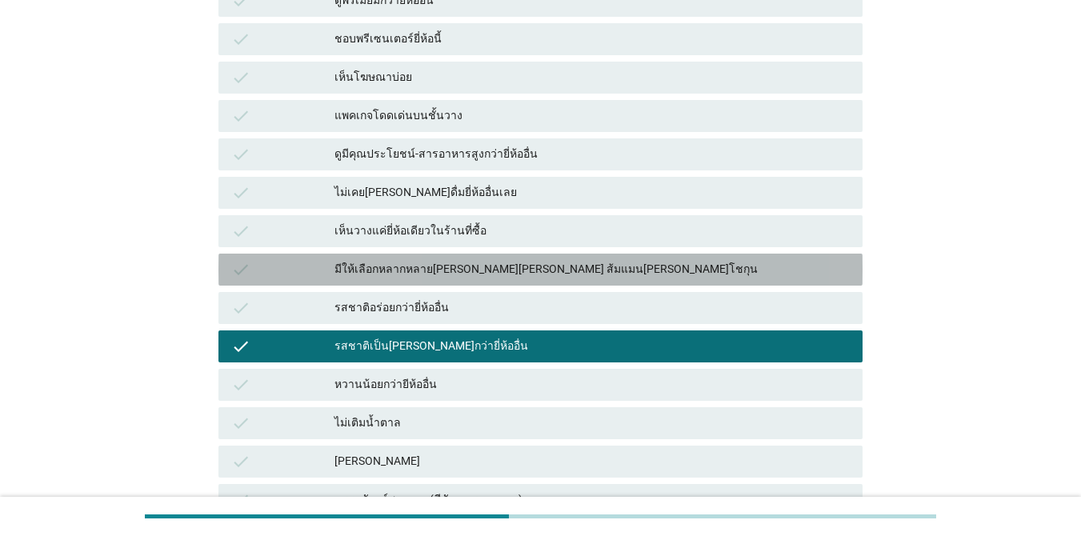
click at [685, 258] on div "check มีให้เลือกหลากหลาย[PERSON_NAME][PERSON_NAME] ส้มแมน[PERSON_NAME]โชกุน" at bounding box center [540, 270] width 644 height 32
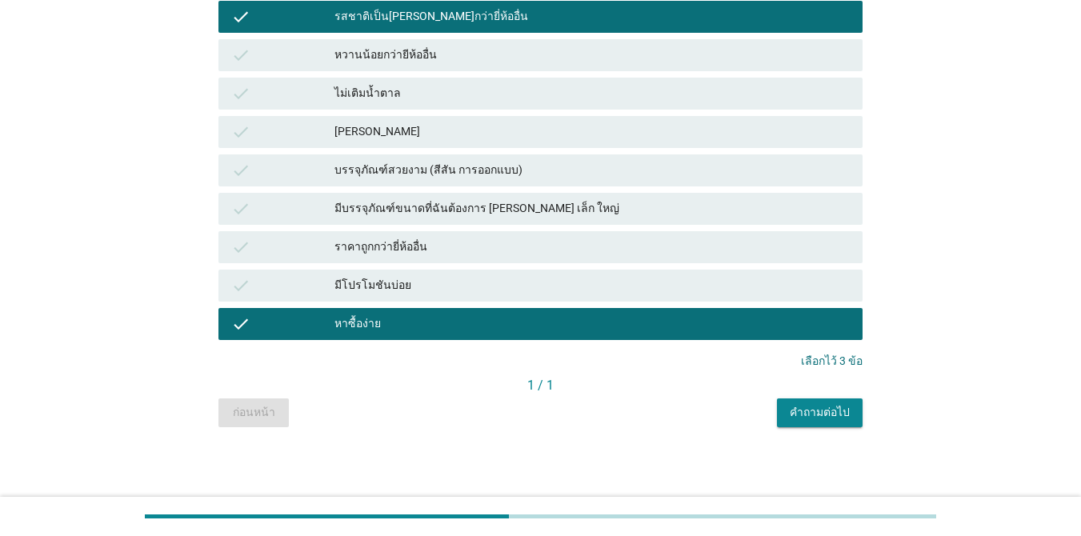
scroll to position [650, 0]
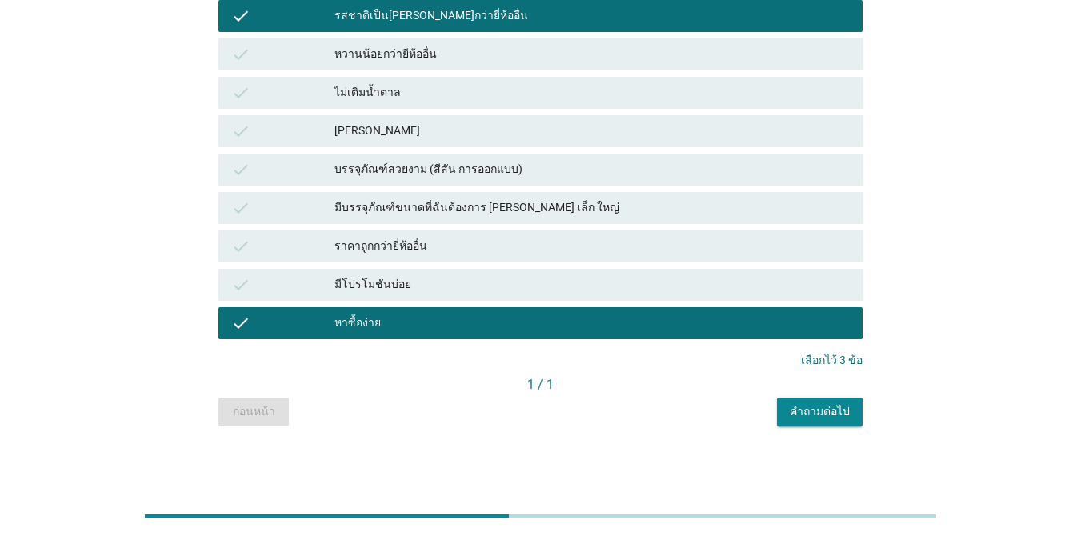
click at [787, 407] on div "คำถามต่อไป" at bounding box center [819, 411] width 60 height 17
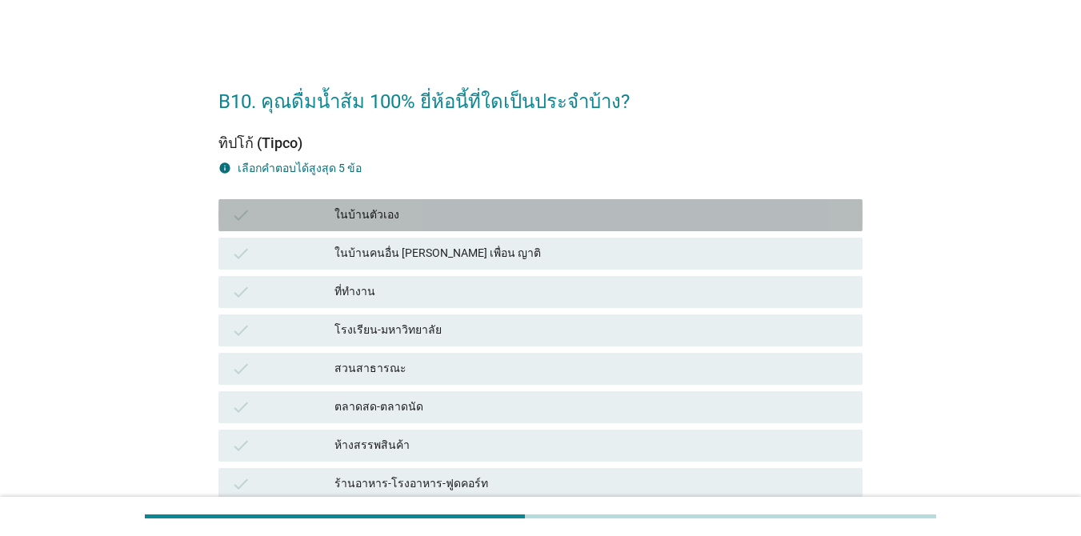
click at [414, 212] on div "ในบ้านตัวเอง" at bounding box center [591, 215] width 515 height 19
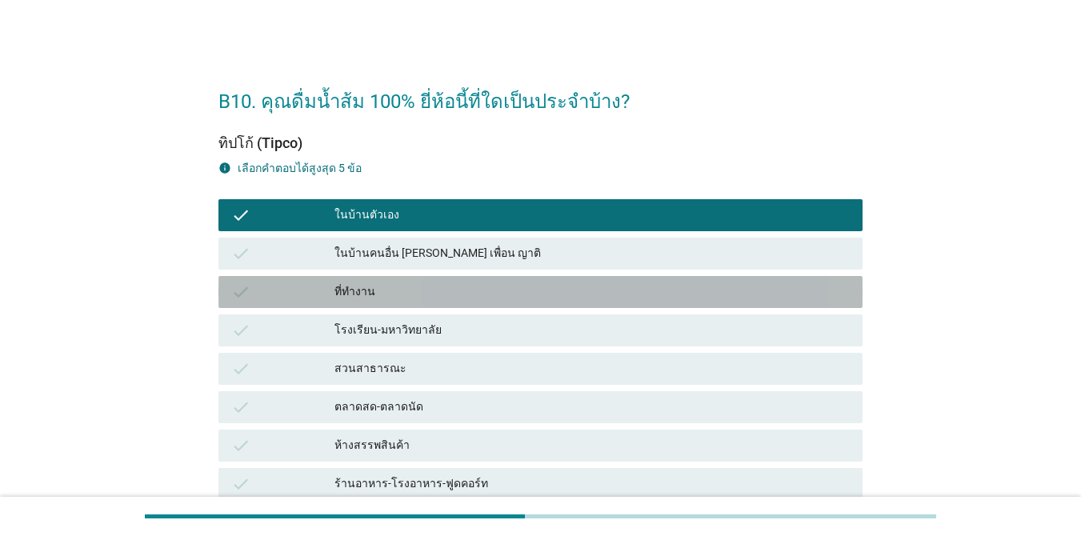
click at [417, 283] on div "ที่ทำงาน" at bounding box center [591, 291] width 515 height 19
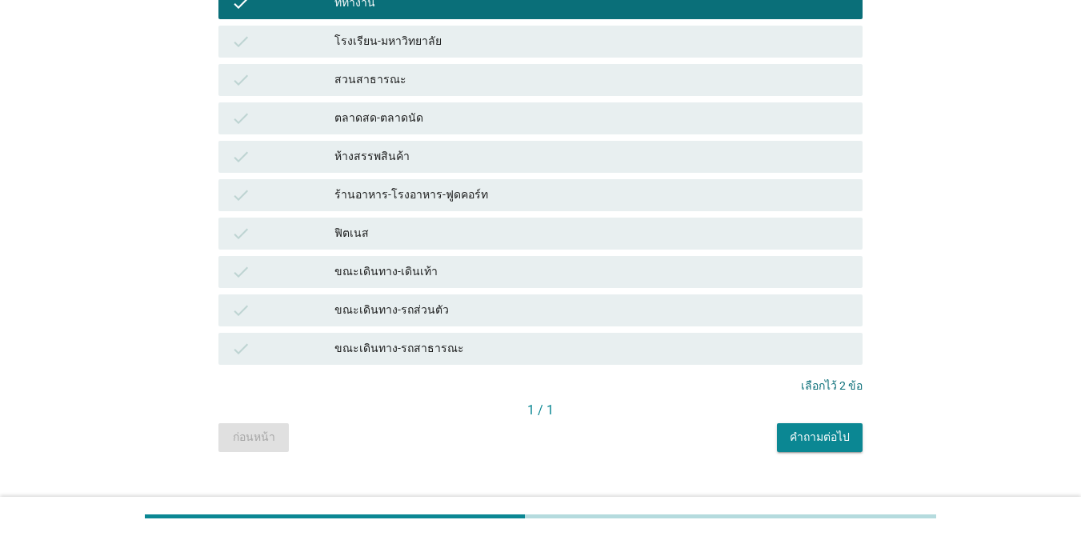
scroll to position [314, 0]
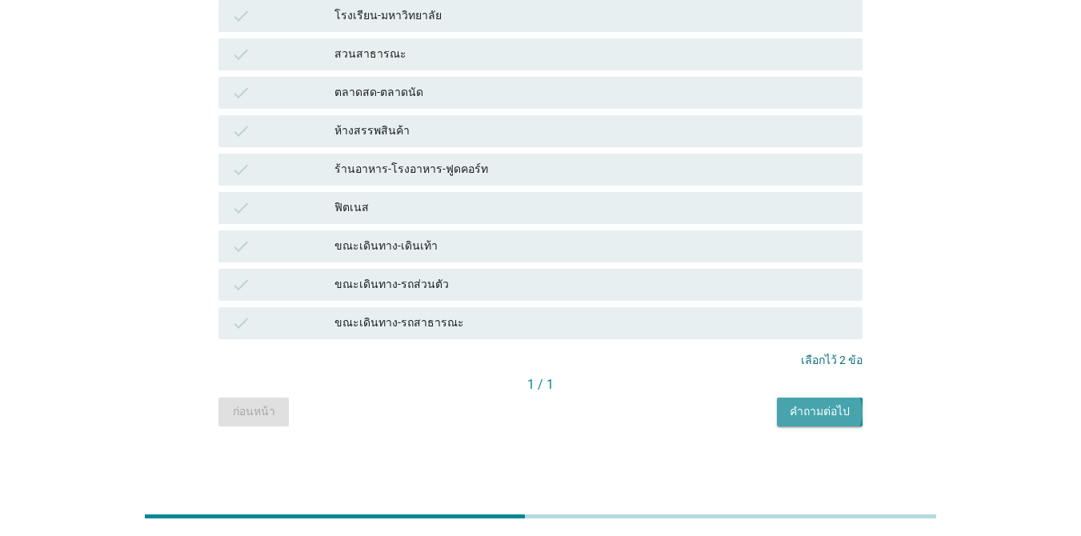
click at [787, 418] on div "คำถามต่อไป" at bounding box center [819, 411] width 60 height 17
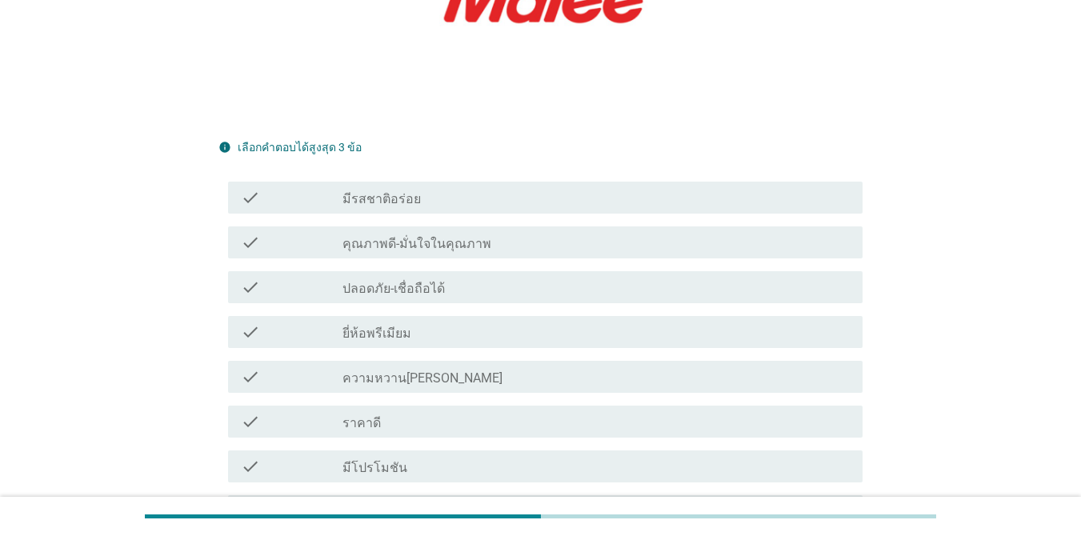
scroll to position [320, 0]
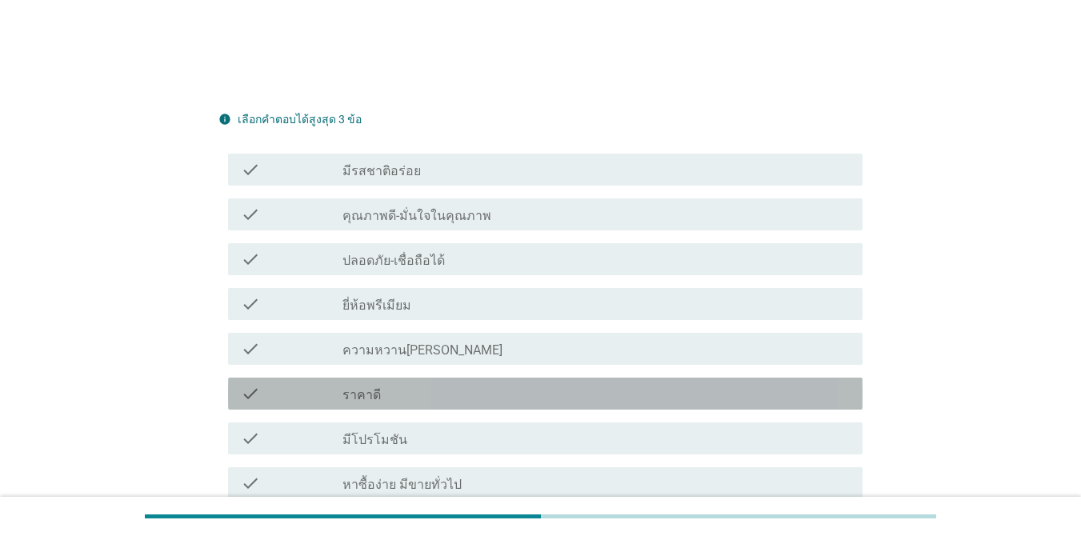
click at [526, 394] on div "check_box_outline_blank ราคาดี" at bounding box center [595, 393] width 507 height 19
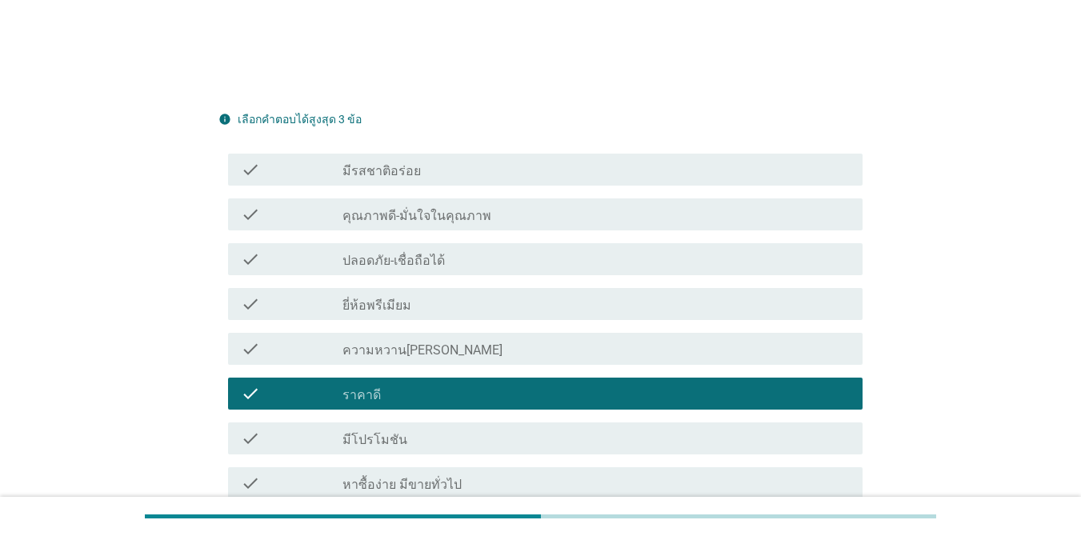
click at [527, 434] on div "check_box_outline_blank มีโปรโมชัน" at bounding box center [595, 438] width 507 height 19
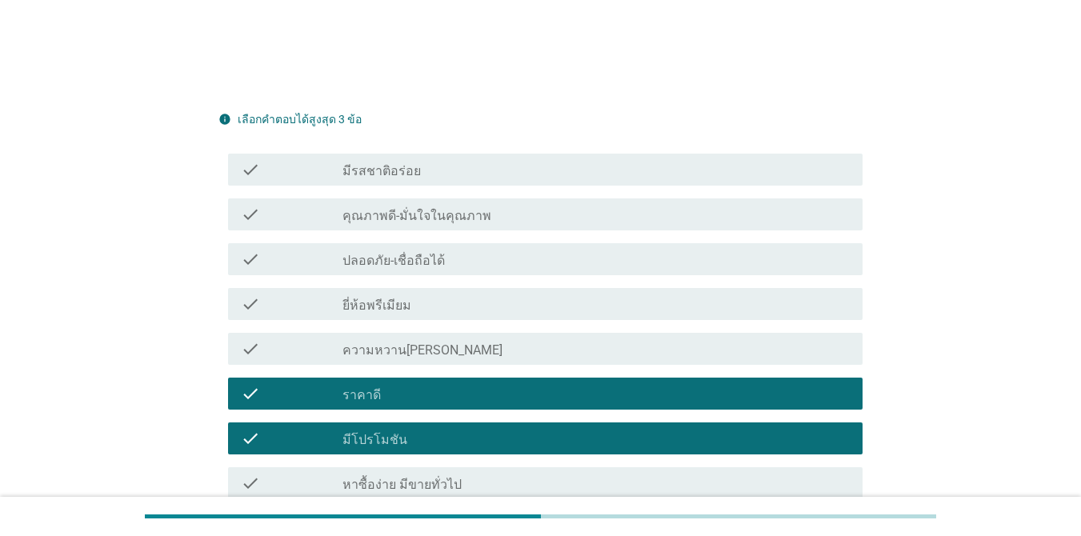
click at [527, 480] on div "check_box_outline_blank หาซื้อง่าย มีขายทั่วไป" at bounding box center [595, 483] width 507 height 19
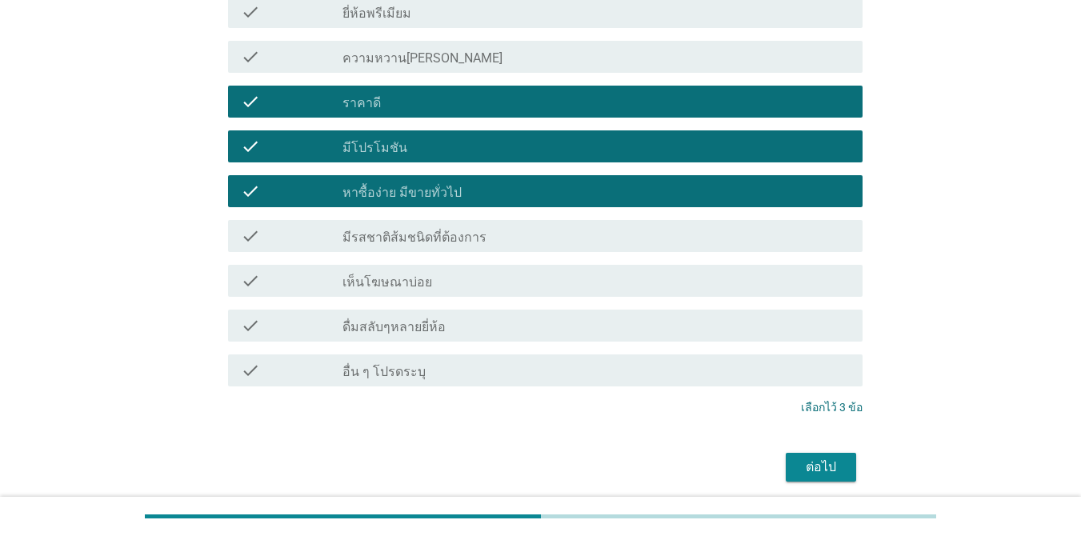
scroll to position [673, 0]
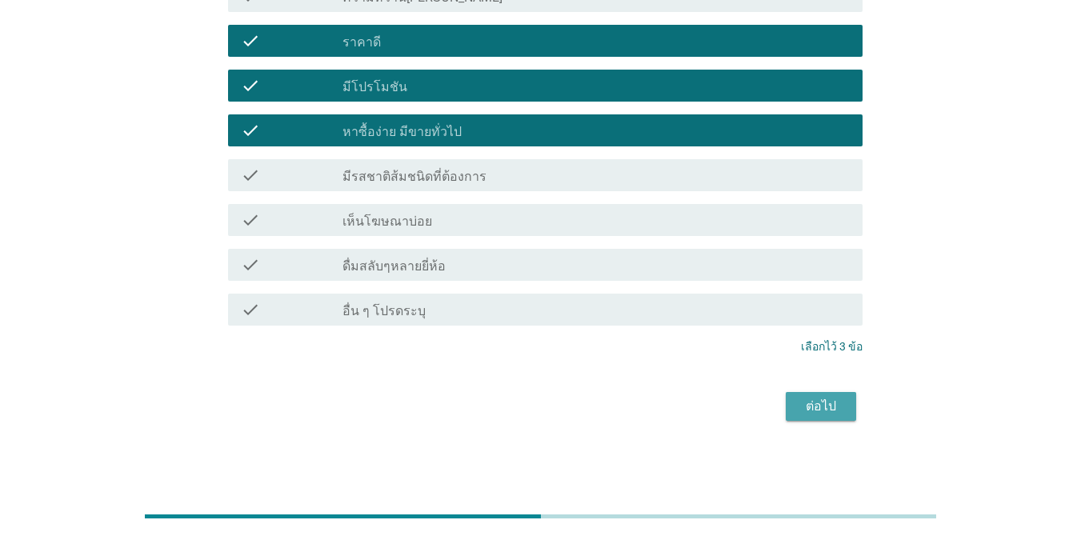
click at [787, 408] on div "ต่อไป" at bounding box center [820, 406] width 45 height 19
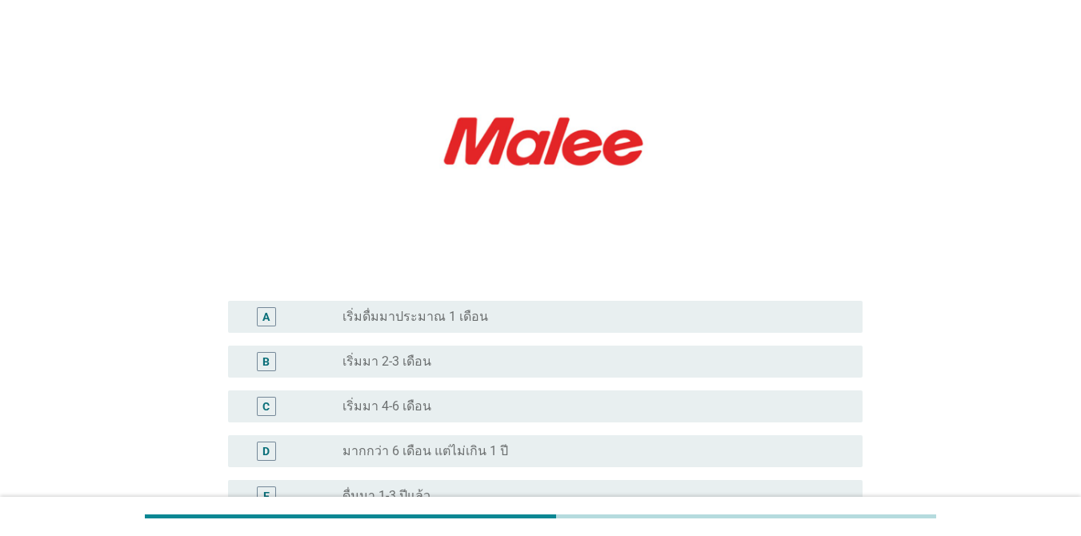
scroll to position [240, 0]
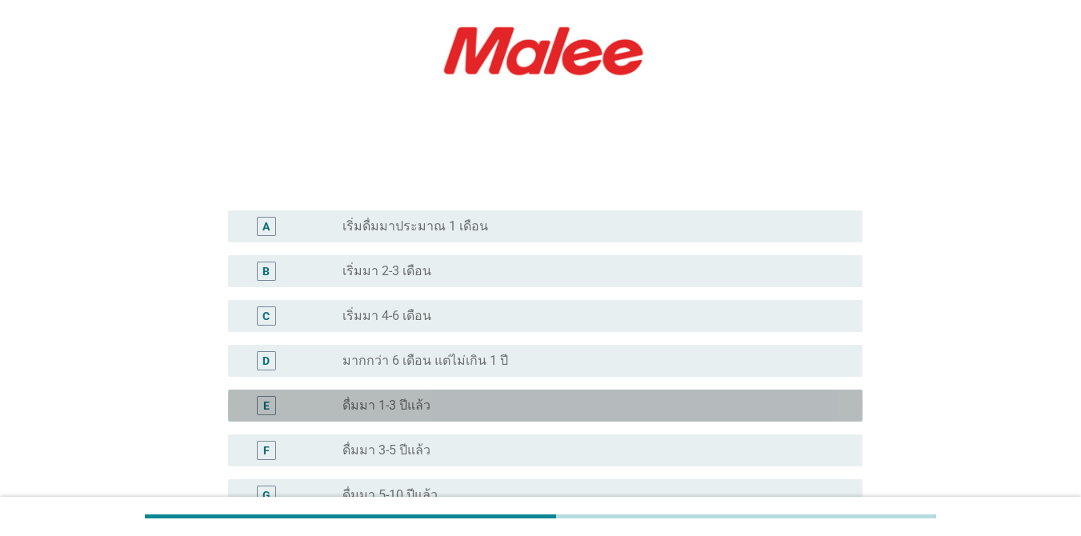
click at [594, 398] on div "radio_button_unchecked ดื่มมา 1-3 ปีแล้ว" at bounding box center [589, 406] width 494 height 16
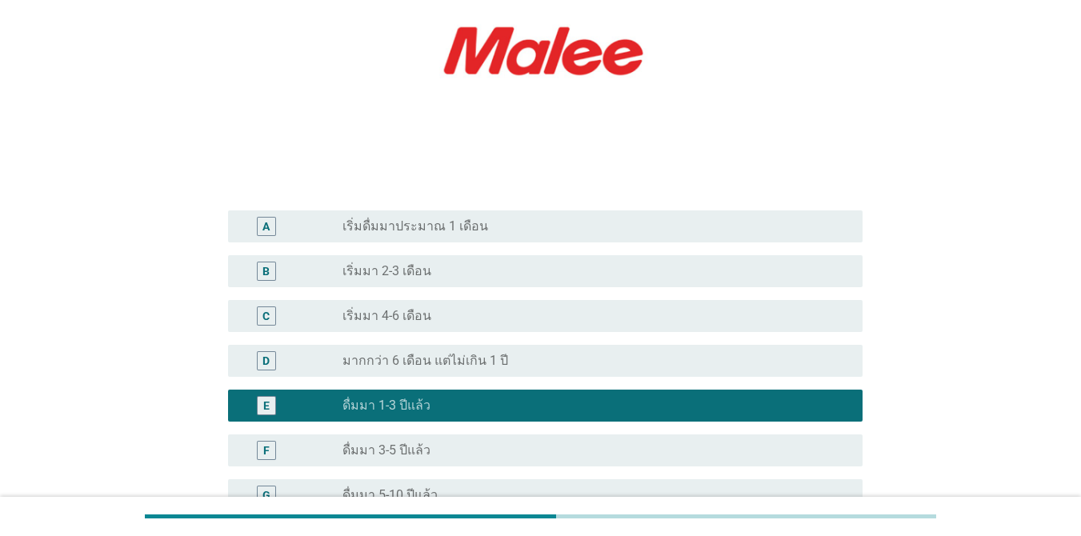
scroll to position [400, 0]
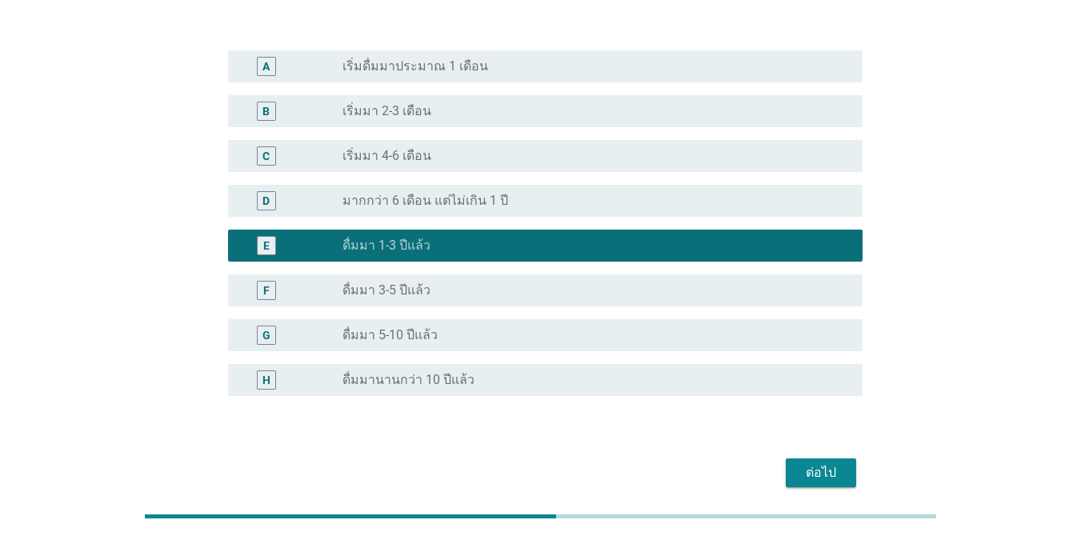
click at [787, 458] on button "ต่อไป" at bounding box center [820, 472] width 70 height 29
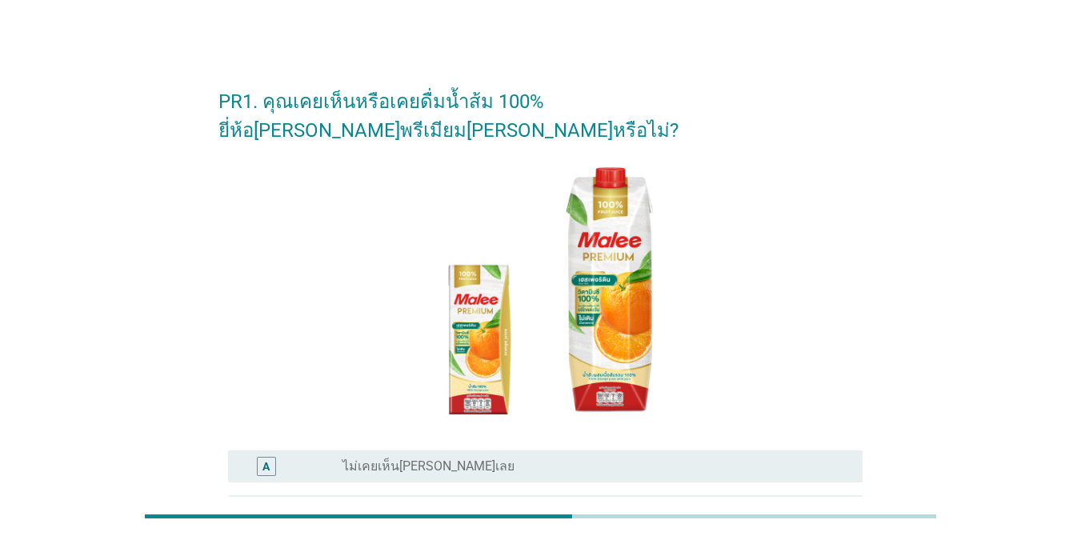
scroll to position [160, 0]
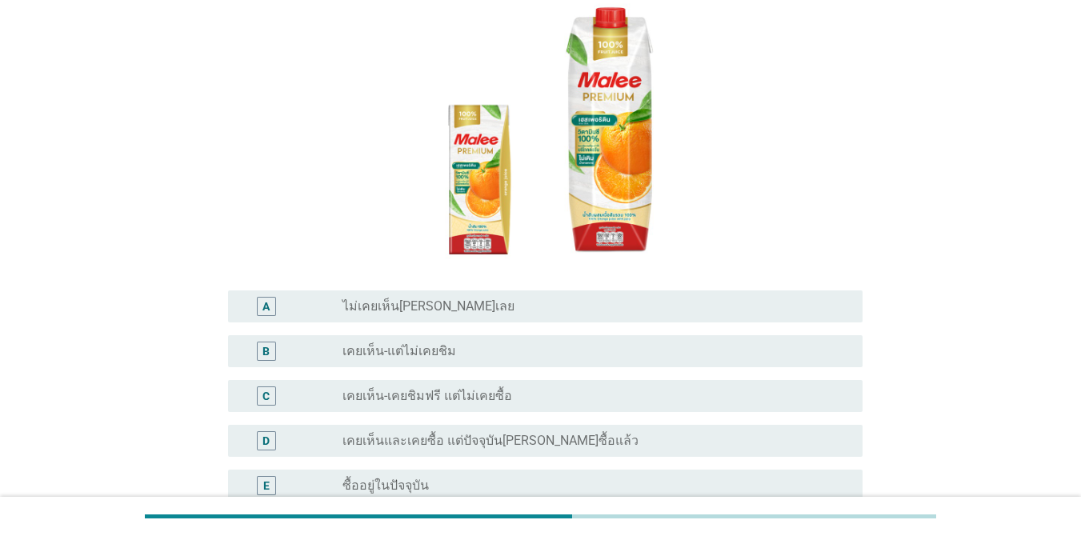
click at [646, 433] on div "radio_button_unchecked เคยเห็นและเคยซื้อ แต่ปัจจุบัน[PERSON_NAME]ซื้อแล้ว" at bounding box center [589, 441] width 494 height 16
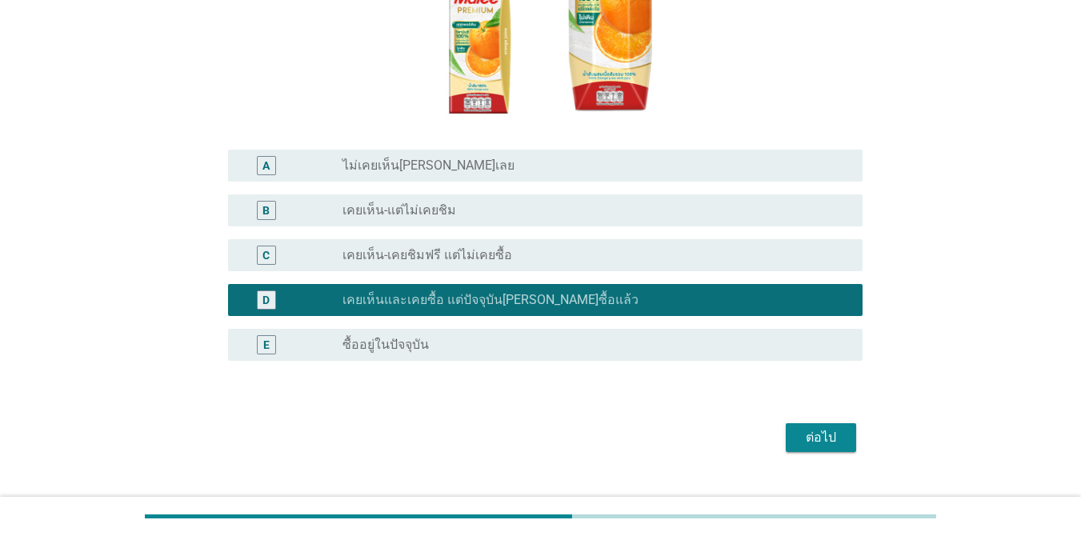
scroll to position [303, 0]
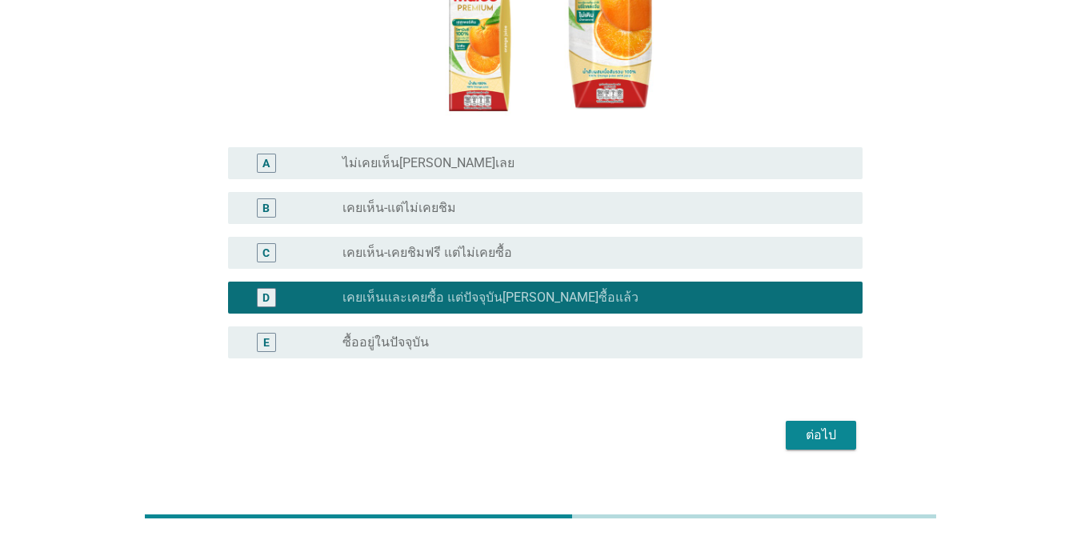
click at [624, 334] on div "radio_button_unchecked ซื้ออยู่ในปัจจุบัน" at bounding box center [589, 342] width 494 height 16
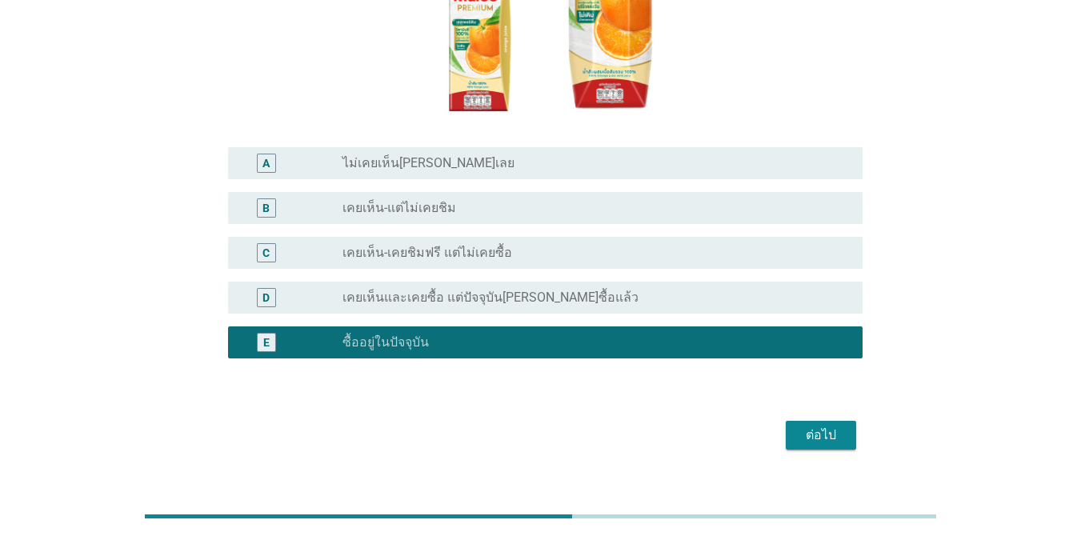
click at [787, 426] on div "ต่อไป" at bounding box center [820, 435] width 45 height 19
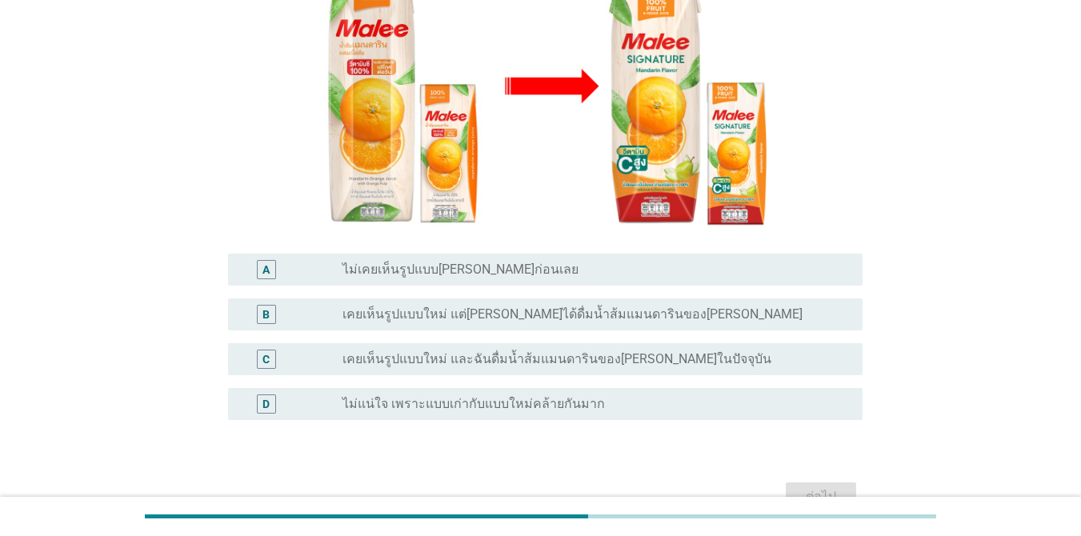
scroll to position [269, 0]
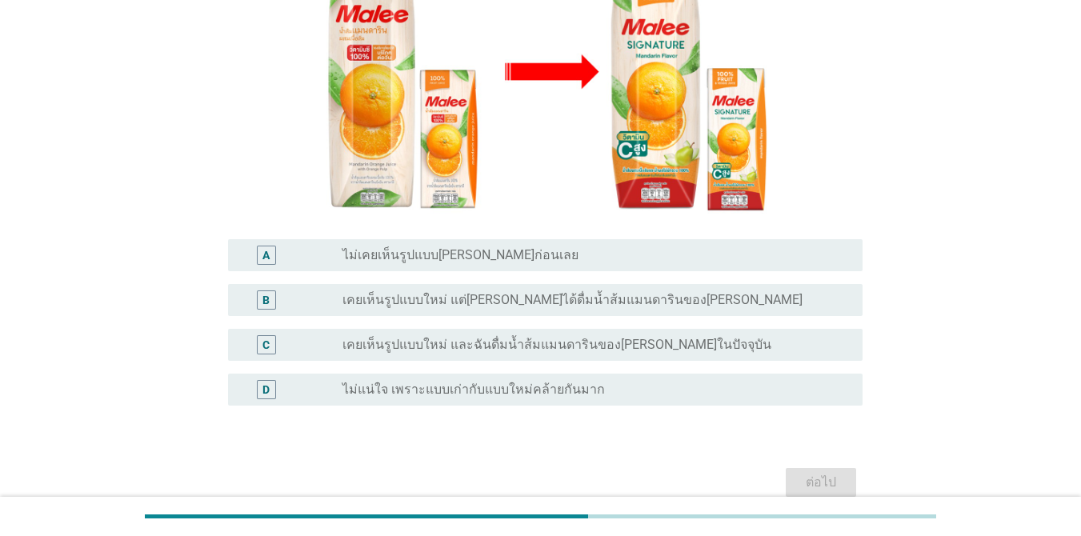
click at [710, 335] on div "radio_button_unchecked เคยเห็นรูปแบบใหม่ และฉันดื่มน้ำส้มแมนดารินของ[PERSON_NAM…" at bounding box center [595, 344] width 507 height 19
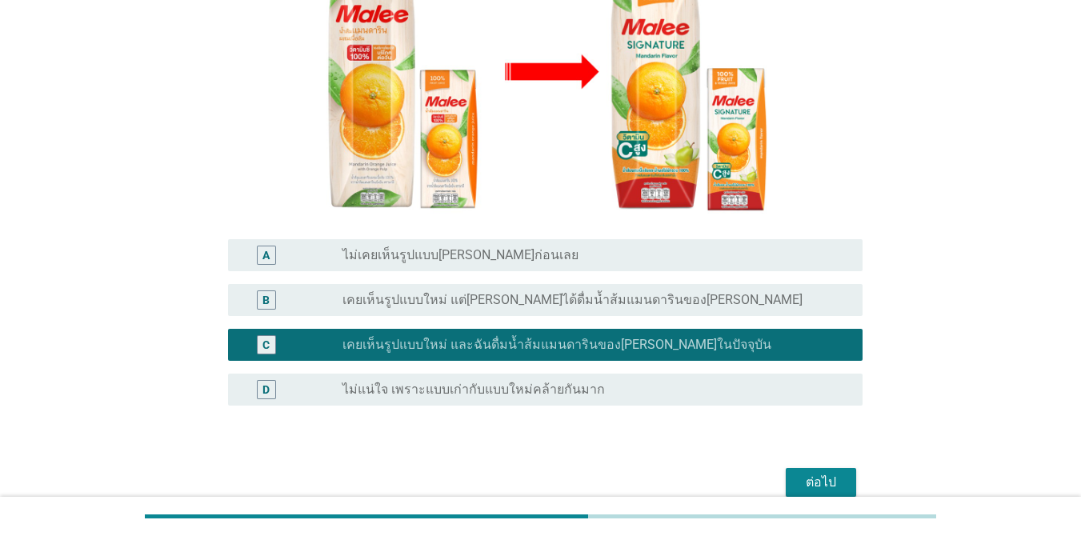
click at [787, 473] on div "ต่อไป" at bounding box center [820, 482] width 45 height 19
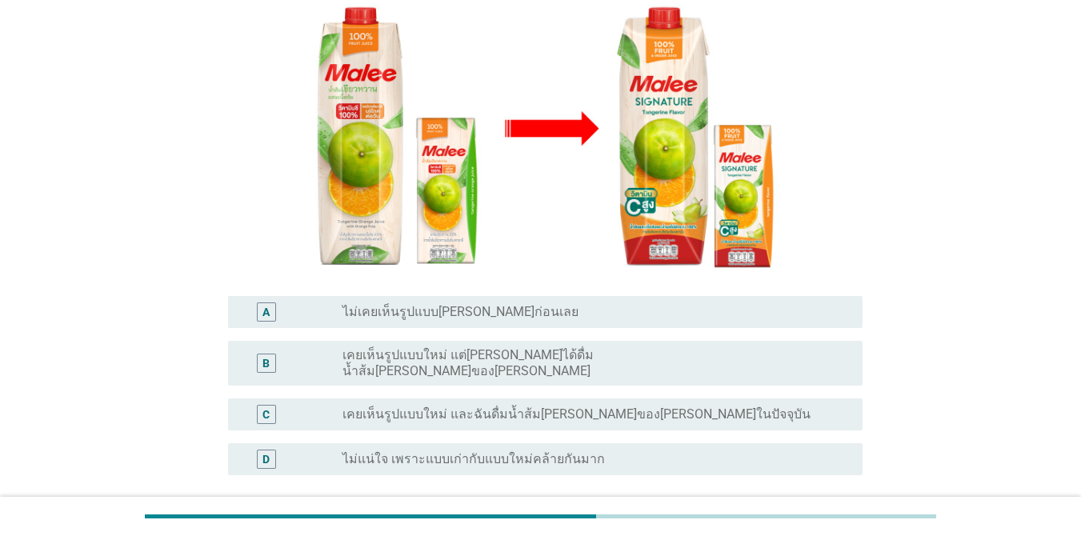
scroll to position [240, 0]
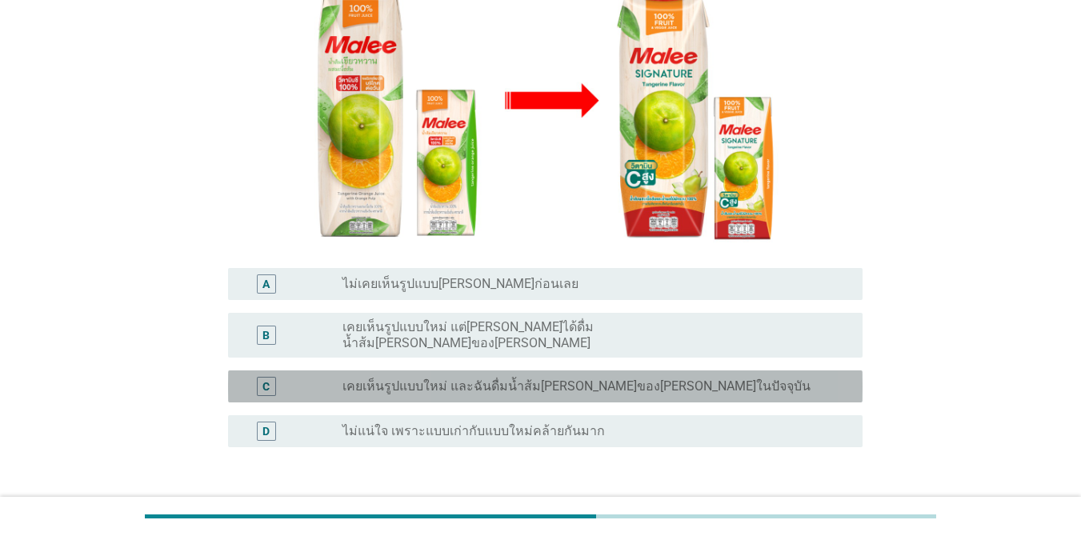
click at [749, 370] on div "C radio_button_unchecked เคยเห็นรูปแบบใหม่ และฉันดื่มน้ำส้ม[PERSON_NAME]ของ[PER…" at bounding box center [545, 386] width 634 height 32
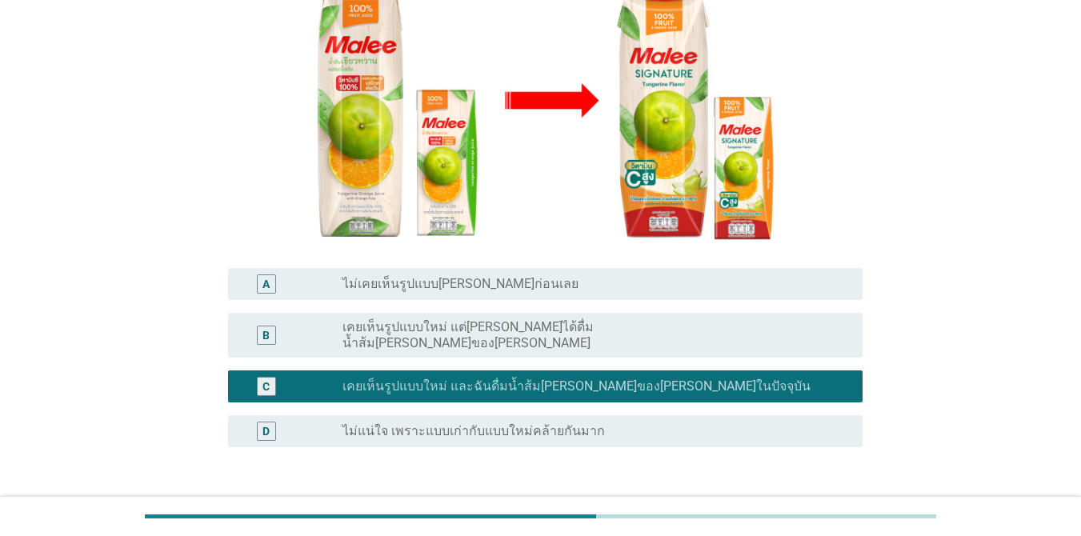
click at [787, 510] on button "ต่อไป" at bounding box center [820, 524] width 70 height 29
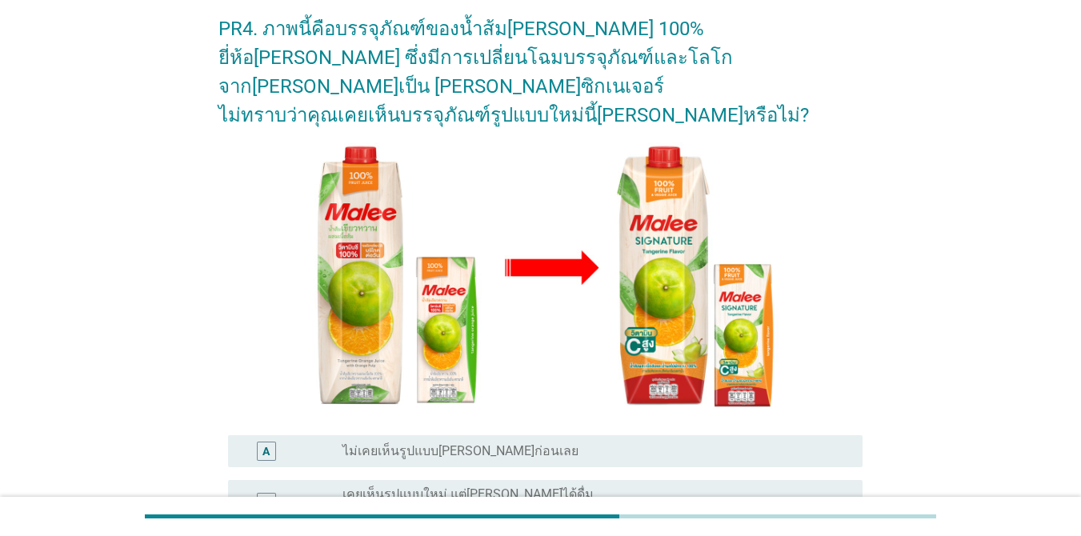
scroll to position [316, 0]
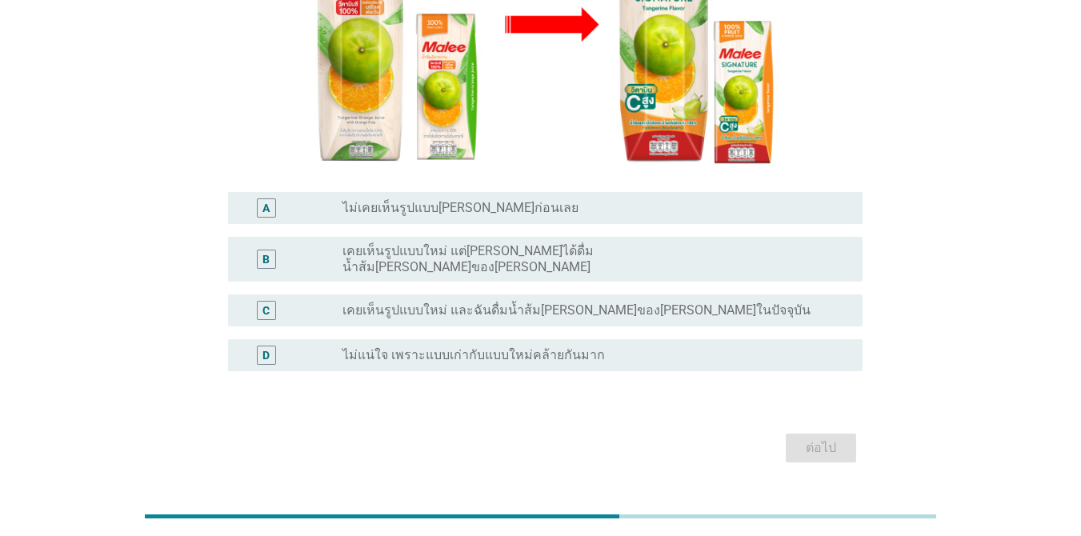
click at [787, 301] on div "radio_button_unchecked เคยเห็นรูปแบบใหม่ และฉันดื่มน้ำส้ม[PERSON_NAME]ของ[PERSO…" at bounding box center [595, 310] width 507 height 19
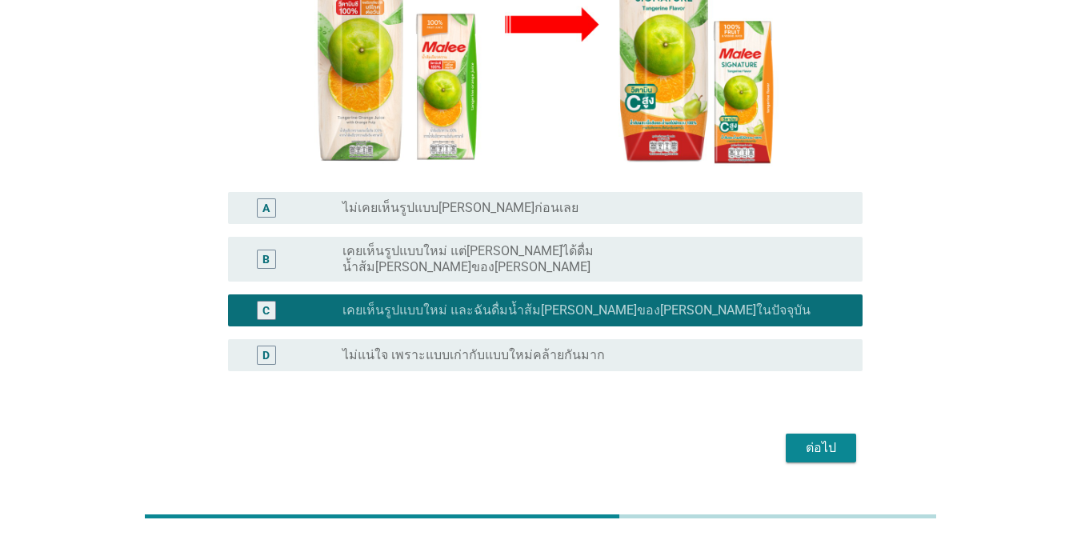
click at [787, 438] on div "ต่อไป" at bounding box center [820, 447] width 45 height 19
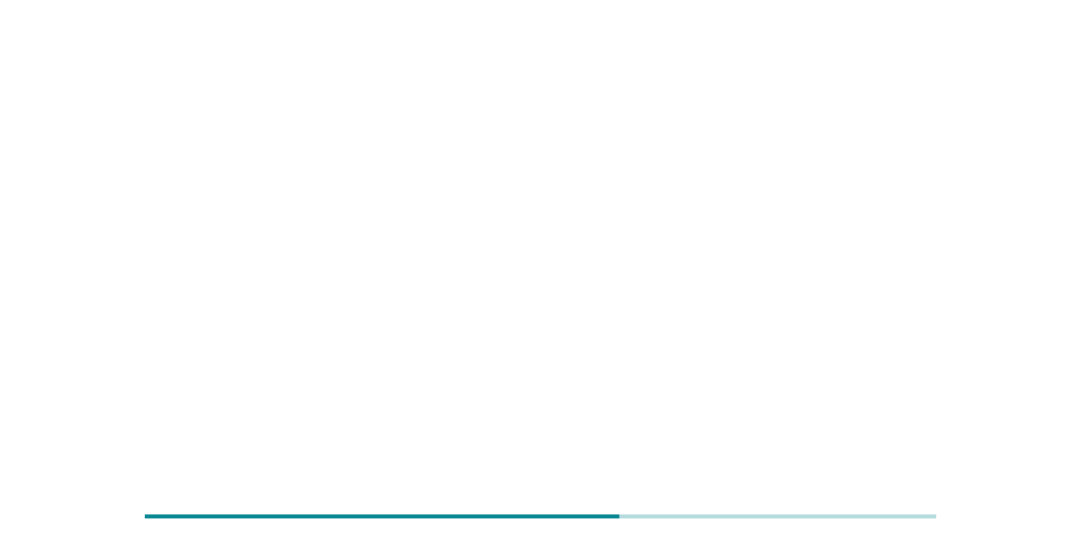
scroll to position [0, 0]
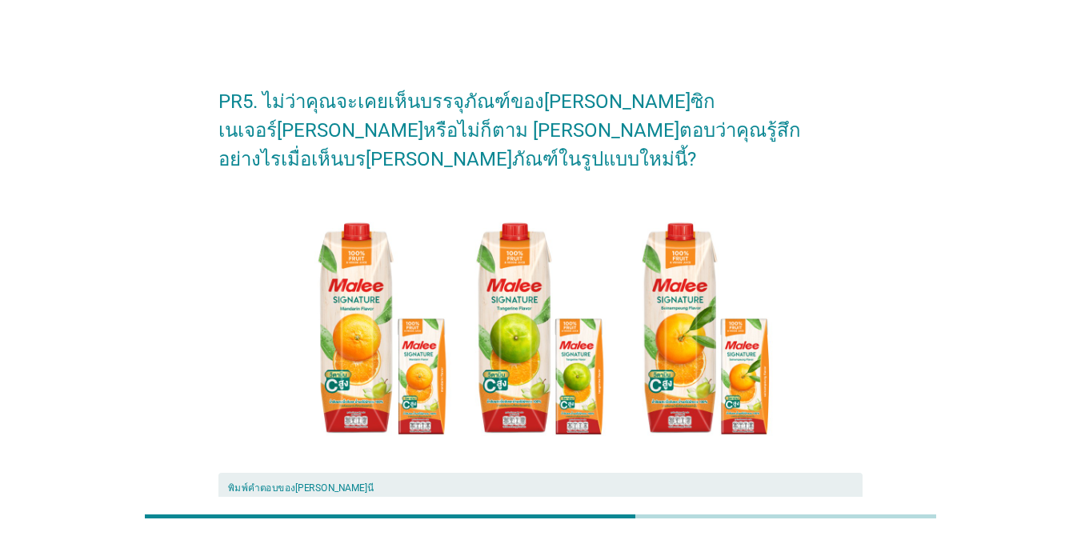
click at [551, 492] on textarea "พิมพ์คำตอบของคุณ ที่นี่" at bounding box center [545, 534] width 634 height 84
click at [482, 492] on textarea "พิมพ์คำตอบของคุณ ที่นี่" at bounding box center [545, 534] width 634 height 84
type textarea "8"
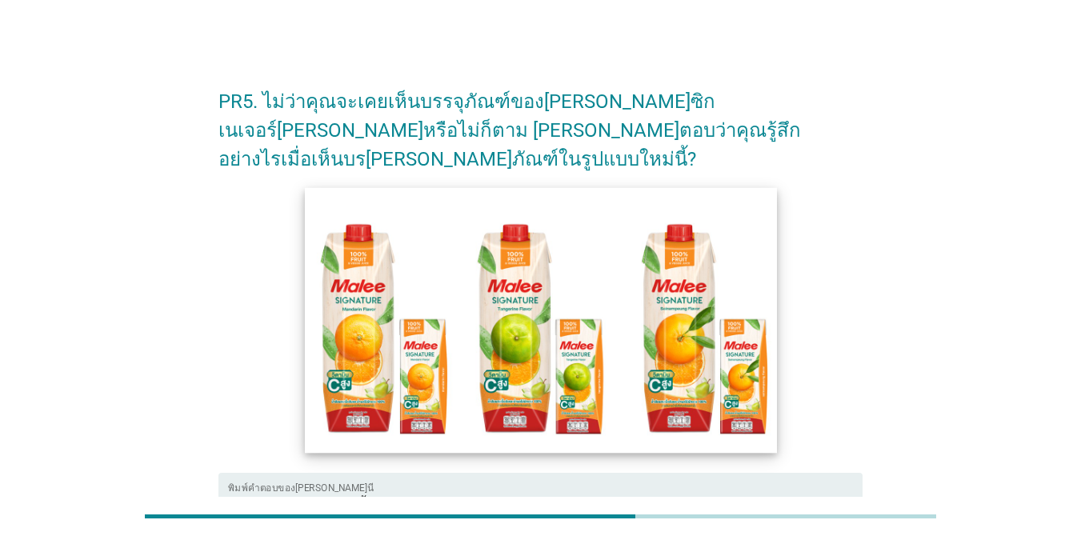
click at [453, 349] on img at bounding box center [541, 320] width 472 height 266
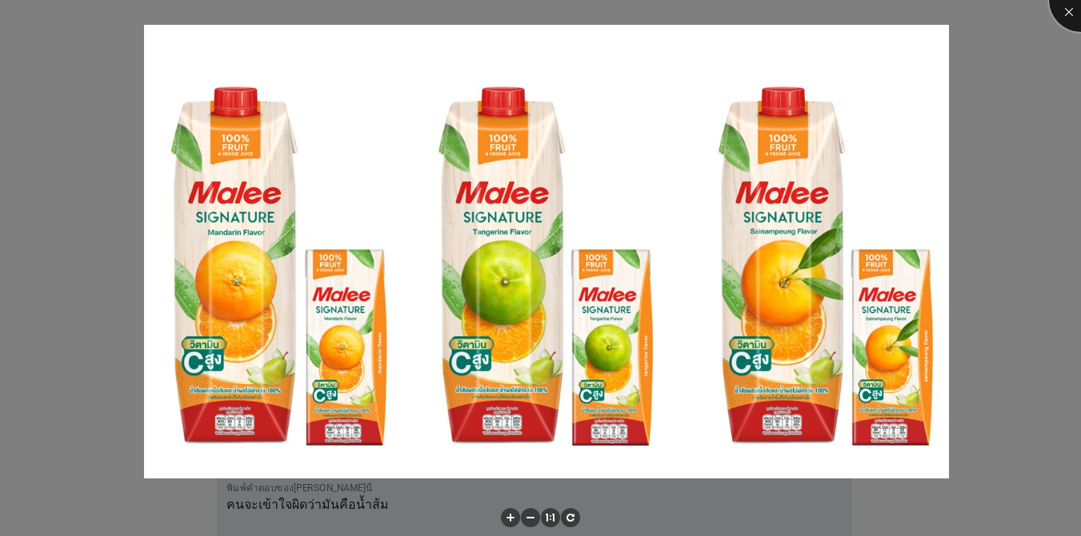
click at [787, 7] on div at bounding box center [1081, 0] width 64 height 64
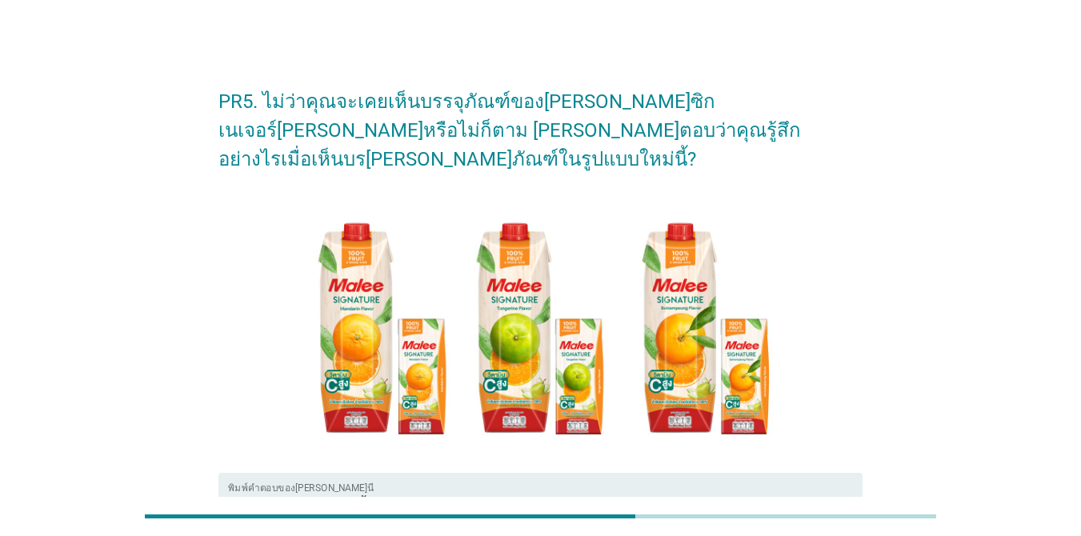
click at [419, 492] on textarea "คนจะเข้าใจผิดว่ามันคือน้ำส้ม" at bounding box center [545, 534] width 634 height 84
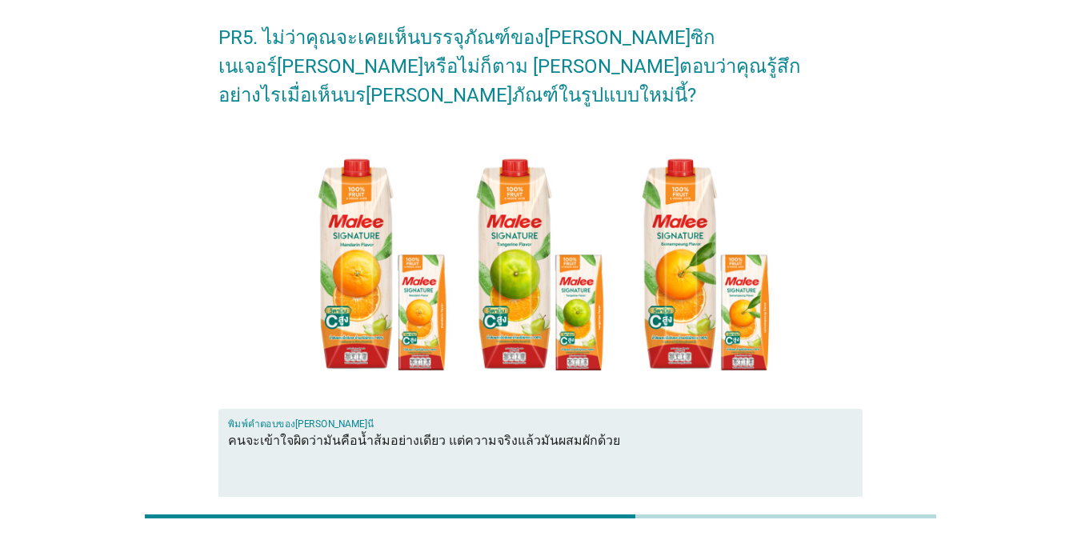
scroll to position [160, 0]
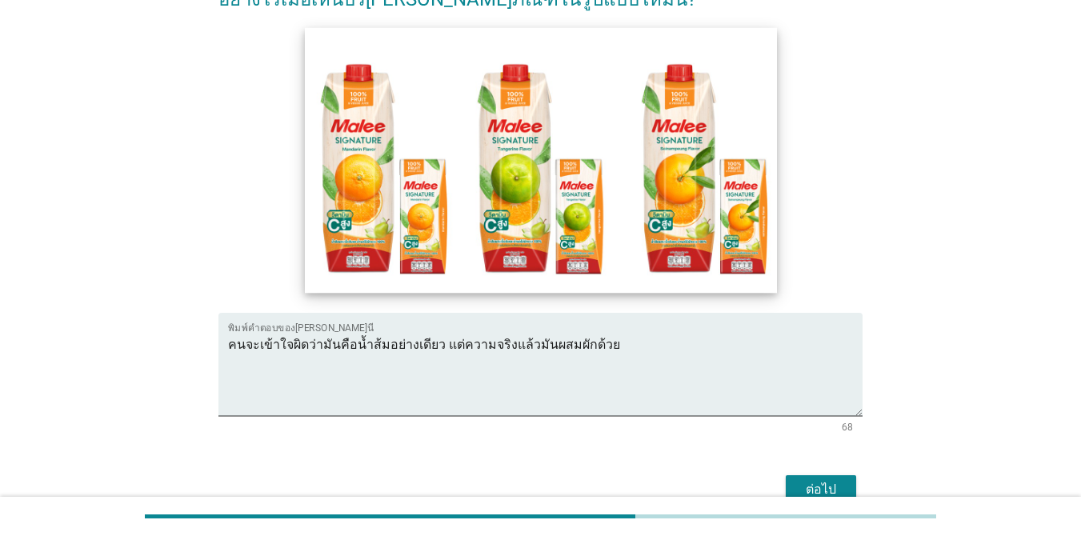
click at [547, 159] on img at bounding box center [541, 160] width 472 height 266
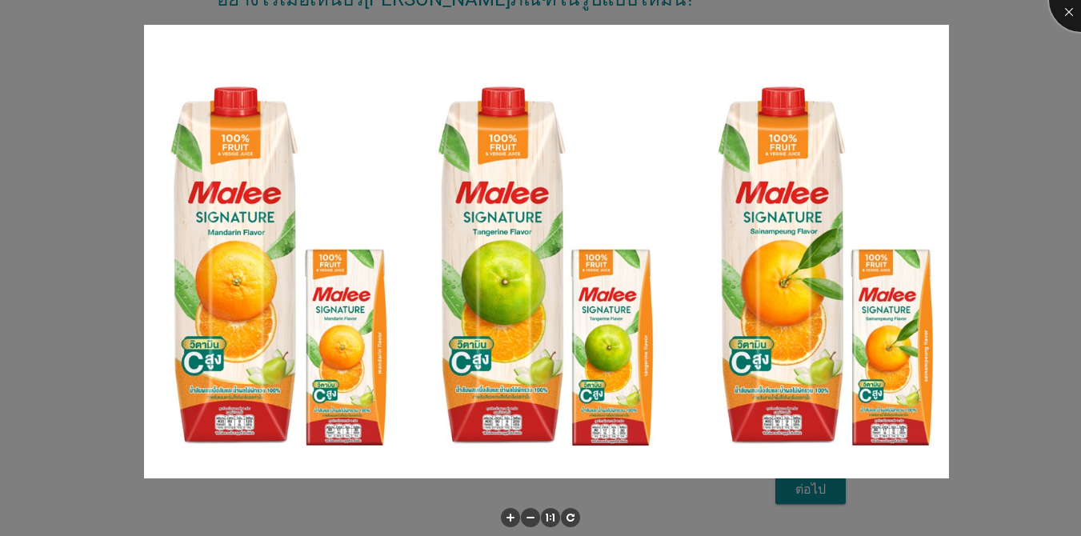
click at [787, 17] on div at bounding box center [1081, 0] width 64 height 64
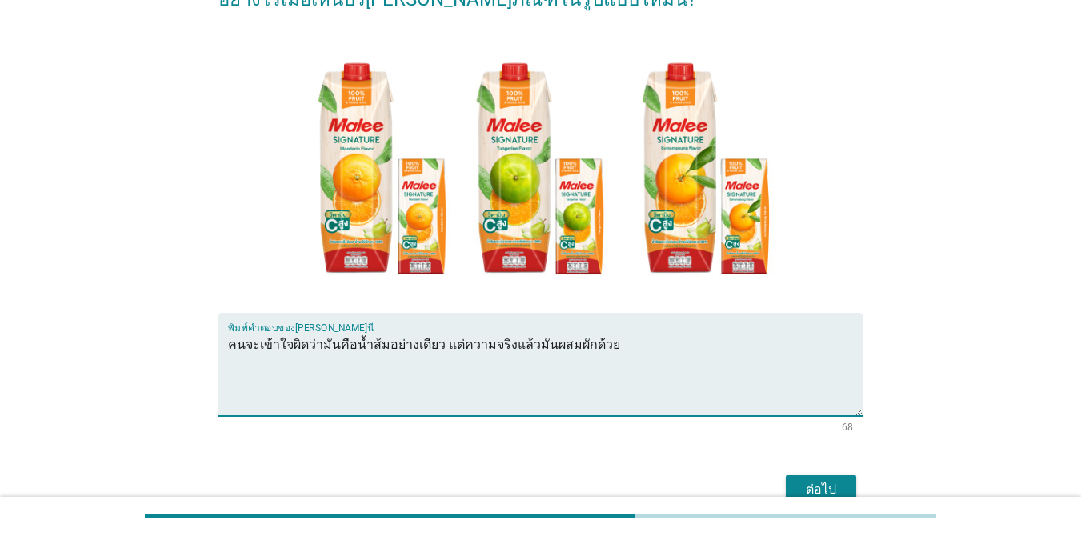
click at [675, 332] on textarea "คนจะเข้าใจผิดว่ามันคือน้ำส้มอย่างเดียว แต่ความจริงแล้วมันผสมผักด้วย" at bounding box center [545, 374] width 634 height 84
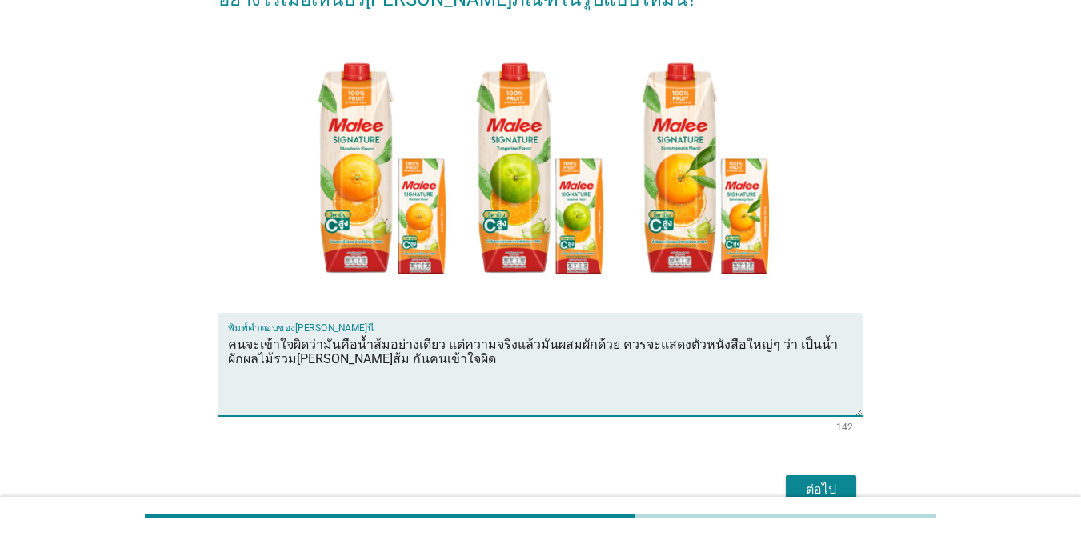
type textarea "คนจะเข้าใจผิดว่ามันคือน้ำส้มอย่างเดียว แต่ความจริงแล้วมันผสมผักด้วย ควรจะแสดงตั…"
click at [787, 480] on div "ต่อไป" at bounding box center [820, 489] width 45 height 19
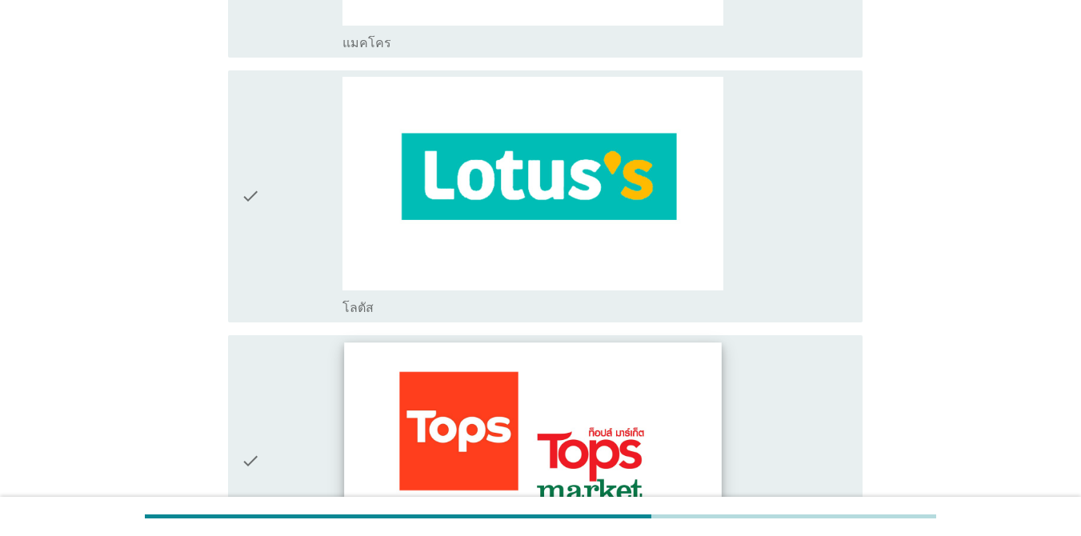
scroll to position [1600, 0]
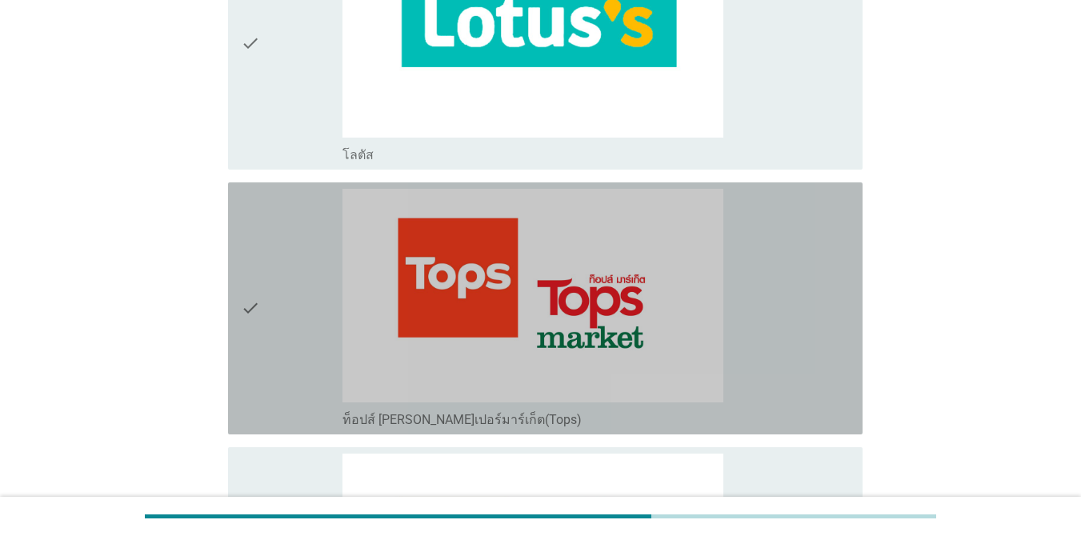
click at [291, 294] on div "check" at bounding box center [292, 308] width 102 height 239
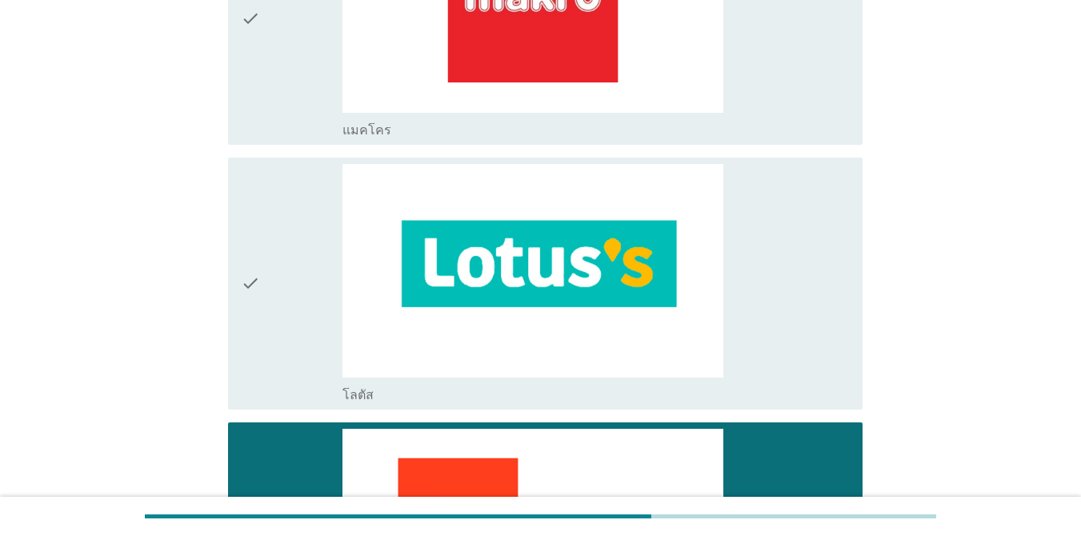
click at [314, 286] on div "check" at bounding box center [292, 283] width 102 height 239
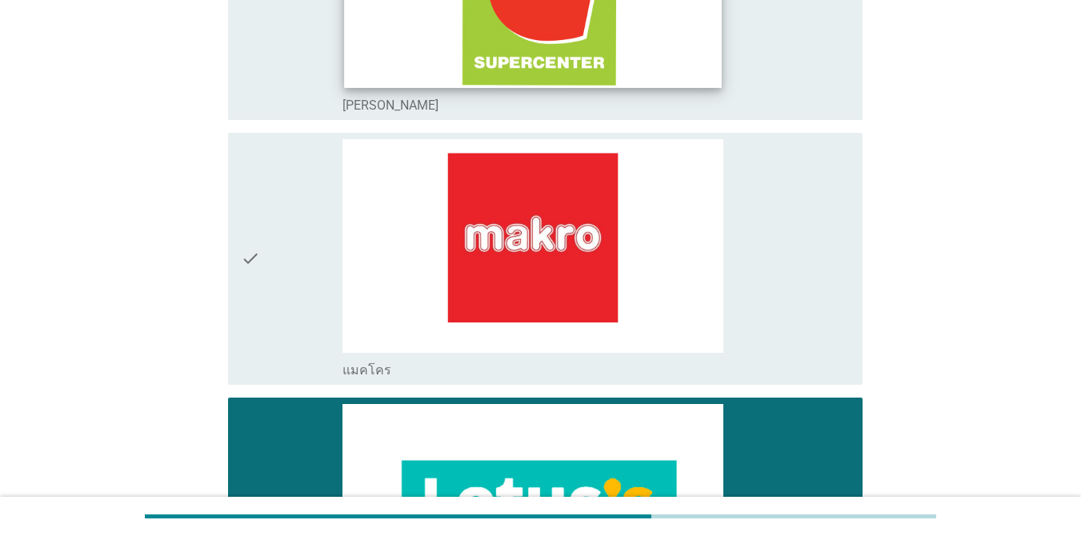
scroll to position [960, 0]
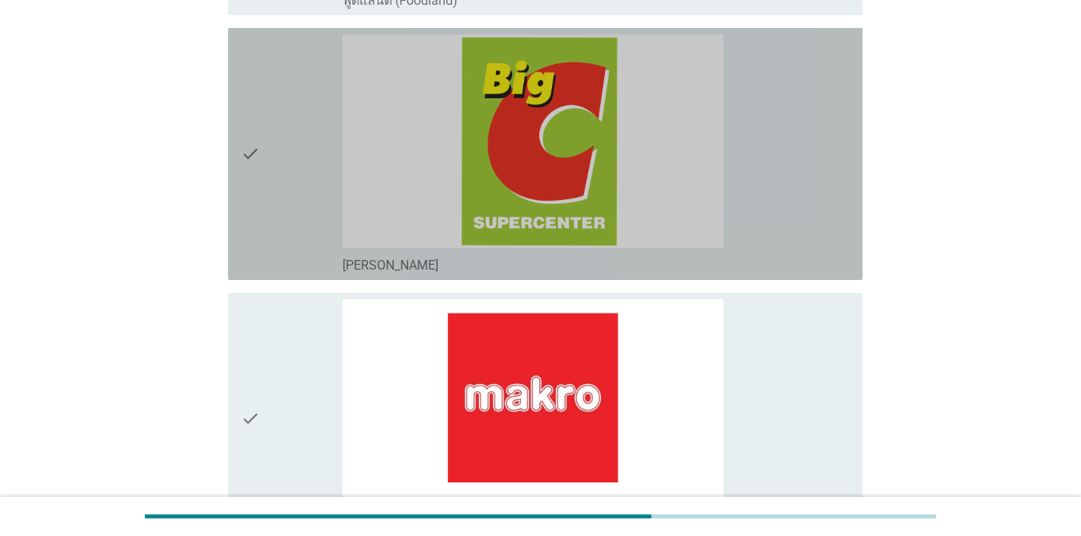
click at [282, 172] on div "check" at bounding box center [292, 153] width 102 height 239
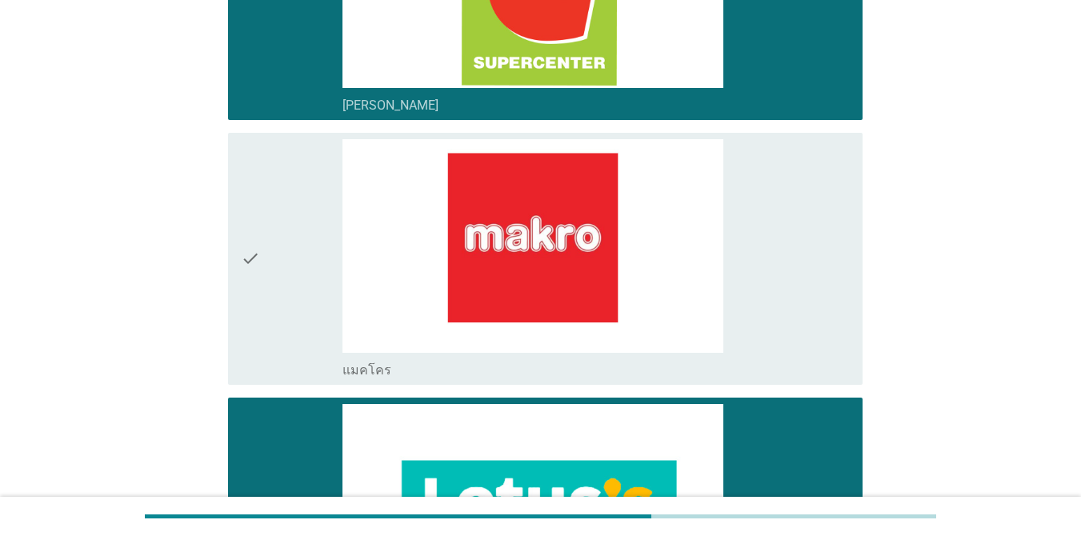
click at [276, 239] on div "check" at bounding box center [292, 258] width 102 height 239
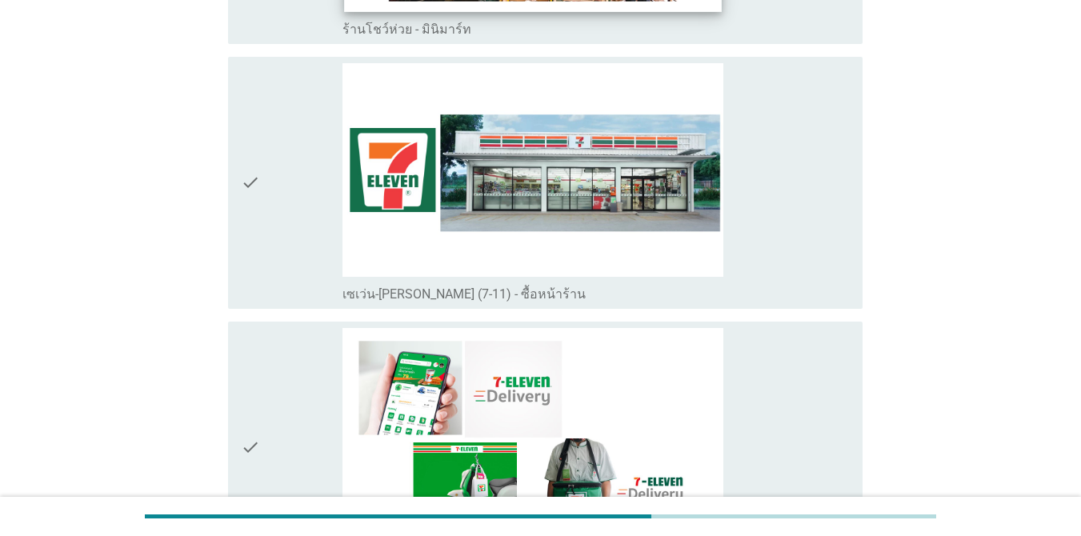
scroll to position [3119, 0]
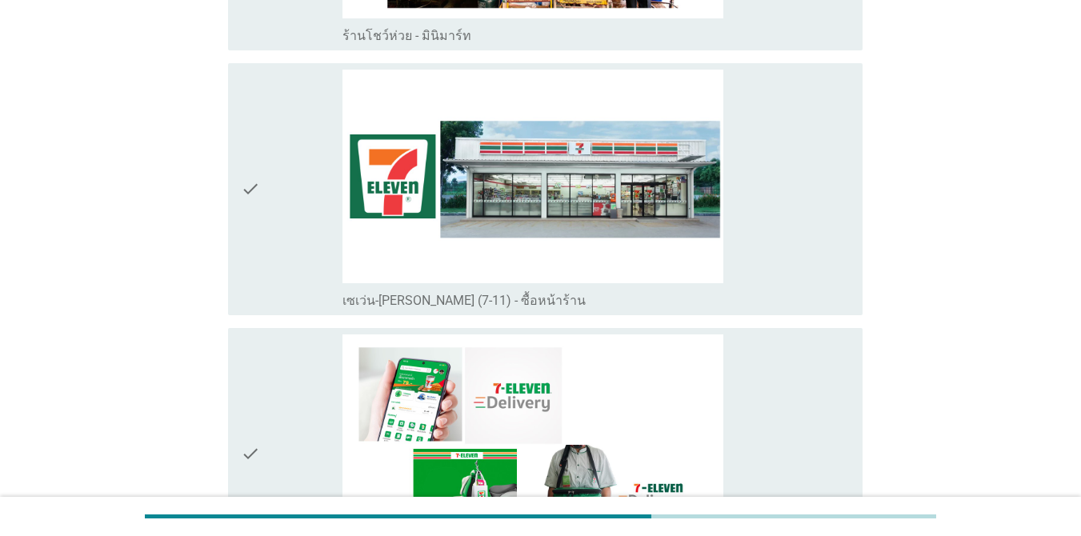
click at [277, 208] on div "check" at bounding box center [292, 189] width 102 height 239
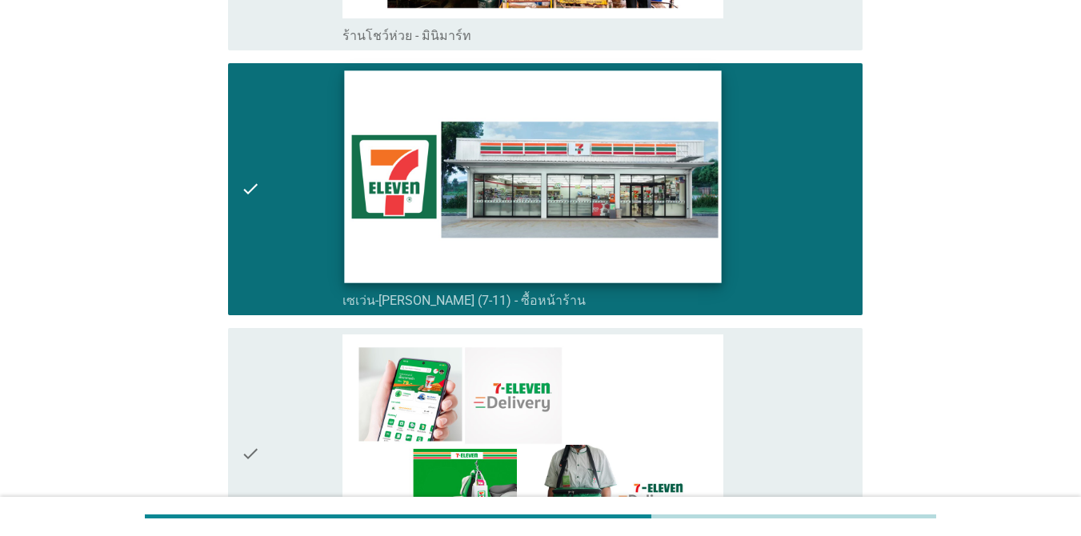
scroll to position [3519, 0]
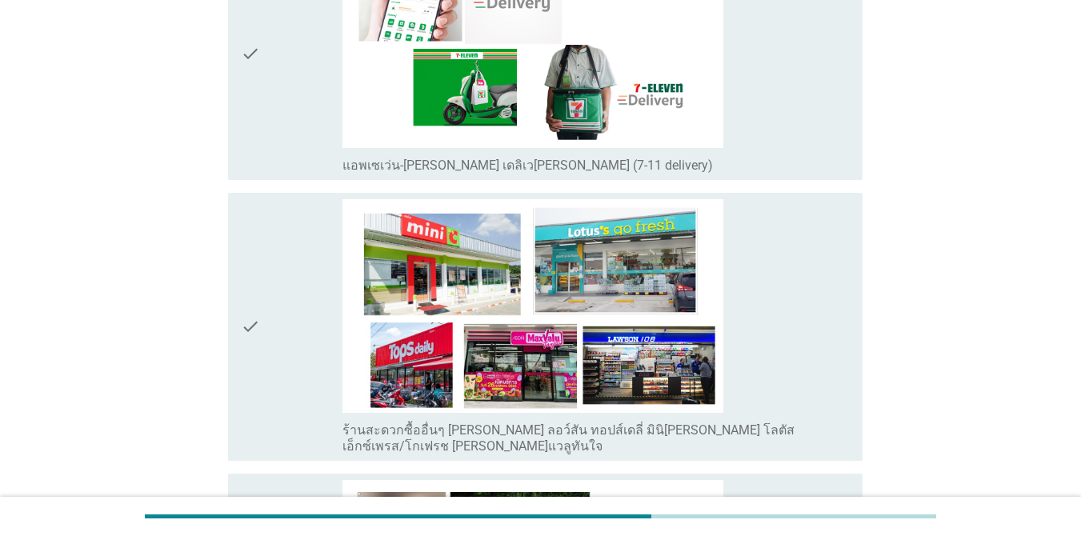
click at [282, 114] on div "check" at bounding box center [292, 53] width 102 height 239
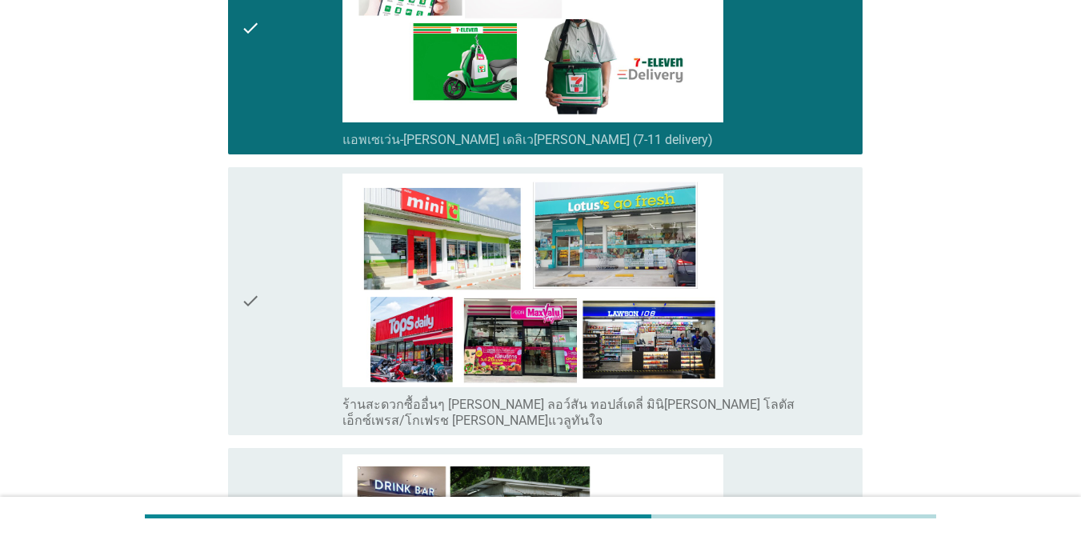
scroll to position [3401, 0]
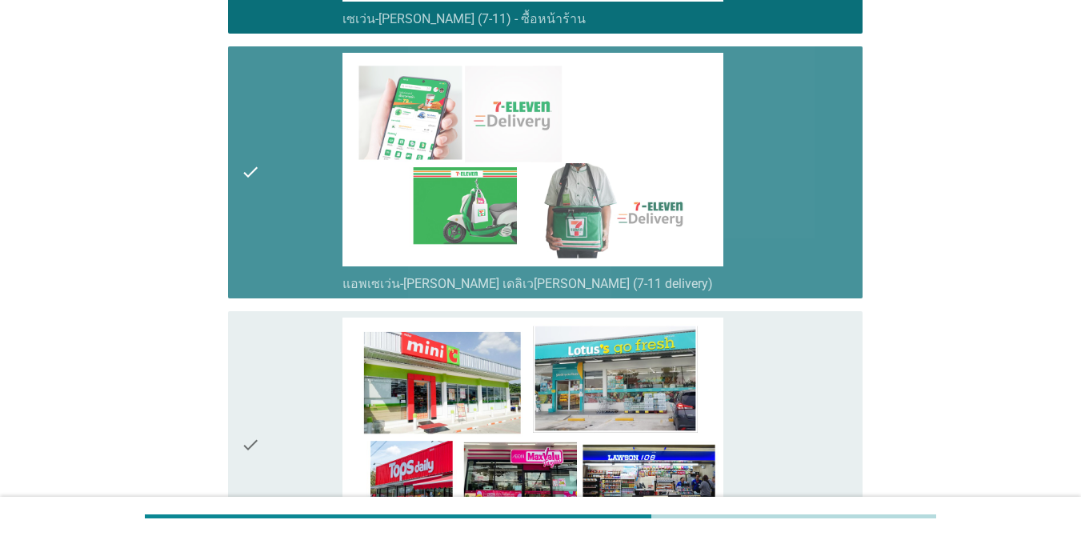
click at [266, 206] on div "check" at bounding box center [292, 172] width 102 height 239
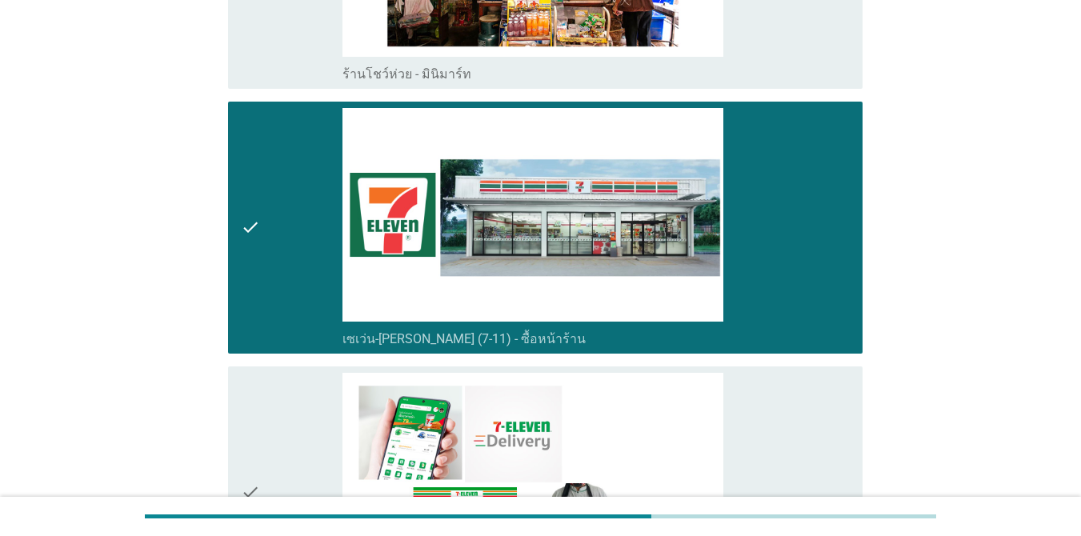
click at [292, 222] on div "check" at bounding box center [292, 227] width 102 height 239
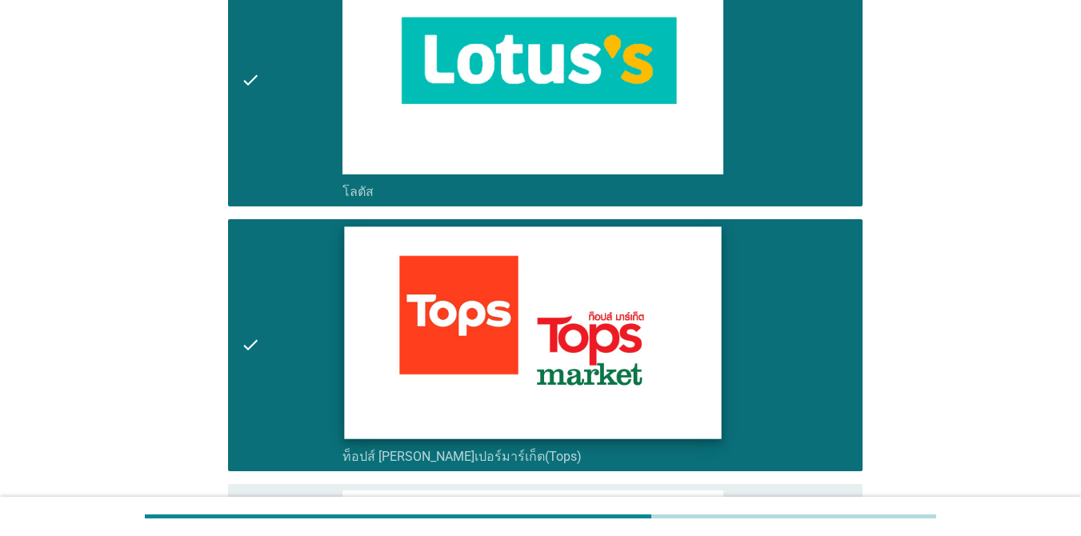
scroll to position [1561, 0]
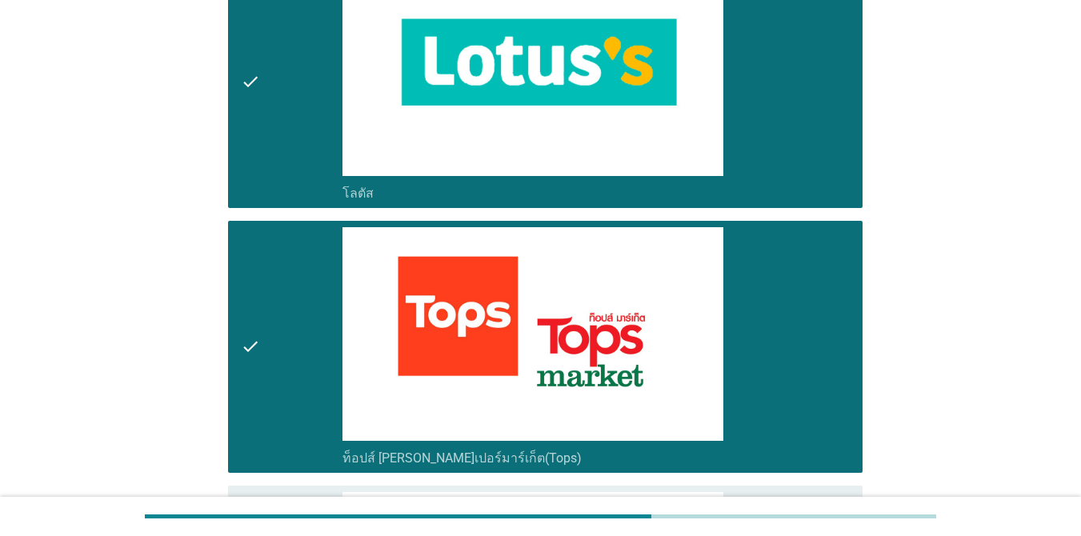
click at [314, 123] on div "check" at bounding box center [292, 81] width 102 height 239
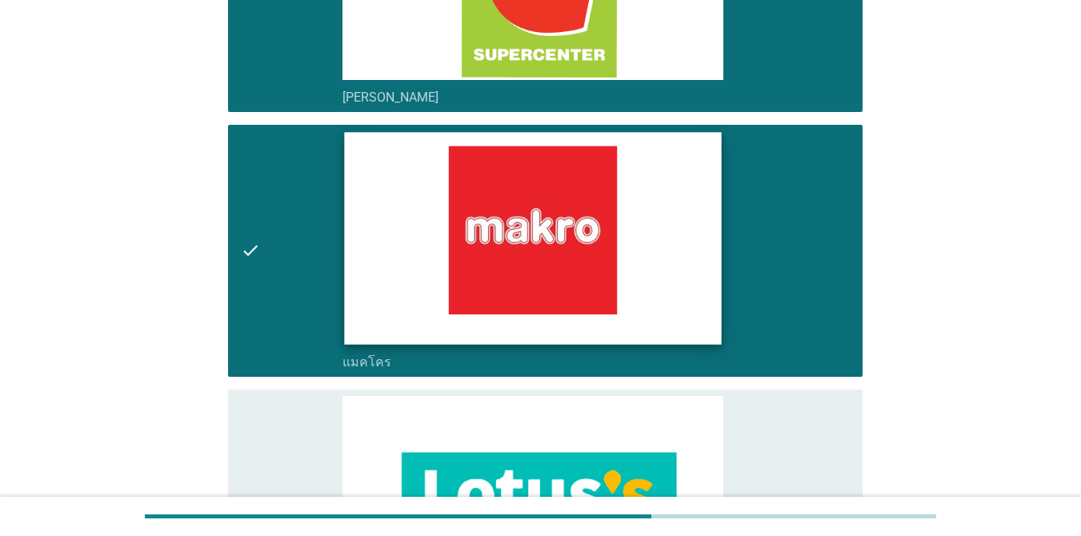
scroll to position [1081, 0]
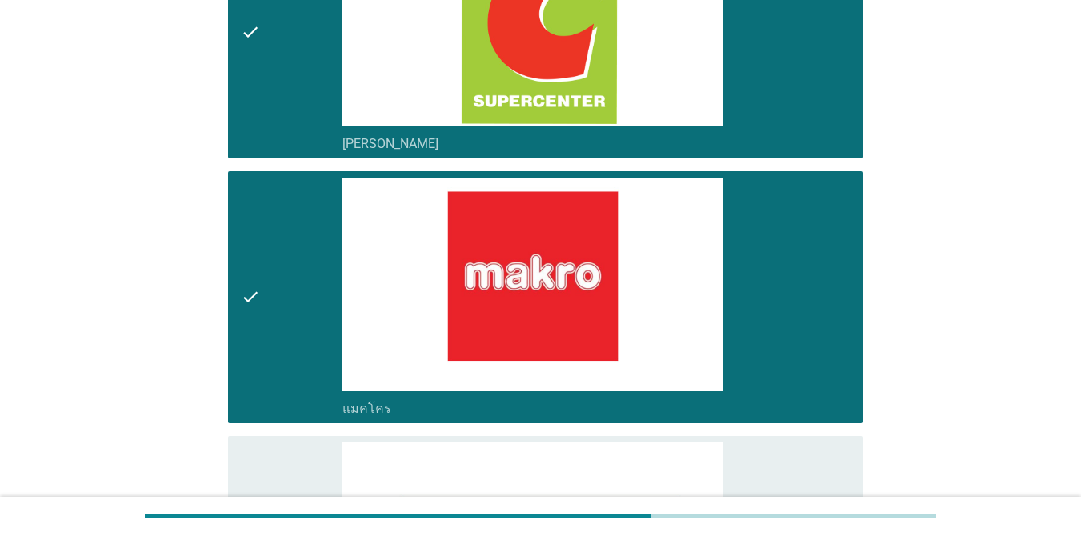
click at [263, 86] on div "check" at bounding box center [292, 32] width 102 height 239
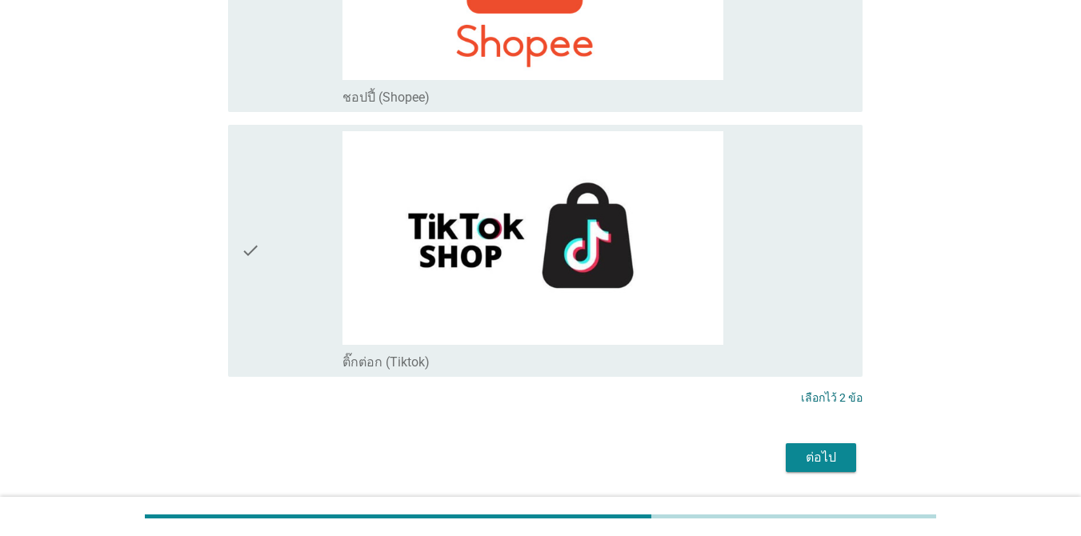
scroll to position [4681, 0]
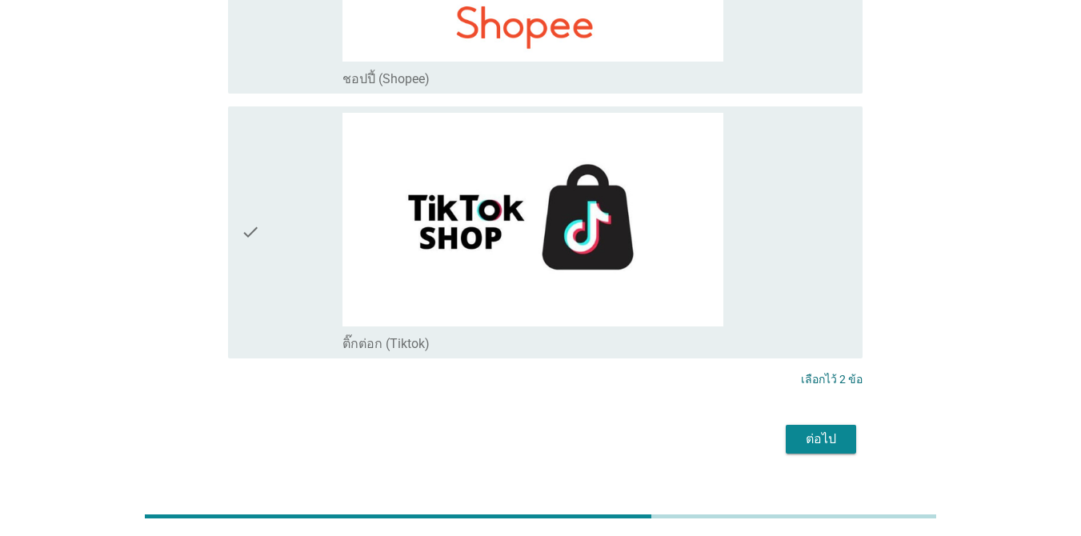
click at [787, 430] on div "ต่อไป" at bounding box center [820, 439] width 45 height 19
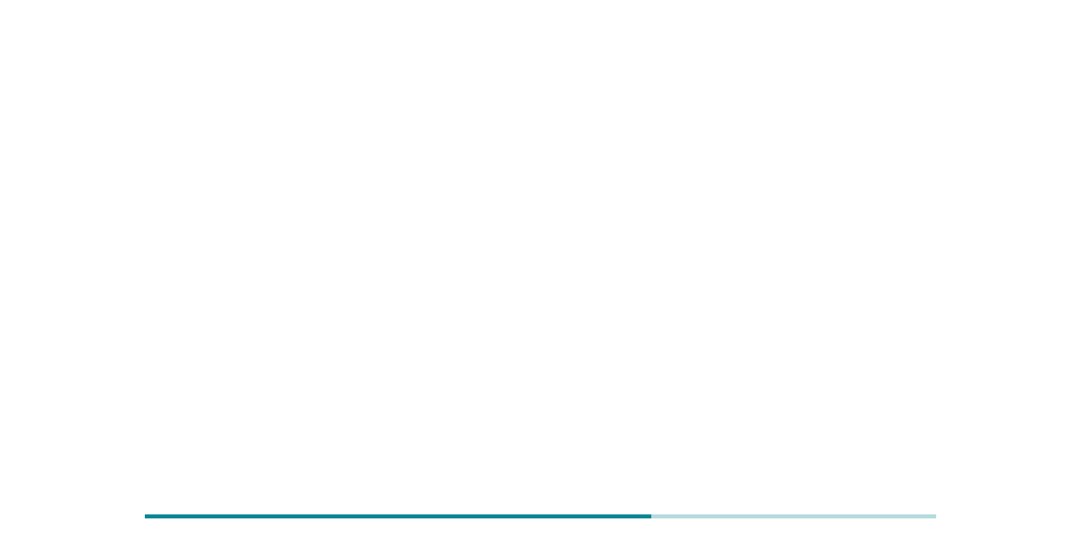
scroll to position [0, 0]
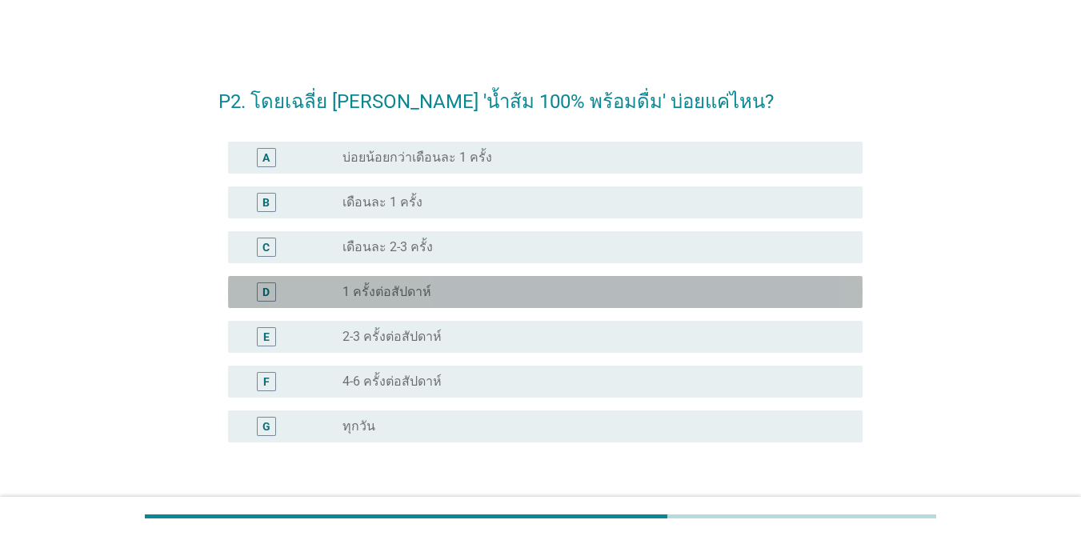
click at [516, 281] on div "D radio_button_unchecked 1 ครั้งต่อสัปดาห์" at bounding box center [545, 292] width 634 height 32
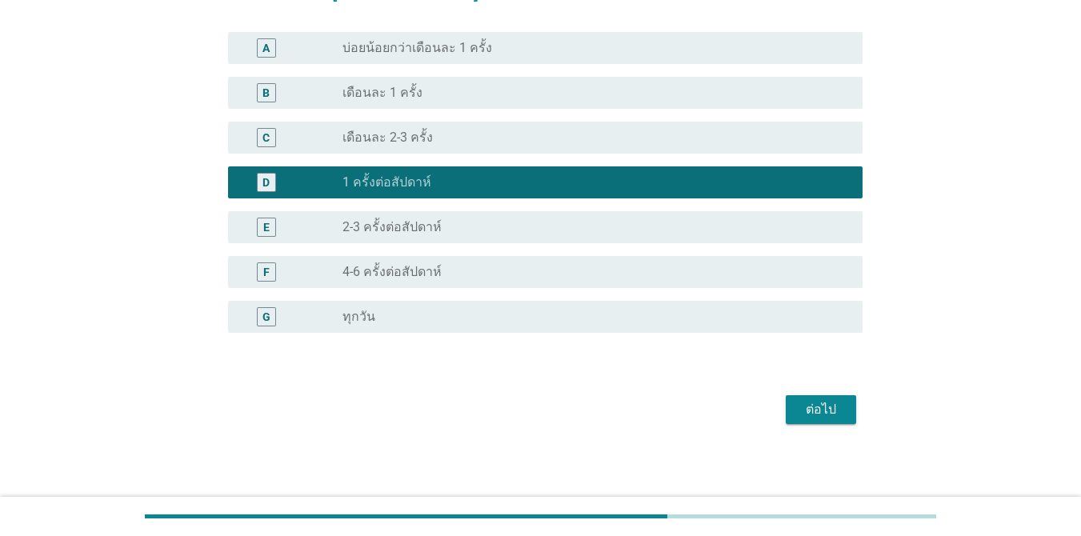
scroll to position [112, 0]
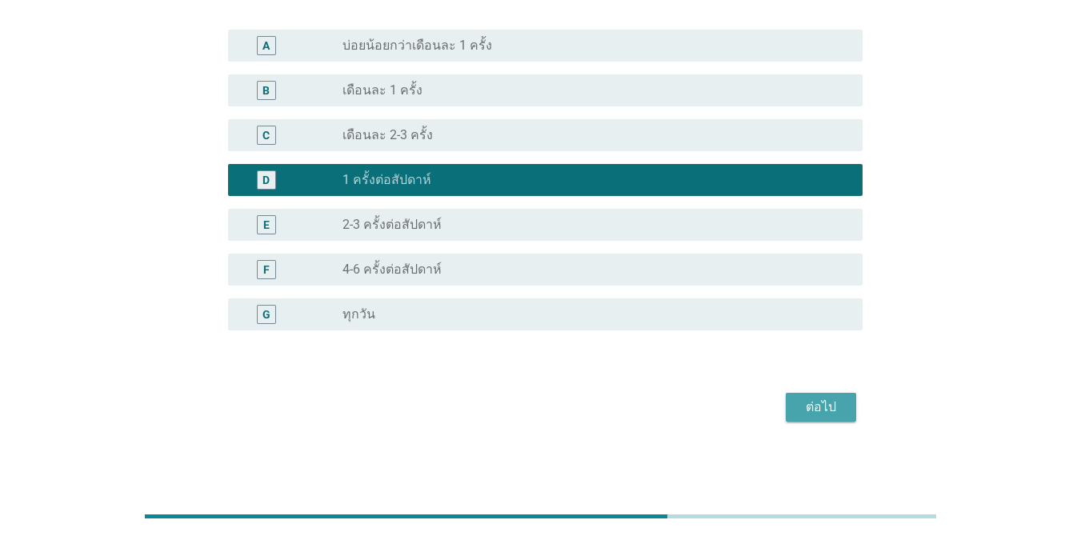
click at [787, 407] on div "ต่อไป" at bounding box center [820, 407] width 45 height 19
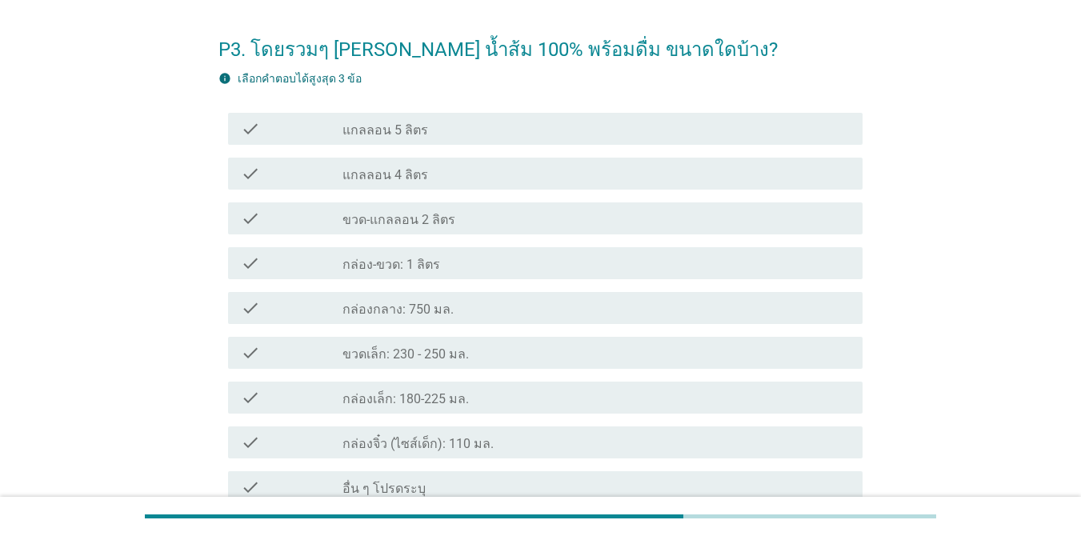
scroll to position [80, 0]
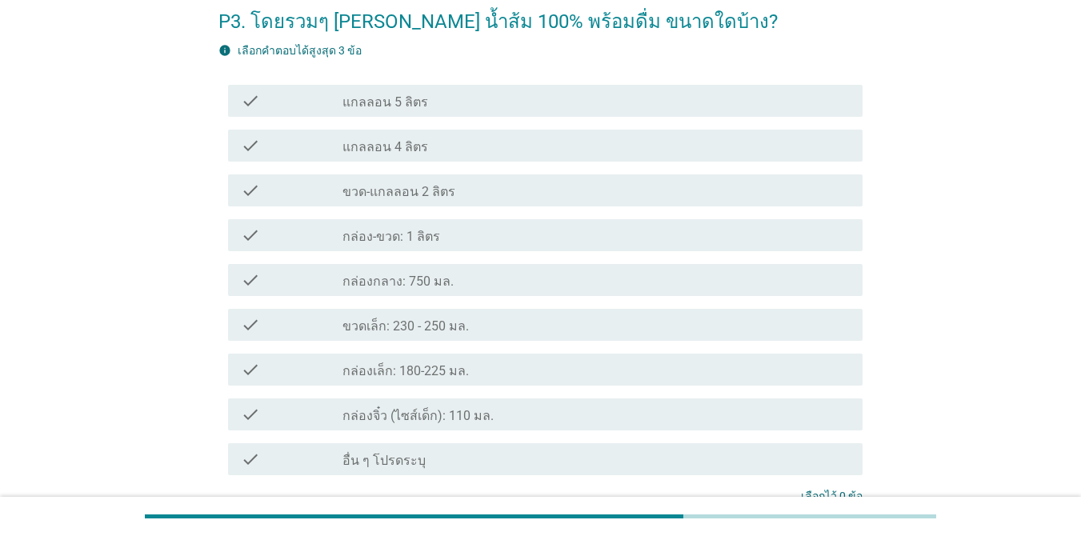
click at [509, 360] on div "check_box_outline_blank กล่องเล็ก: 180-225 มล." at bounding box center [595, 369] width 507 height 19
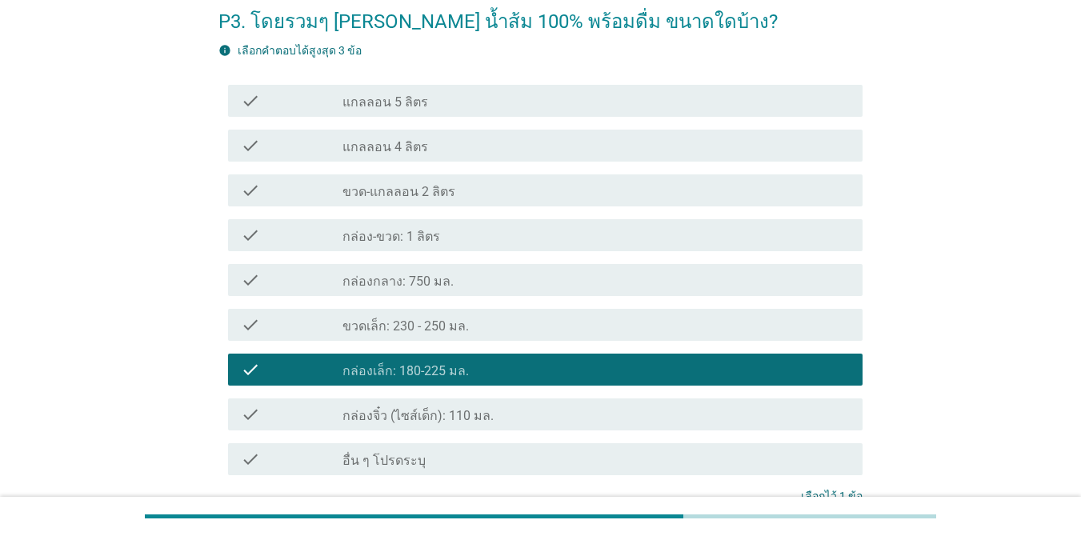
click at [505, 322] on div "check_box_outline_blank ขวดเล็ก: 230 - 250 มล." at bounding box center [595, 324] width 507 height 19
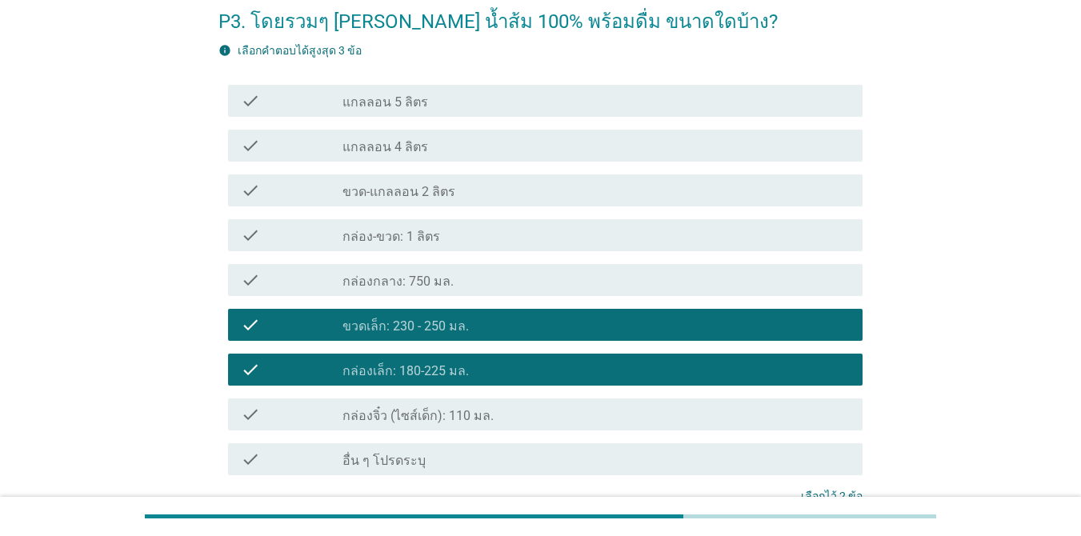
click at [499, 285] on div "check_box_outline_blank กล่องกลาง: 750 มล." at bounding box center [595, 279] width 507 height 19
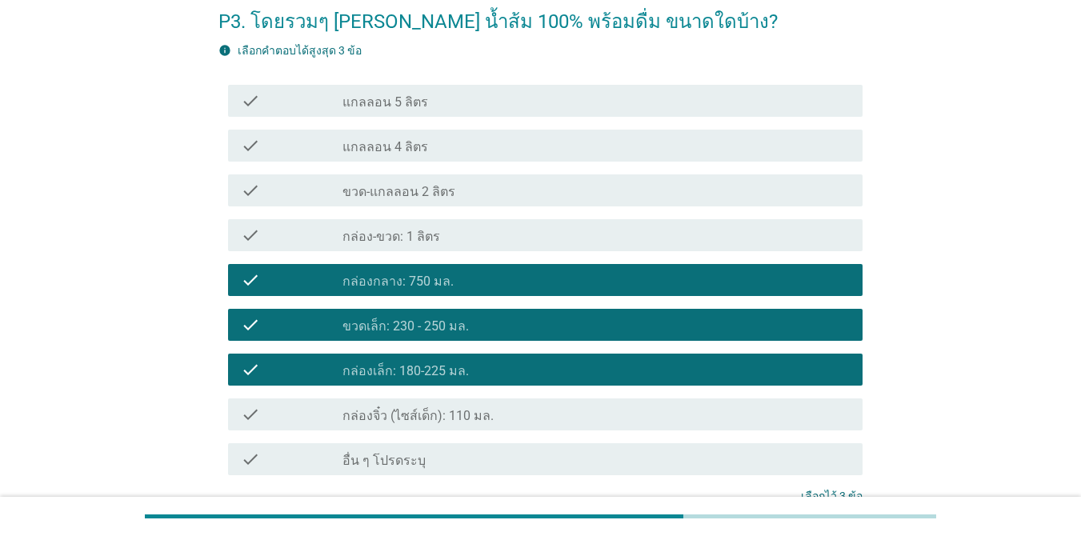
click at [486, 242] on div "check_box_outline_blank กล่อง-ขวด: 1 ลิตร" at bounding box center [595, 235] width 507 height 19
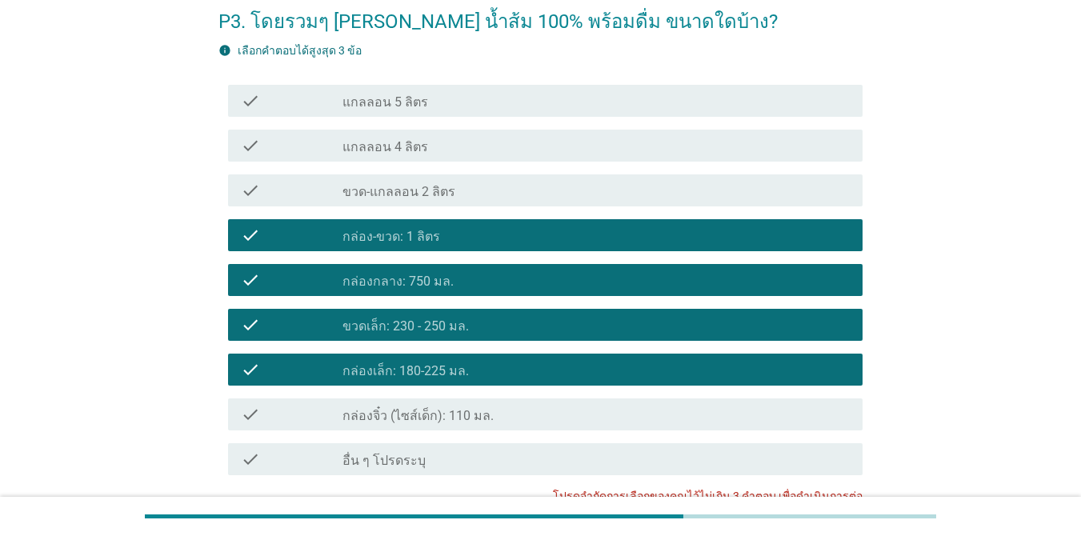
scroll to position [229, 0]
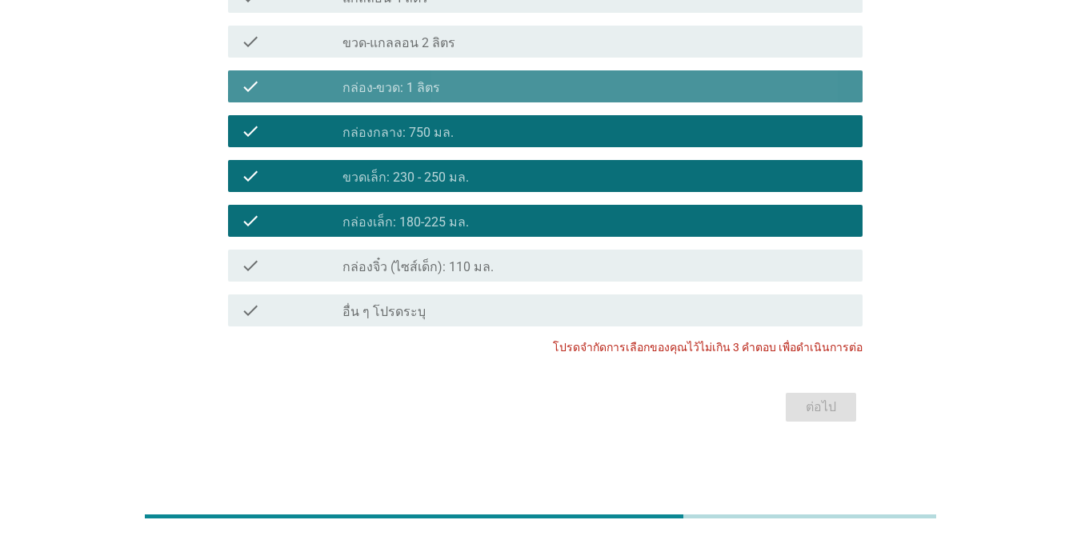
drag, startPoint x: 444, startPoint y: 86, endPoint x: 624, endPoint y: 228, distance: 229.0
click at [445, 86] on div "check_box_outline_blank กล่อง-ขวด: 1 ลิตร" at bounding box center [595, 86] width 507 height 19
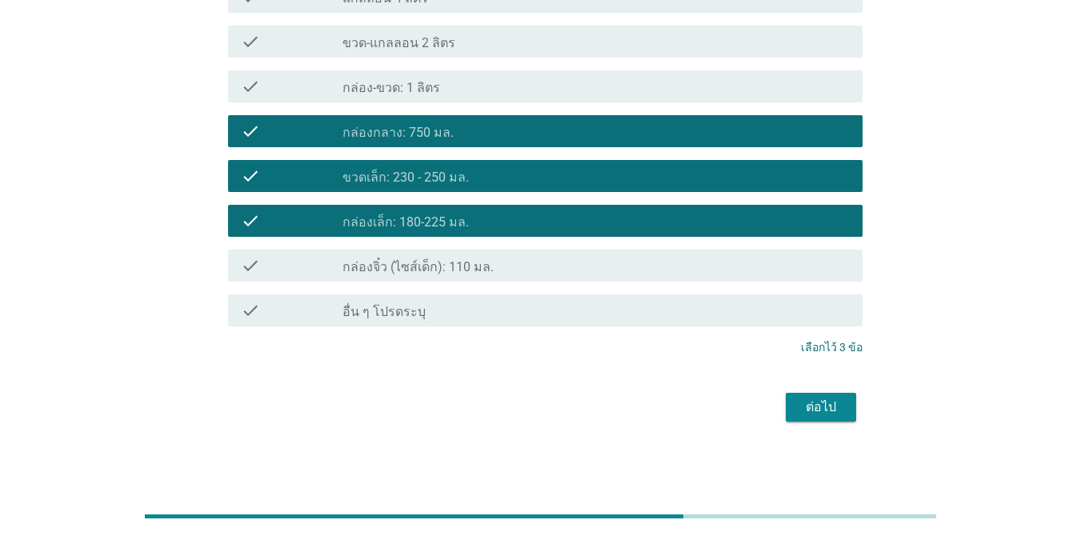
click at [554, 75] on div "check check_box_outline_blank กล่อง-ขวด: 1 ลิตร" at bounding box center [545, 86] width 634 height 32
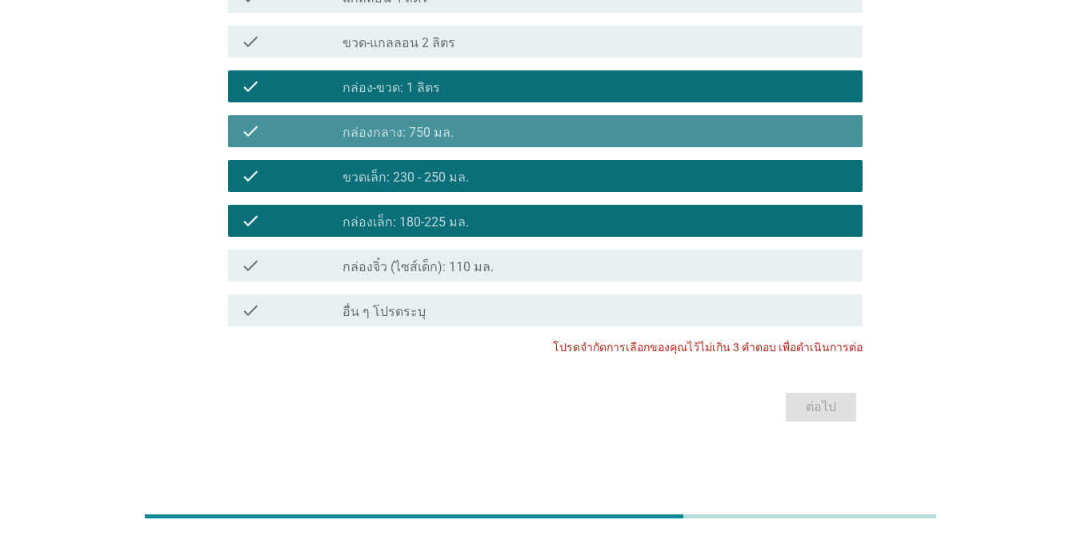
drag, startPoint x: 551, startPoint y: 118, endPoint x: 696, endPoint y: 239, distance: 188.5
click at [551, 119] on div "check check_box_outline_blank กล่องกลาง: 750 มล." at bounding box center [545, 131] width 634 height 32
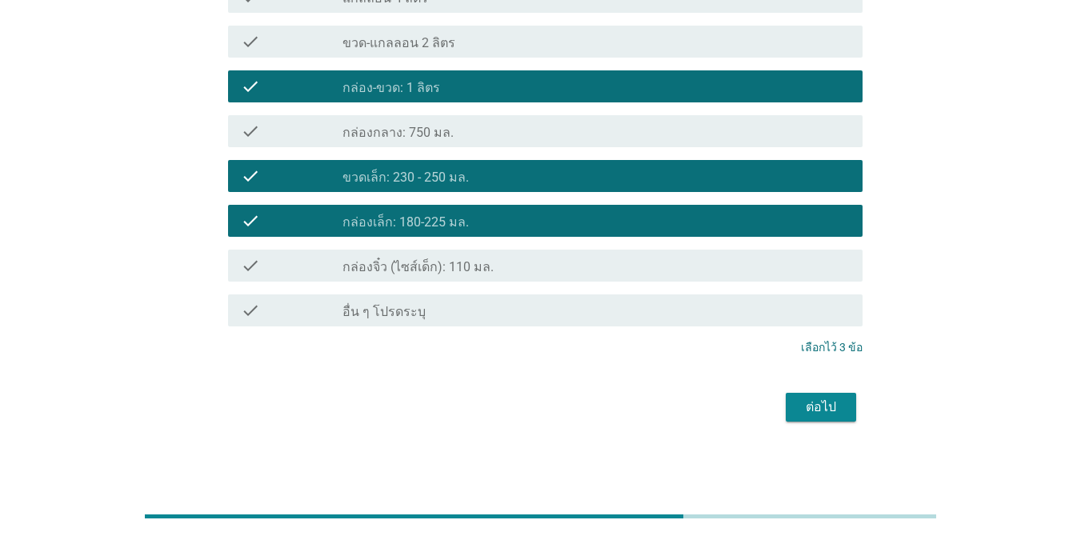
click at [787, 403] on div "ต่อไป" at bounding box center [820, 407] width 45 height 19
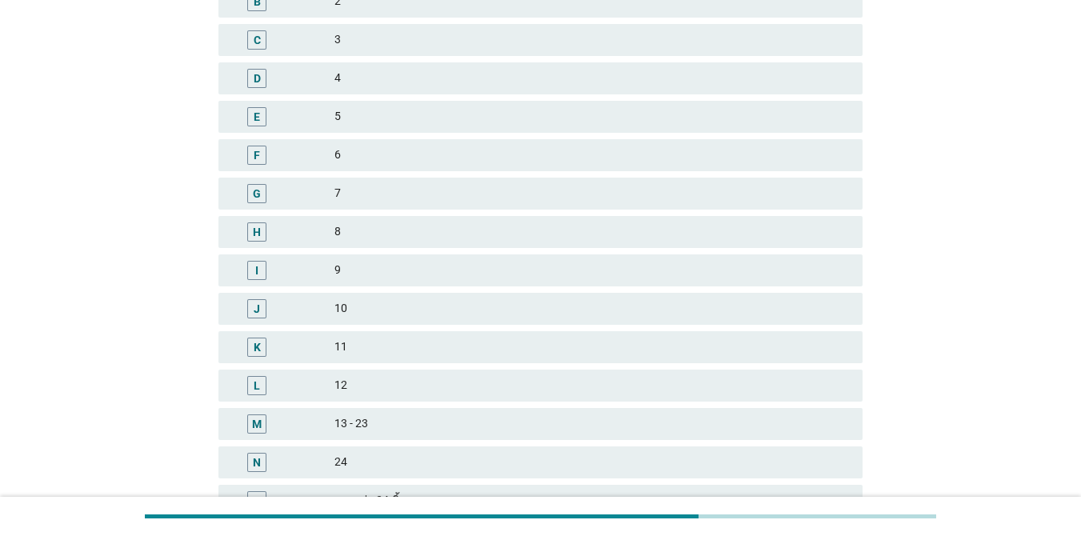
scroll to position [0, 0]
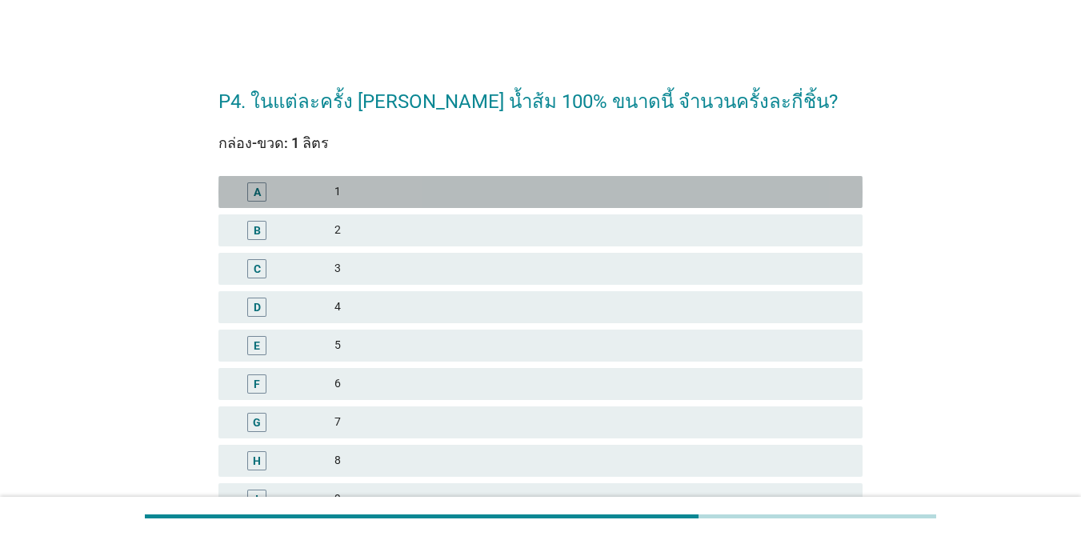
click at [501, 198] on div "1" at bounding box center [591, 191] width 515 height 19
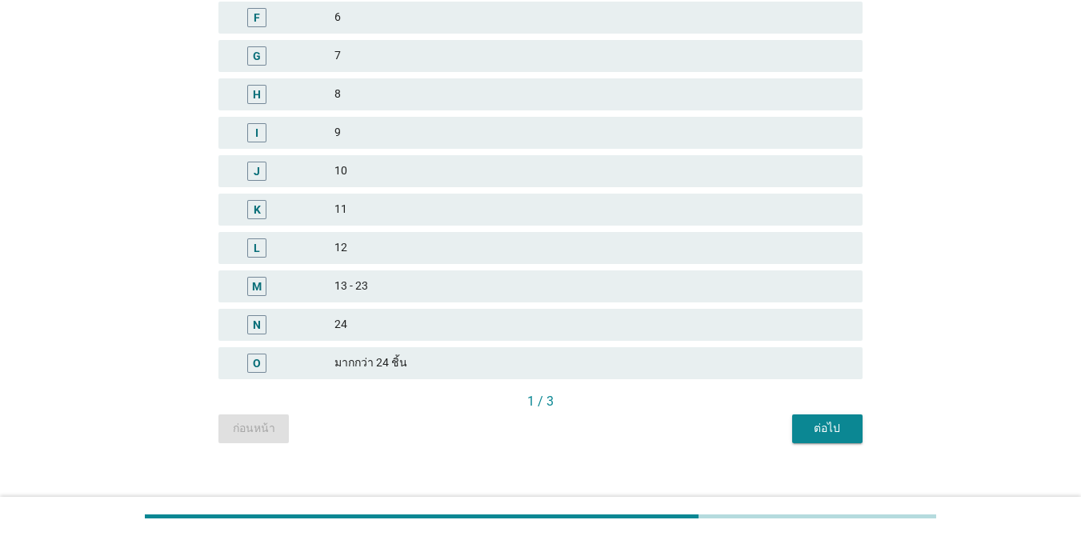
scroll to position [383, 0]
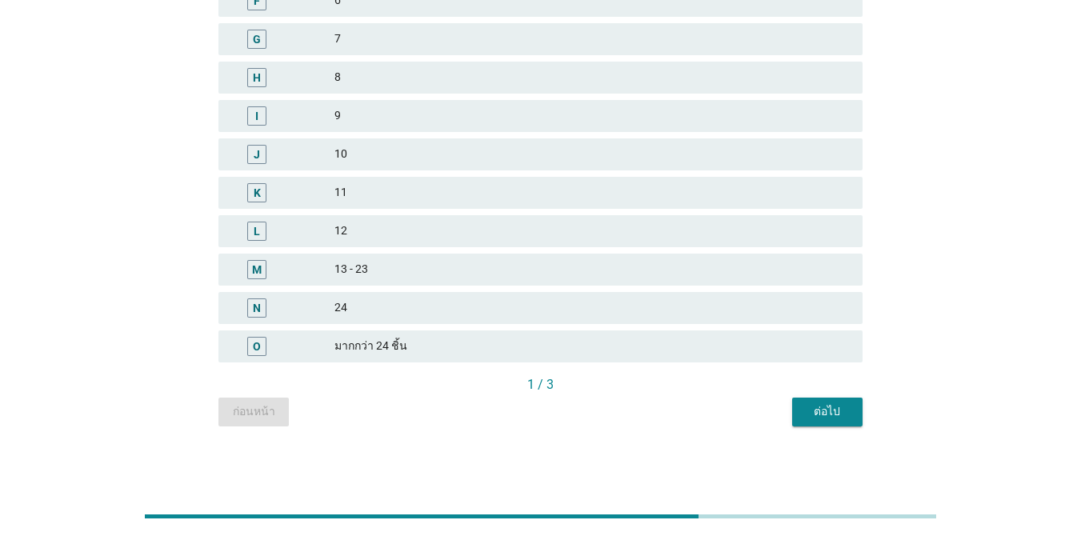
click at [787, 410] on button "ต่อไป" at bounding box center [827, 412] width 70 height 29
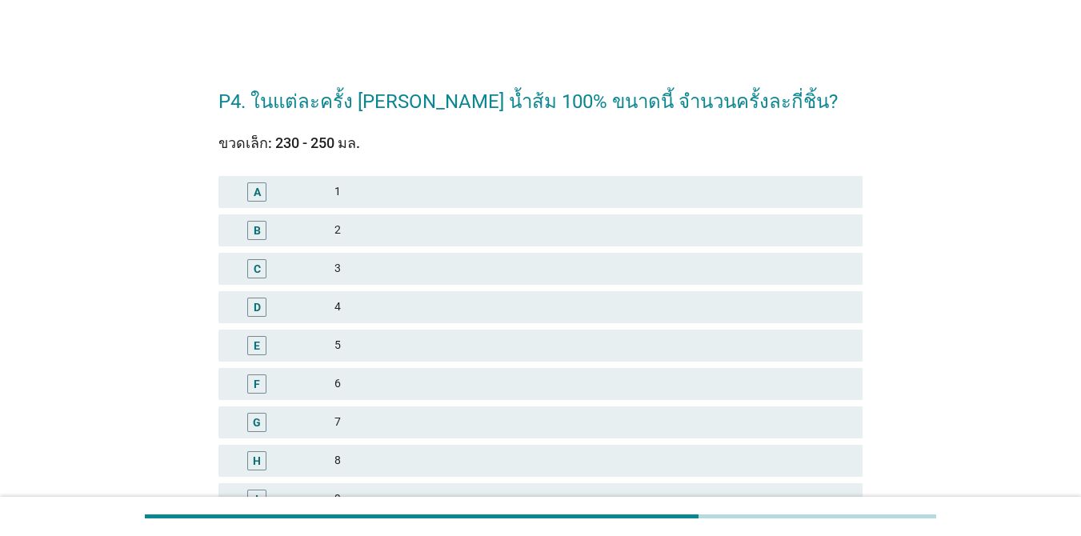
click at [425, 266] on div "3" at bounding box center [591, 268] width 515 height 19
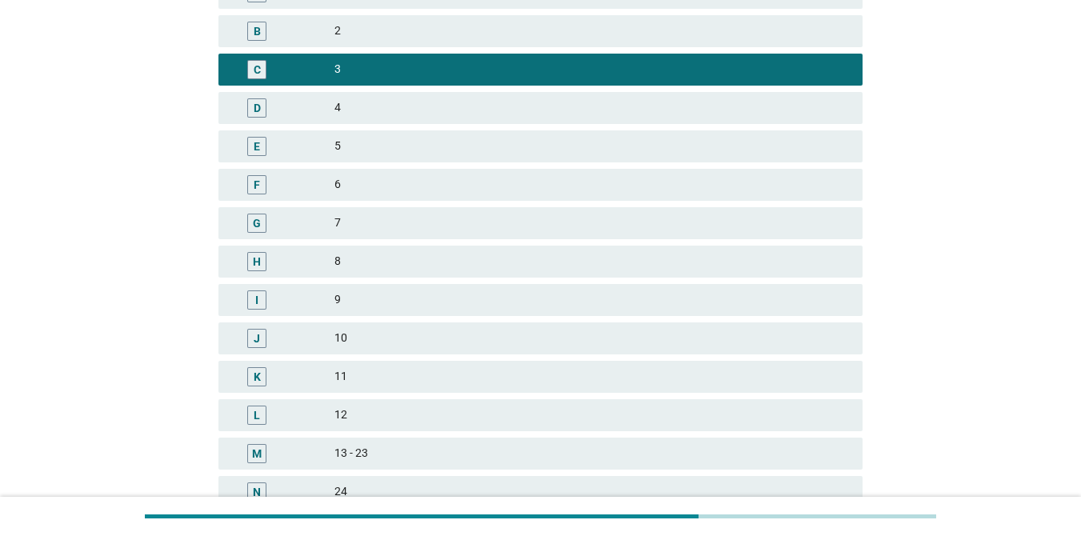
scroll to position [383, 0]
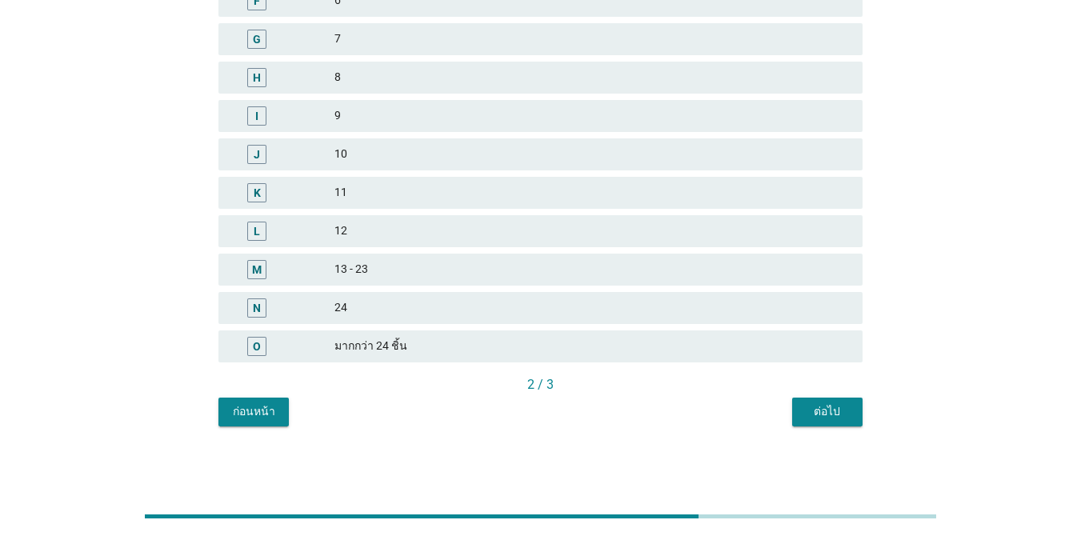
click at [787, 405] on div "ต่อไป" at bounding box center [827, 411] width 45 height 17
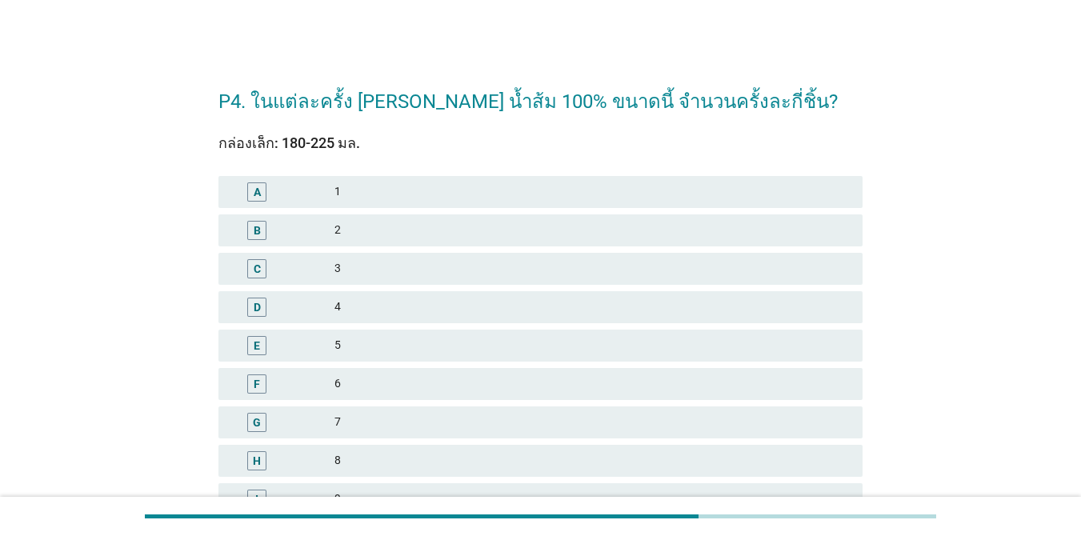
click at [411, 255] on div "C 3" at bounding box center [540, 269] width 644 height 32
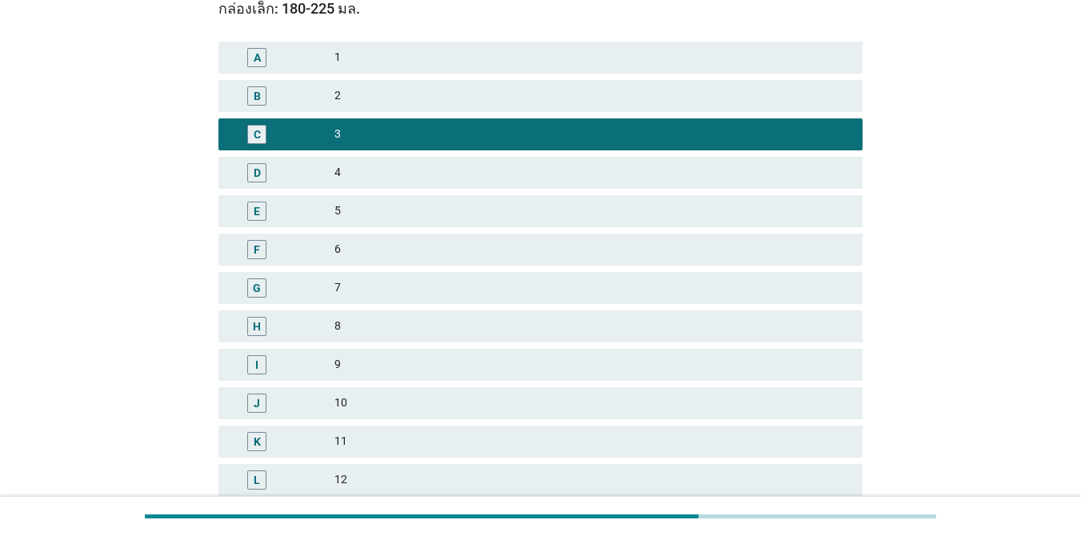
scroll to position [383, 0]
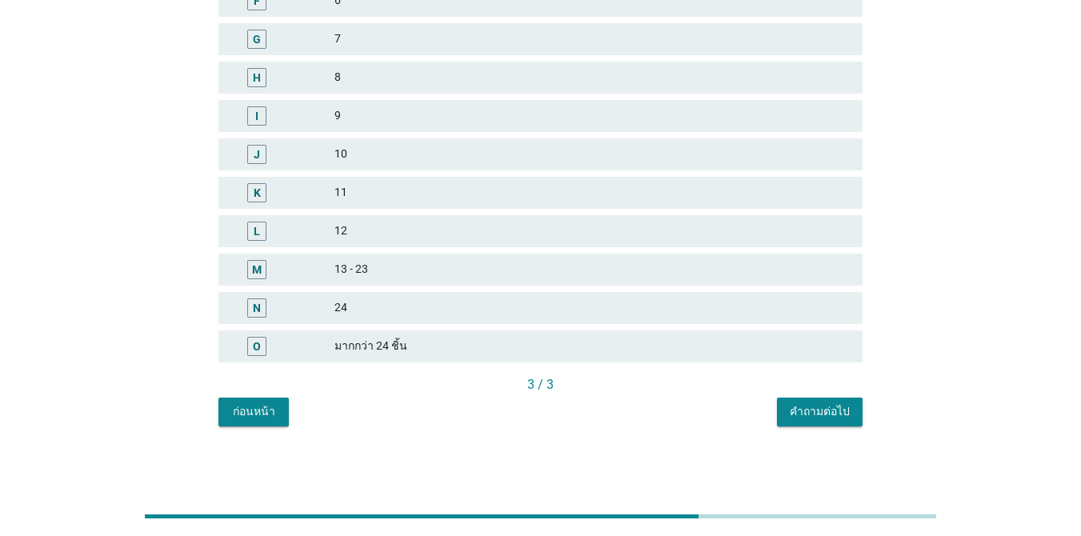
click at [787, 414] on div "คำถามต่อไป" at bounding box center [819, 411] width 60 height 17
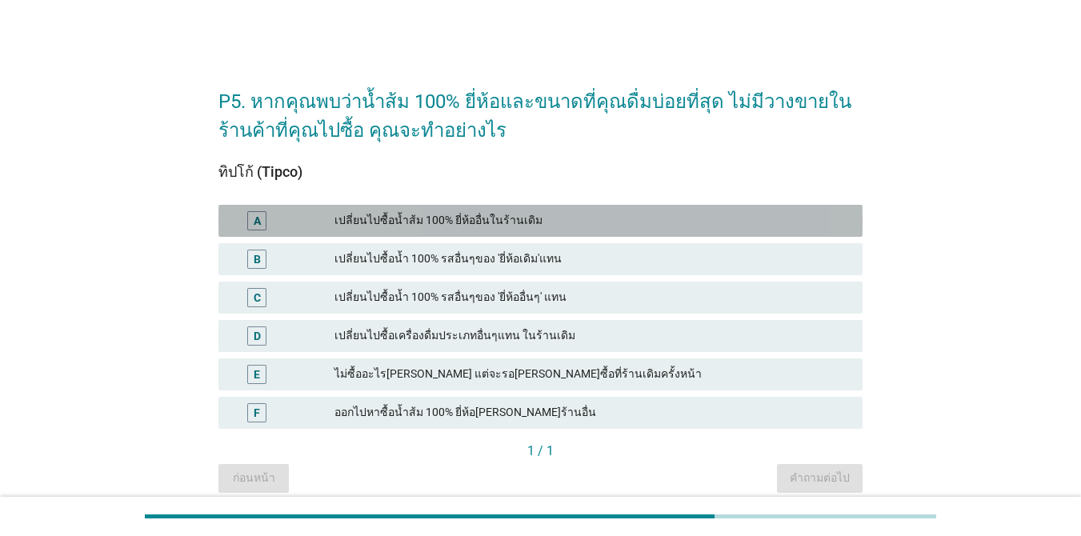
click at [530, 212] on div "เปลี่ยนไปซื้อน้ำส้ม 100% ยี่ห้ออื่นในร้านเดิม" at bounding box center [591, 220] width 515 height 19
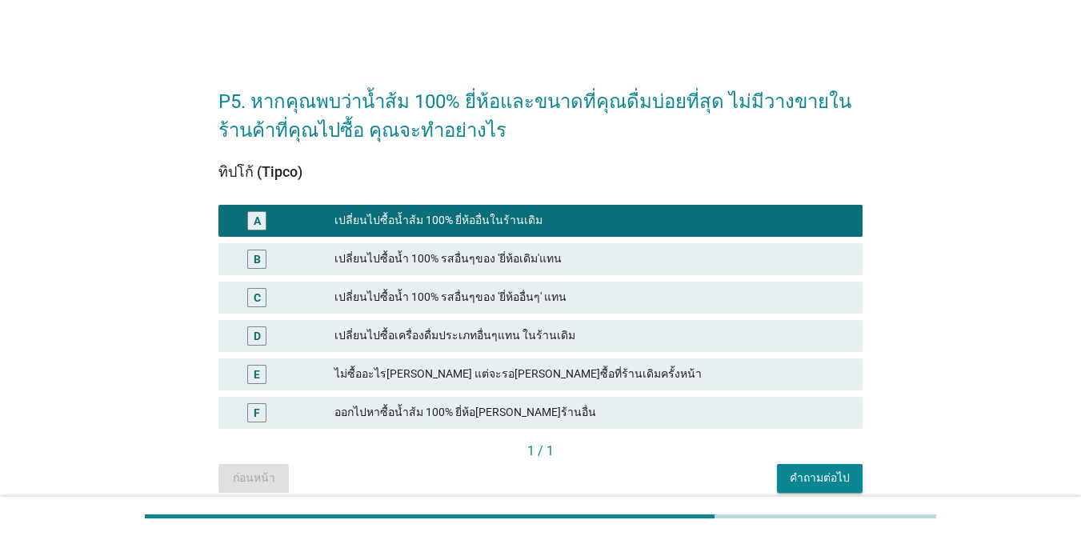
click at [590, 259] on div "เปลี่ยนไปซื้อน้ำ 100% รสอื่นๆของ 'ยี่ห้อเดิม'แทน" at bounding box center [591, 259] width 515 height 19
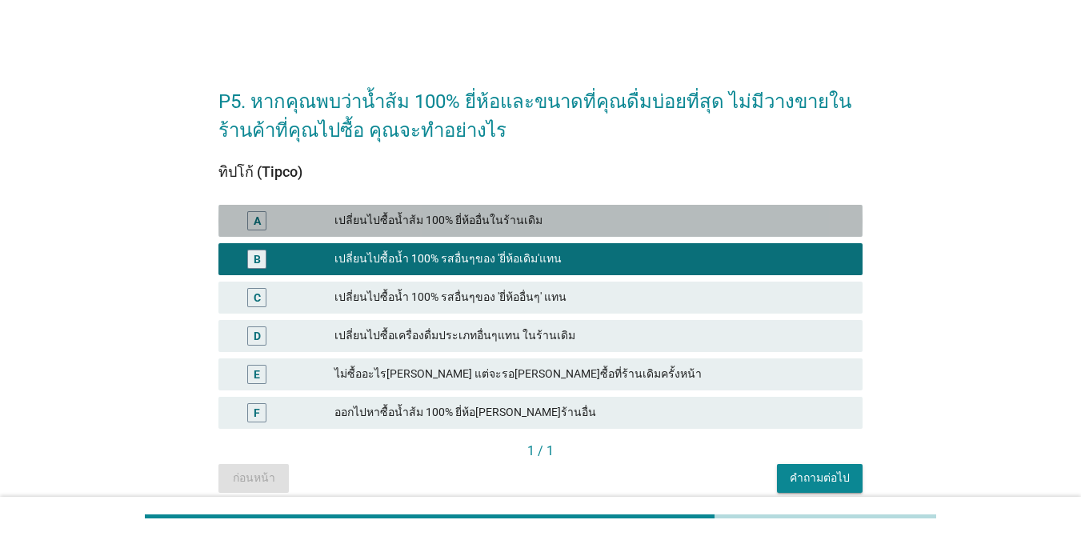
click at [586, 227] on div "เปลี่ยนไปซื้อน้ำส้ม 100% ยี่ห้ออื่นในร้านเดิม" at bounding box center [591, 220] width 515 height 19
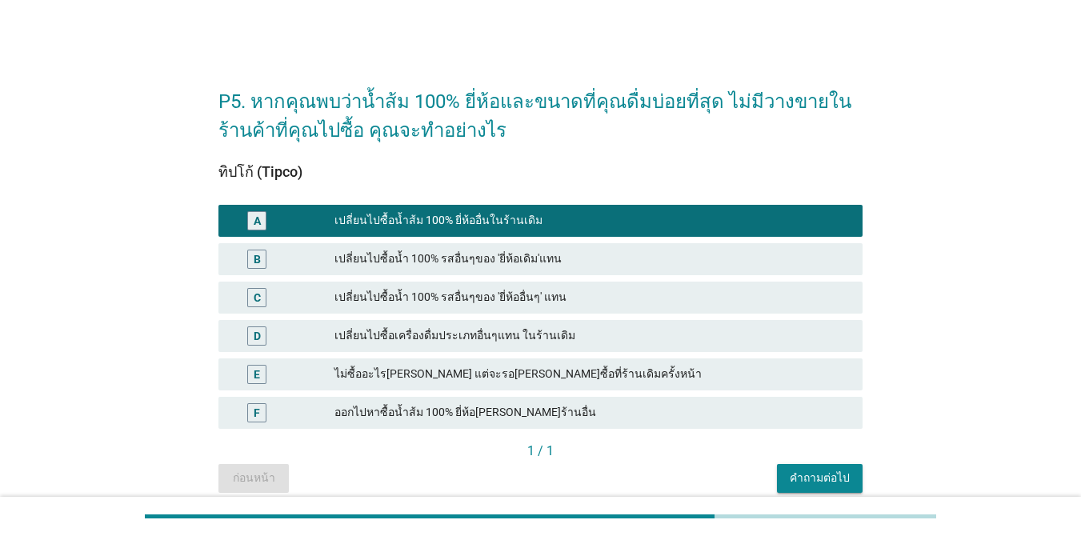
click at [787, 478] on div "คำถามต่อไป" at bounding box center [819, 478] width 60 height 17
